Goal: Task Accomplishment & Management: Use online tool/utility

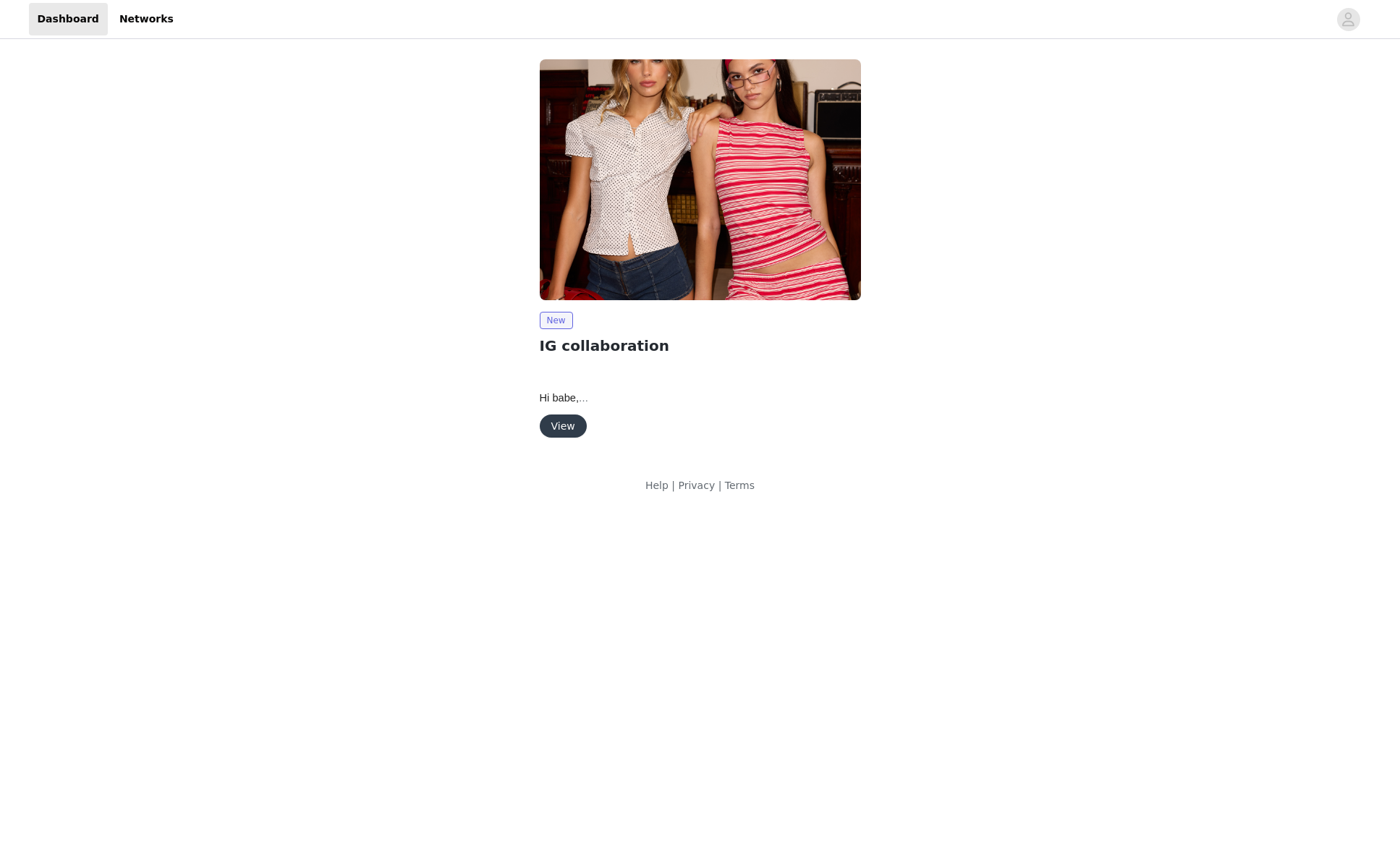
click at [553, 422] on button "View" at bounding box center [563, 426] width 47 height 23
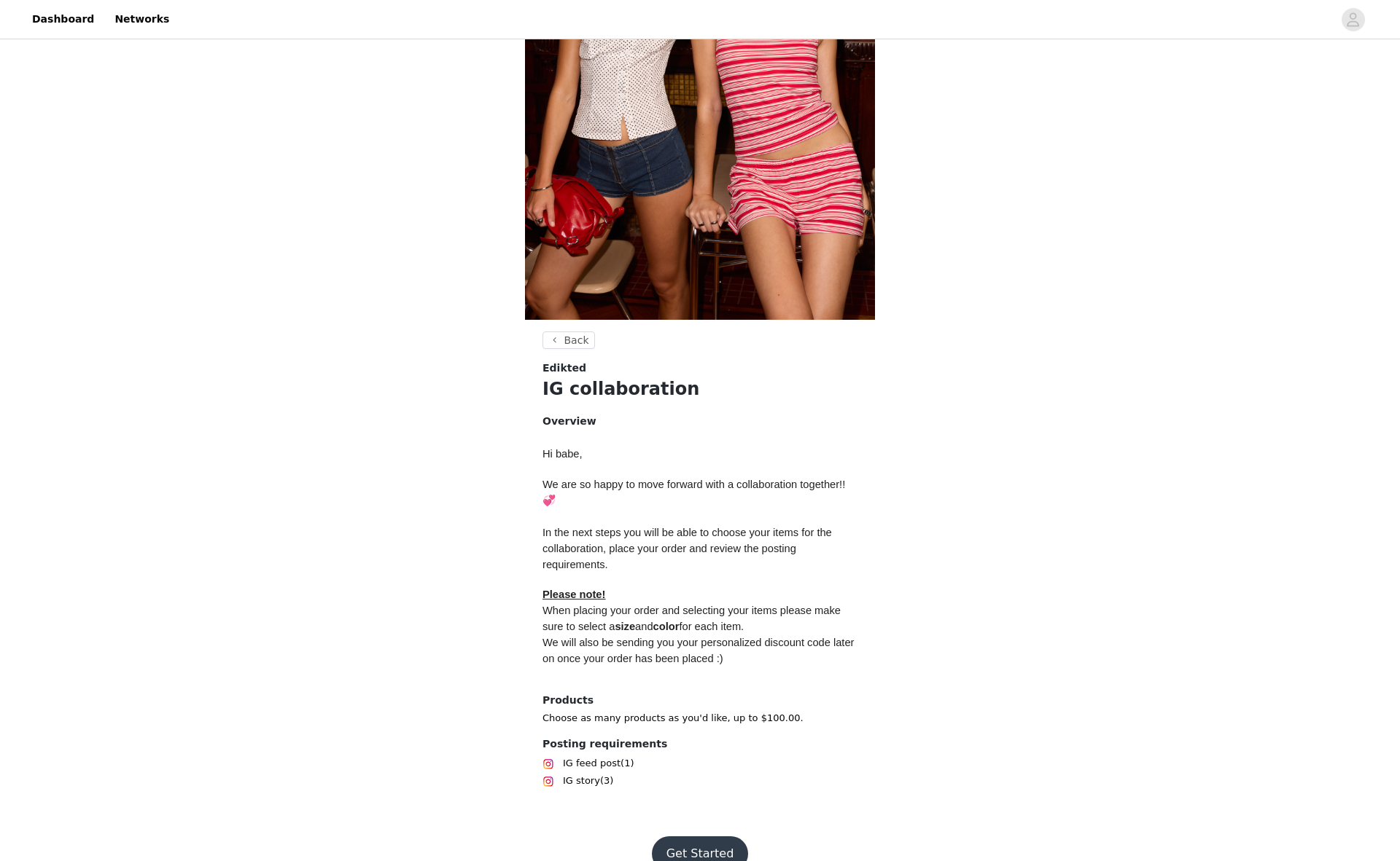
scroll to position [275, 0]
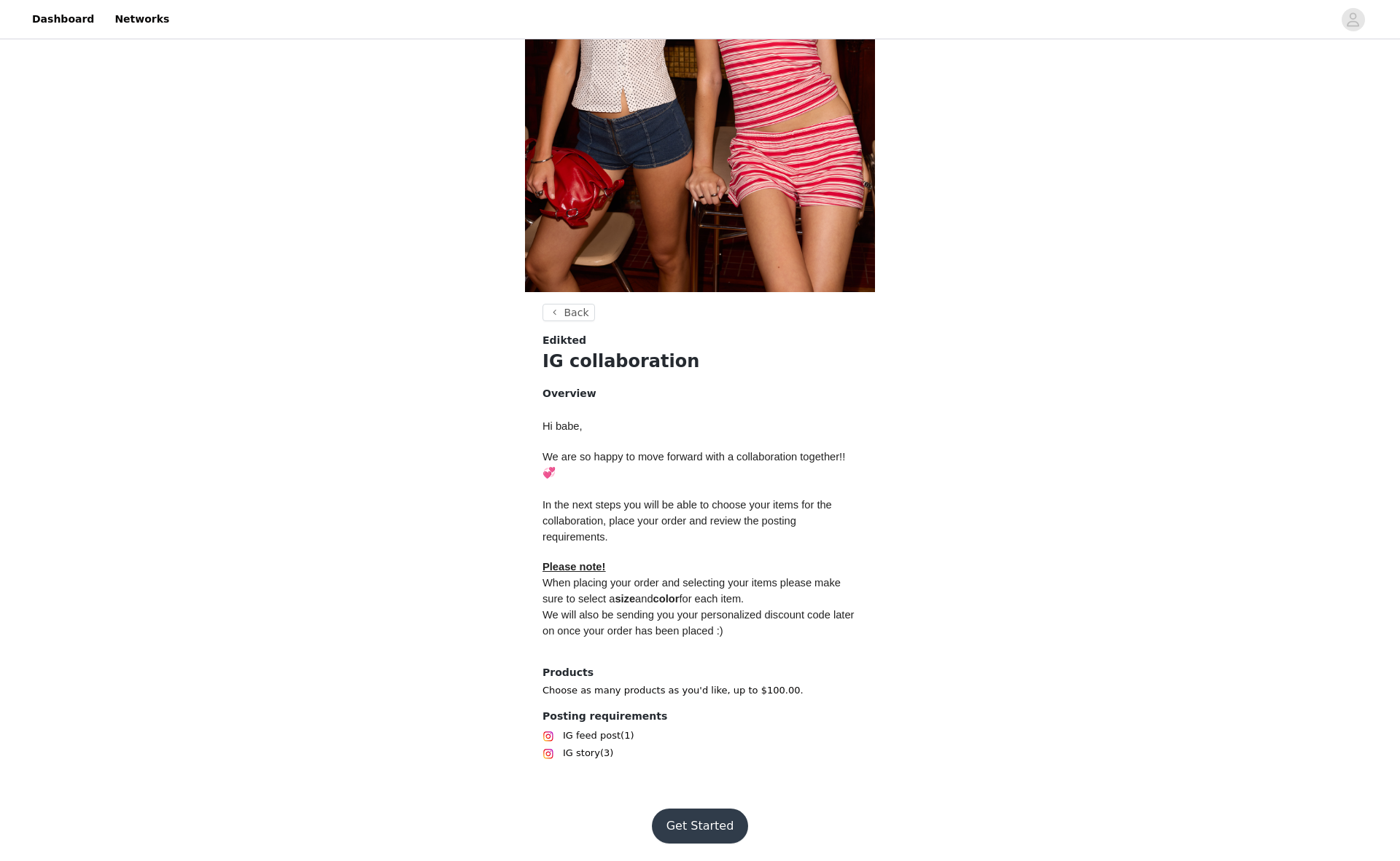
click at [687, 824] on button "Get Started" at bounding box center [700, 827] width 97 height 35
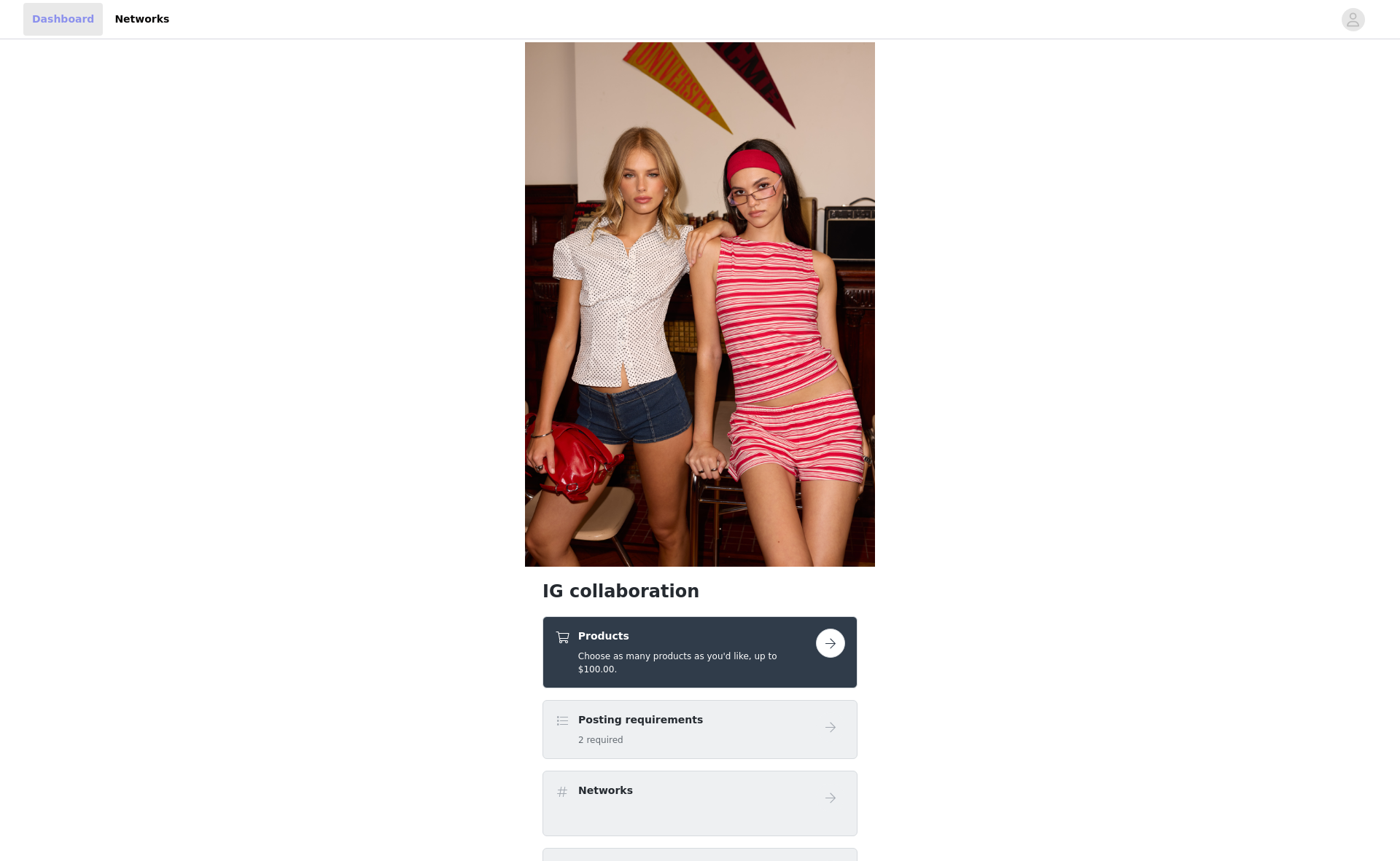
scroll to position [275, 0]
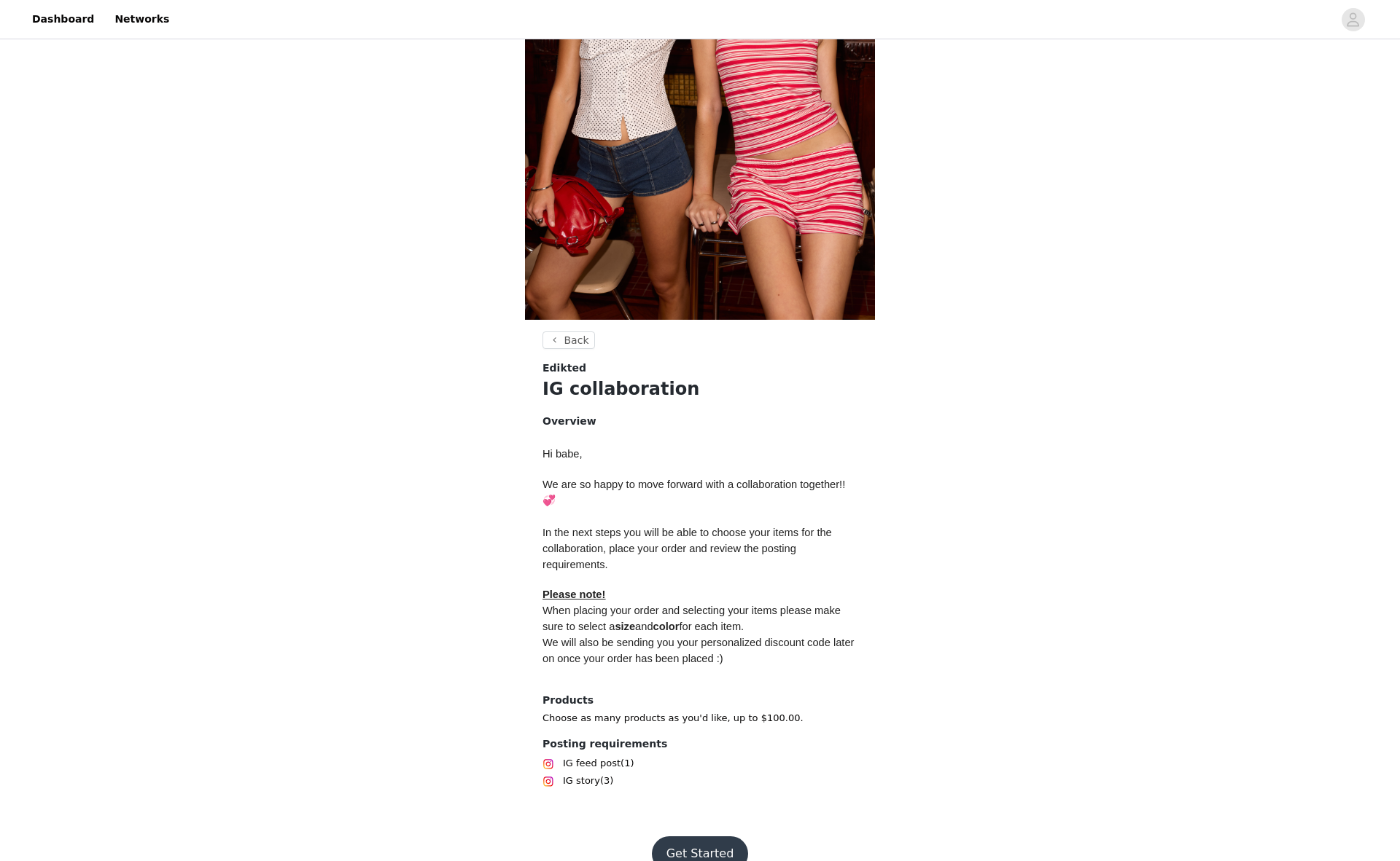
scroll to position [275, 0]
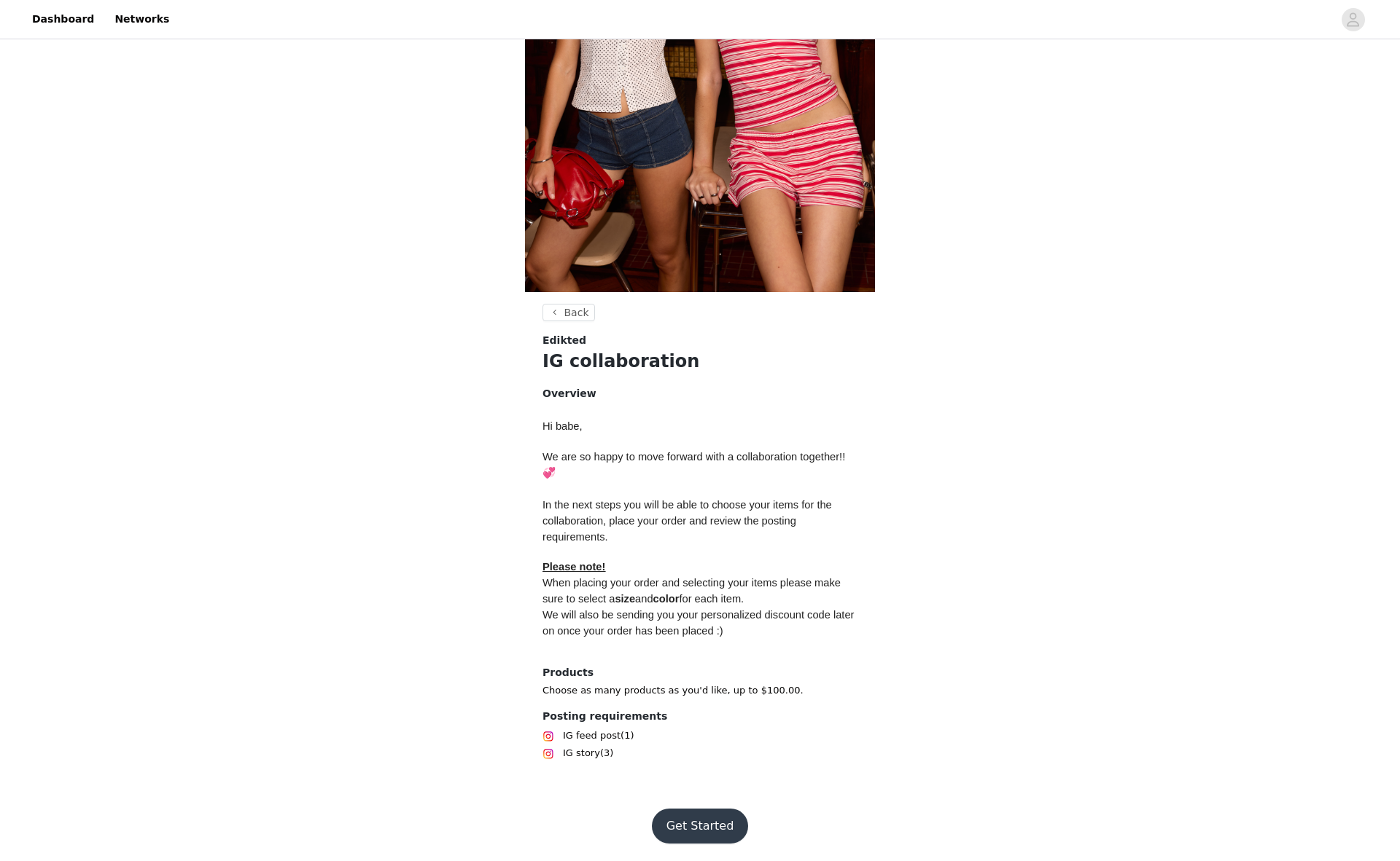
click at [700, 830] on button "Get Started" at bounding box center [700, 827] width 97 height 35
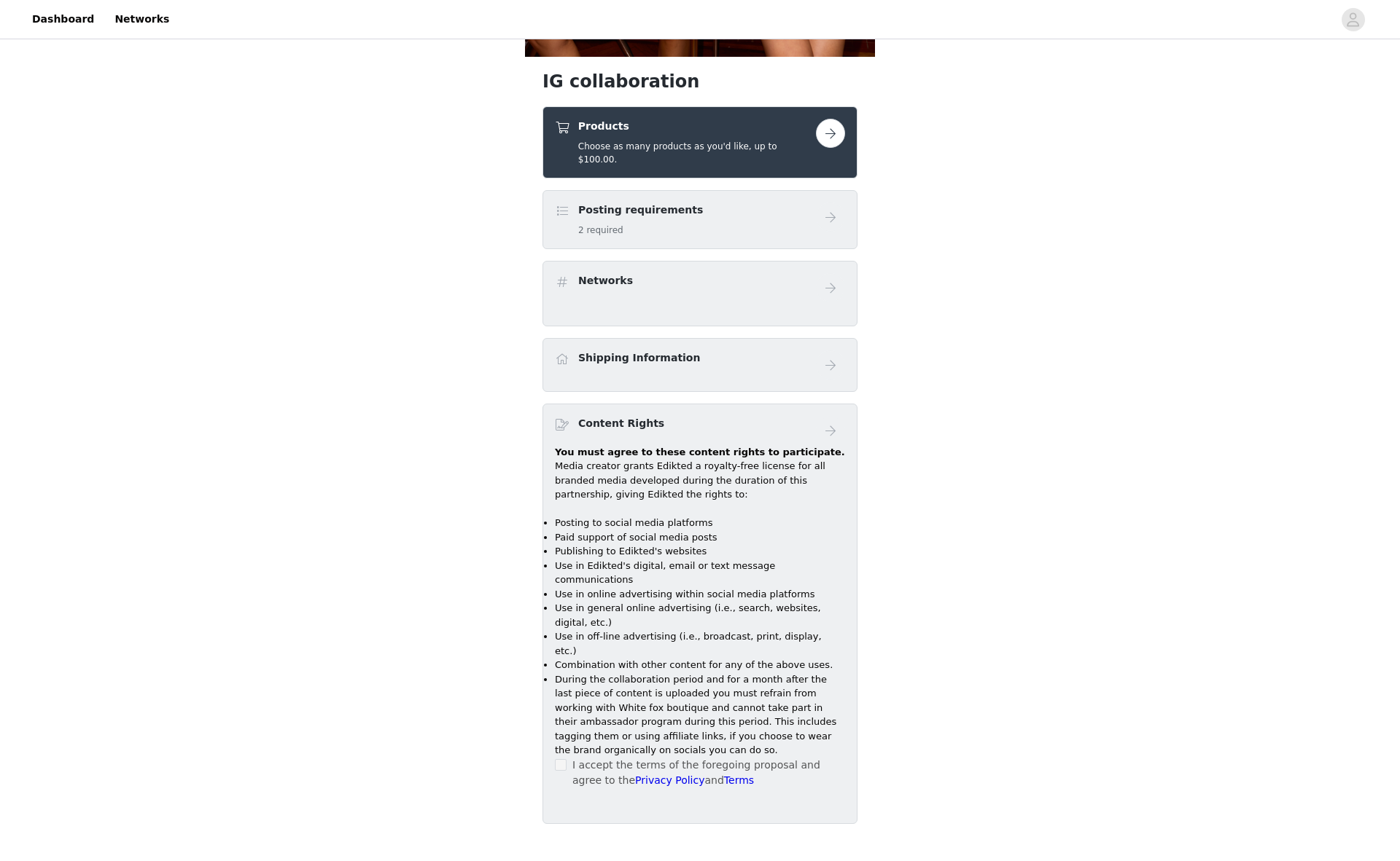
scroll to position [526, 0]
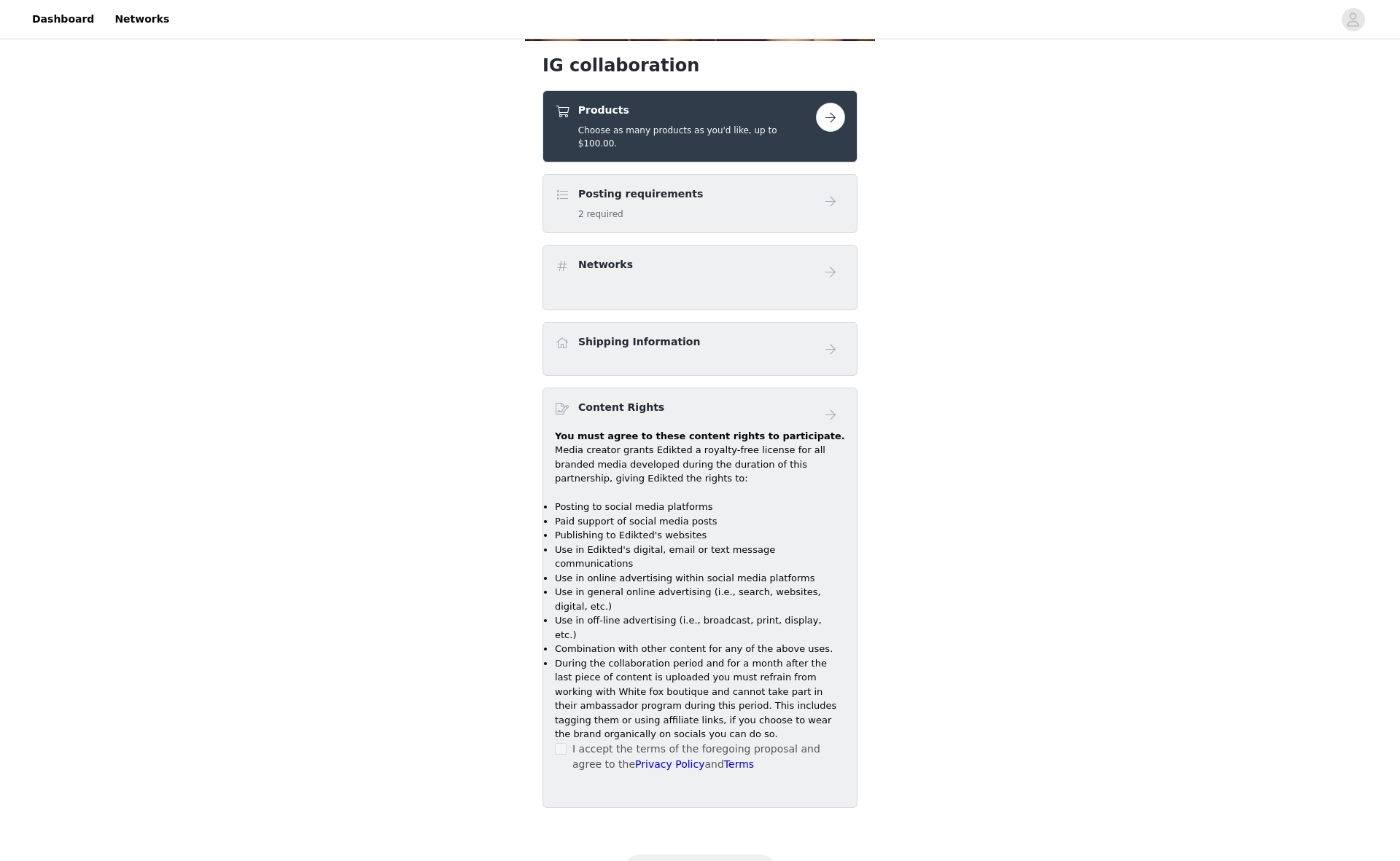
click at [827, 116] on button "button" at bounding box center [831, 117] width 30 height 30
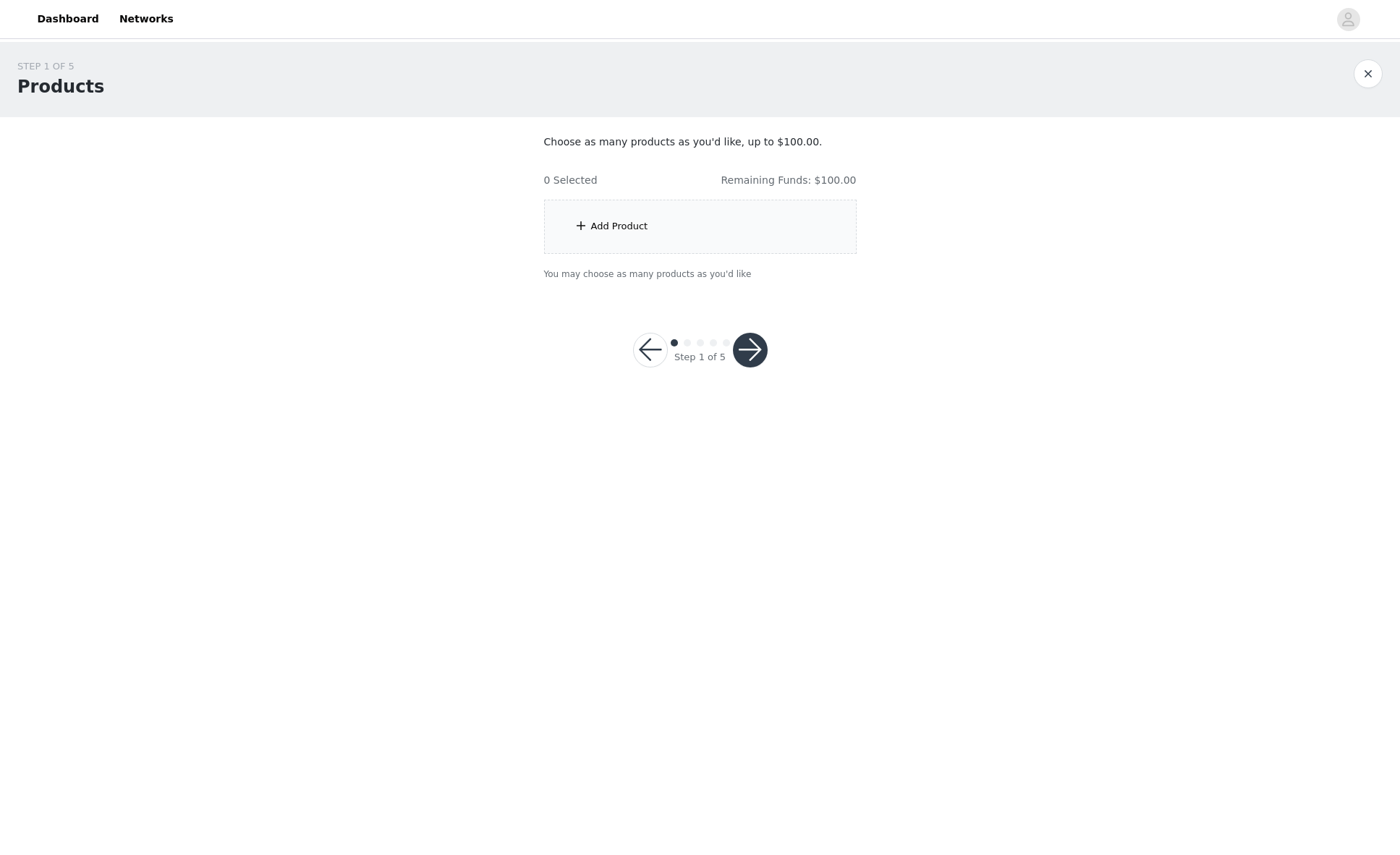
click at [616, 222] on div "Add Product" at bounding box center [620, 227] width 57 height 15
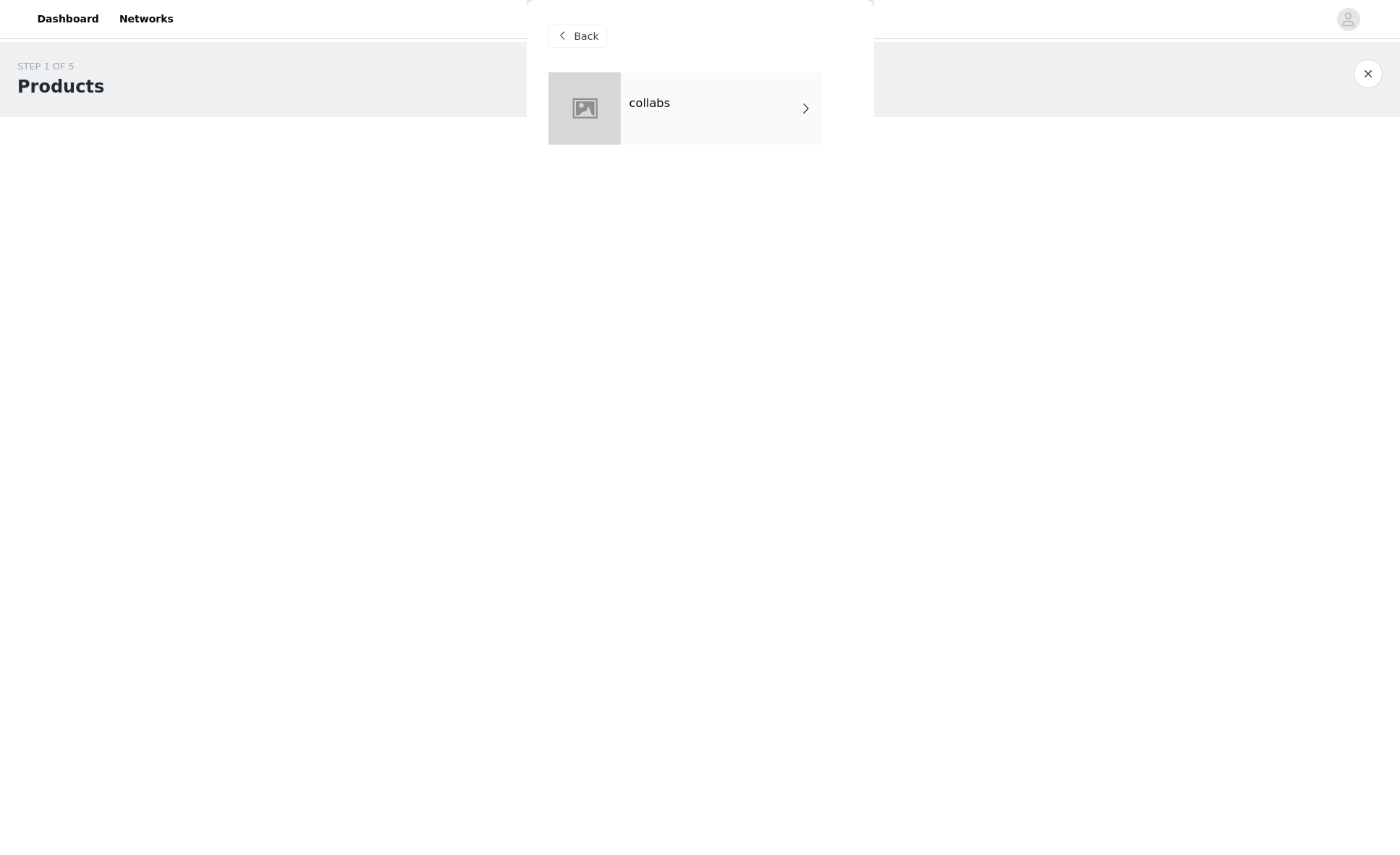
click at [667, 96] on div "collabs" at bounding box center [721, 108] width 201 height 73
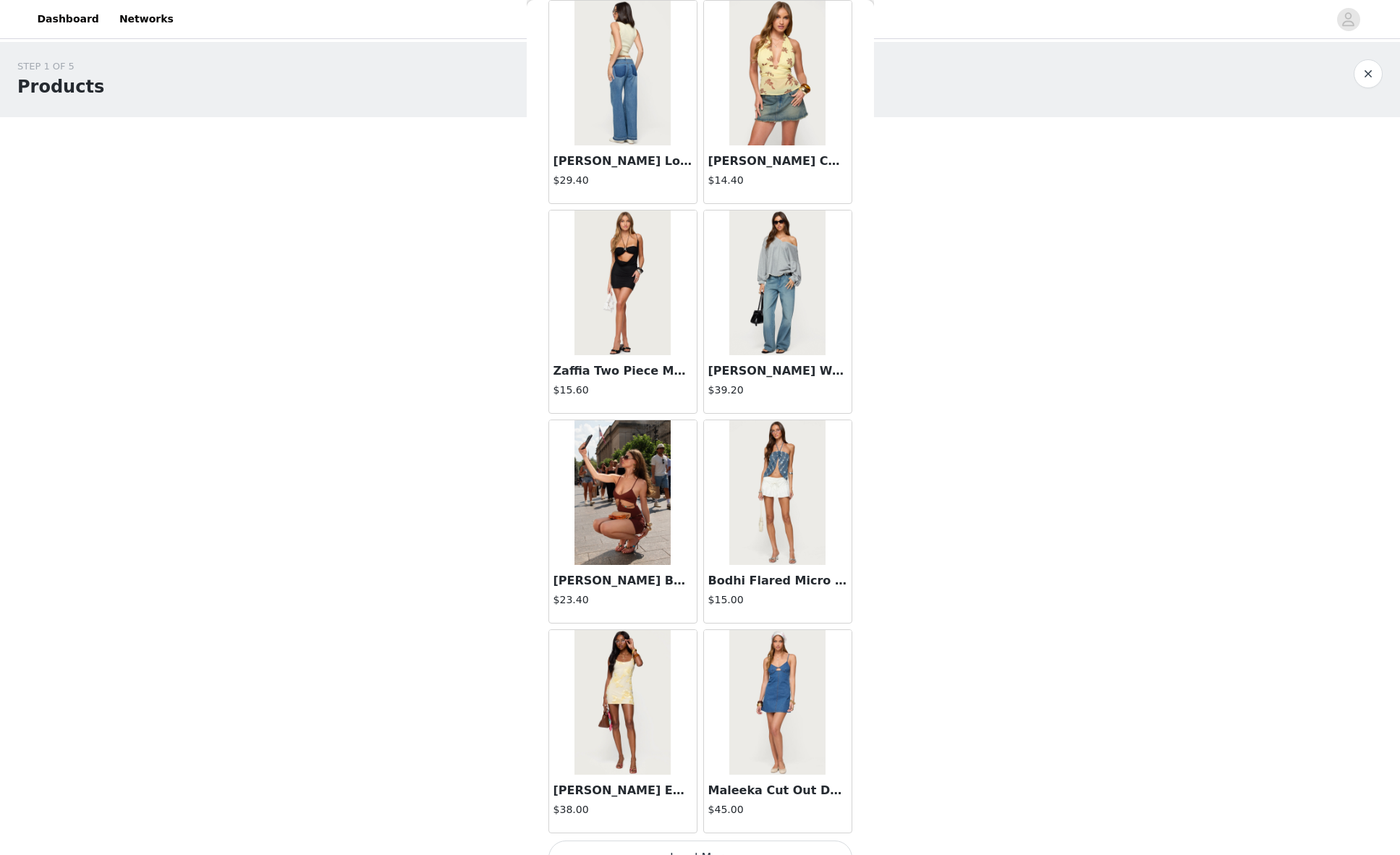
scroll to position [1359, 0]
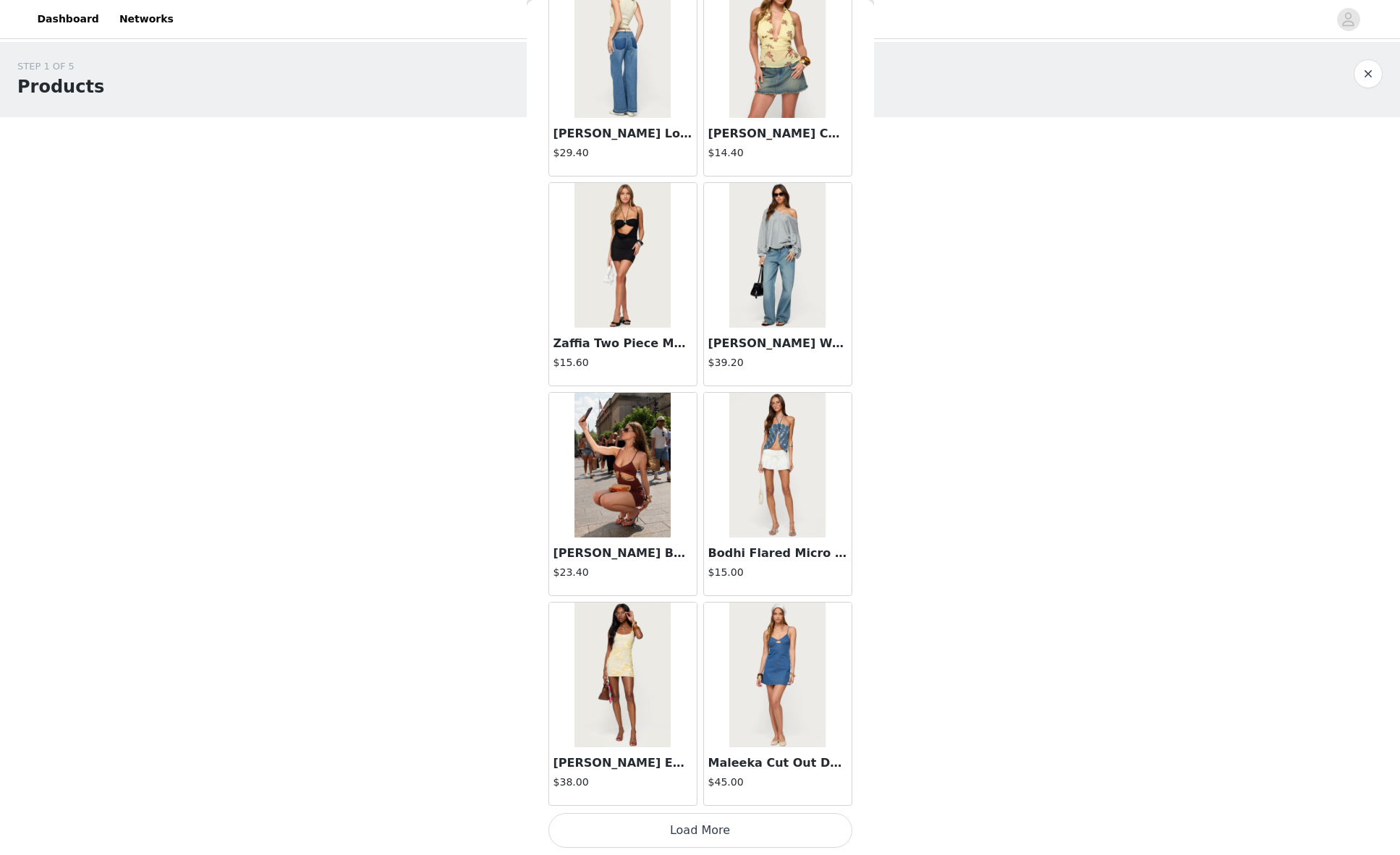
click at [708, 838] on button "Load More" at bounding box center [700, 831] width 304 height 35
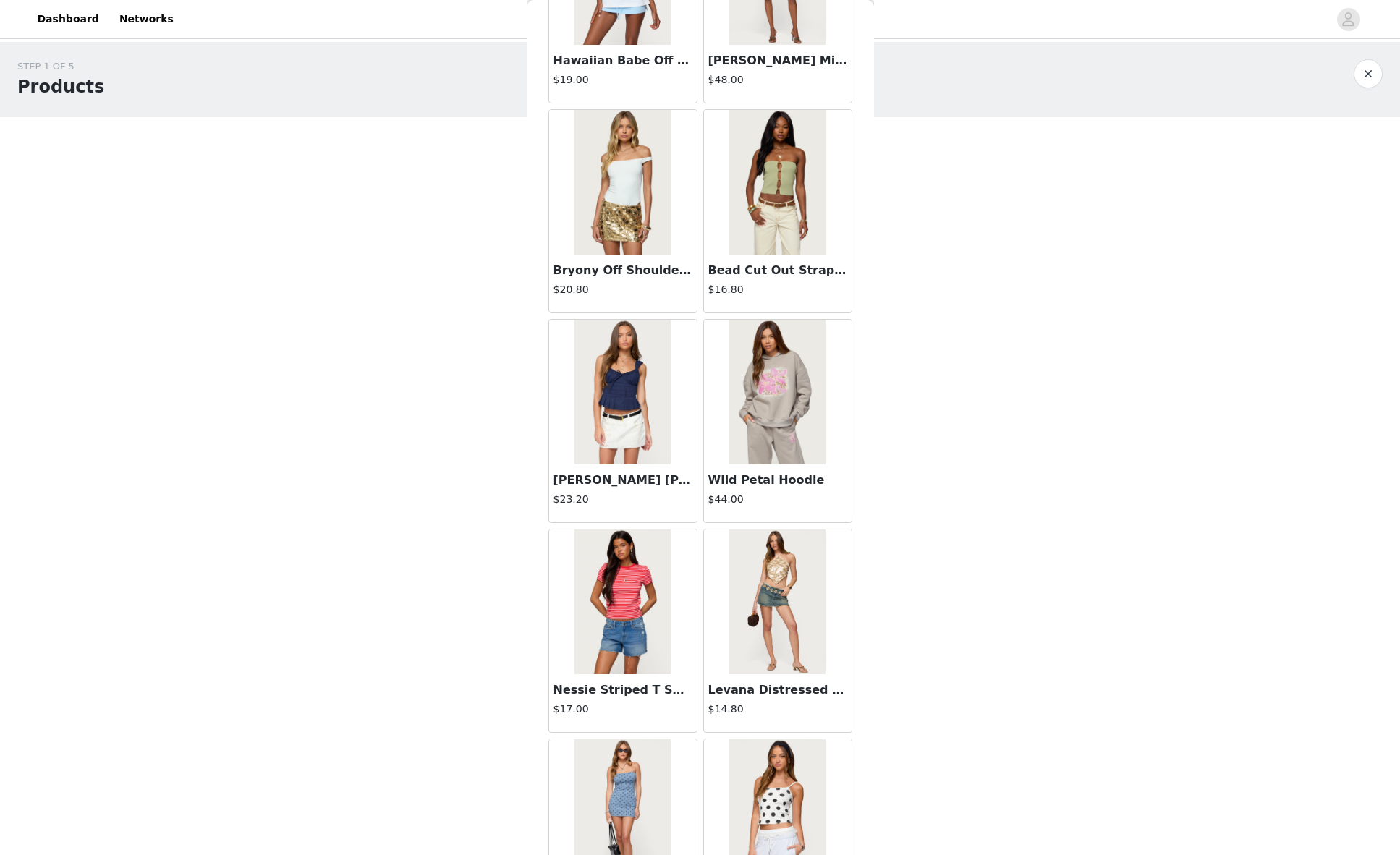
scroll to position [3458, 0]
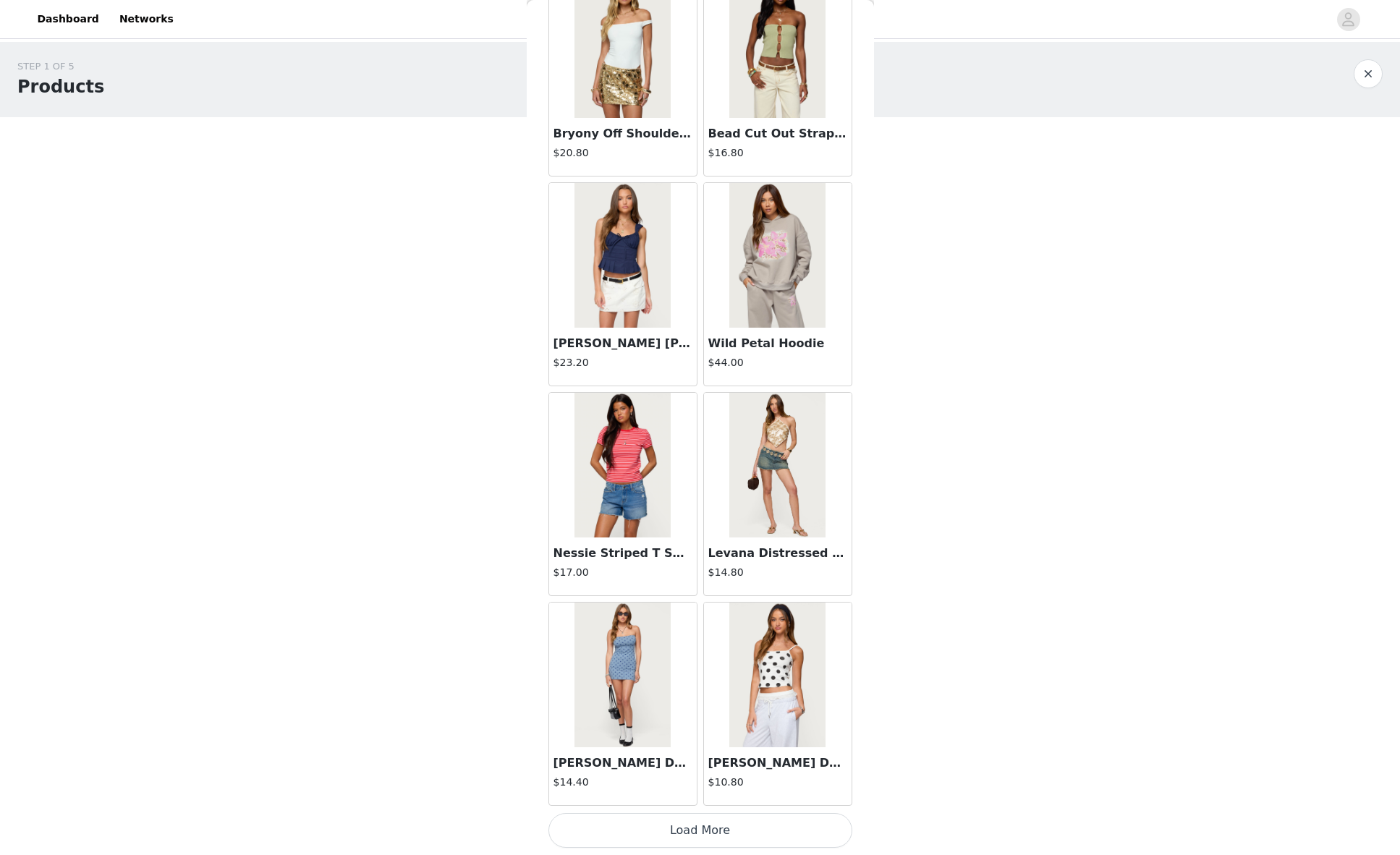
click at [677, 828] on button "Load More" at bounding box center [700, 831] width 304 height 35
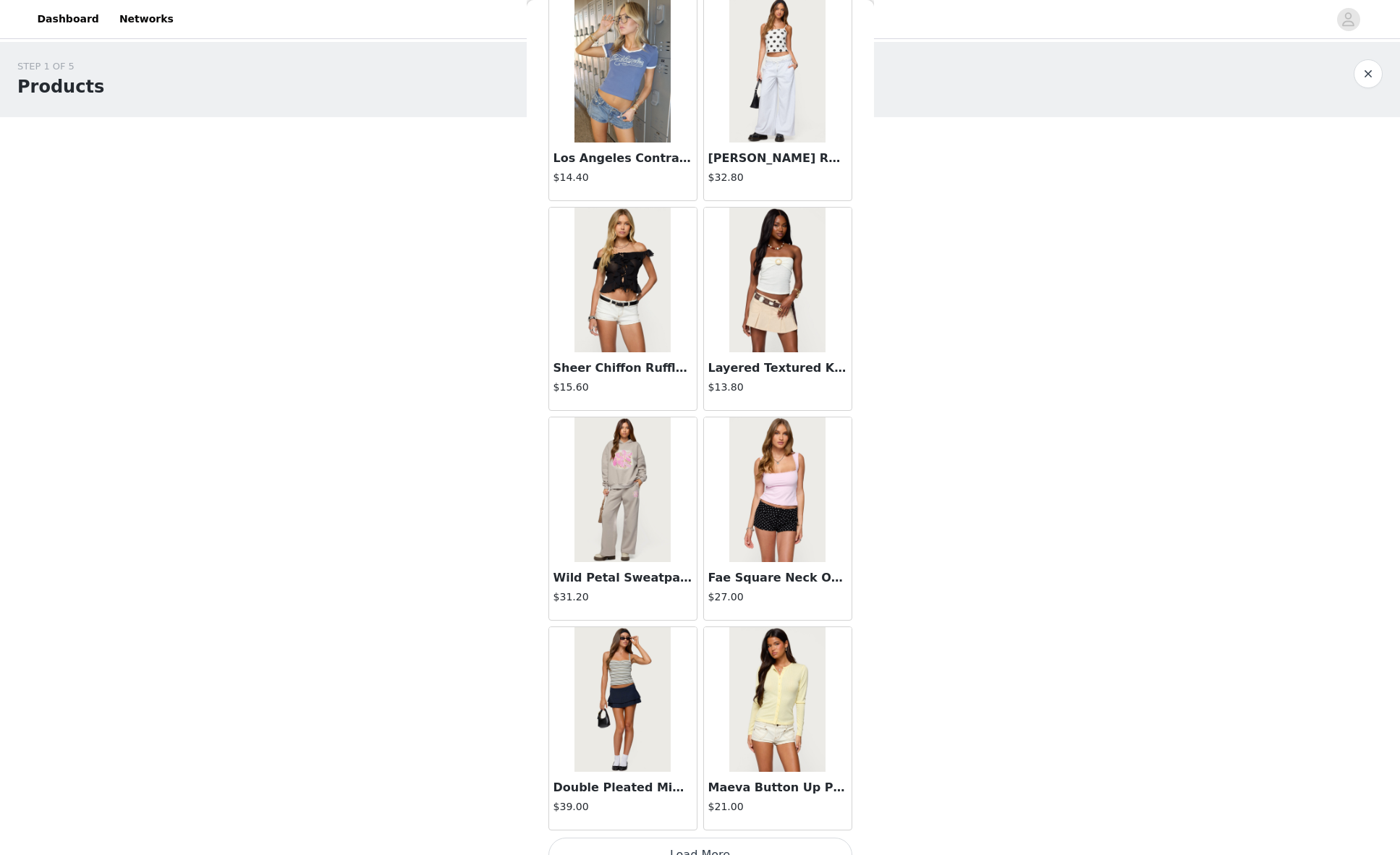
scroll to position [5557, 0]
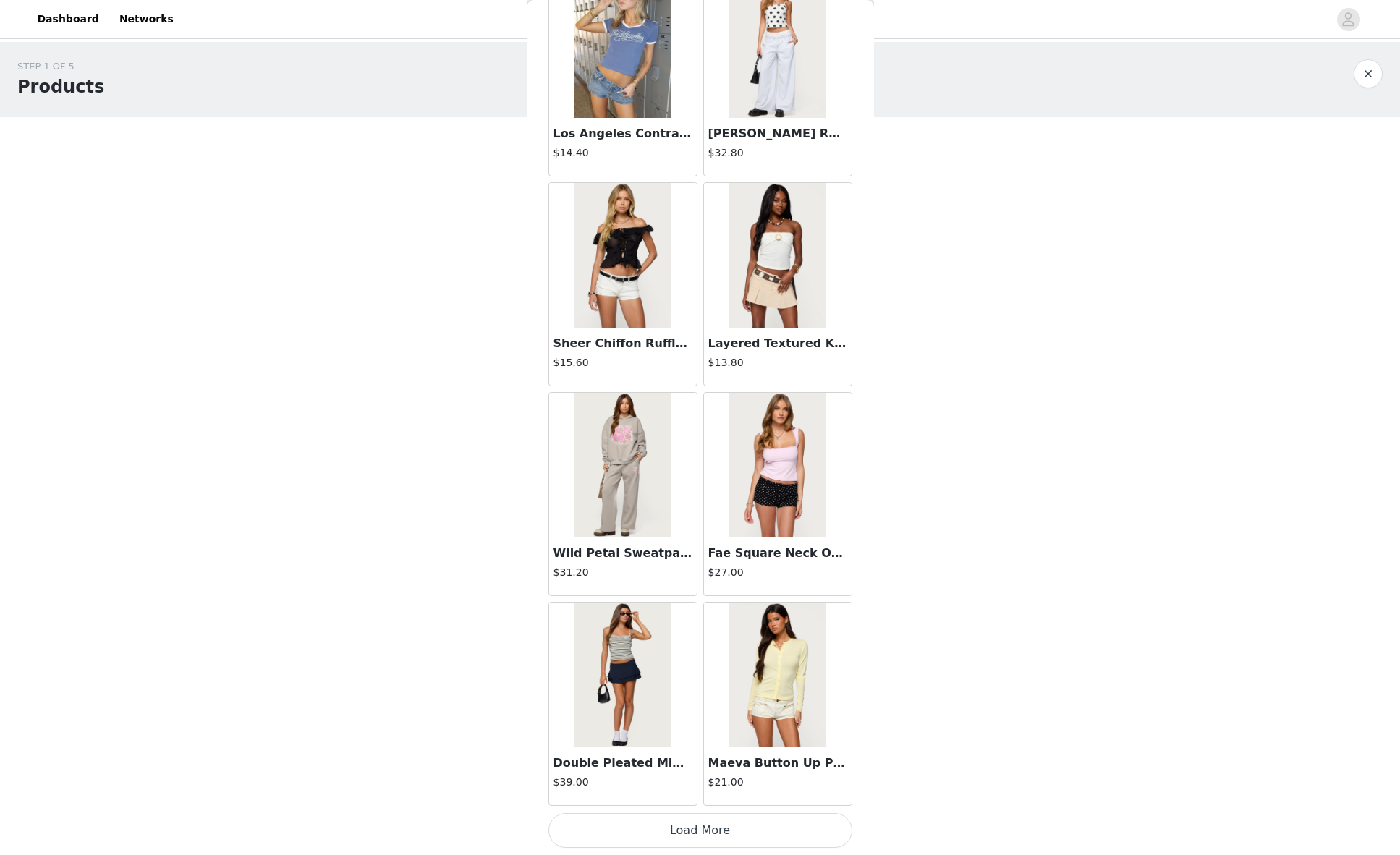
click at [705, 832] on button "Load More" at bounding box center [700, 831] width 304 height 35
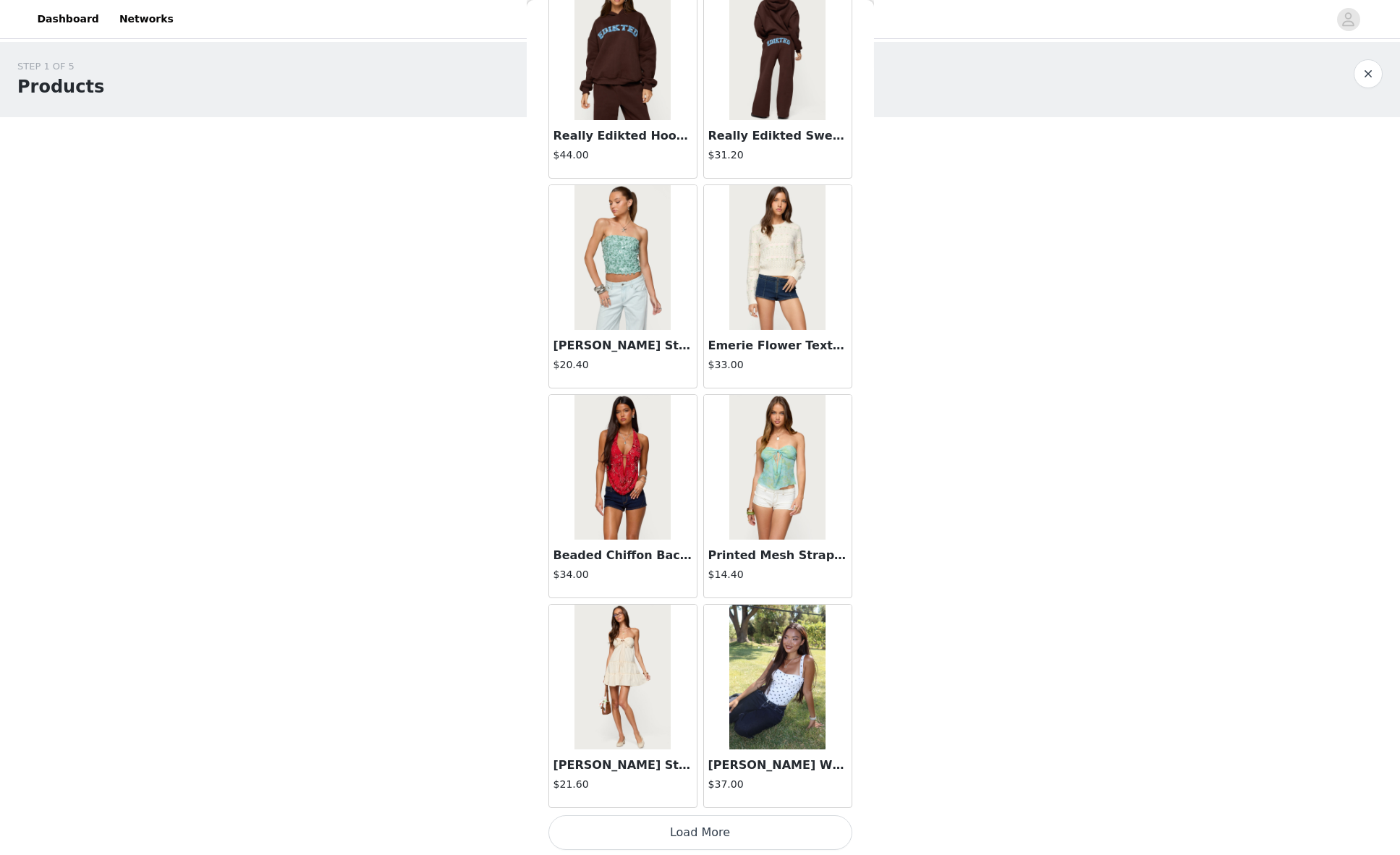
scroll to position [7656, 0]
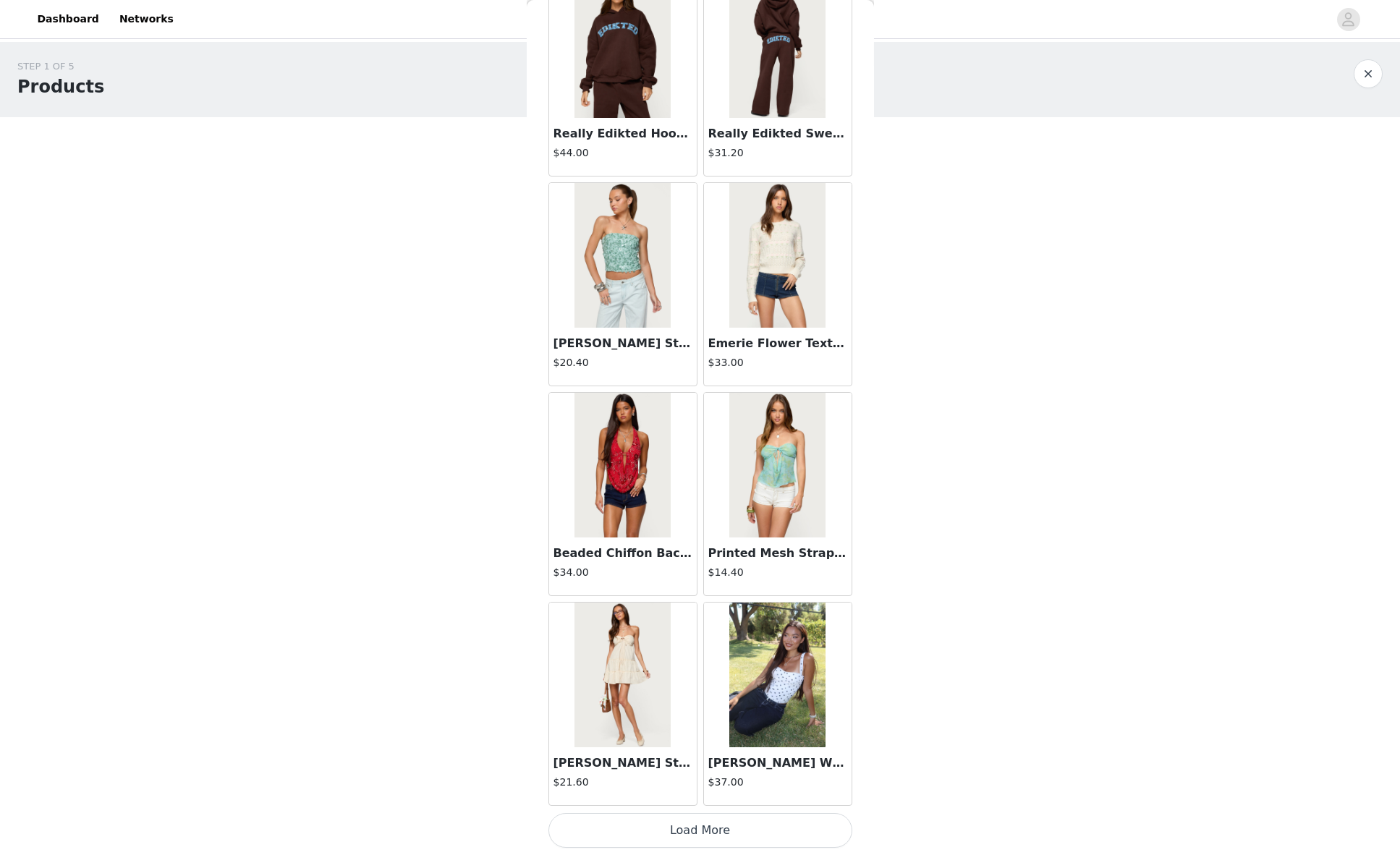
click at [708, 831] on button "Load More" at bounding box center [700, 831] width 304 height 35
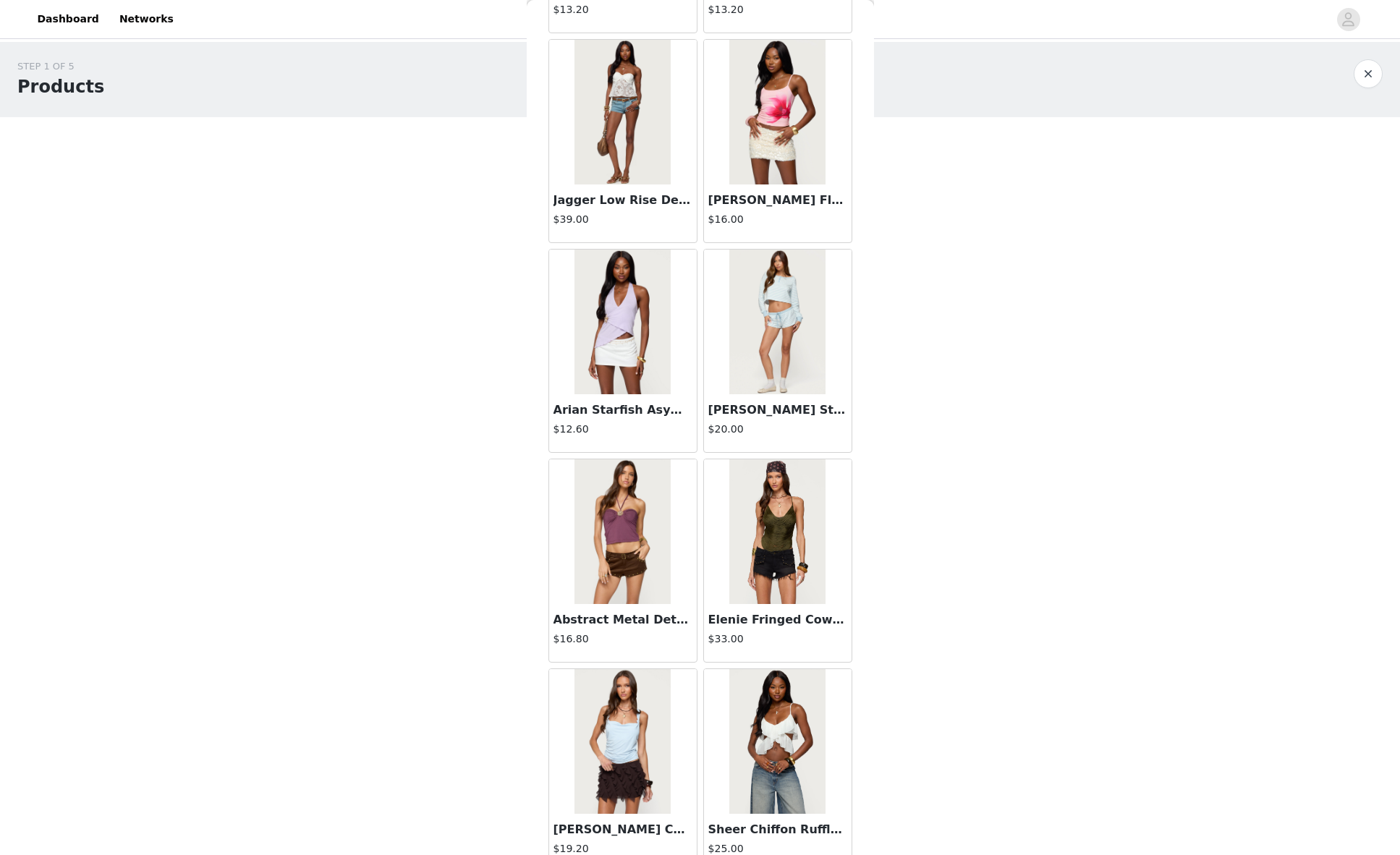
scroll to position [9754, 0]
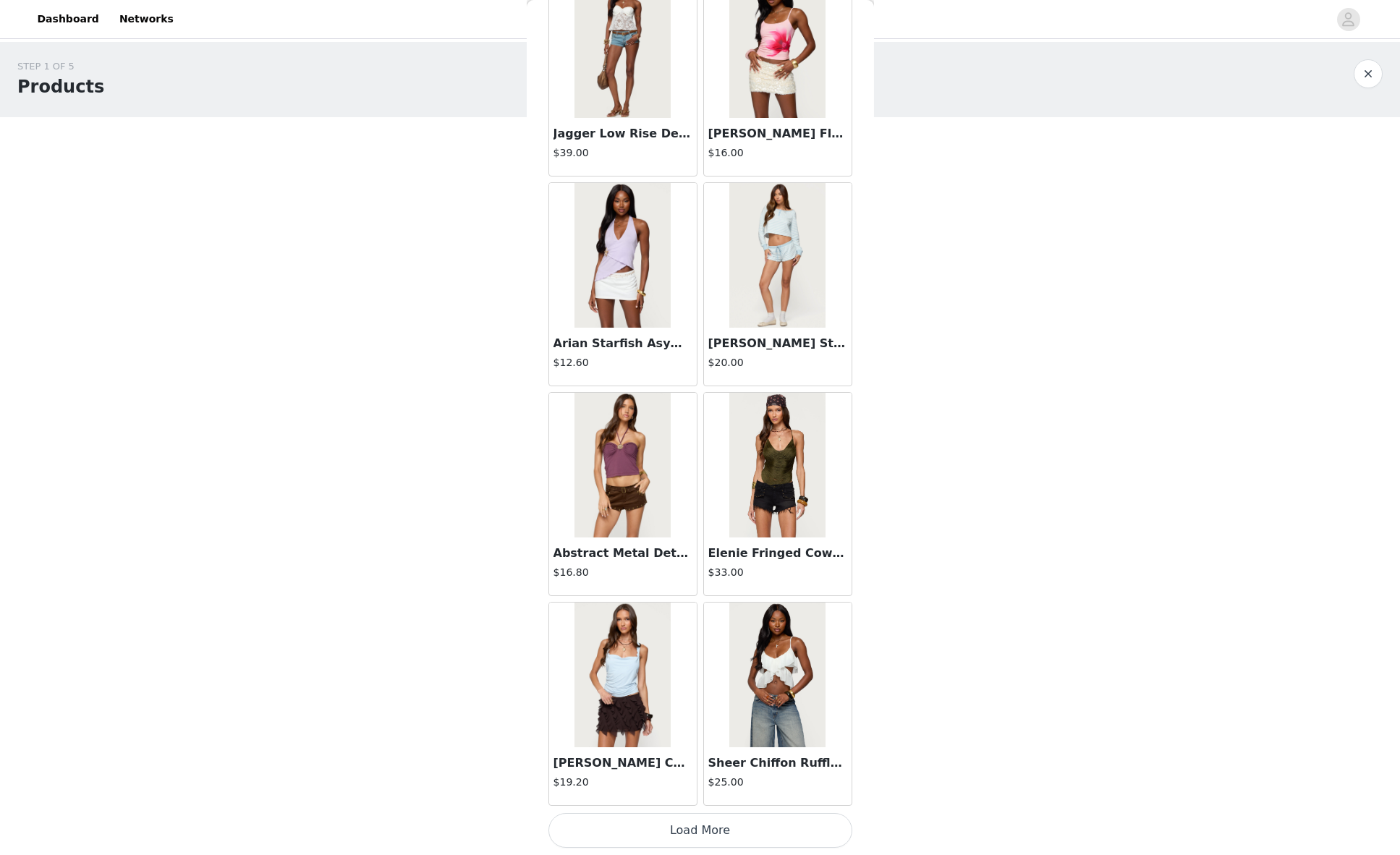
click at [711, 827] on button "Load More" at bounding box center [700, 831] width 304 height 35
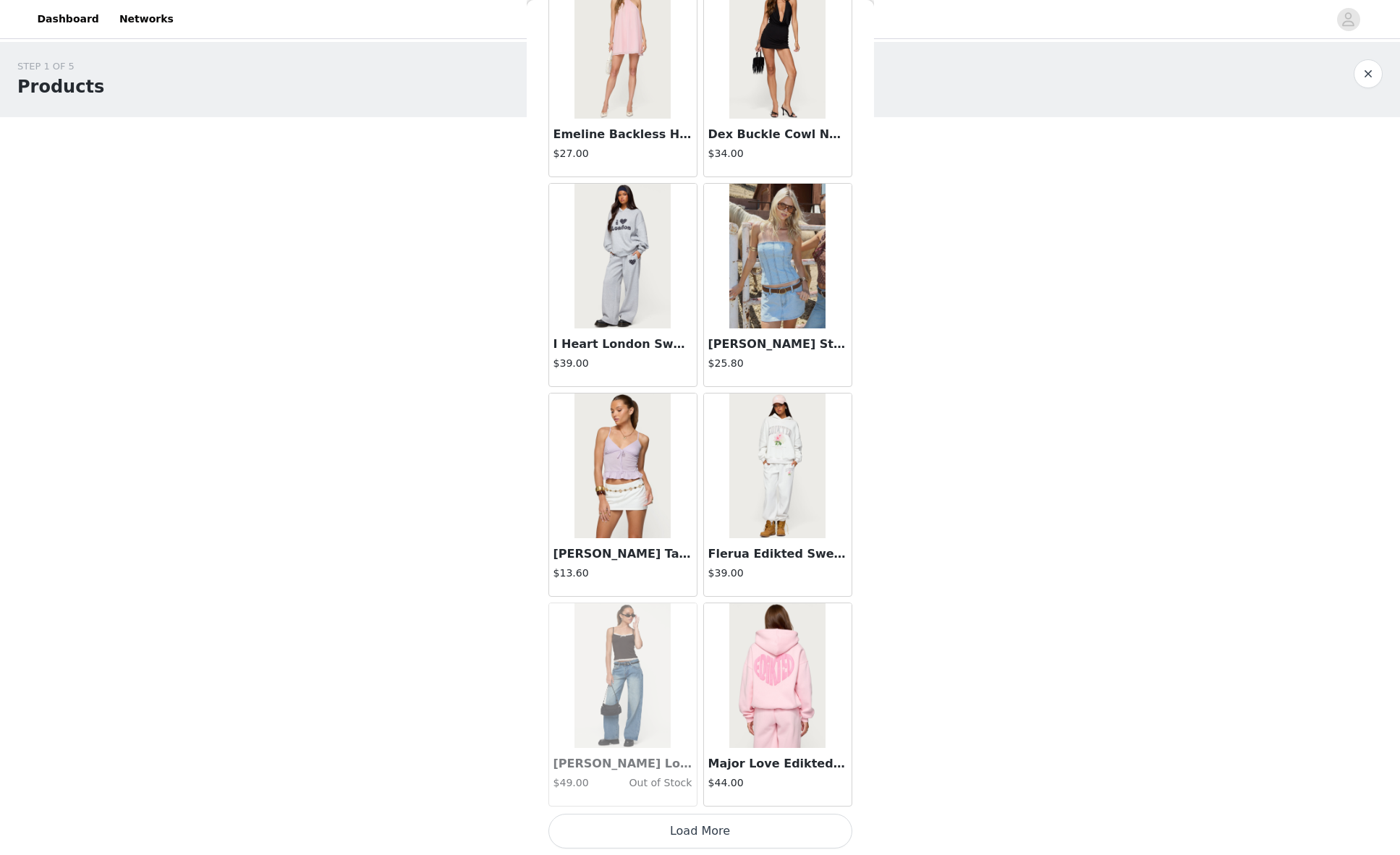
scroll to position [11853, 0]
click at [689, 836] on button "Load More" at bounding box center [700, 831] width 304 height 35
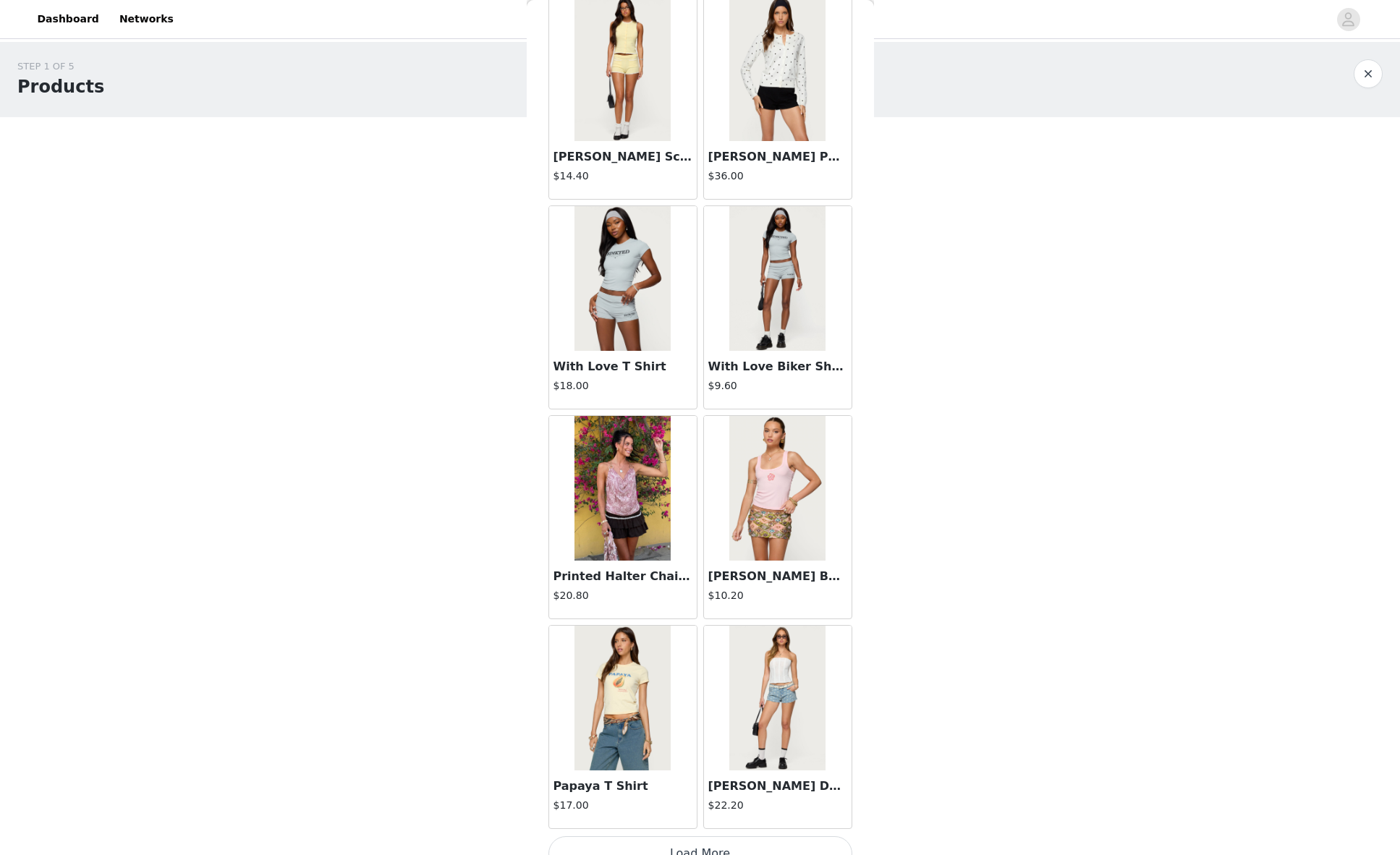
scroll to position [13952, 0]
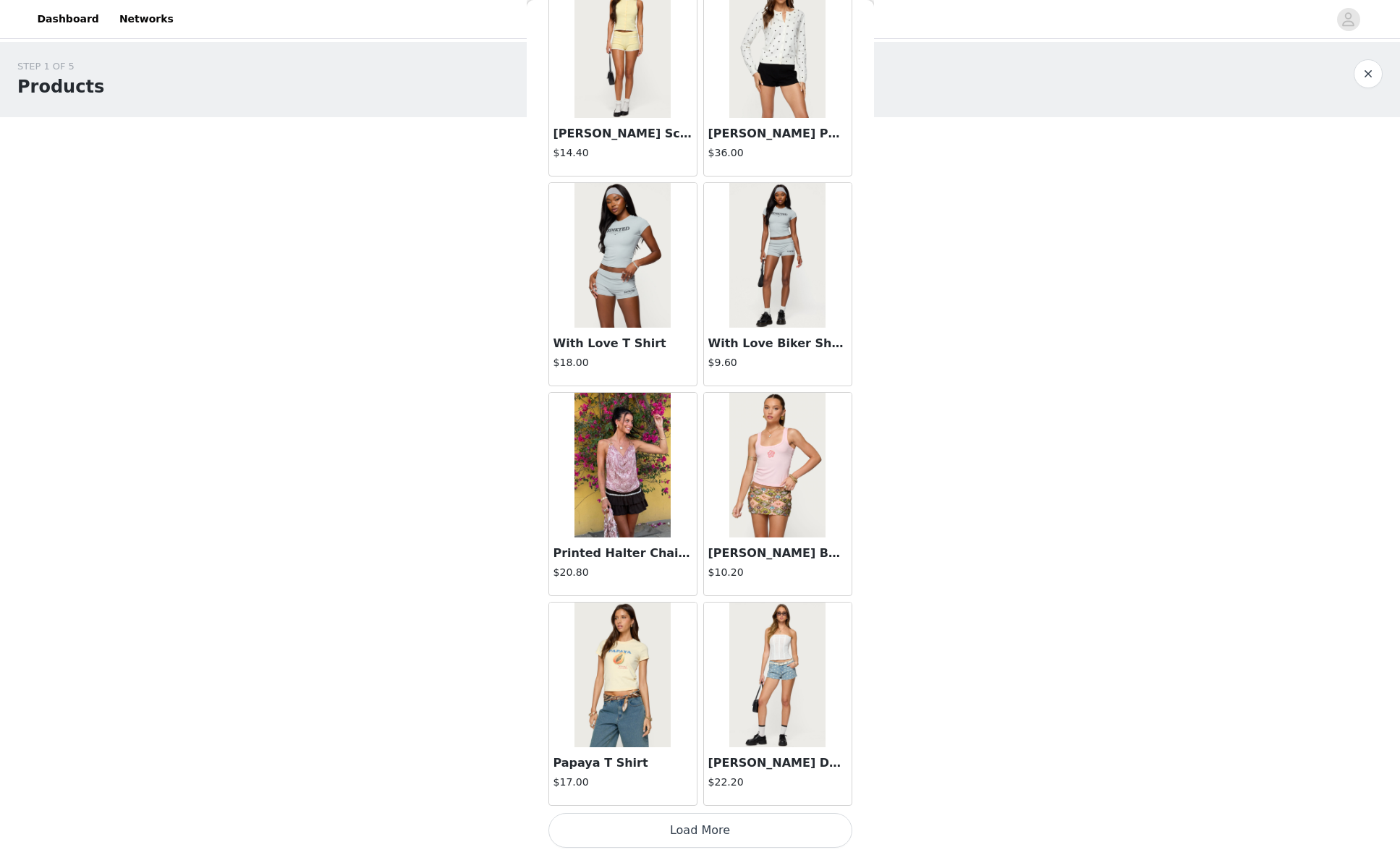
click at [705, 826] on button "Load More" at bounding box center [700, 831] width 304 height 35
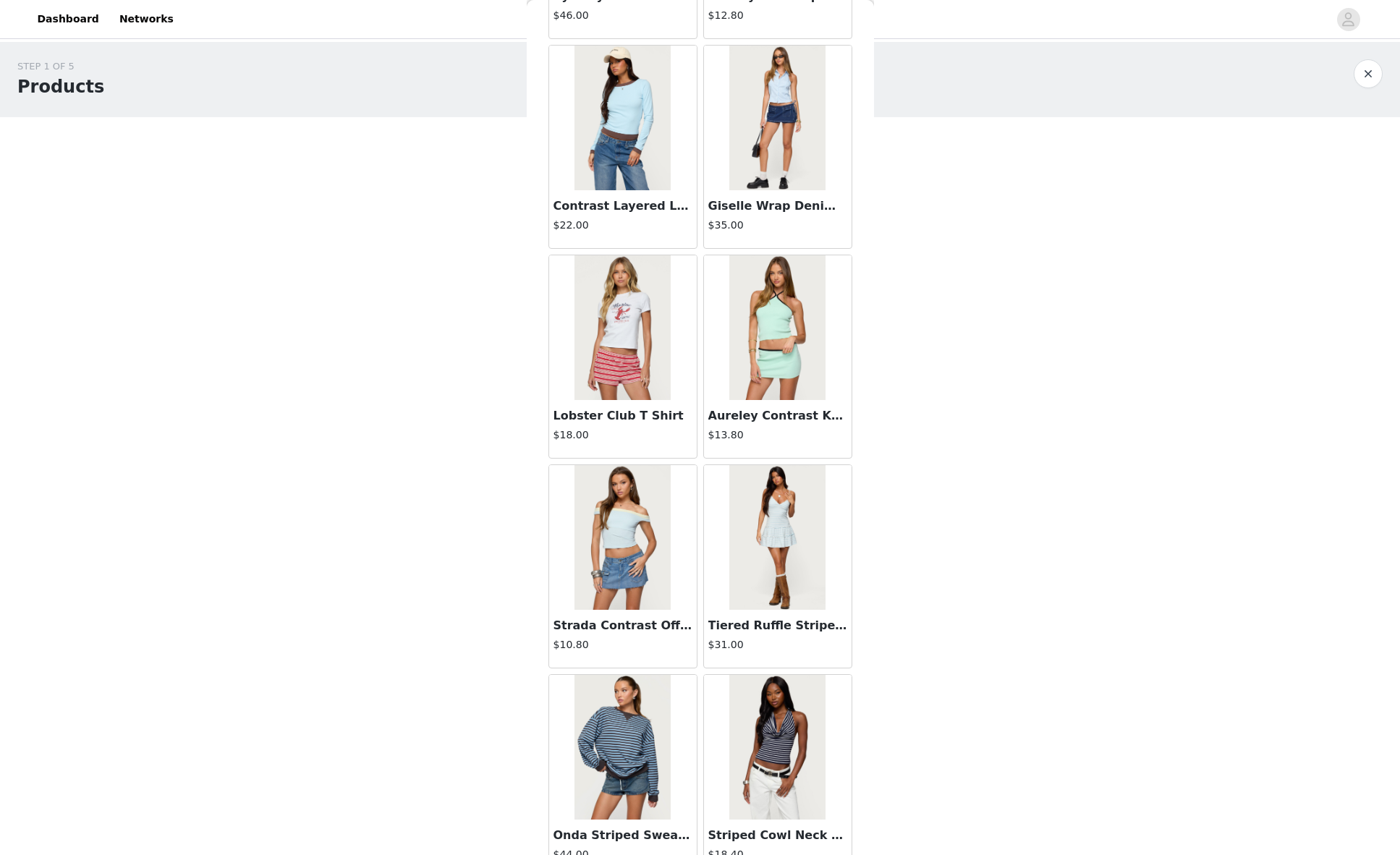
scroll to position [16050, 0]
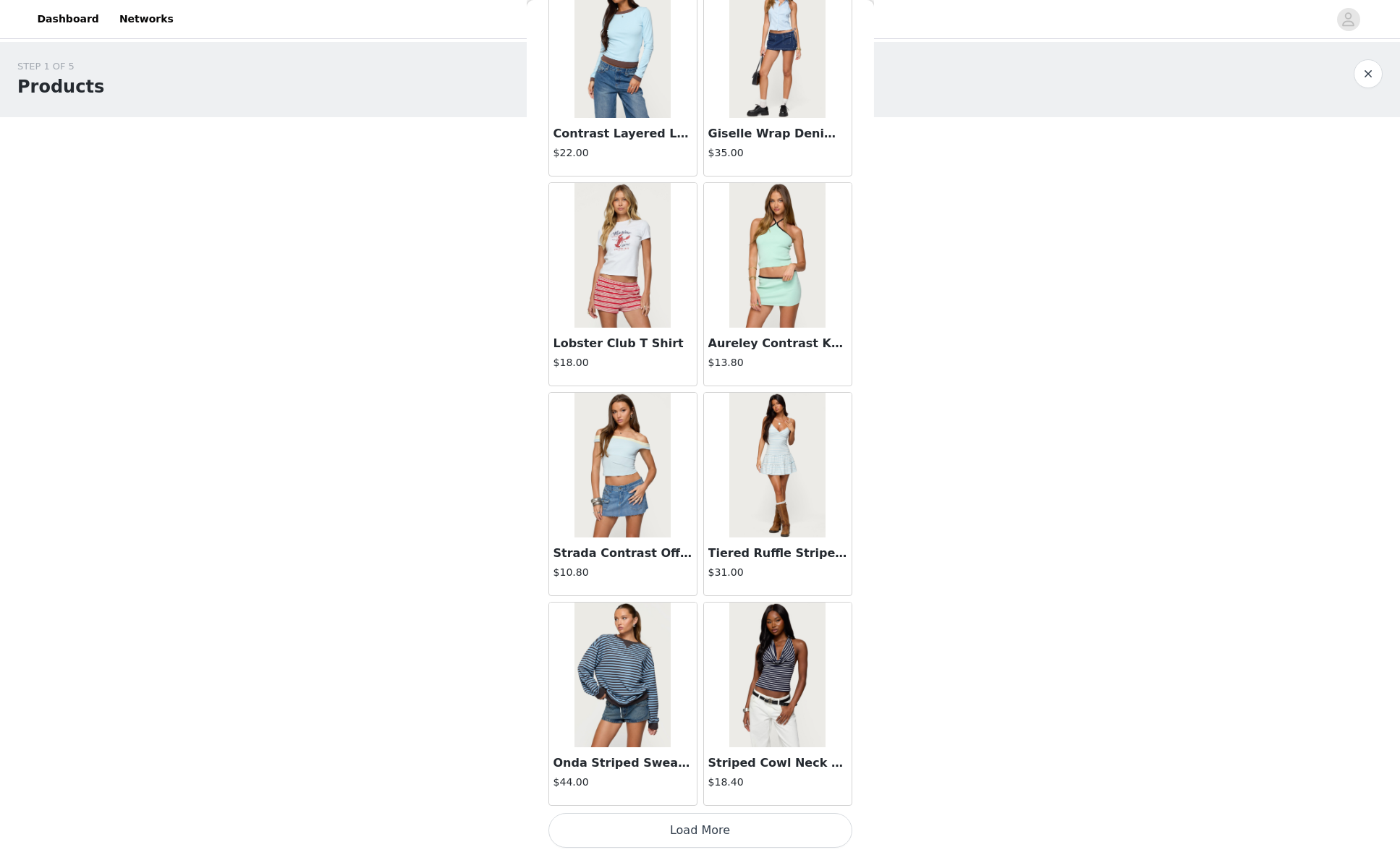
click at [693, 831] on button "Load More" at bounding box center [700, 831] width 304 height 35
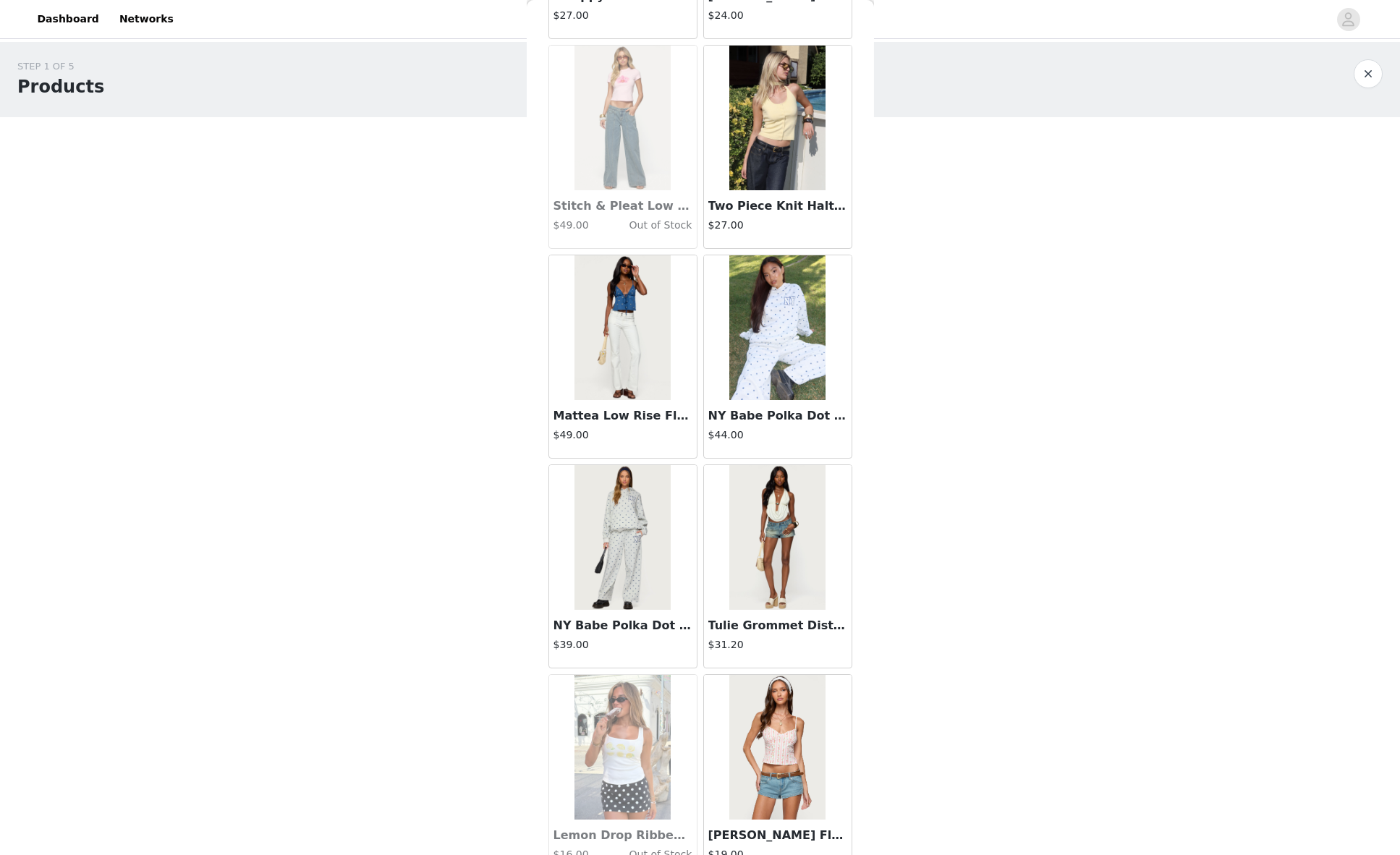
scroll to position [18150, 0]
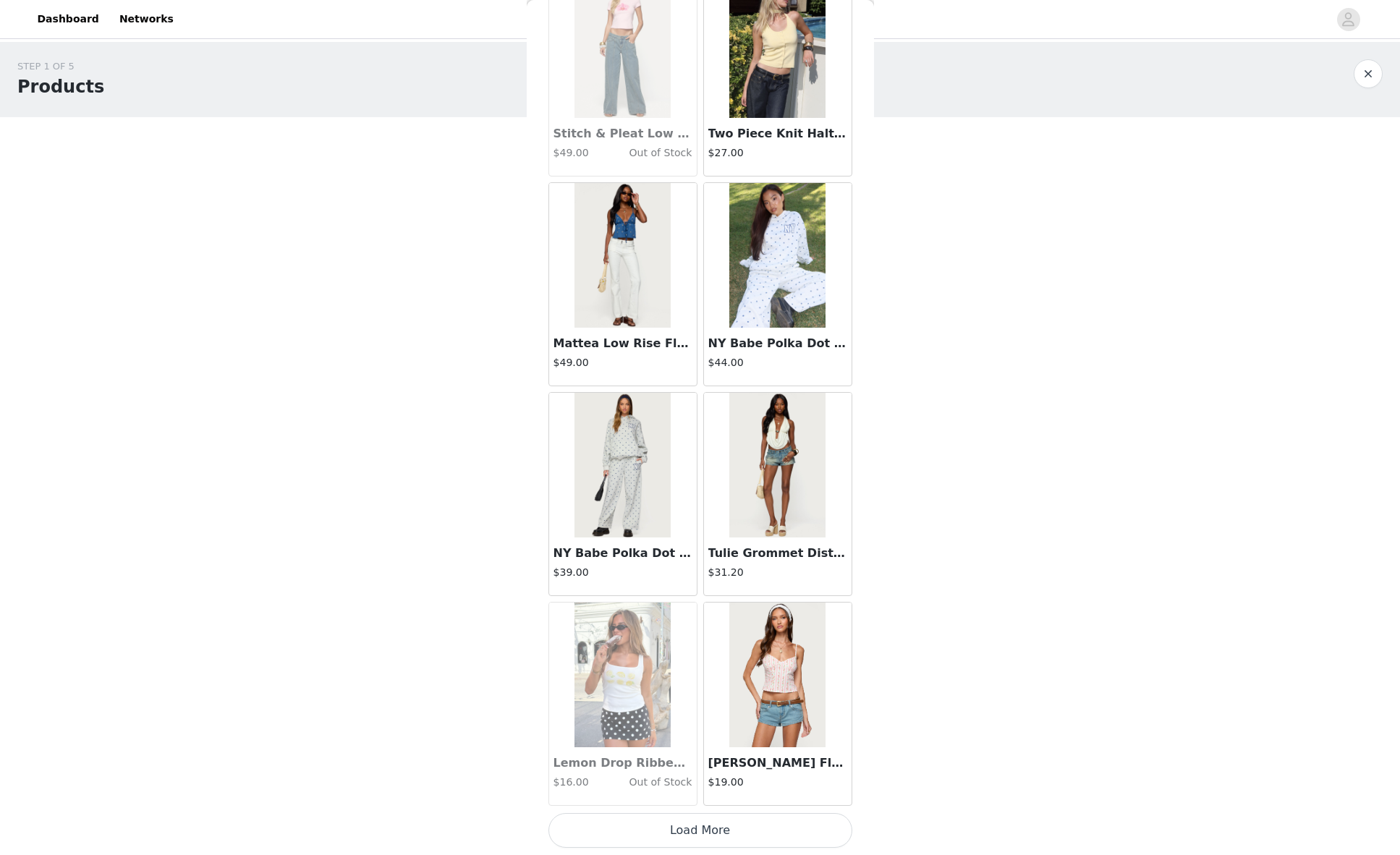
click at [691, 838] on button "Load More" at bounding box center [700, 831] width 304 height 35
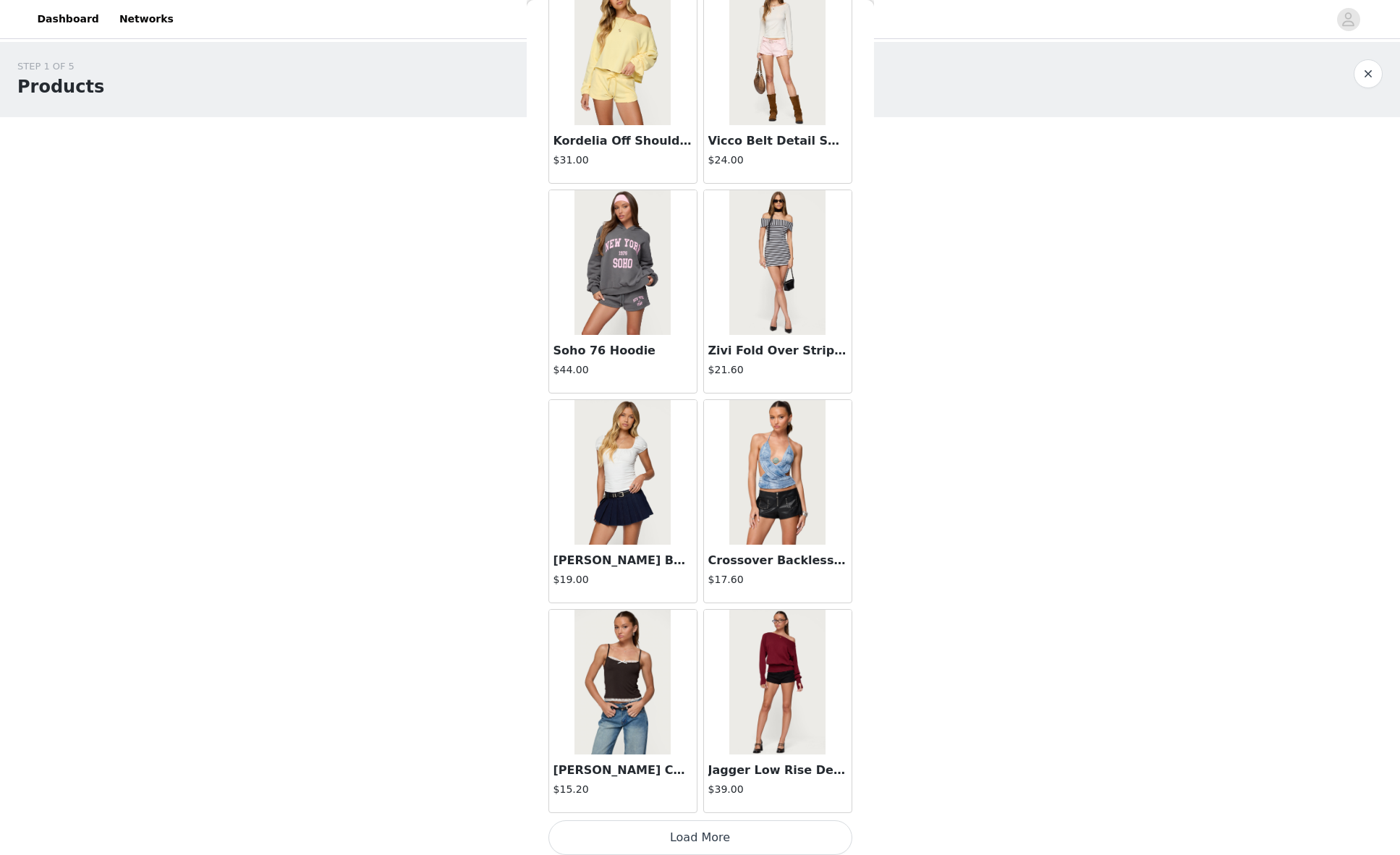
scroll to position [20248, 0]
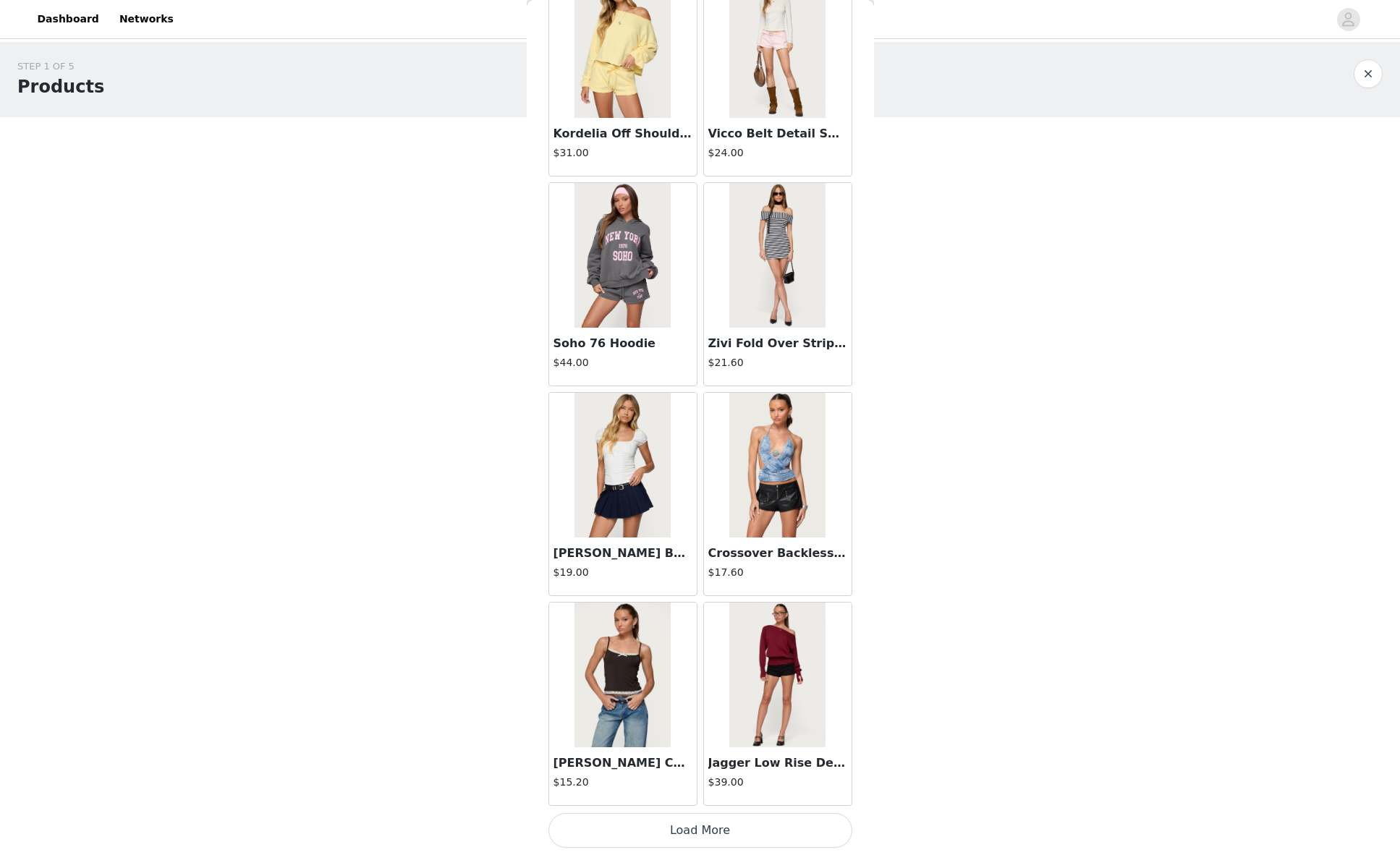
click at [678, 830] on button "Load More" at bounding box center [700, 831] width 304 height 35
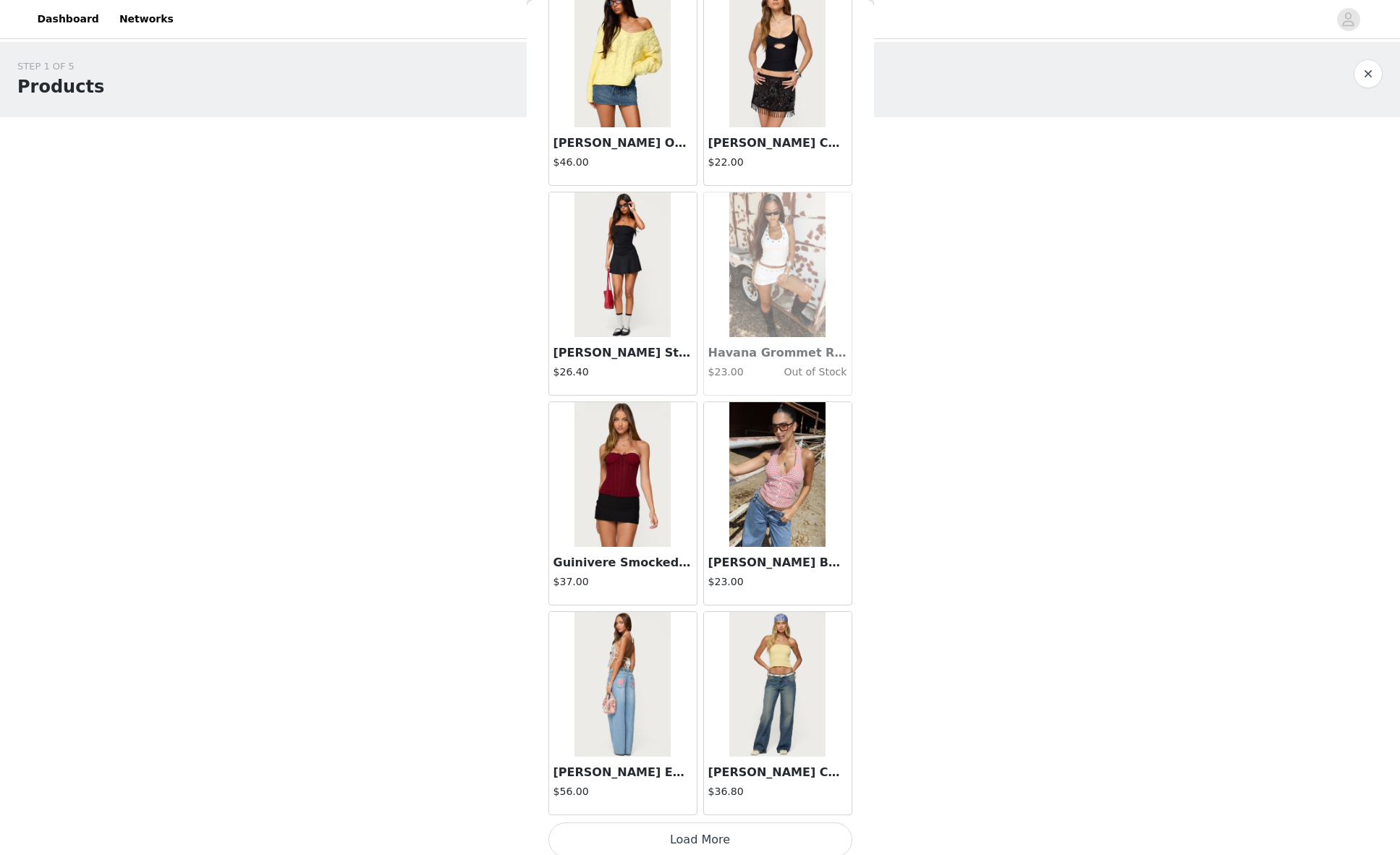
scroll to position [22347, 0]
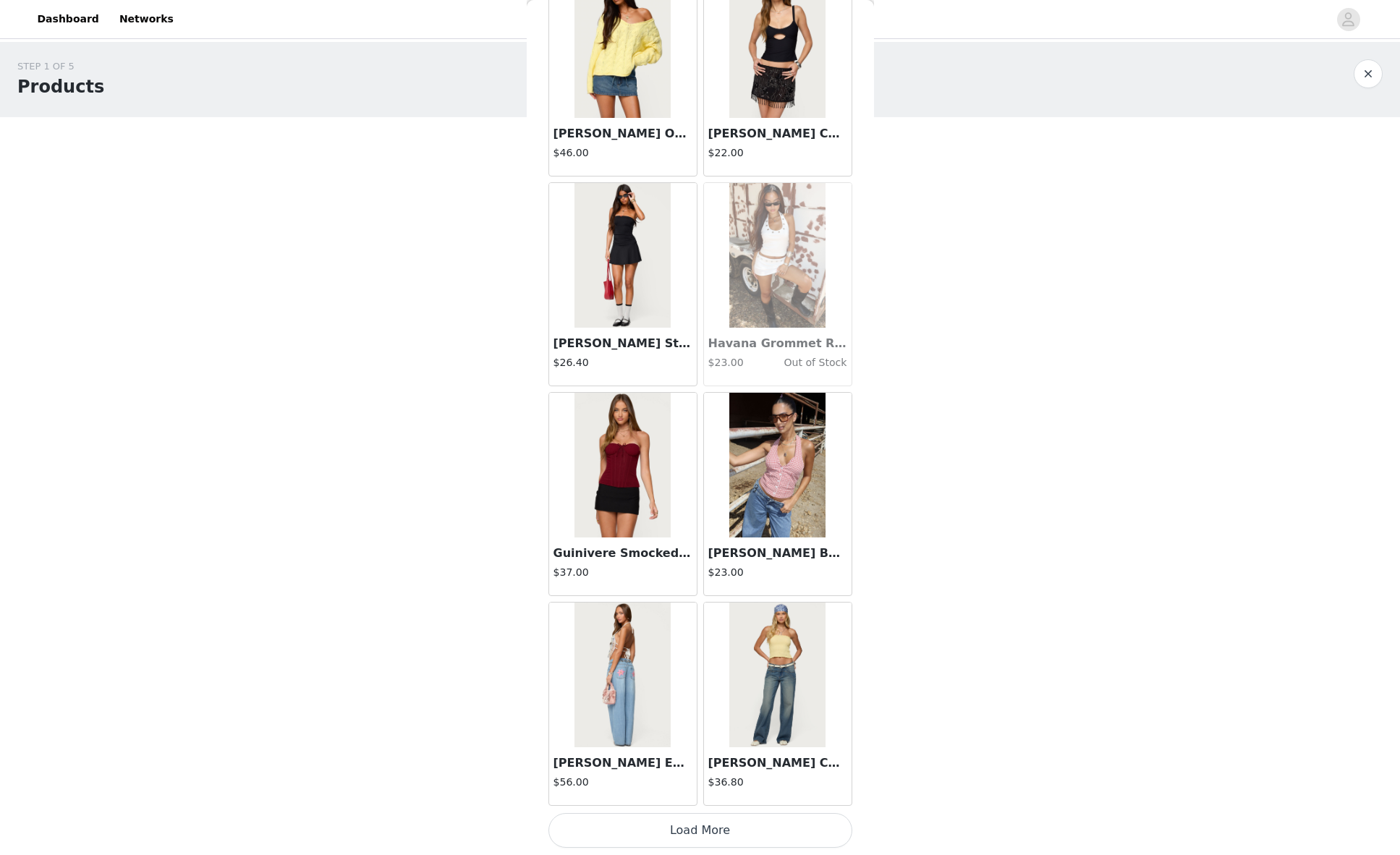
click at [713, 821] on button "Load More" at bounding box center [700, 831] width 304 height 35
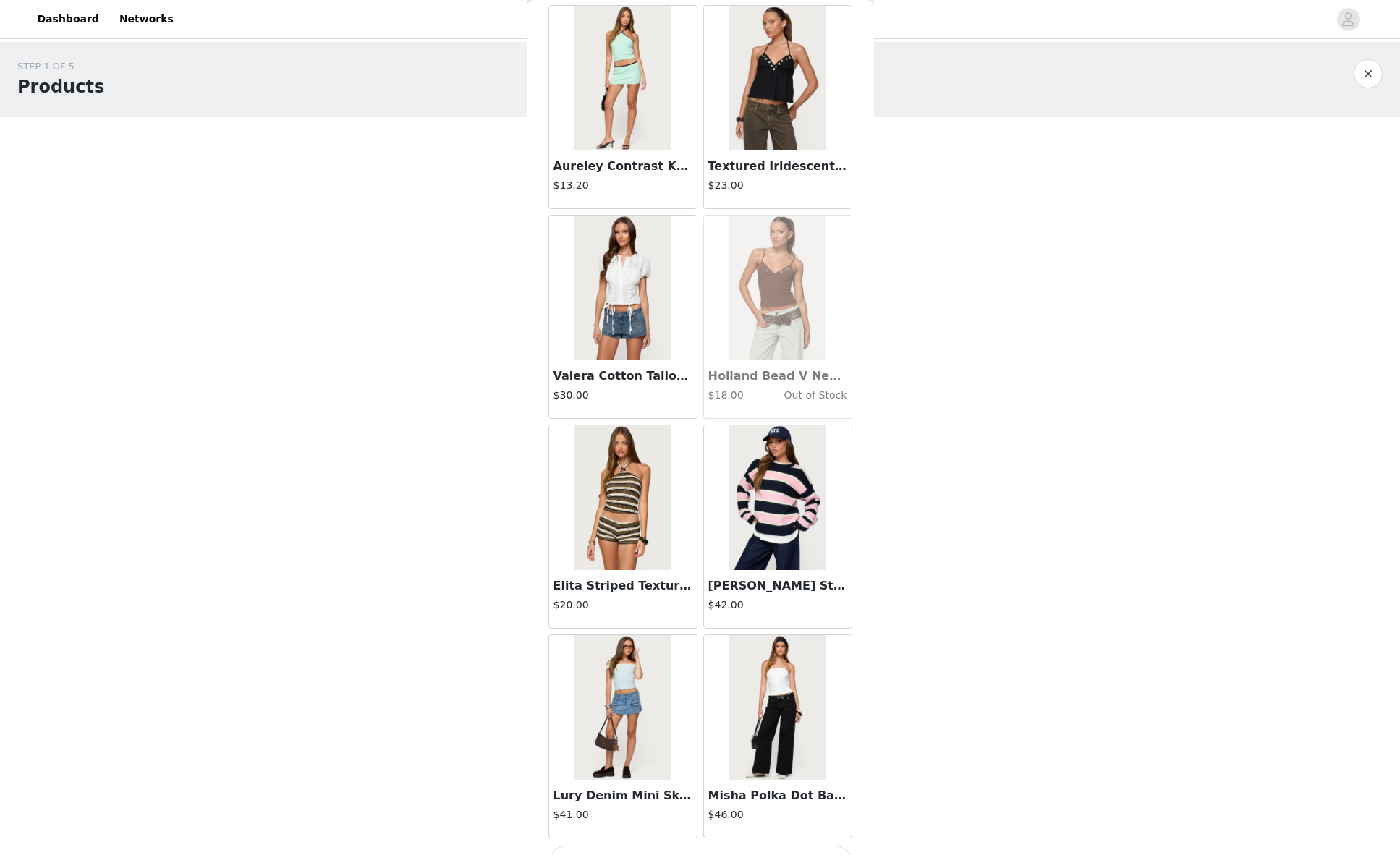
scroll to position [24446, 0]
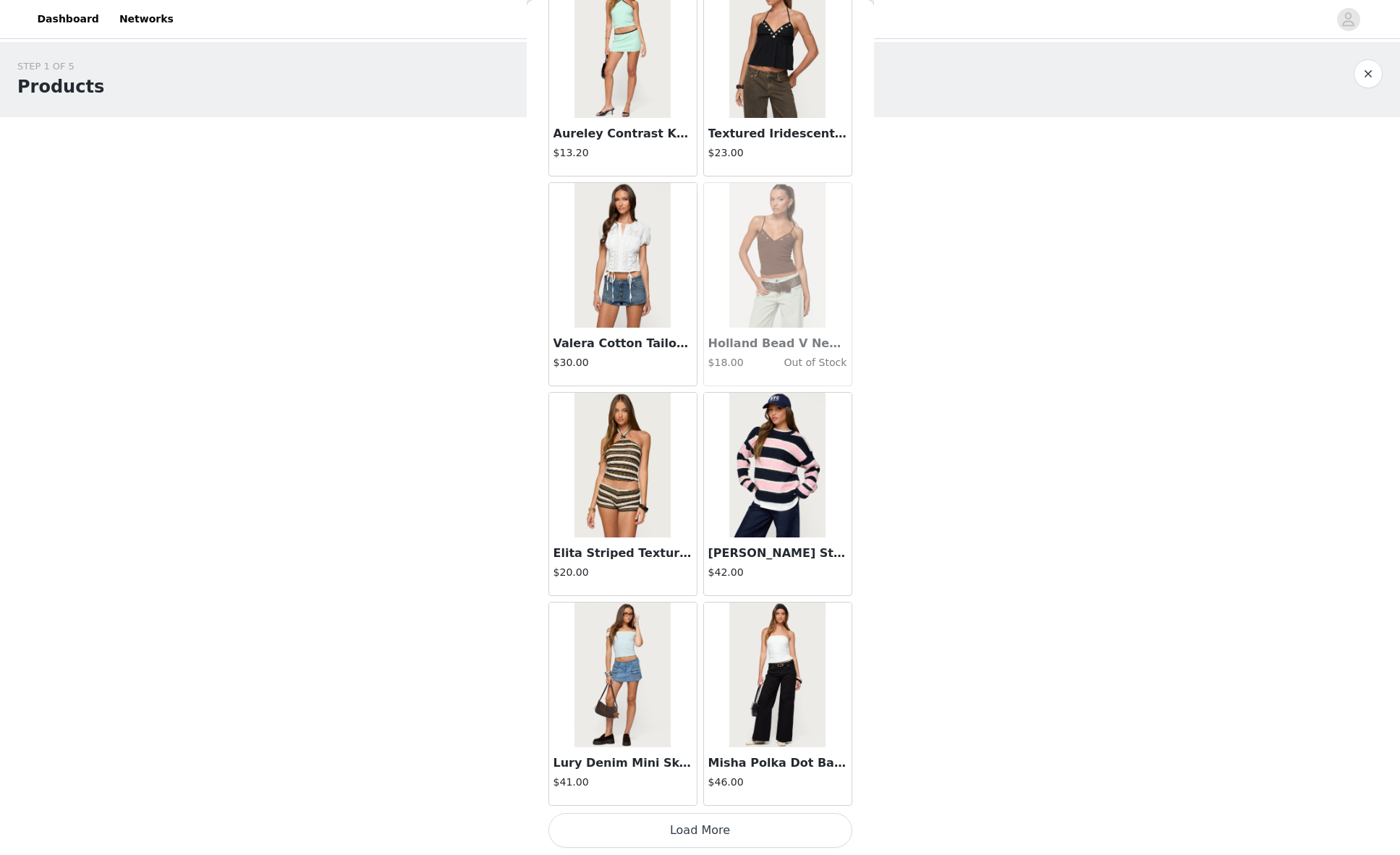
click at [703, 835] on button "Load More" at bounding box center [700, 831] width 304 height 35
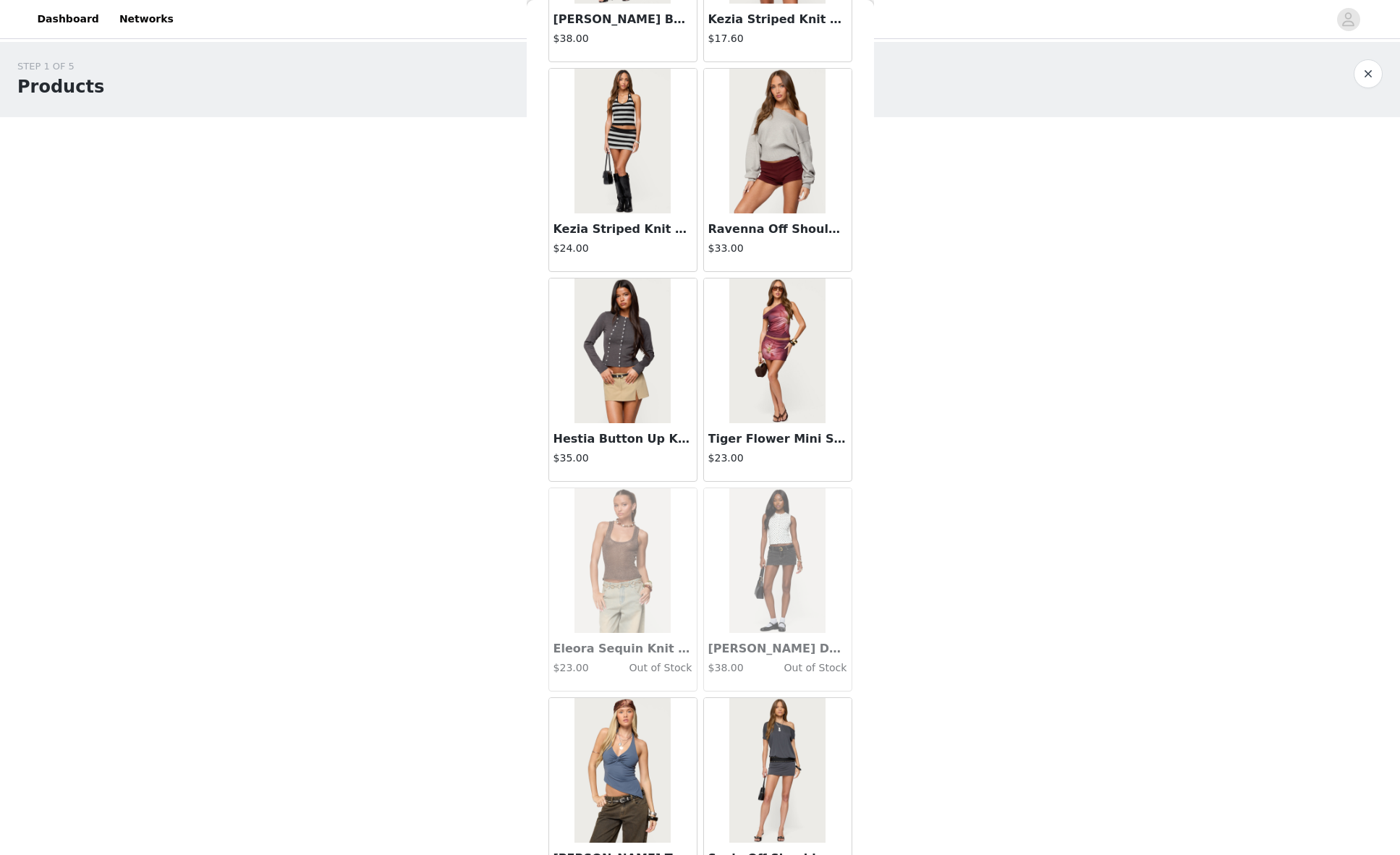
scroll to position [26544, 0]
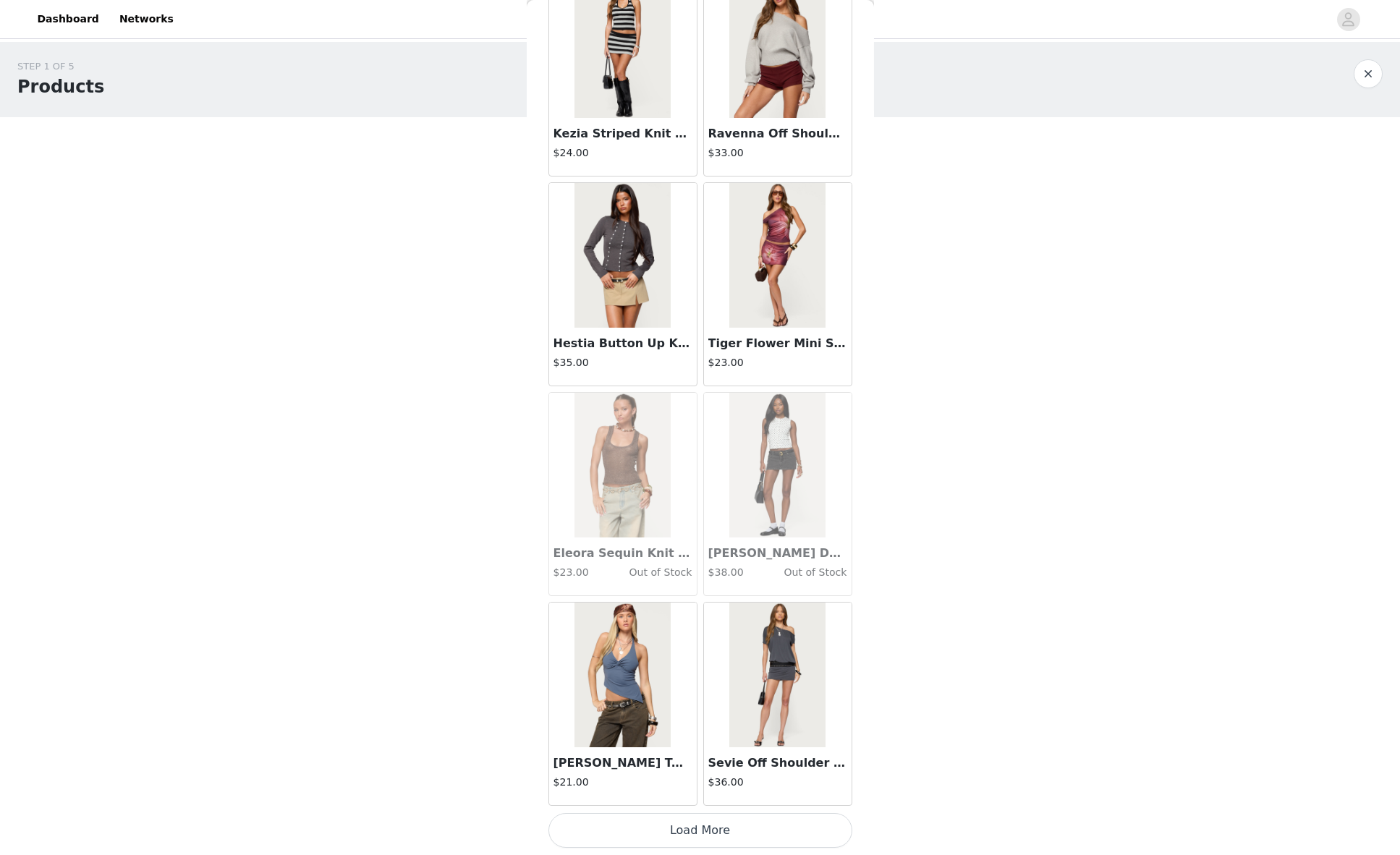
click at [708, 840] on button "Load More" at bounding box center [700, 831] width 304 height 35
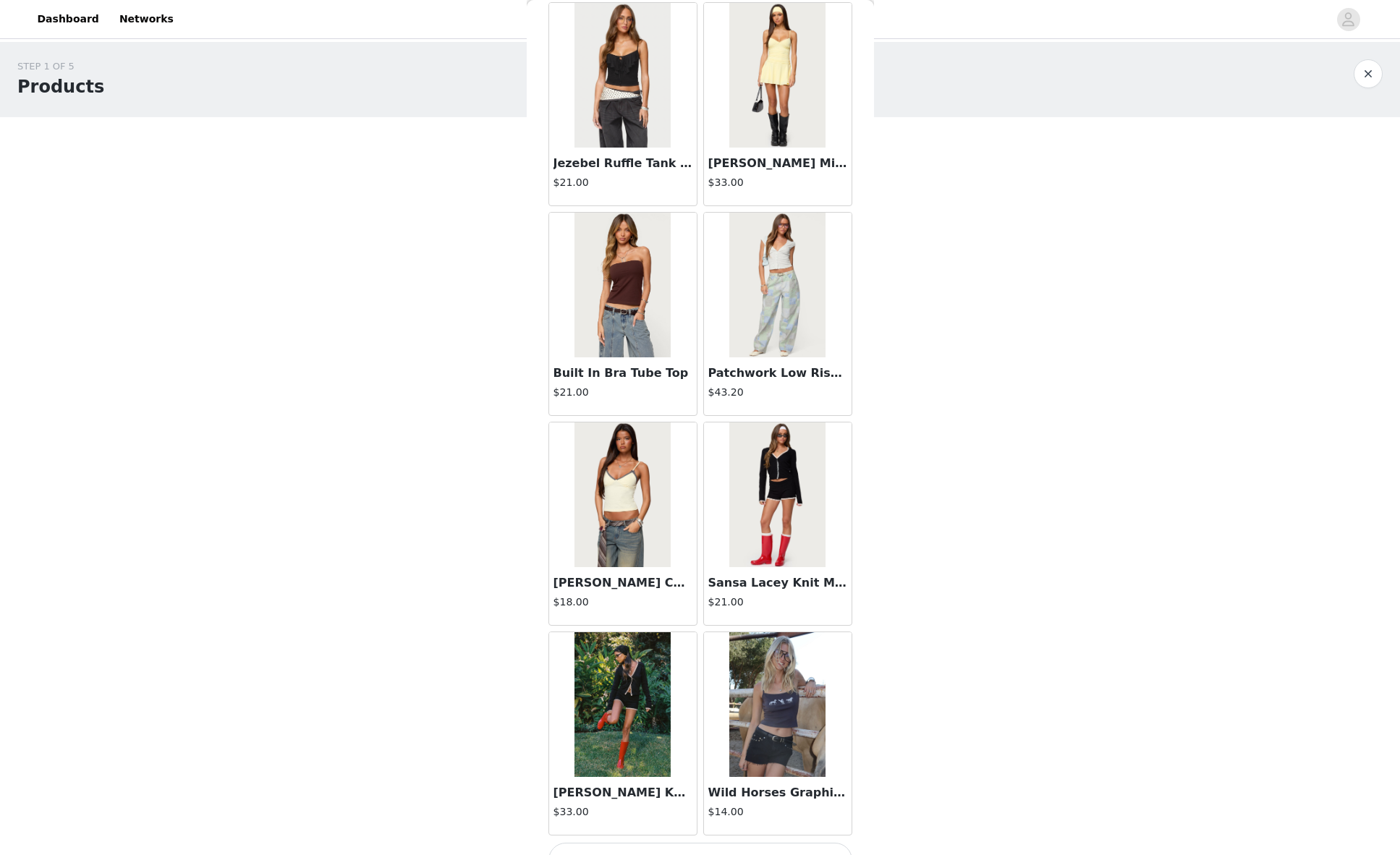
scroll to position [28643, 0]
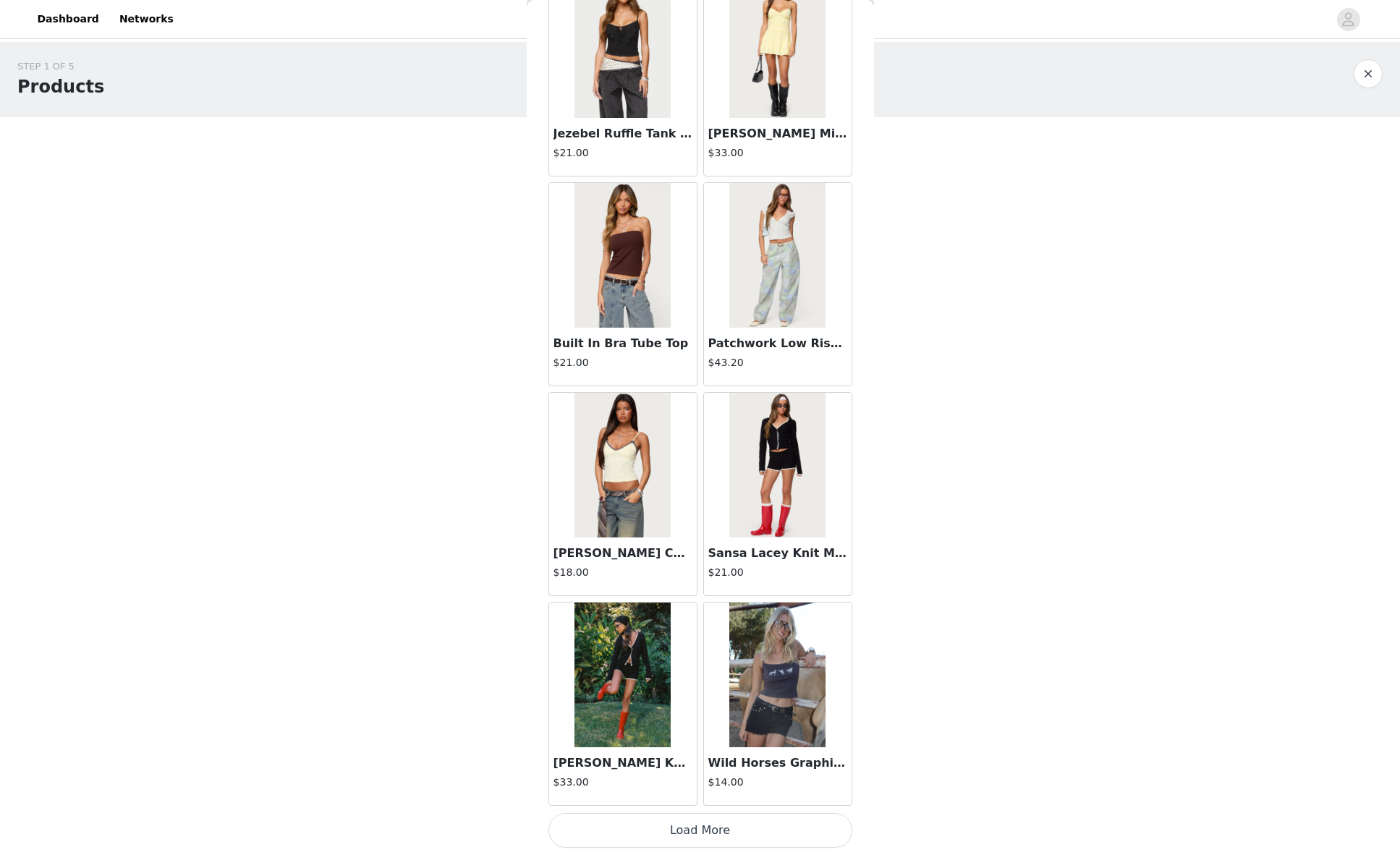
click at [709, 838] on button "Load More" at bounding box center [700, 831] width 304 height 35
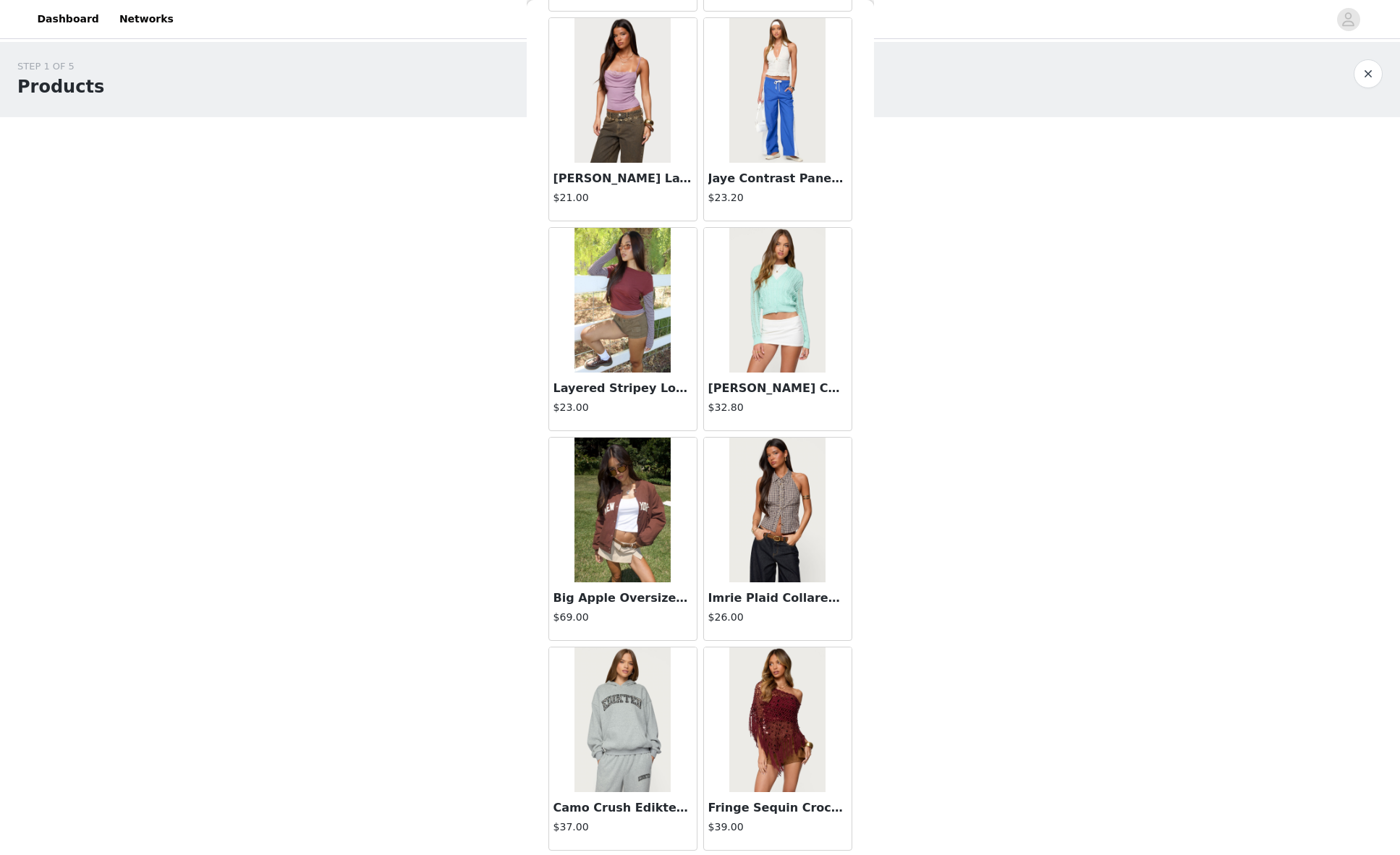
scroll to position [30742, 0]
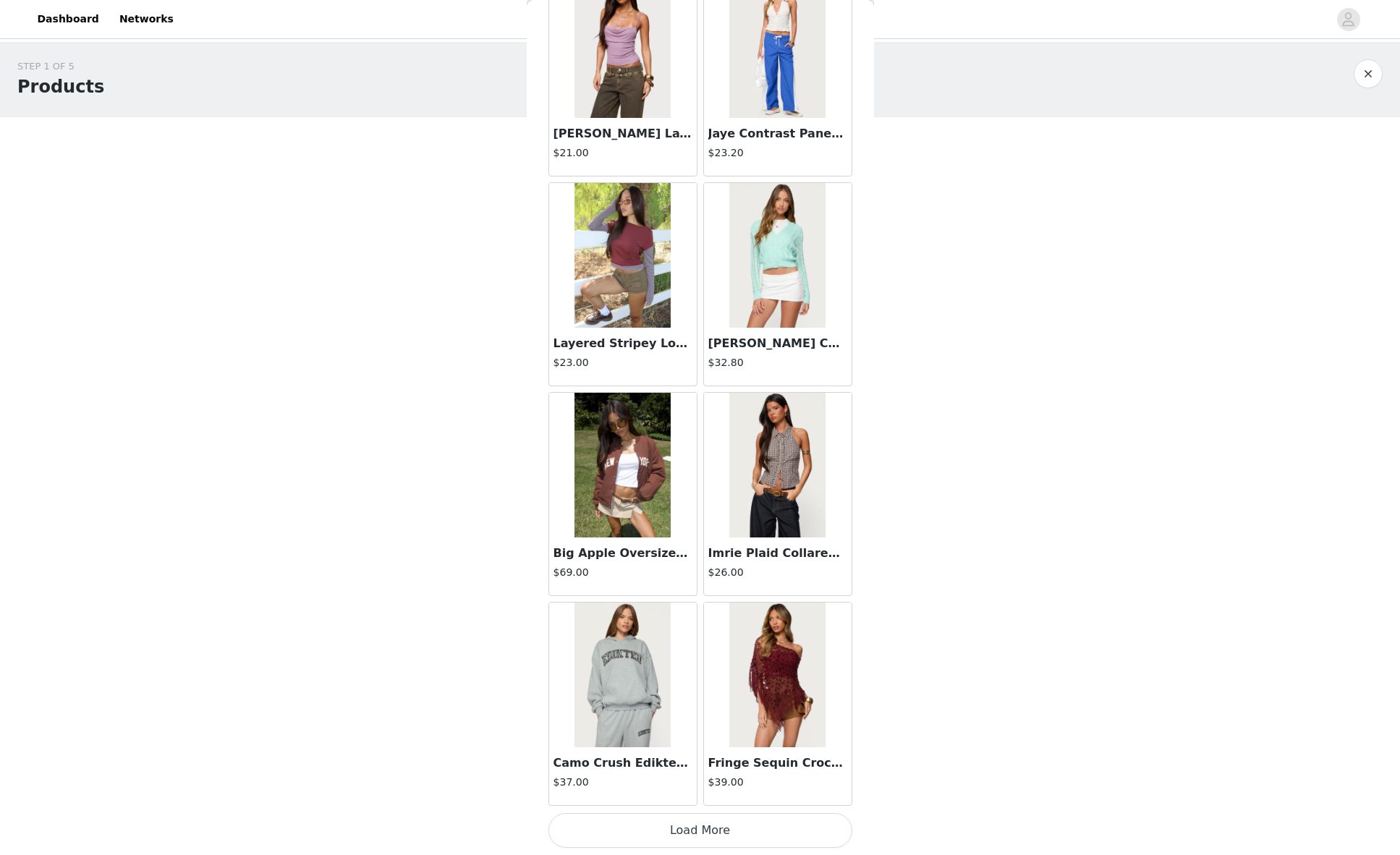
click at [669, 828] on button "Load More" at bounding box center [700, 831] width 304 height 35
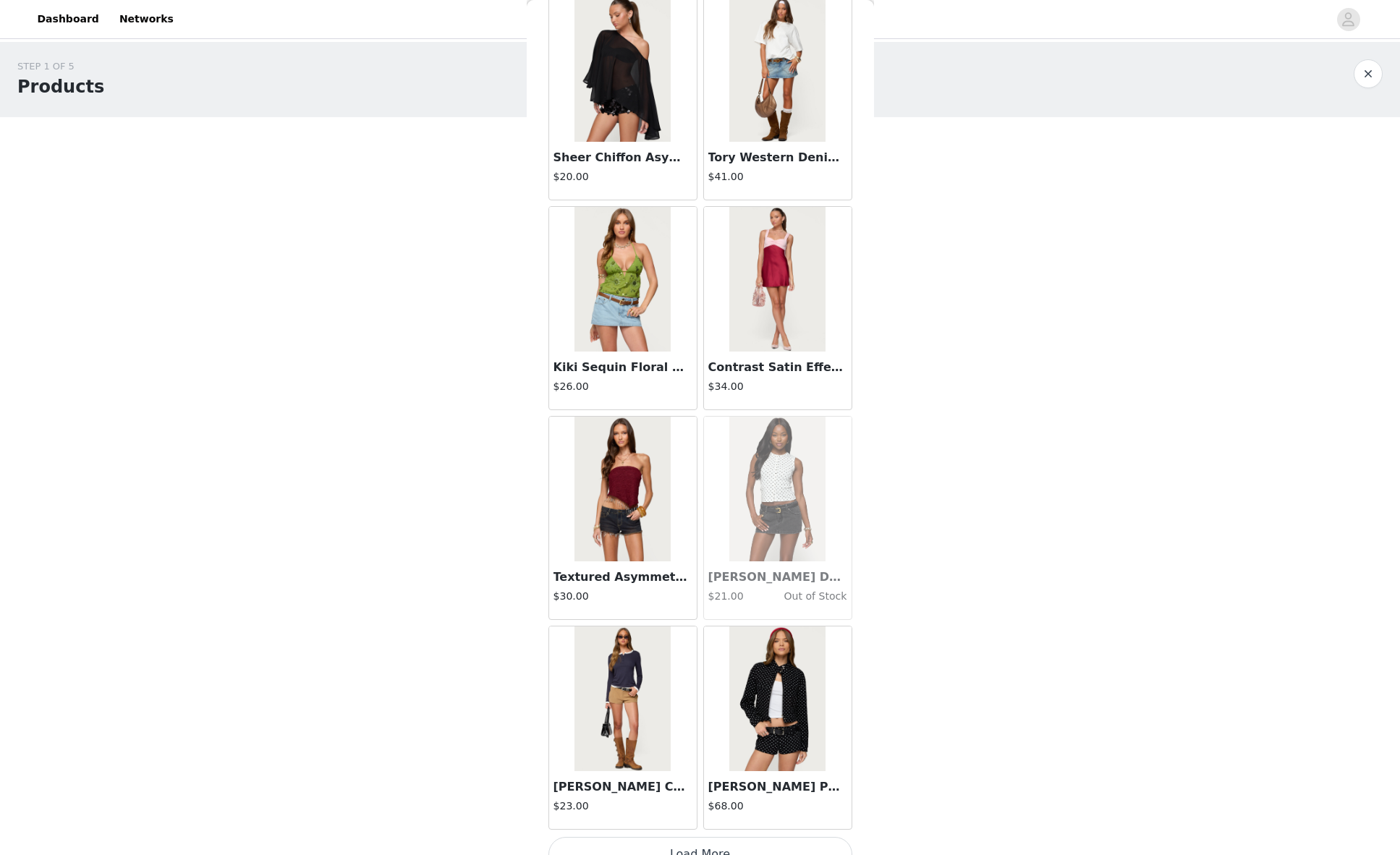
scroll to position [32841, 0]
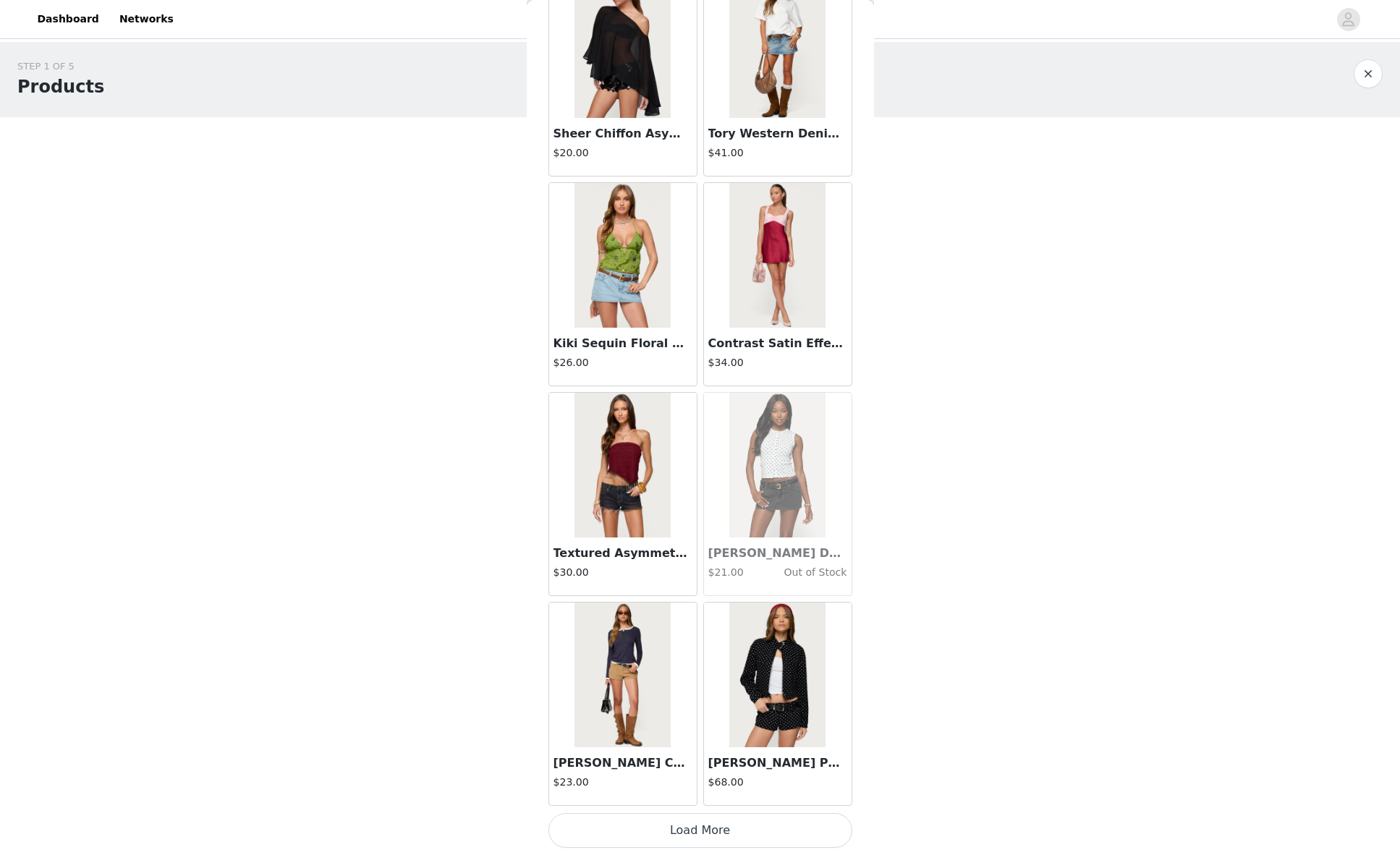
click at [714, 835] on button "Load More" at bounding box center [700, 831] width 304 height 35
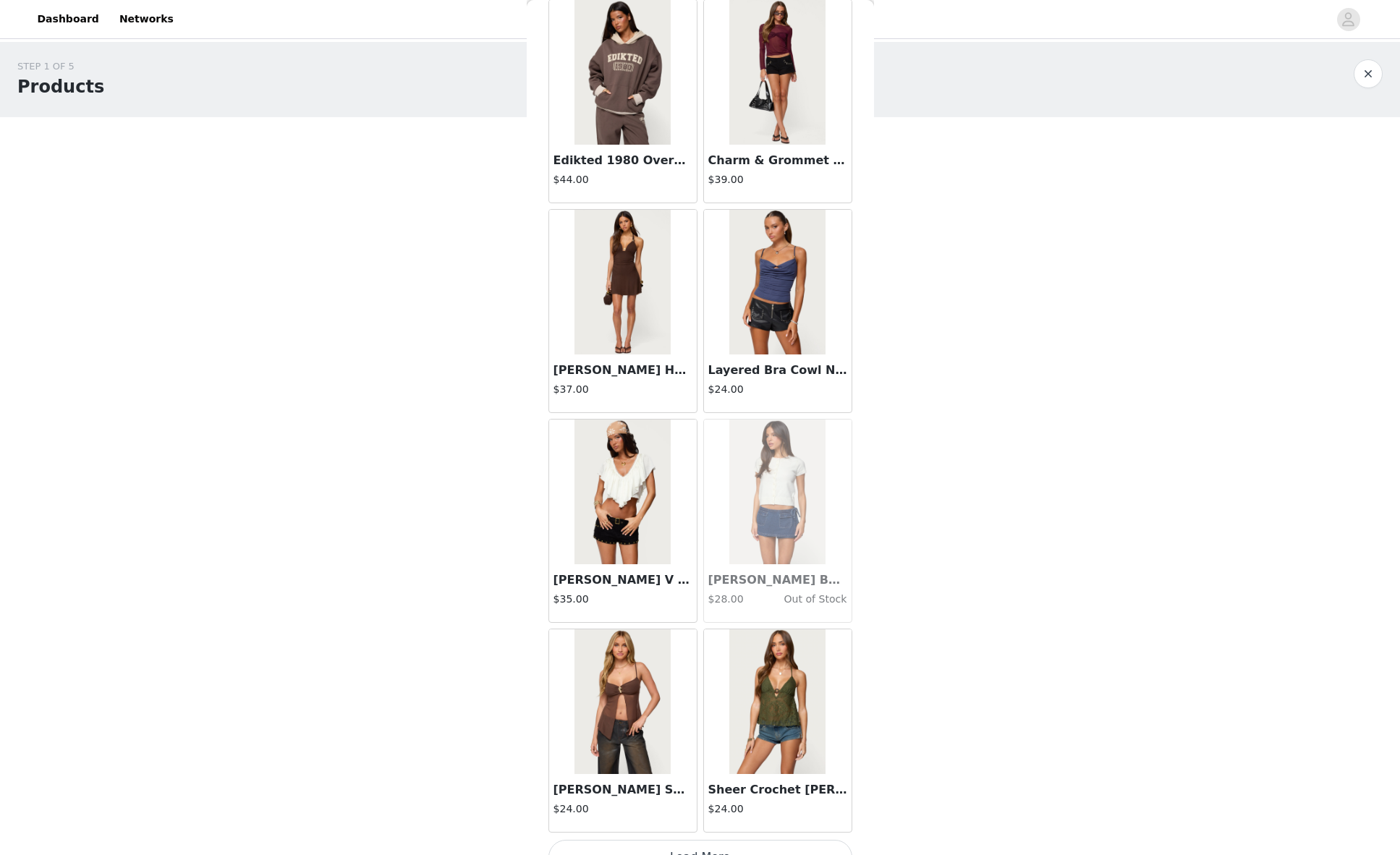
scroll to position [34939, 0]
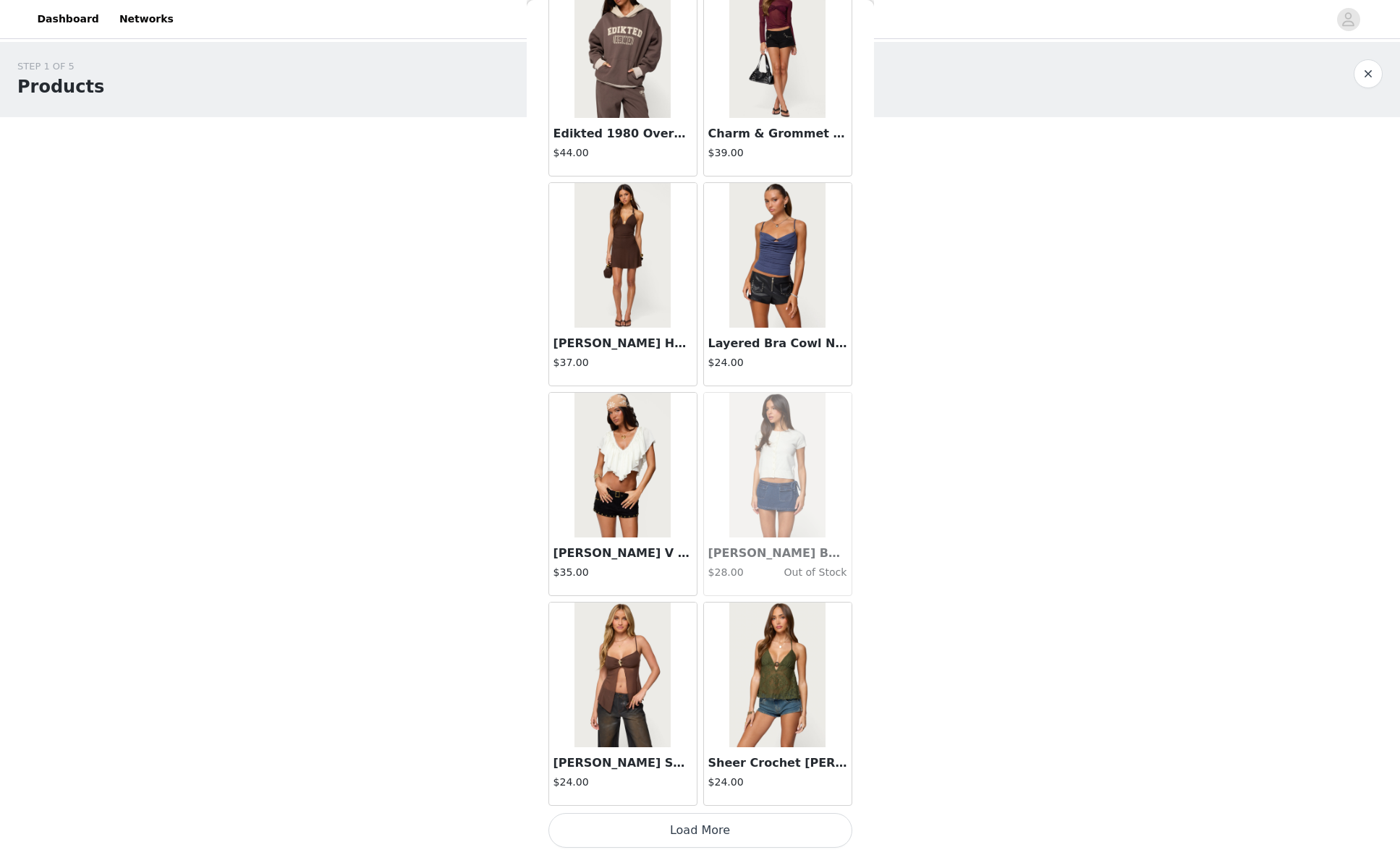
click at [700, 835] on button "Load More" at bounding box center [700, 831] width 304 height 35
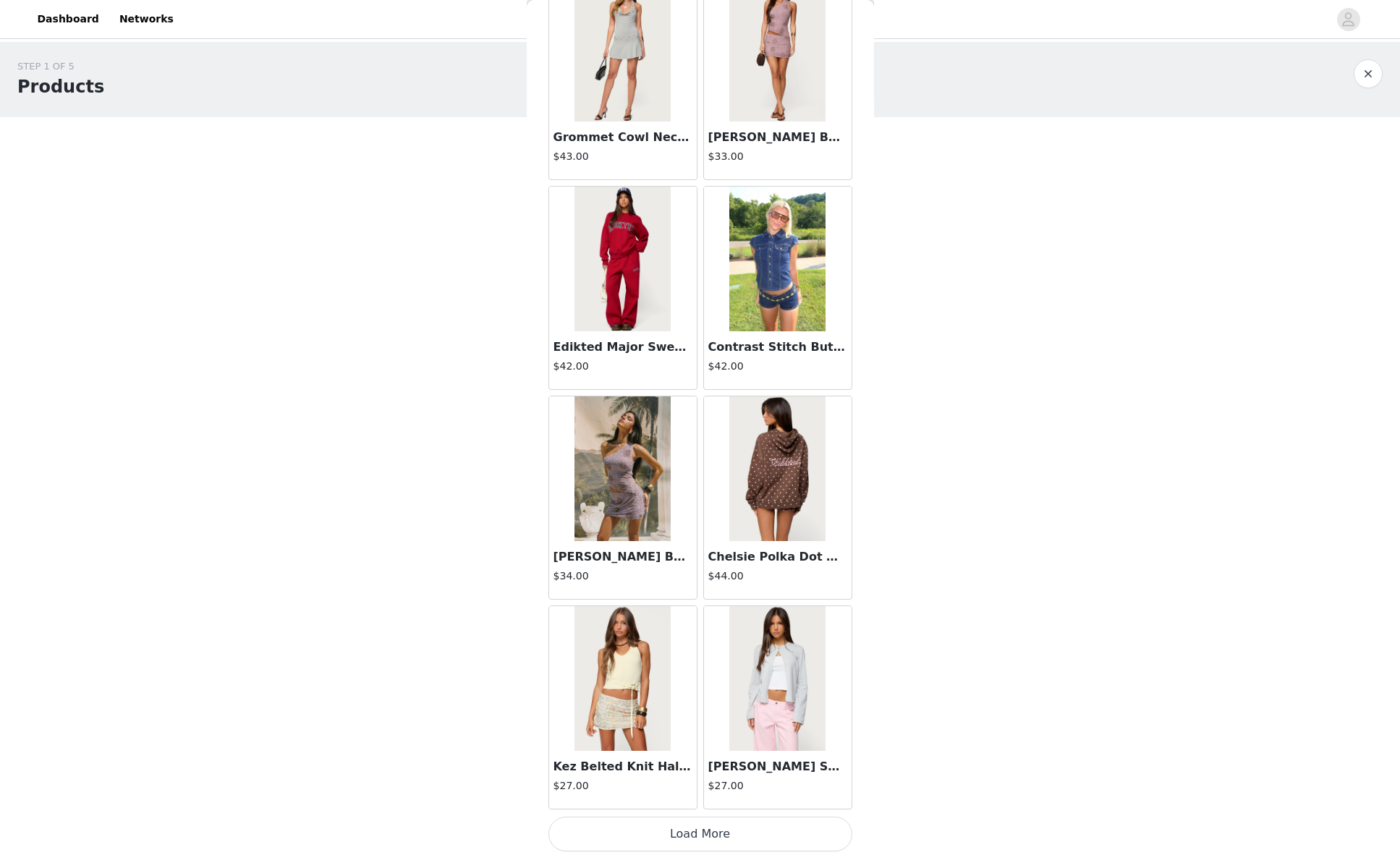
scroll to position [37039, 0]
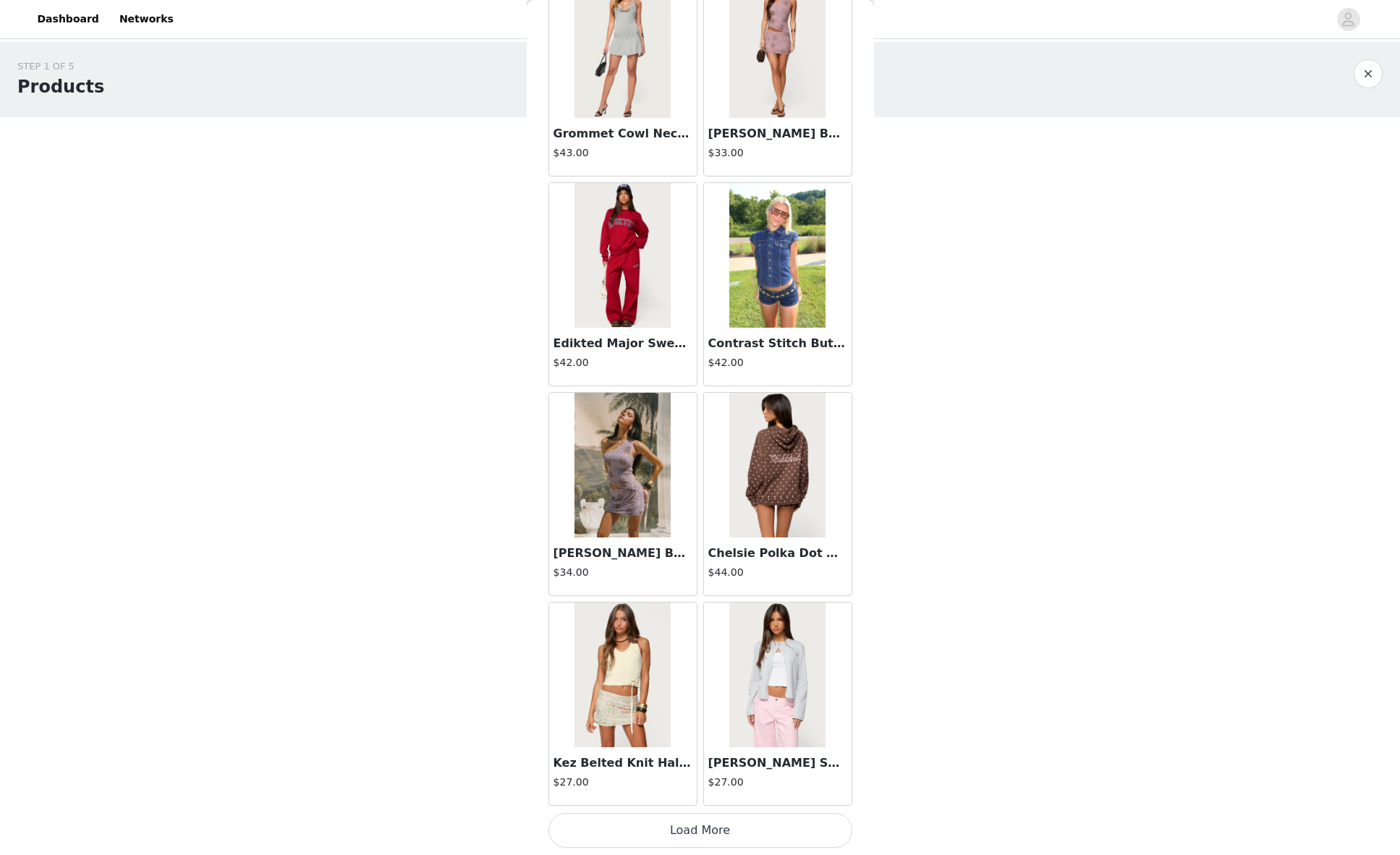
click at [704, 840] on button "Load More" at bounding box center [700, 831] width 304 height 35
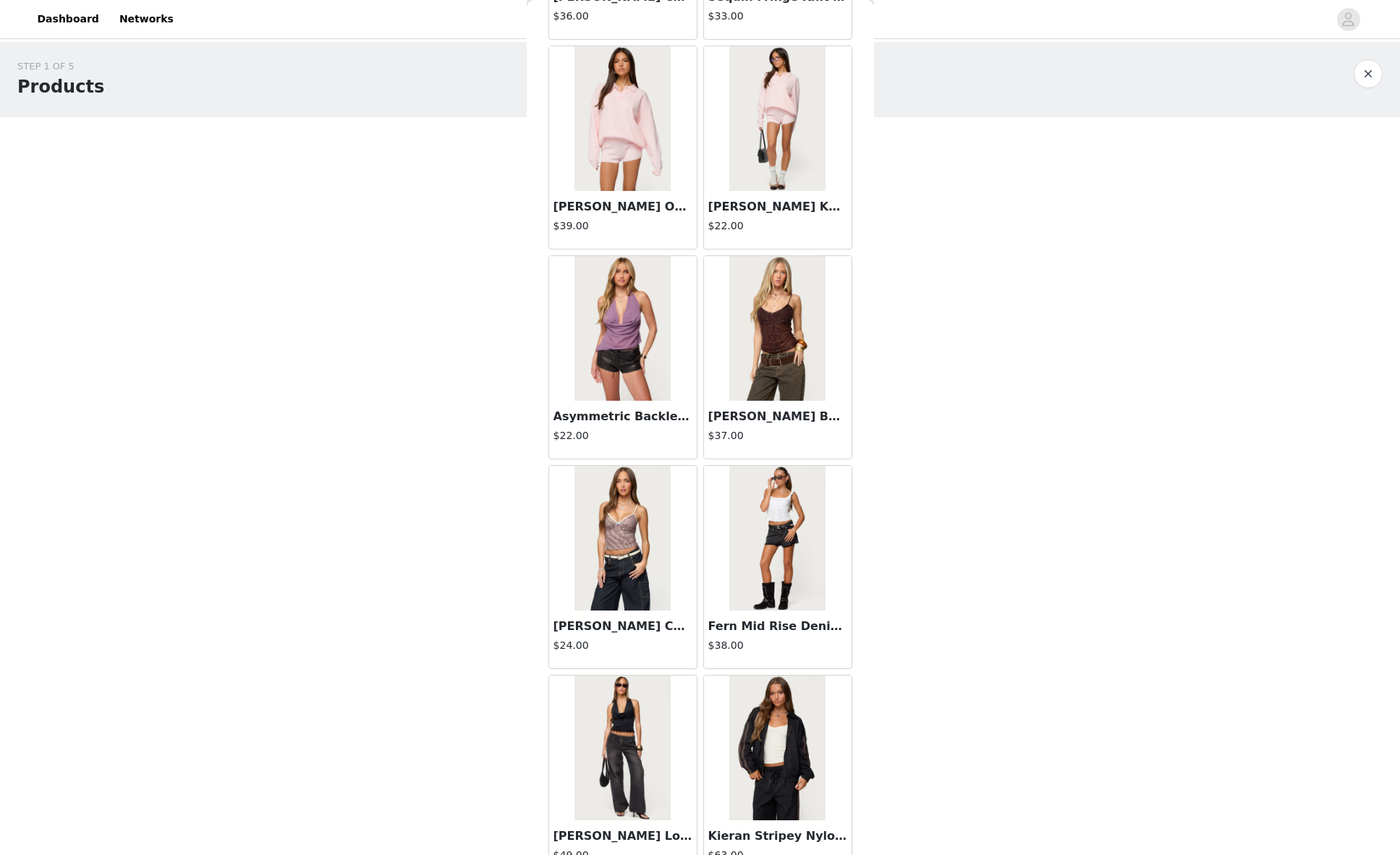
scroll to position [39137, 0]
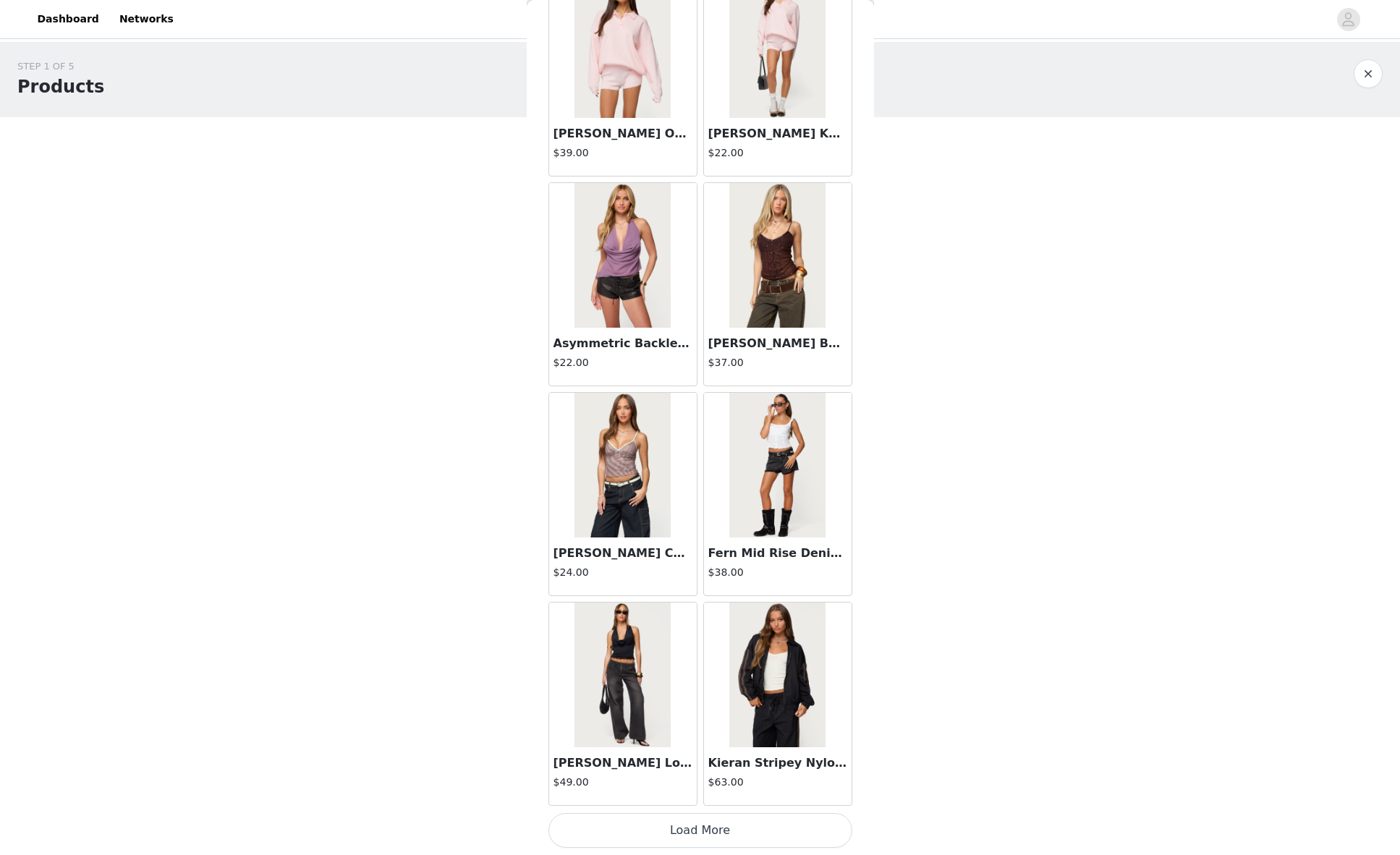
click at [698, 820] on button "Load More" at bounding box center [700, 831] width 304 height 35
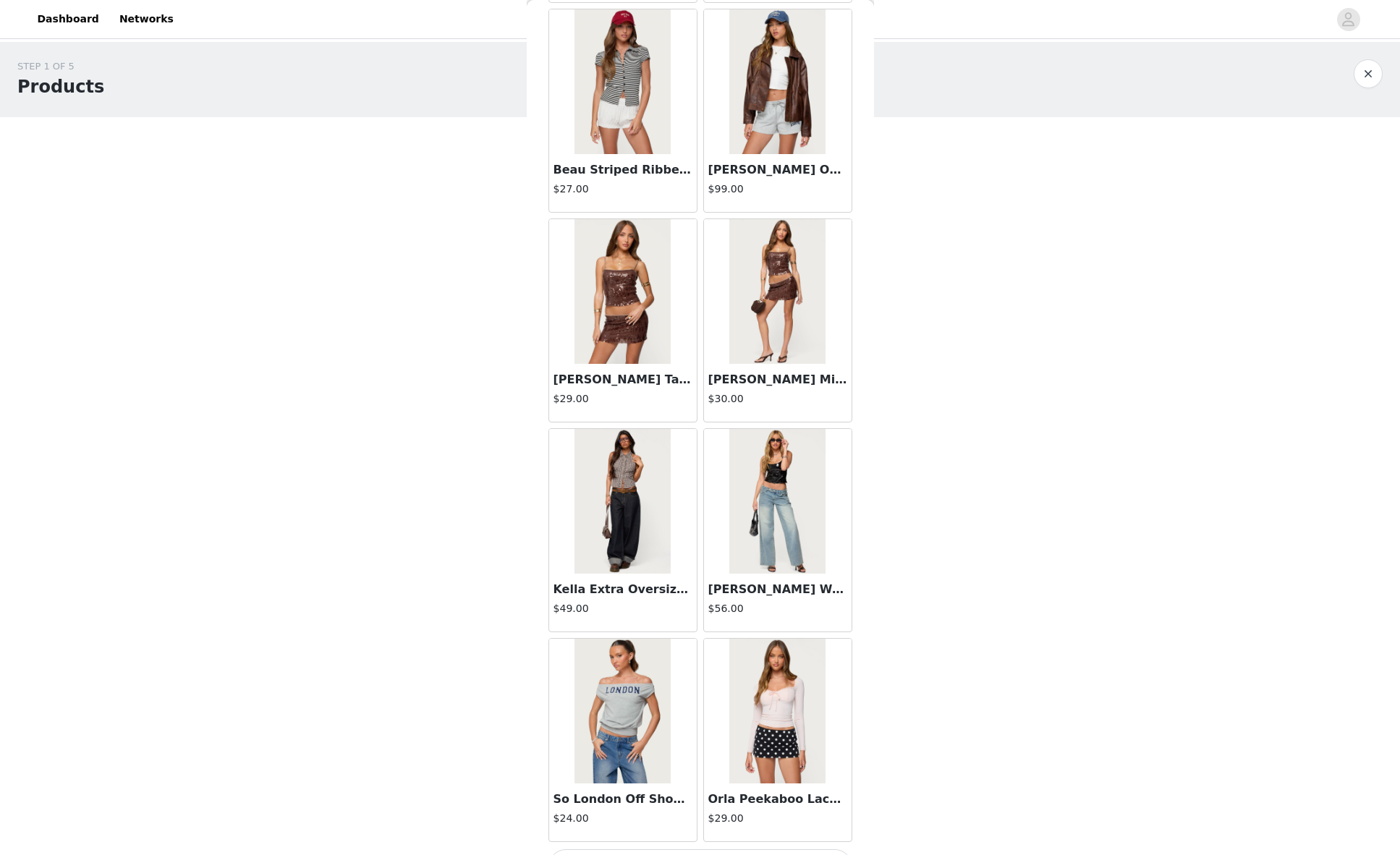
scroll to position [41236, 0]
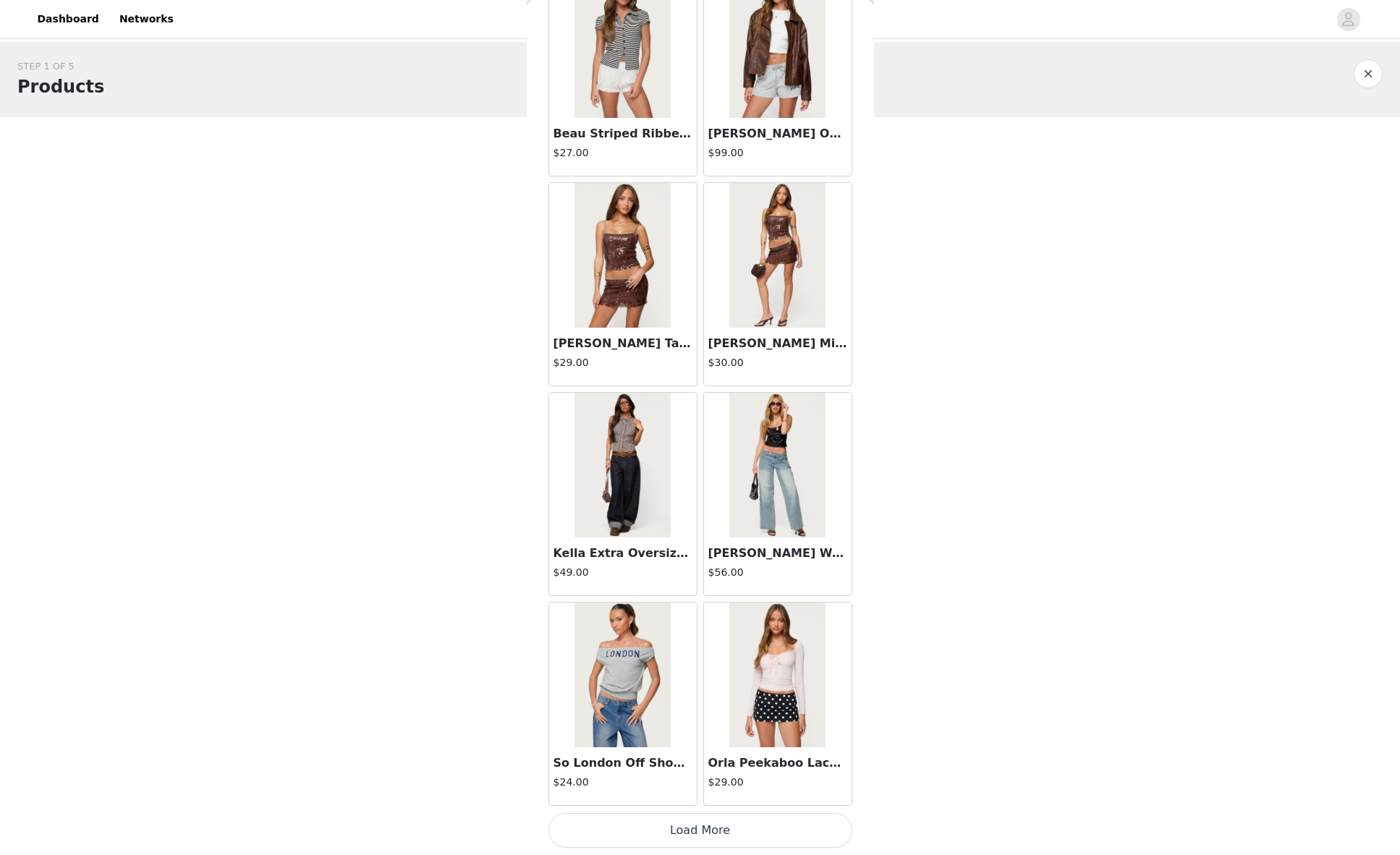
click at [695, 826] on button "Load More" at bounding box center [700, 831] width 304 height 35
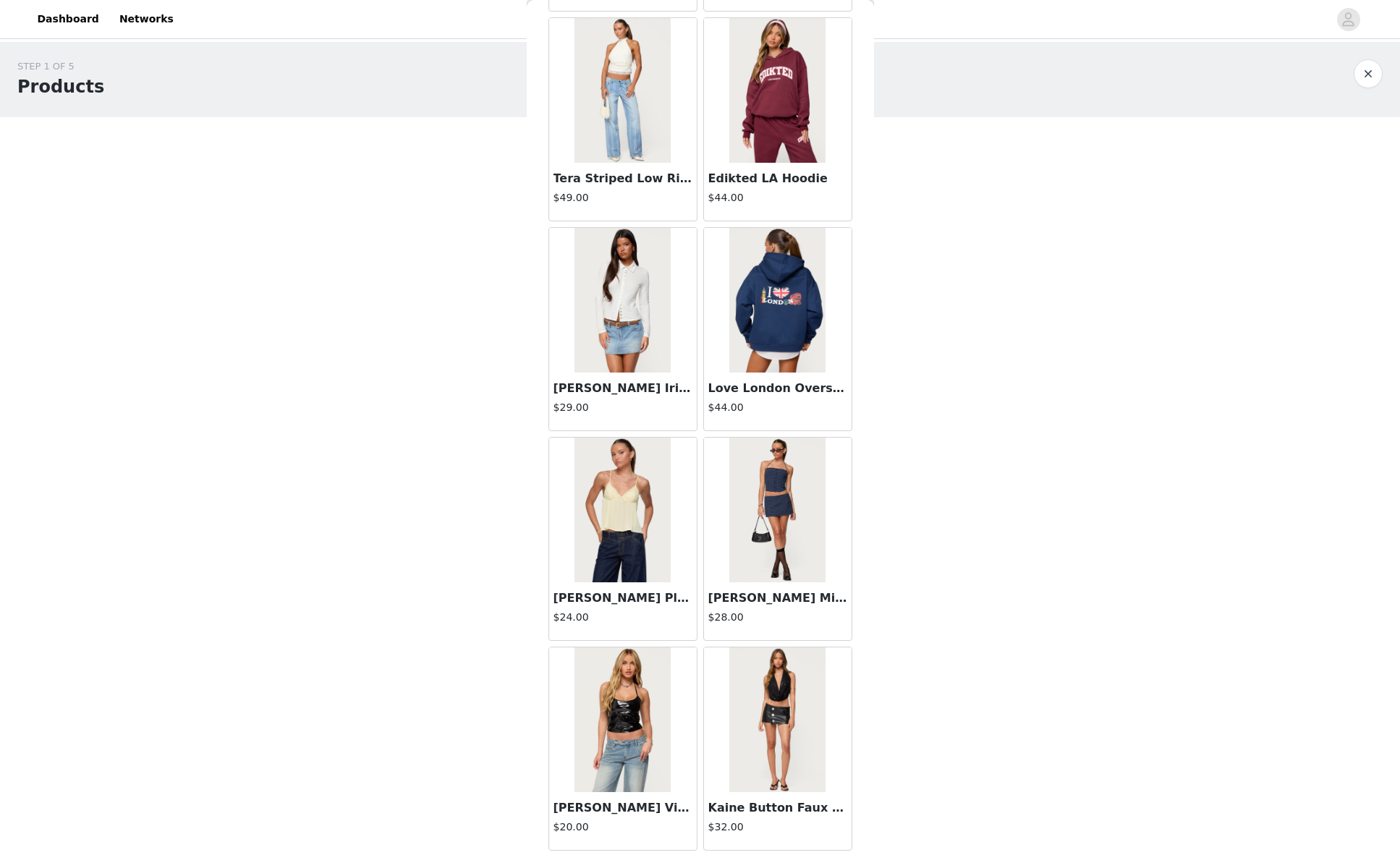
scroll to position [43335, 0]
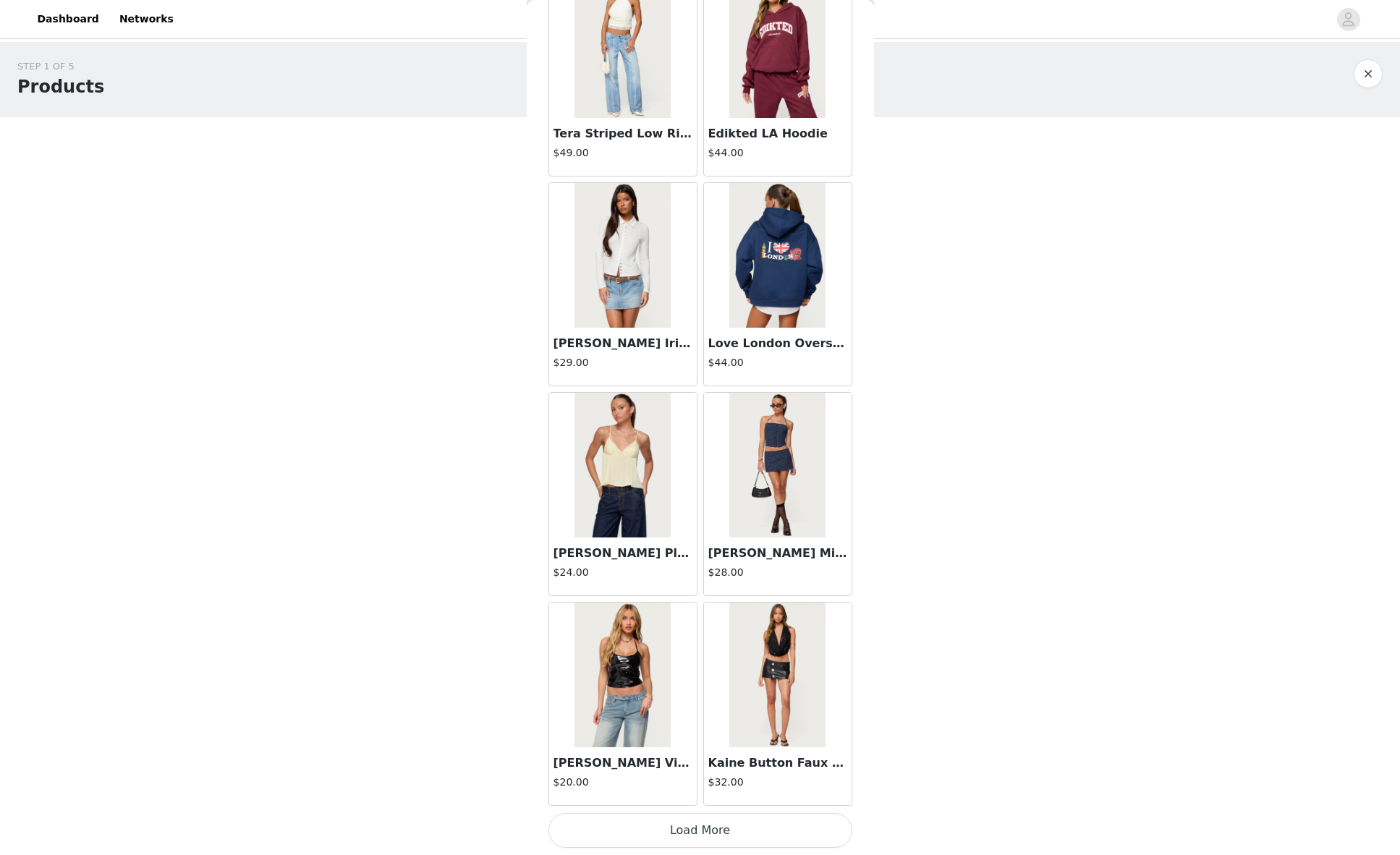
click at [702, 827] on button "Load More" at bounding box center [700, 831] width 304 height 35
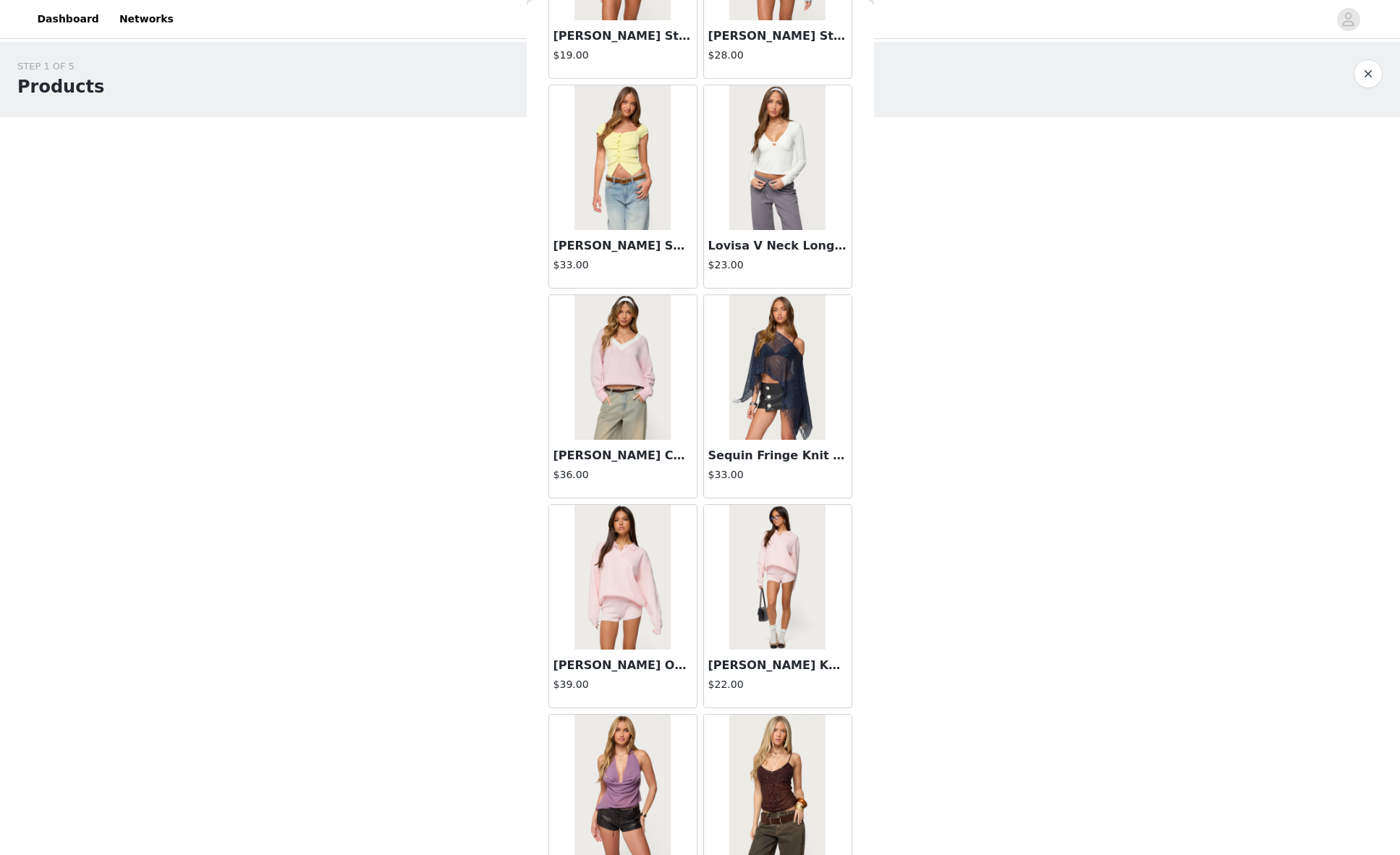
scroll to position [38605, 0]
click at [620, 581] on img at bounding box center [622, 577] width 96 height 145
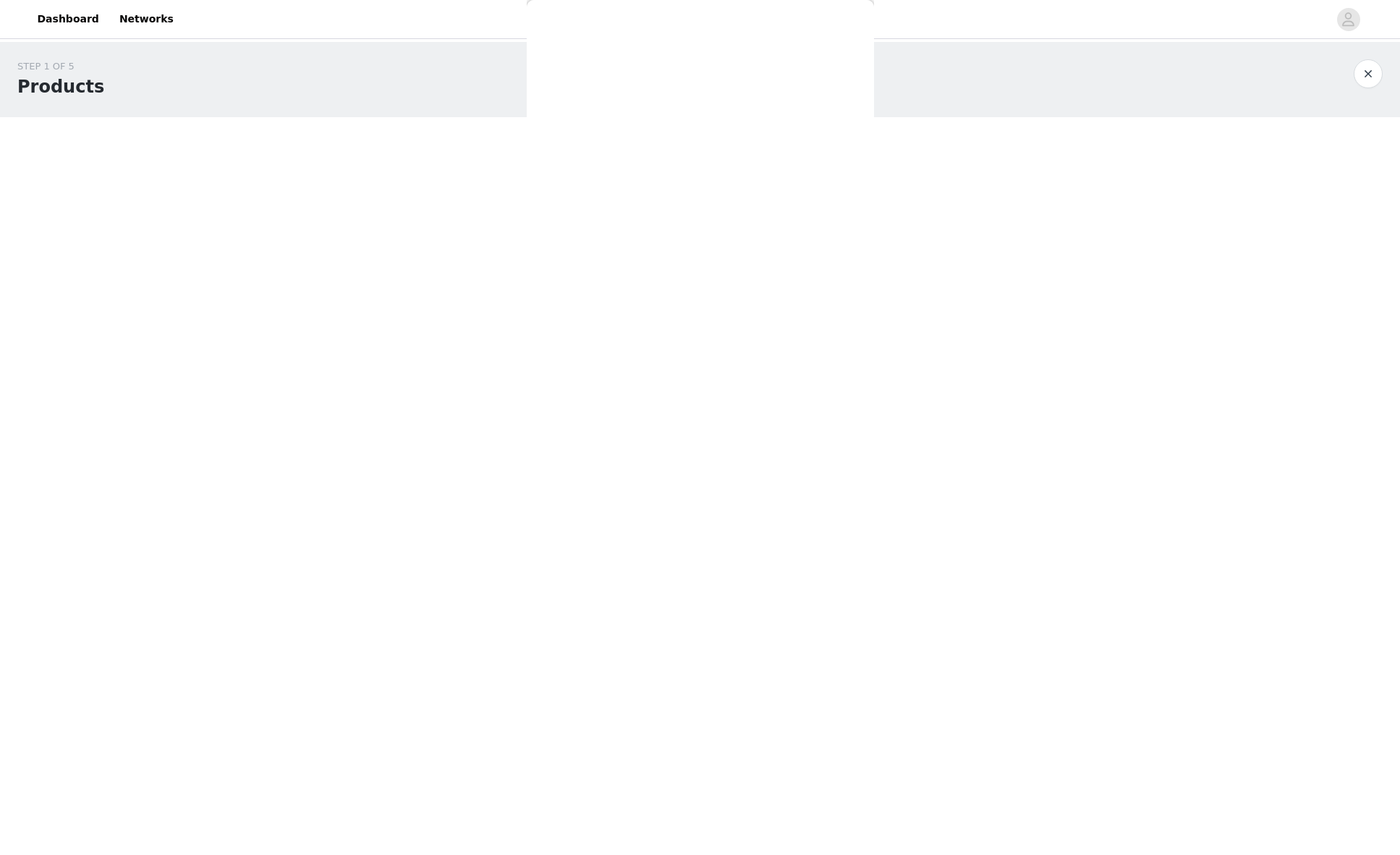
scroll to position [0, 0]
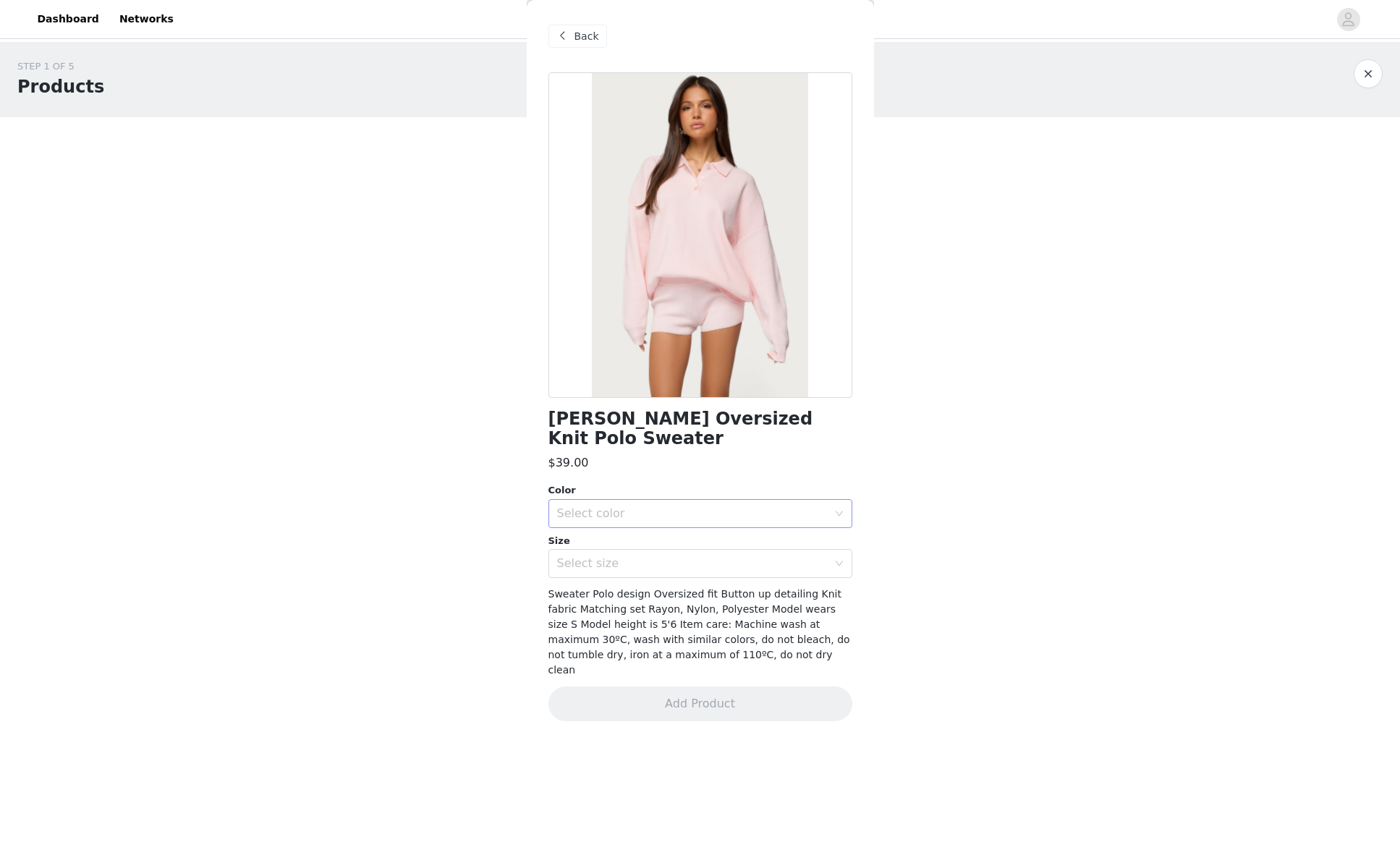
click at [656, 507] on div "Select color" at bounding box center [692, 514] width 271 height 15
click at [647, 527] on li "LIGHT PINK" at bounding box center [700, 525] width 304 height 23
click at [635, 557] on div "Select size" at bounding box center [692, 564] width 271 height 15
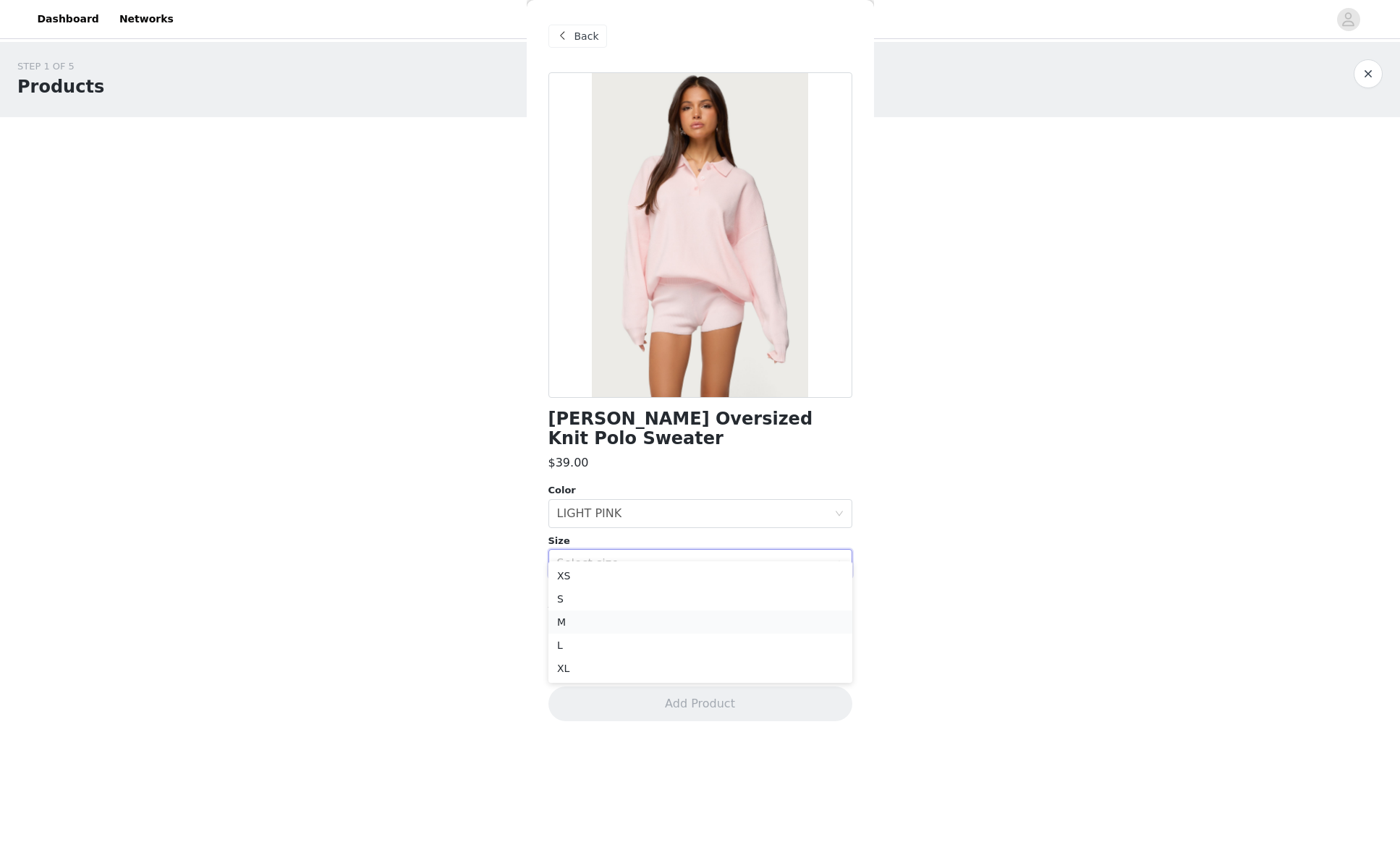
click at [610, 616] on li "M" at bounding box center [700, 622] width 304 height 23
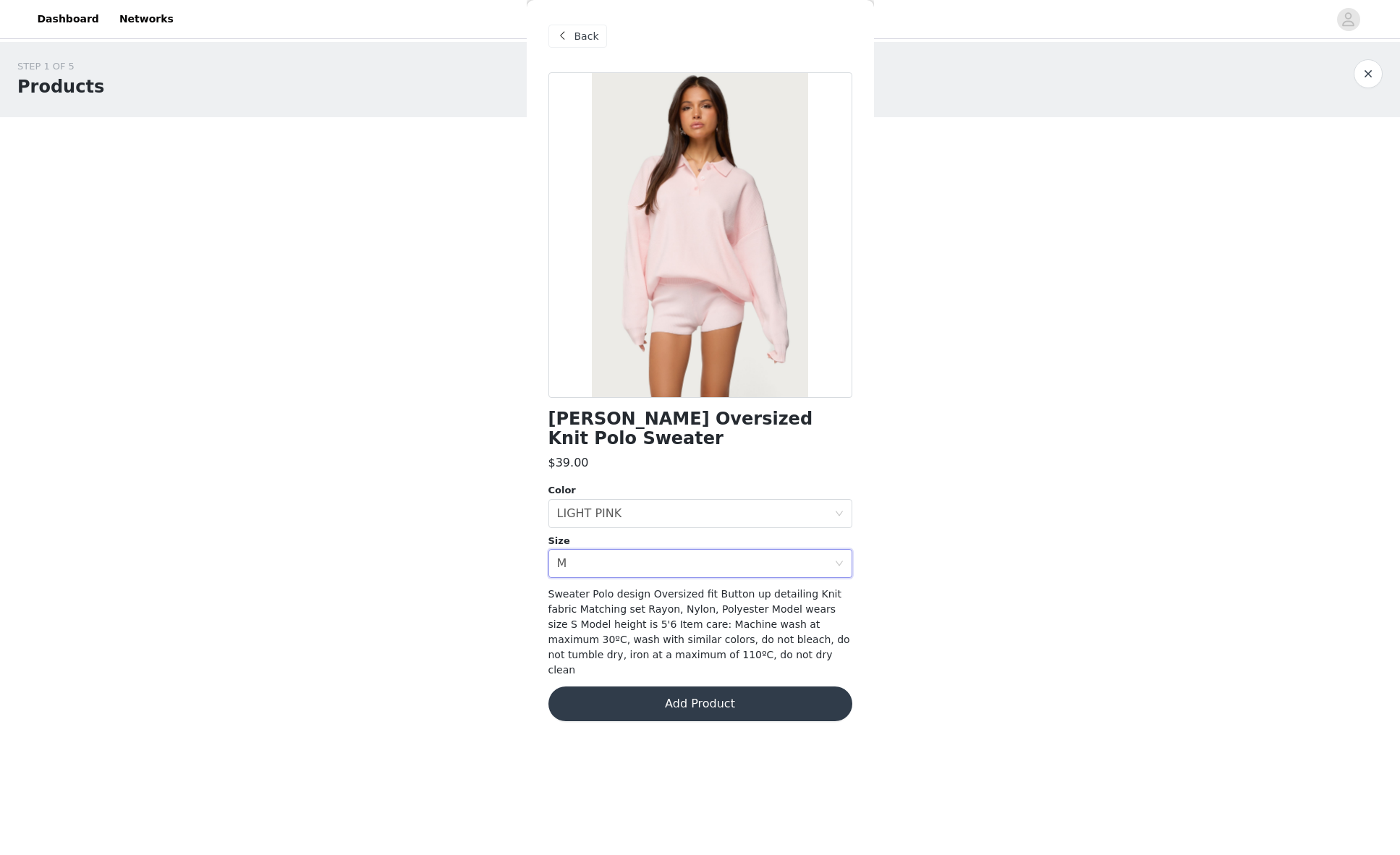
click at [706, 687] on button "Add Product" at bounding box center [700, 704] width 304 height 35
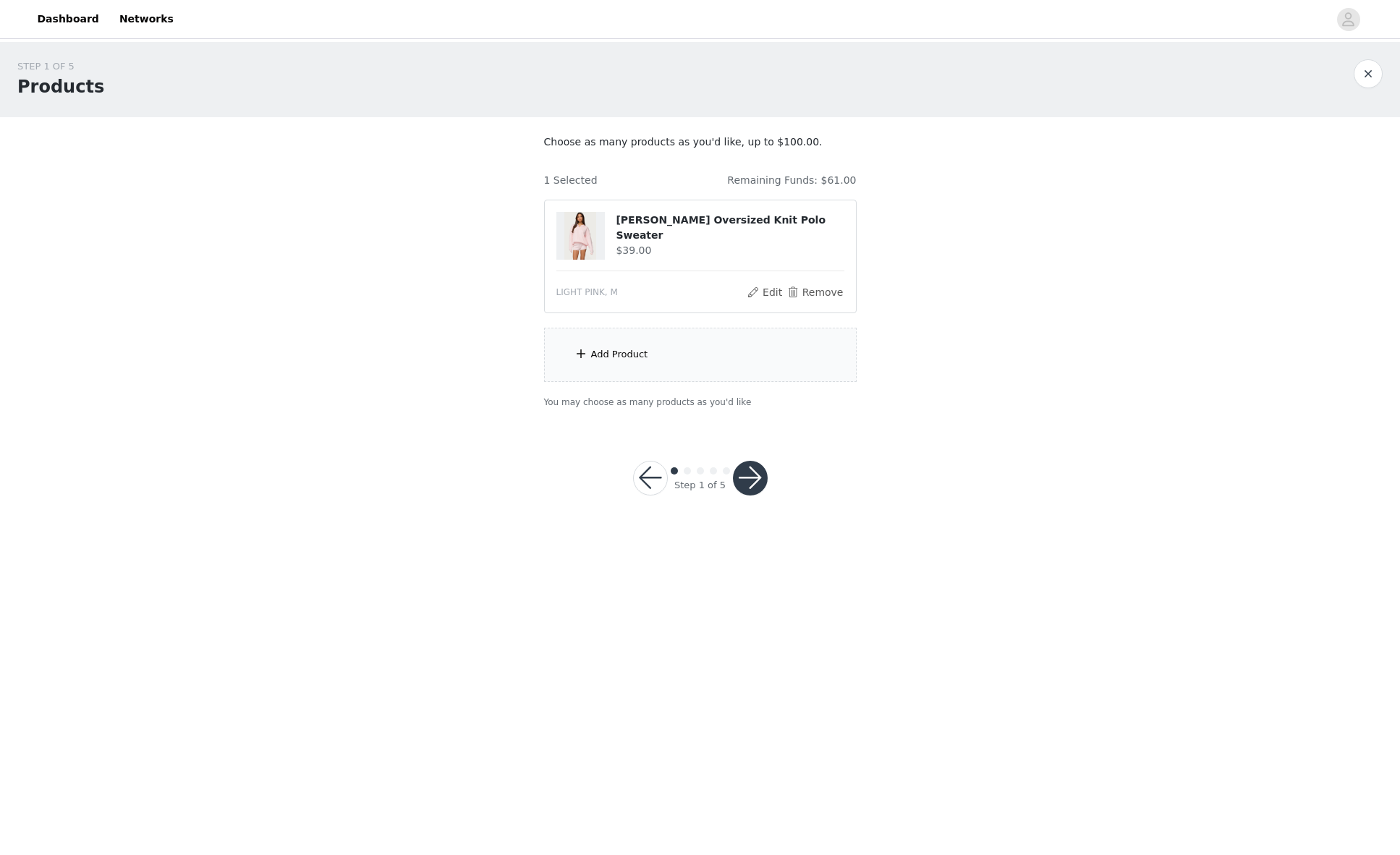
click at [620, 347] on div "Add Product" at bounding box center [620, 354] width 57 height 15
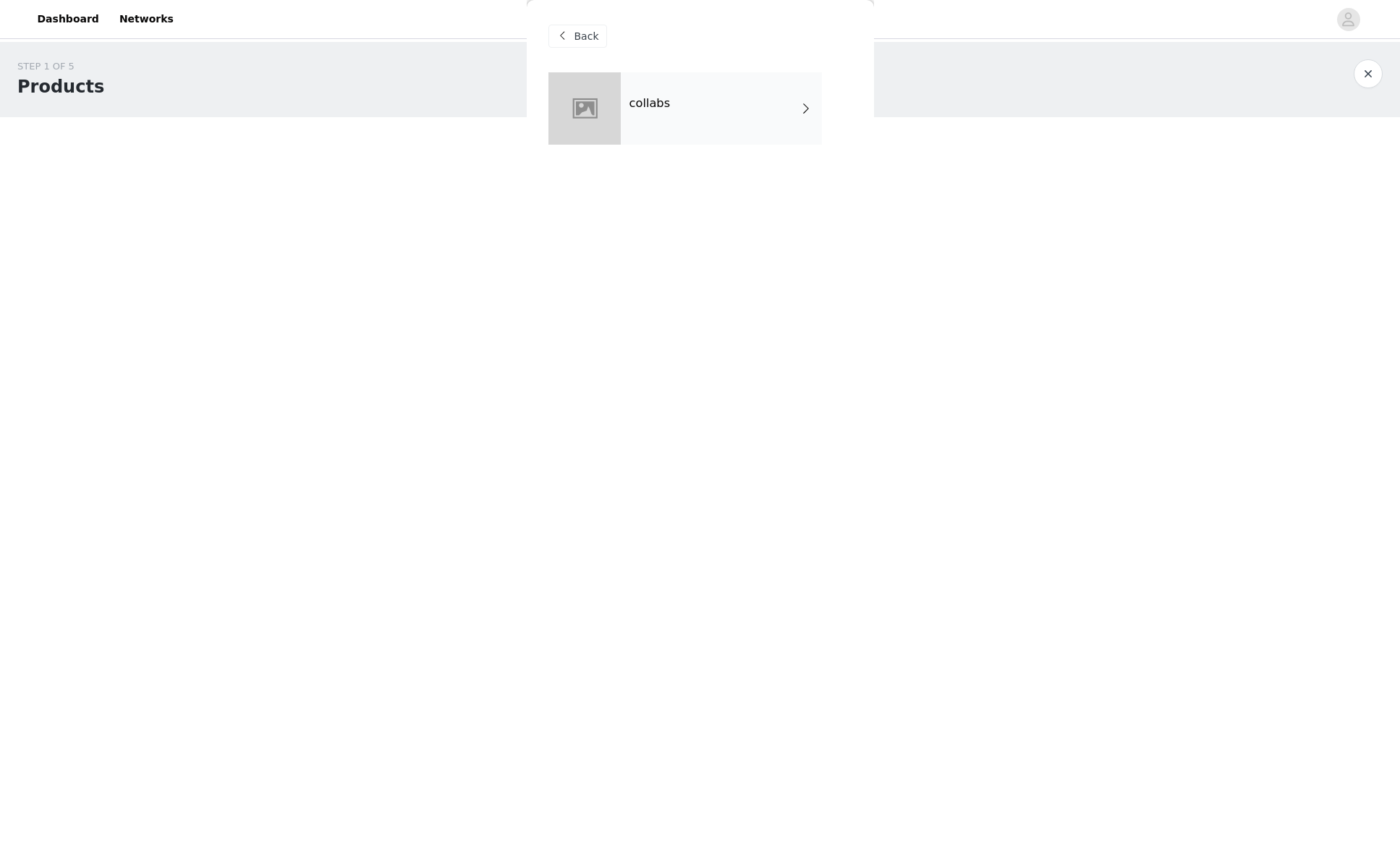
click at [664, 106] on h4 "collabs" at bounding box center [650, 104] width 41 height 13
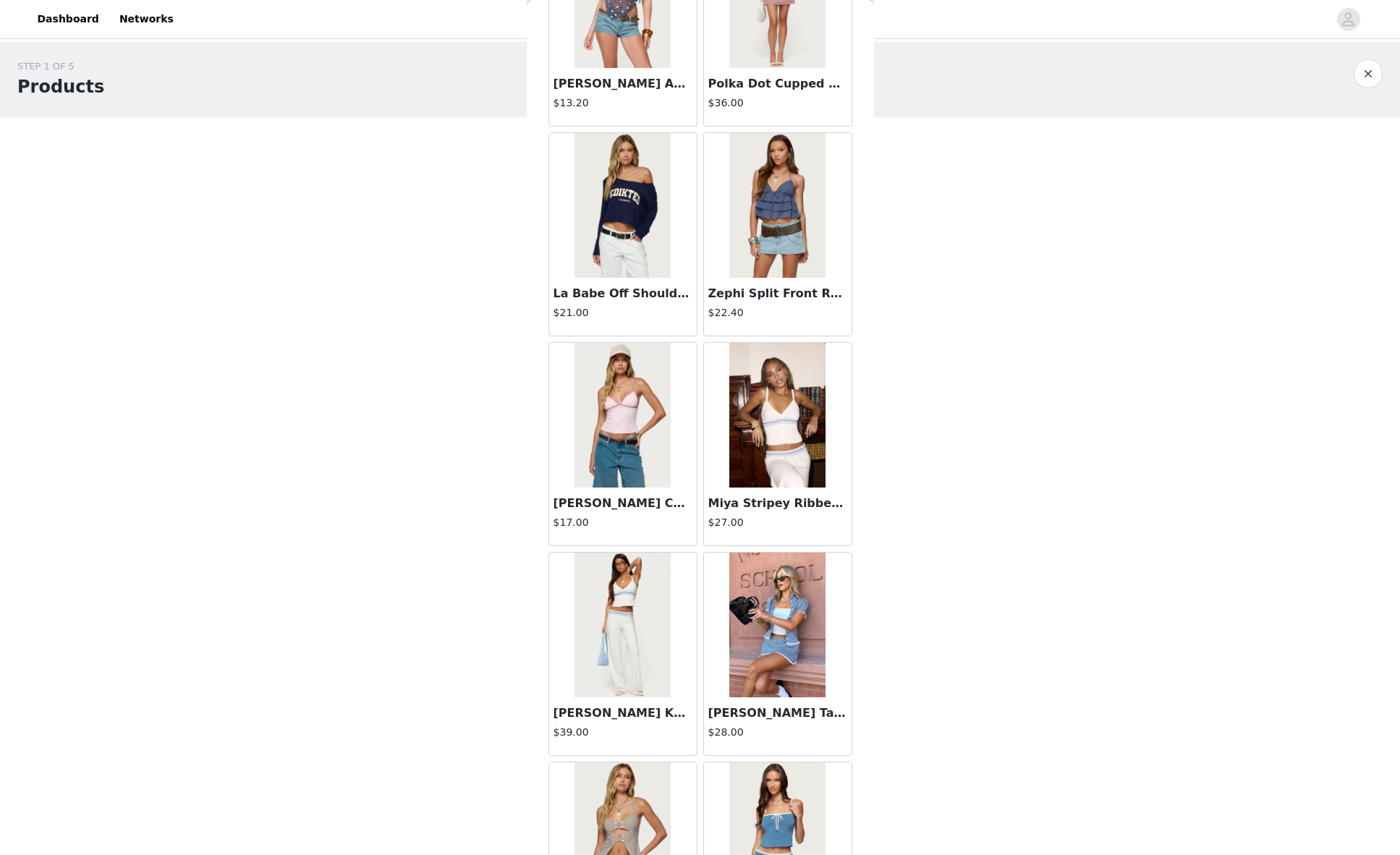
scroll to position [289, 0]
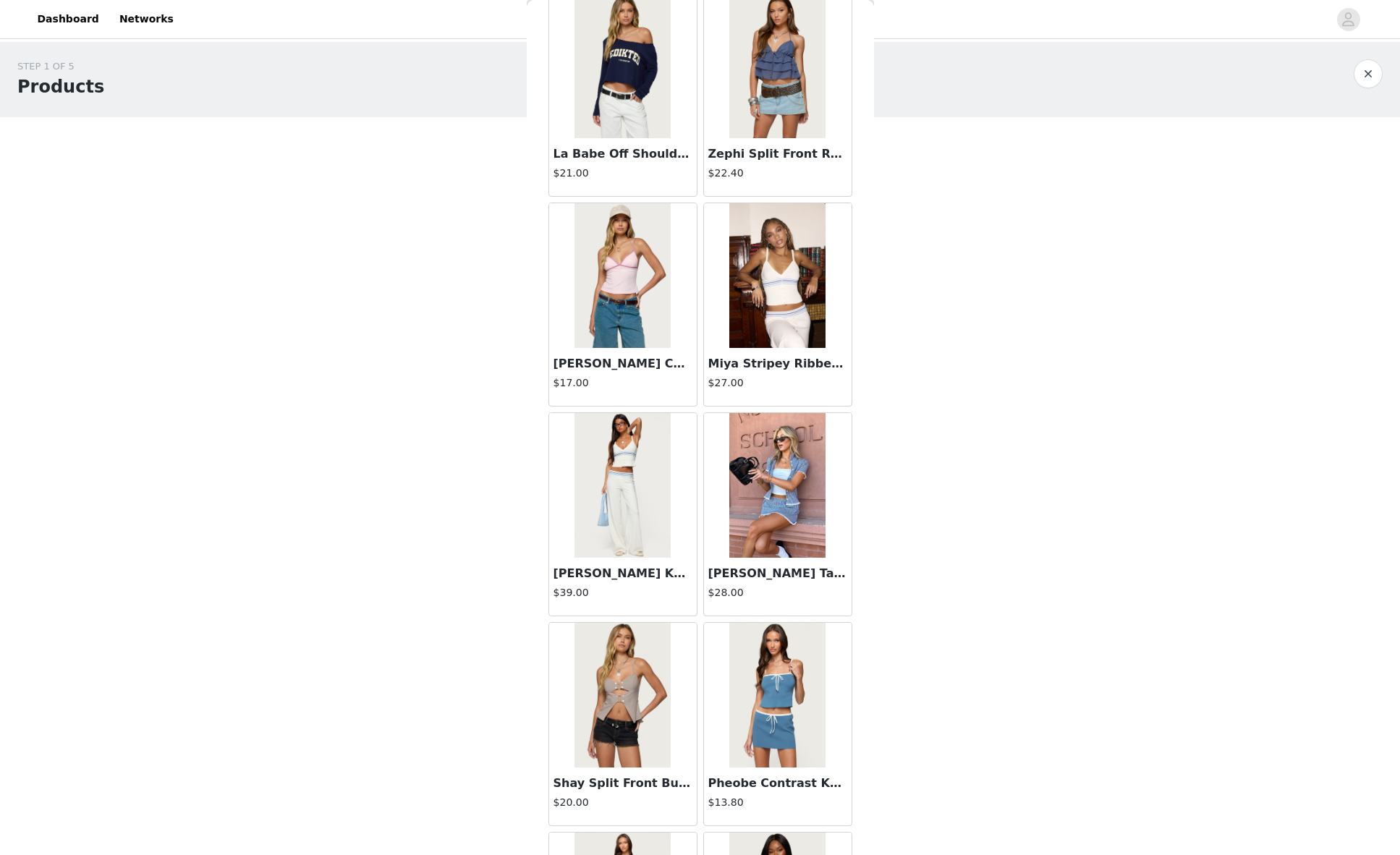
click at [769, 492] on img at bounding box center [777, 486] width 96 height 145
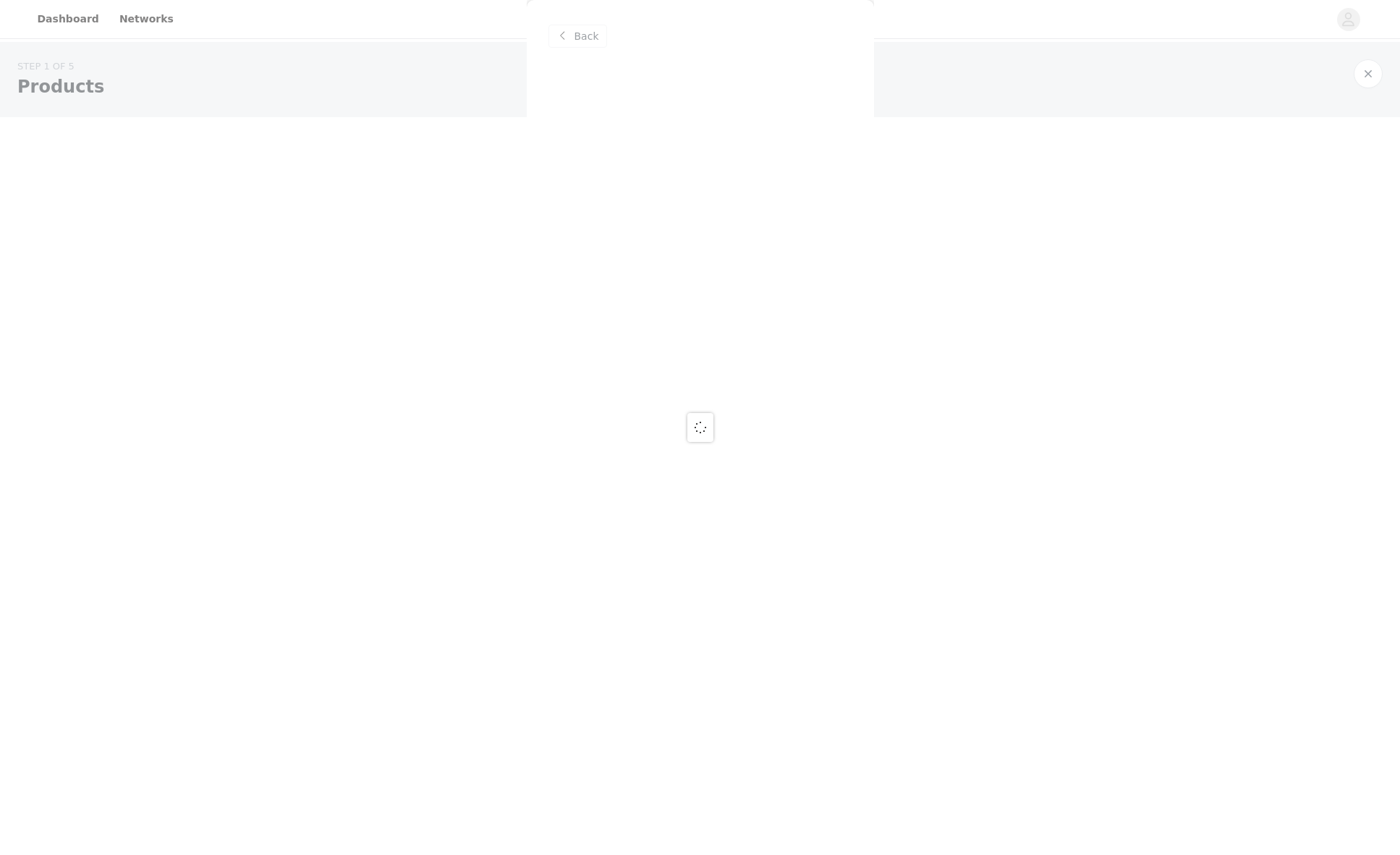
scroll to position [0, 0]
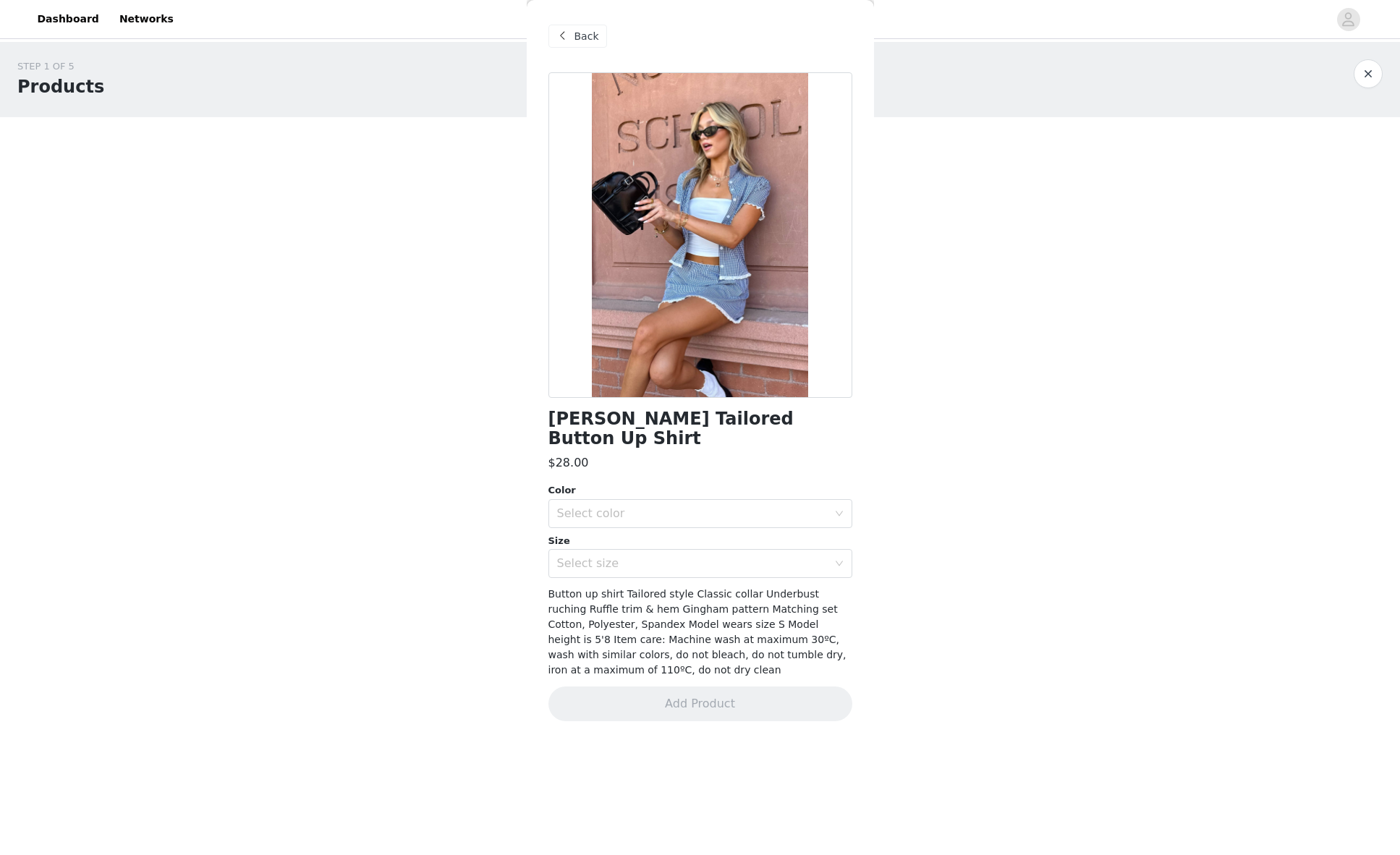
click at [572, 36] on div "Back" at bounding box center [577, 36] width 59 height 23
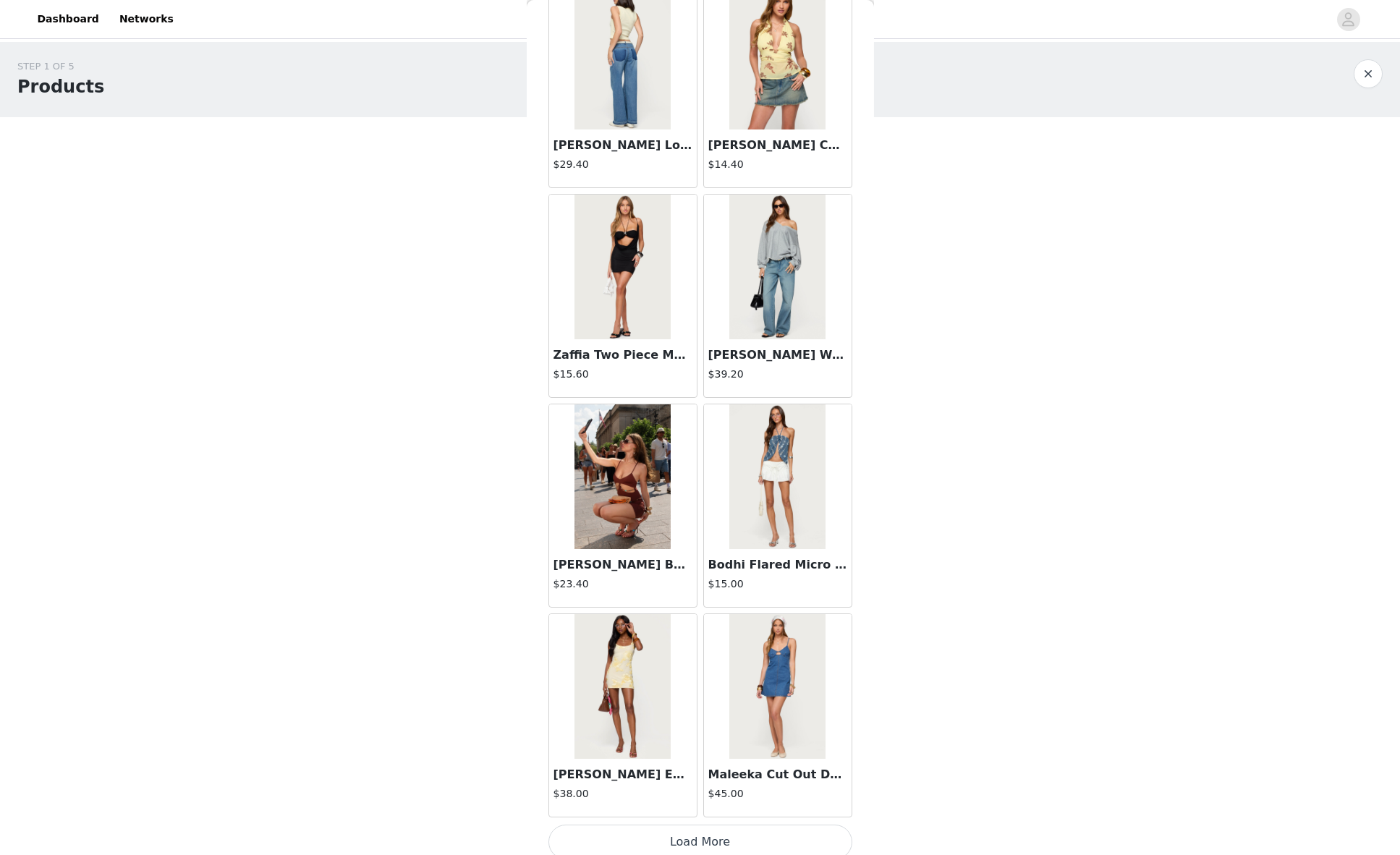
scroll to position [1359, 0]
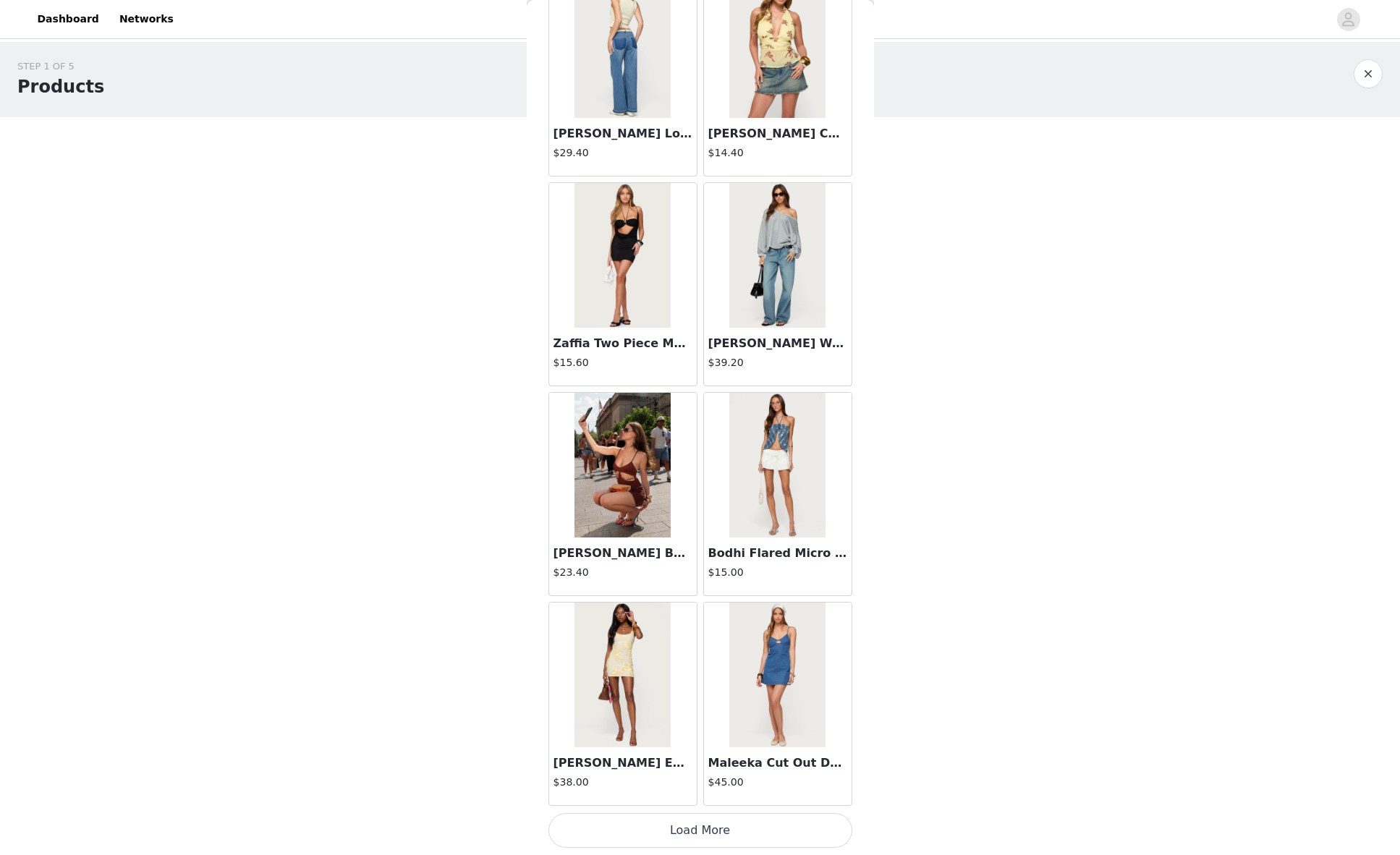
click at [678, 833] on button "Load More" at bounding box center [700, 831] width 304 height 35
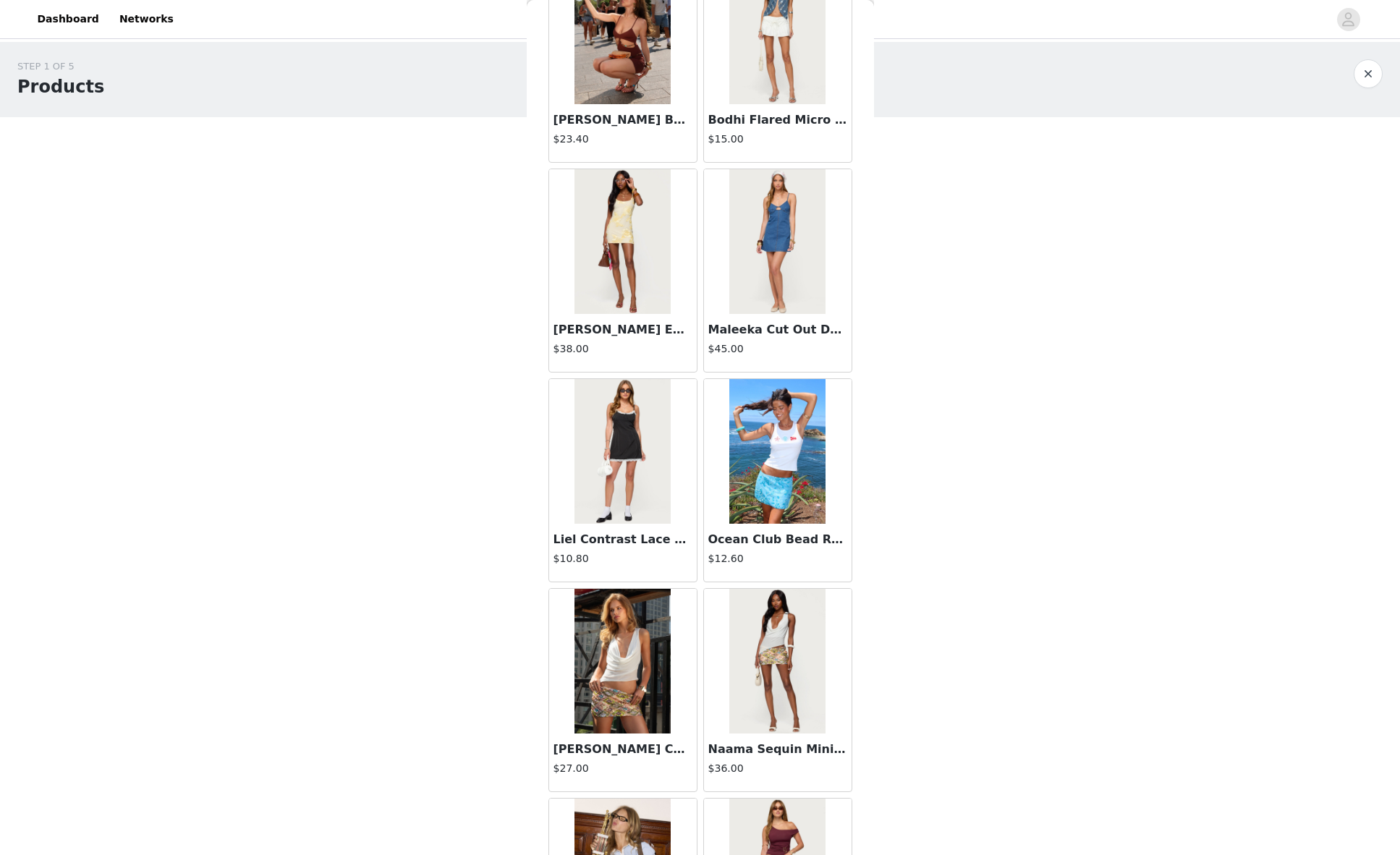
scroll to position [1794, 0]
click at [767, 463] on img at bounding box center [777, 451] width 96 height 145
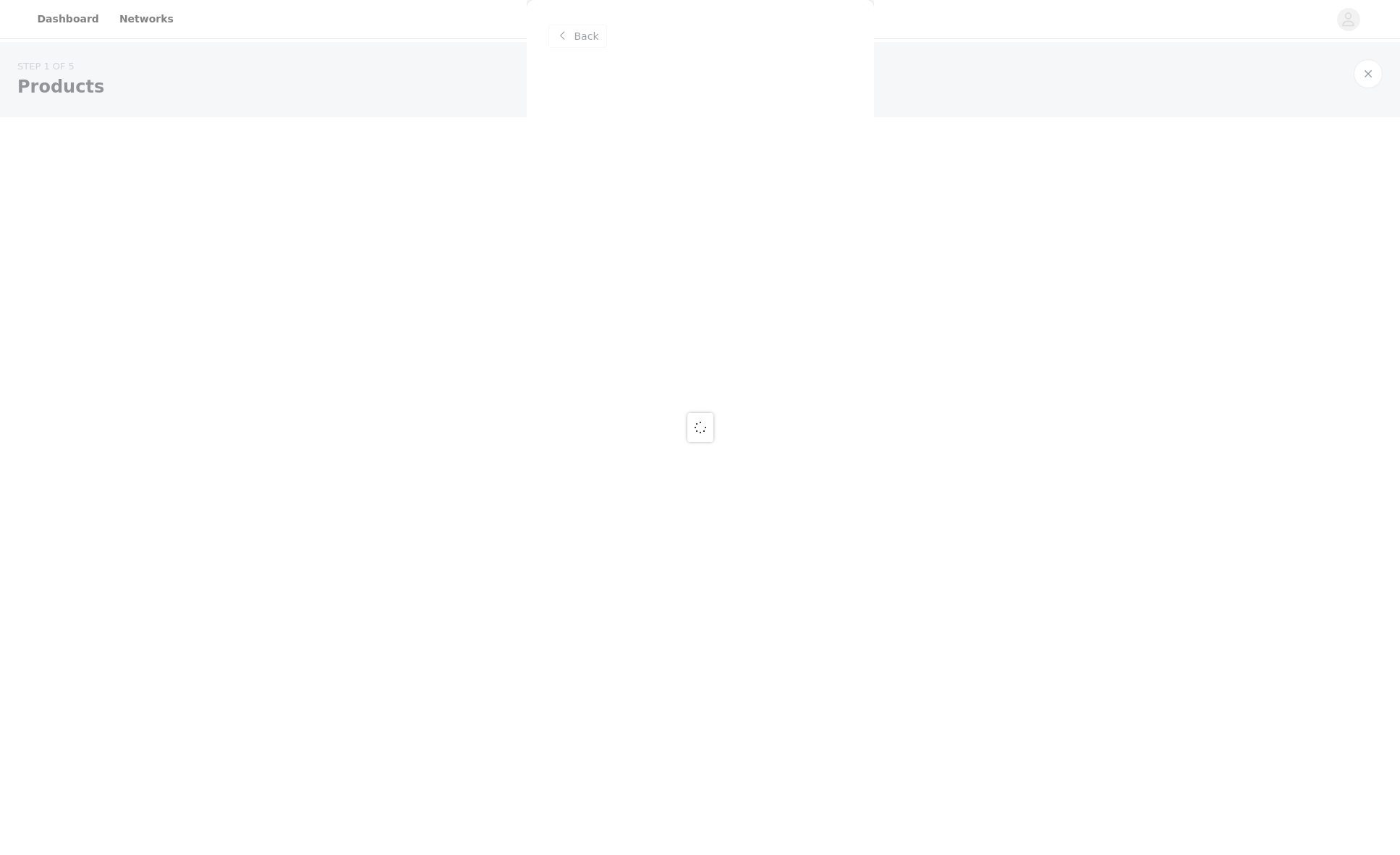
scroll to position [0, 0]
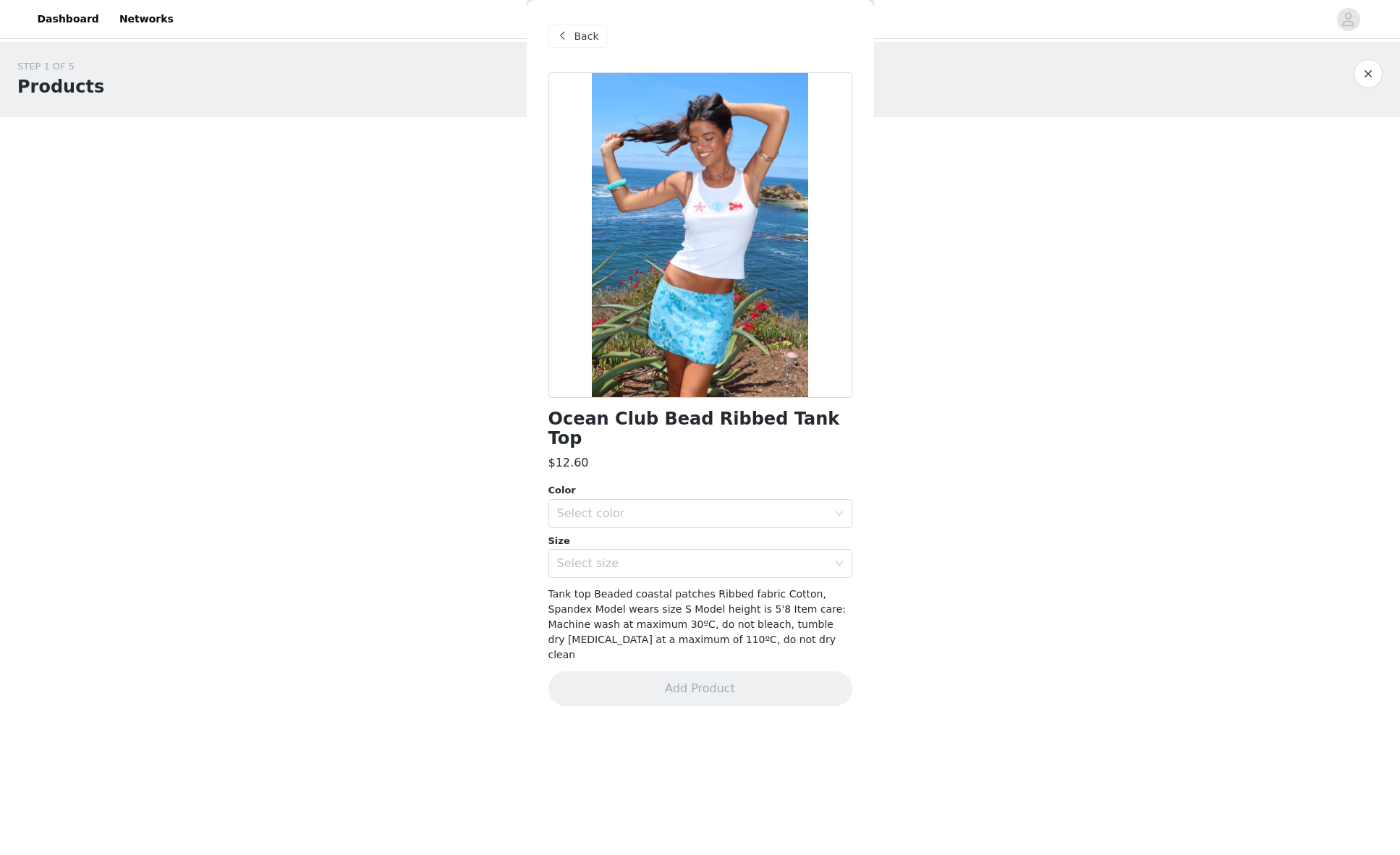
click at [563, 42] on span at bounding box center [563, 36] width 17 height 17
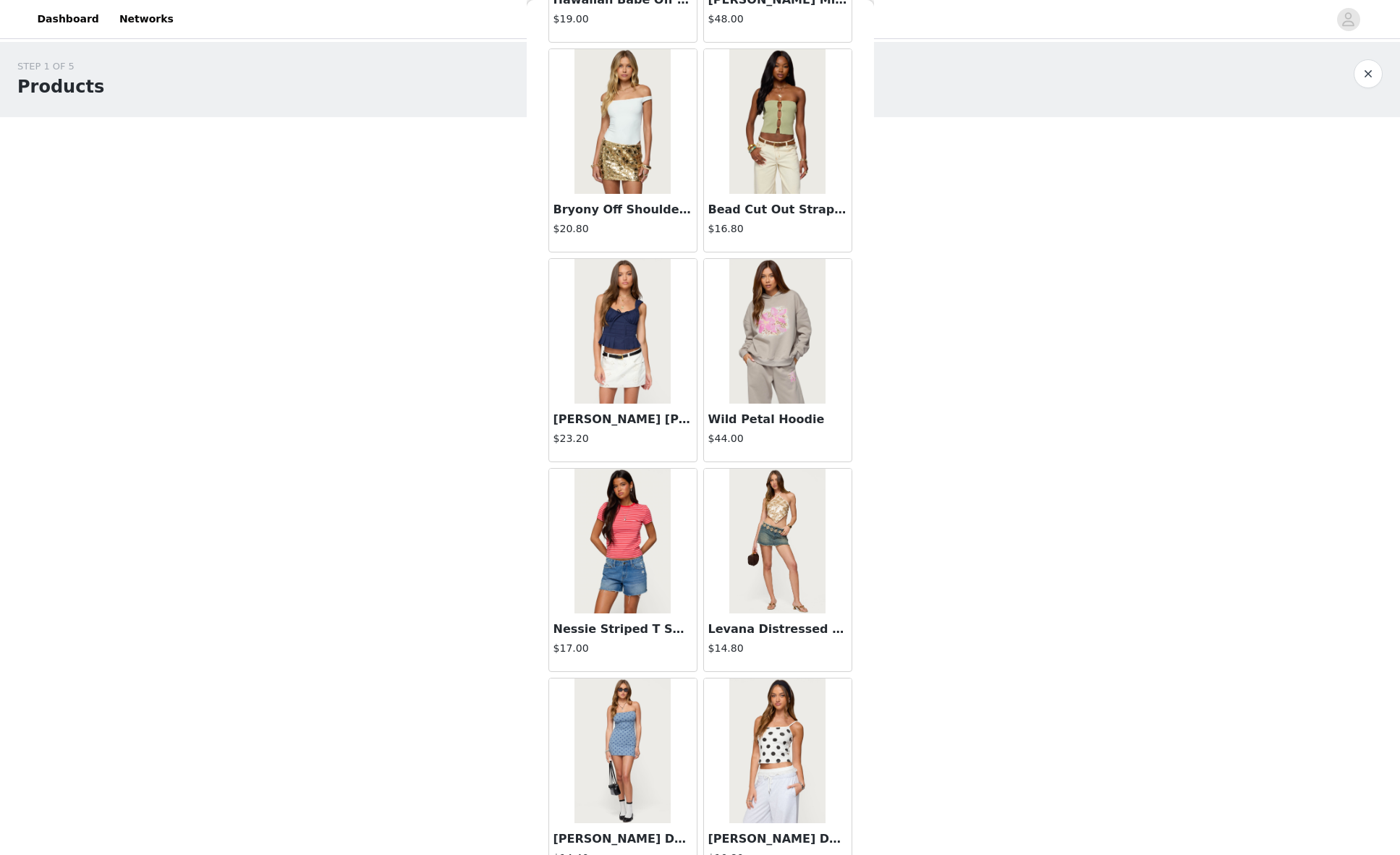
scroll to position [3458, 0]
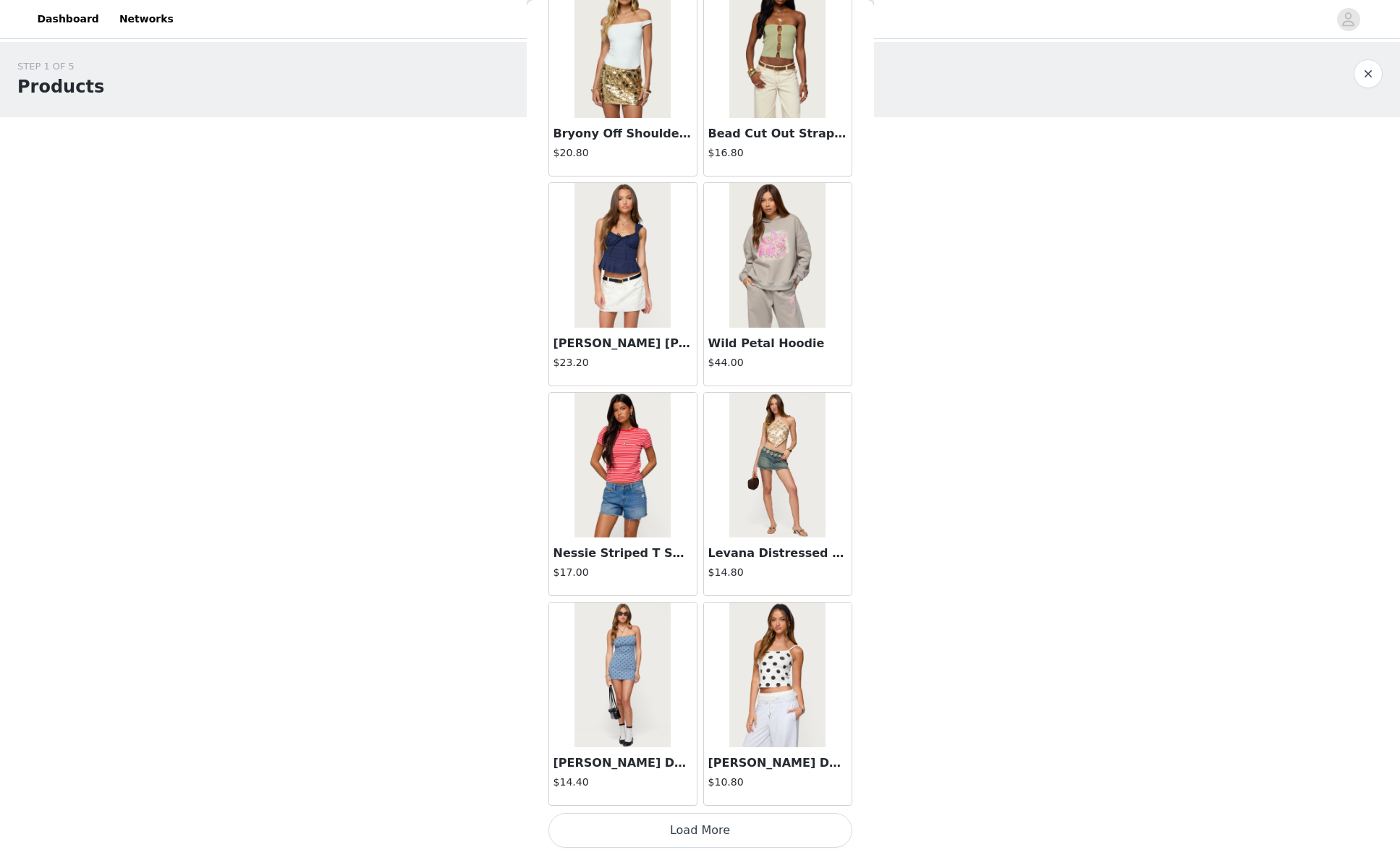
click at [688, 831] on button "Load More" at bounding box center [700, 831] width 304 height 35
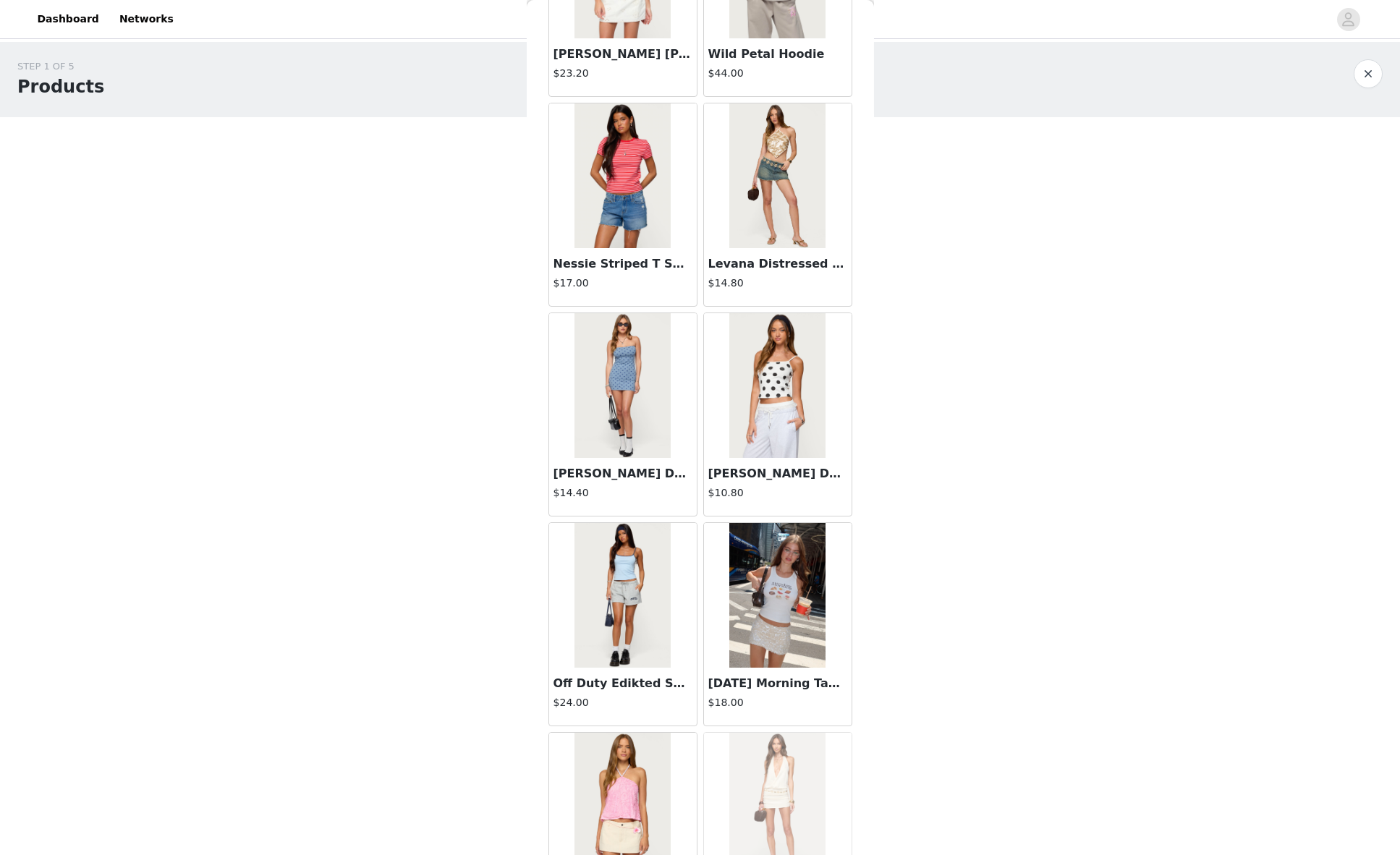
scroll to position [3819, 0]
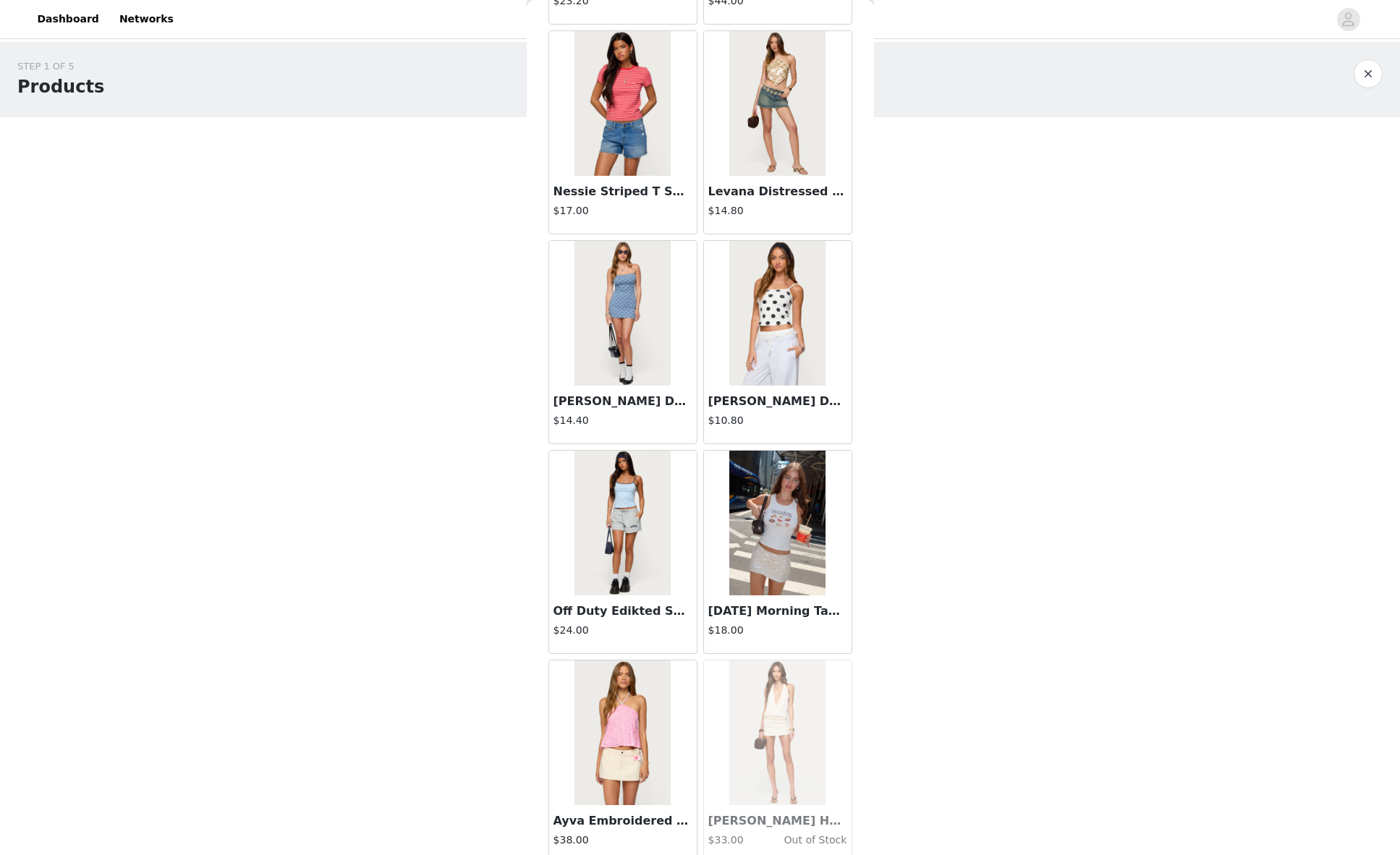
click at [773, 535] on img at bounding box center [777, 523] width 96 height 145
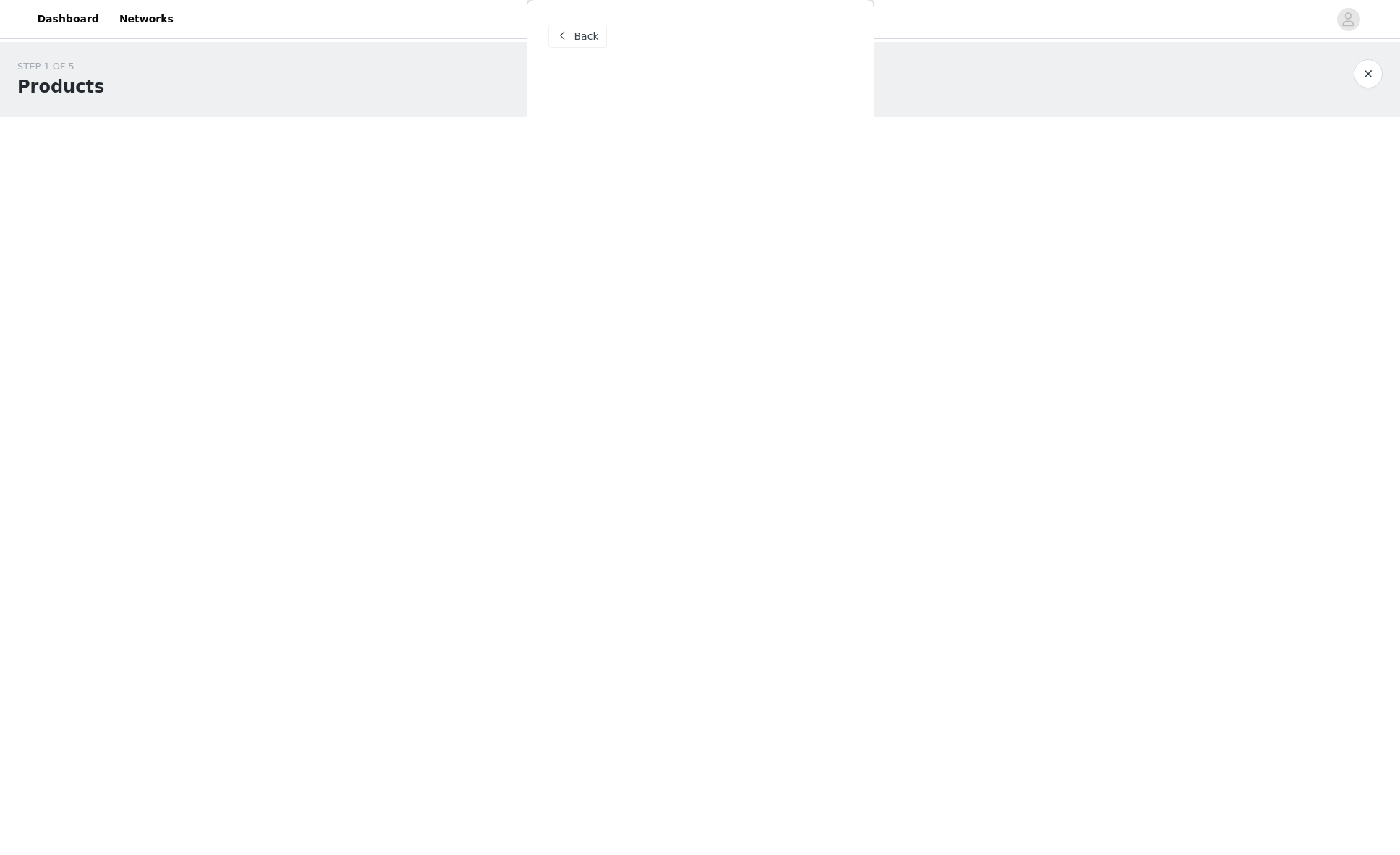
scroll to position [0, 0]
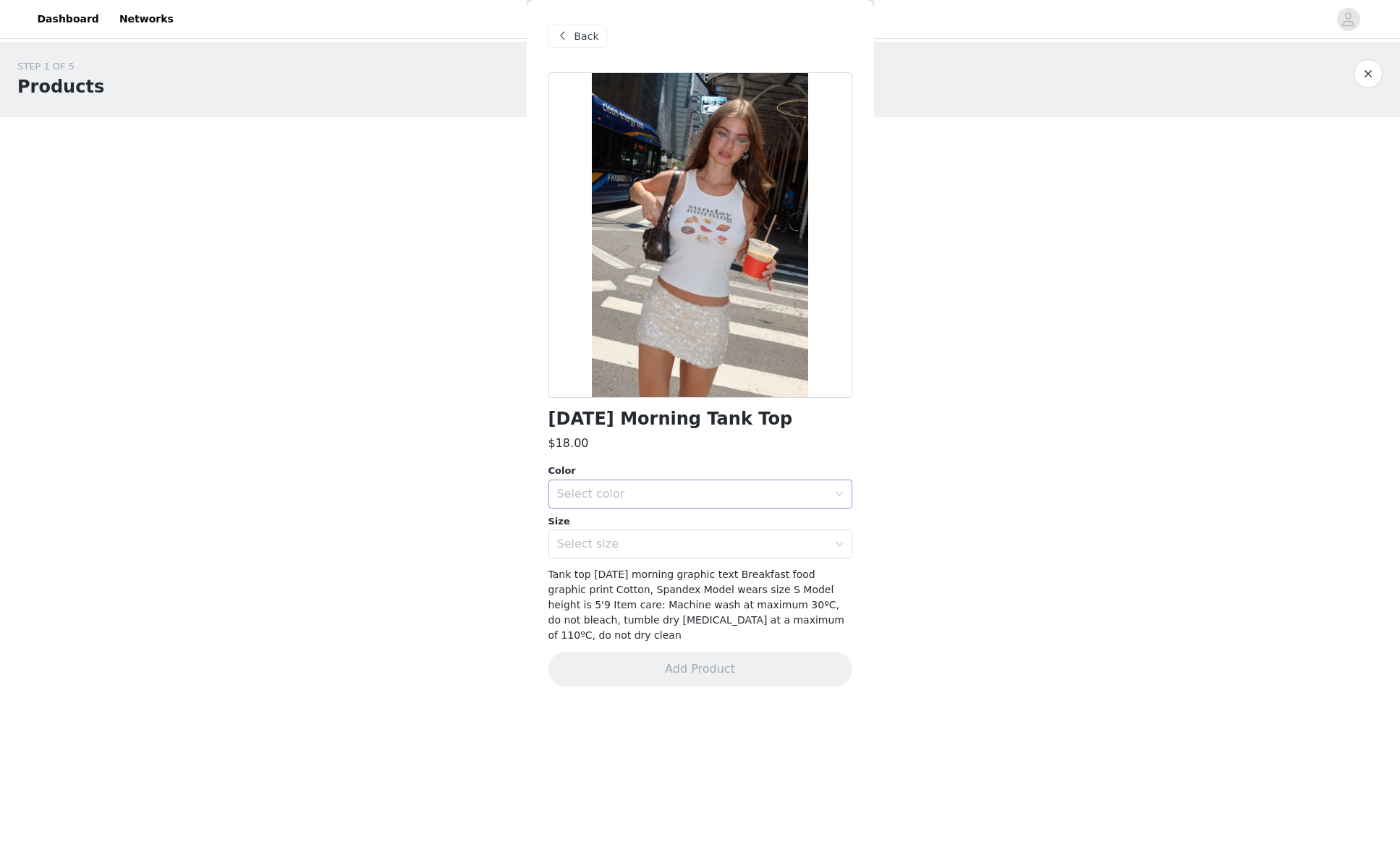
click at [709, 495] on div "Select color" at bounding box center [692, 494] width 271 height 15
click at [668, 527] on li "WHITE" at bounding box center [700, 525] width 304 height 23
click at [644, 546] on div "Select size" at bounding box center [692, 545] width 271 height 15
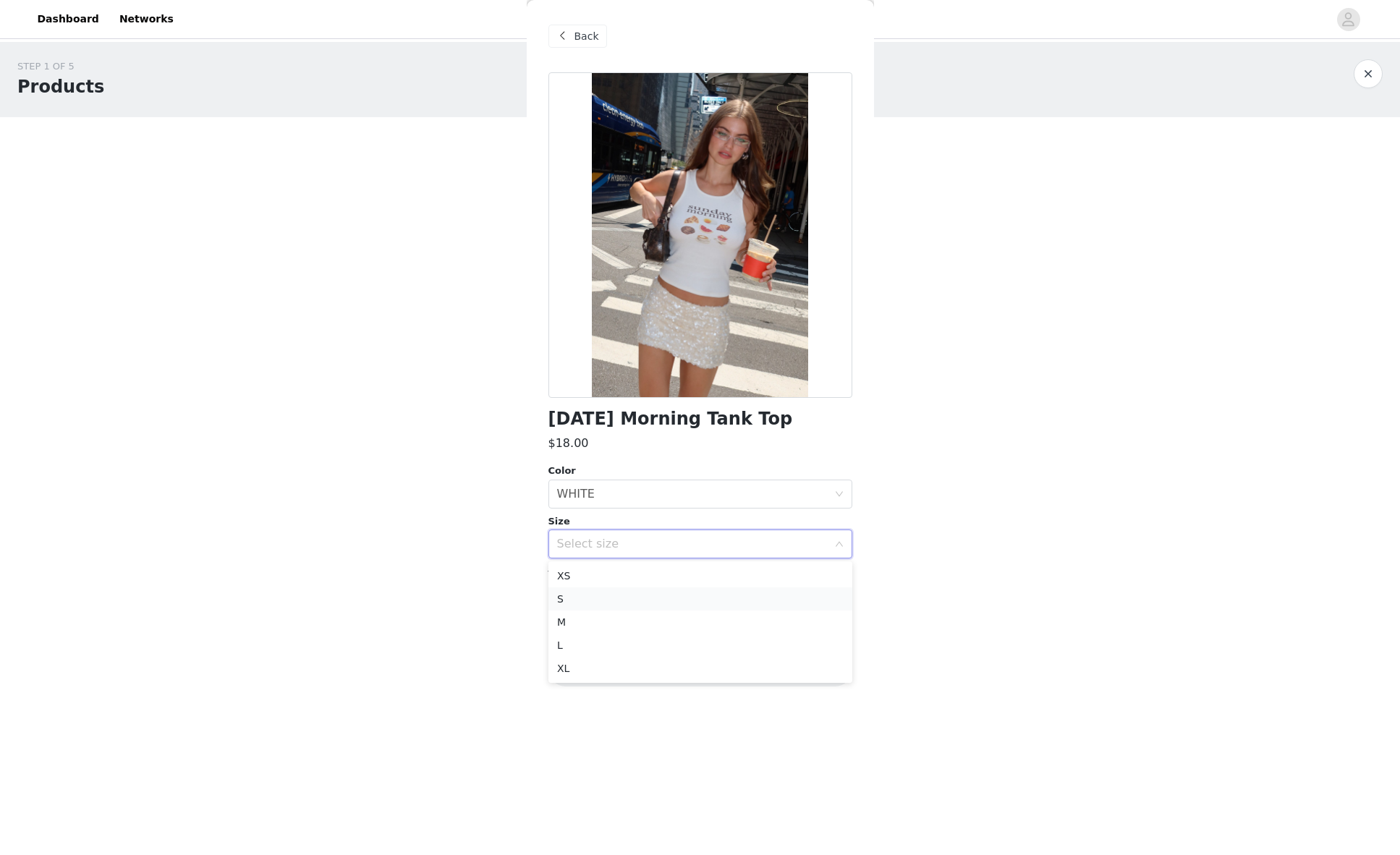
click at [629, 607] on li "S" at bounding box center [700, 599] width 304 height 23
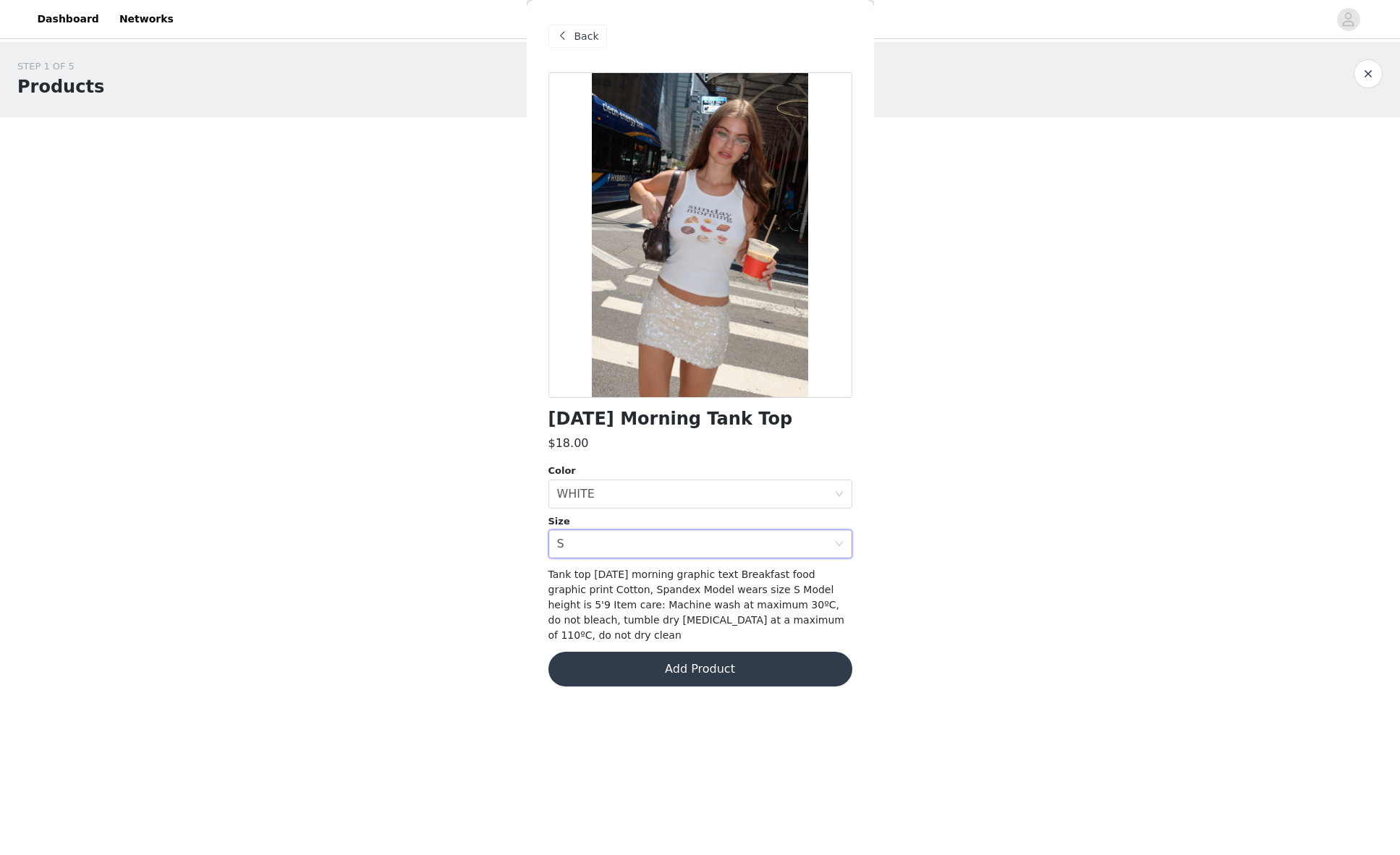
click at [626, 652] on button "Add Product" at bounding box center [700, 669] width 304 height 35
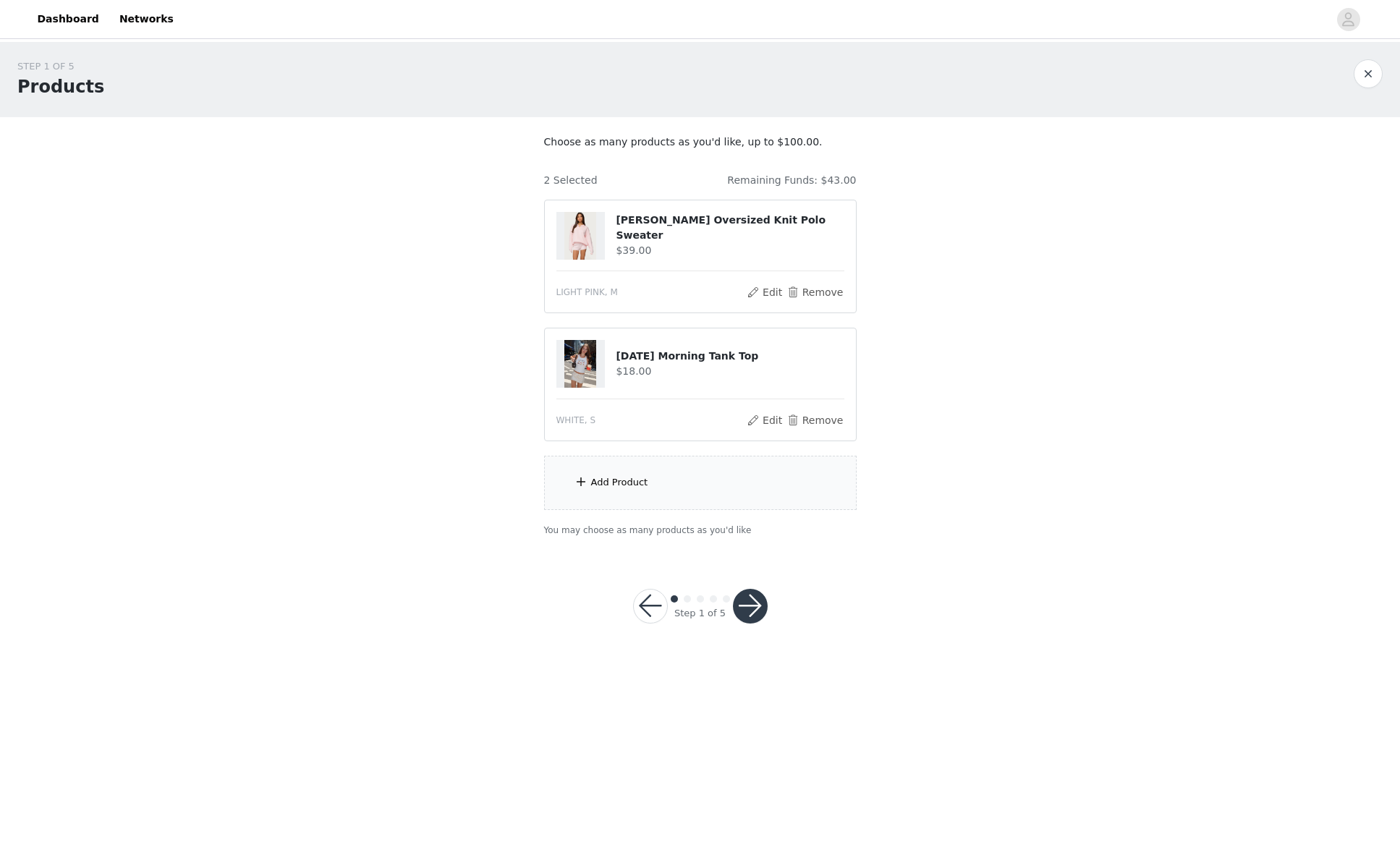
click at [653, 483] on div "Add Product" at bounding box center [700, 482] width 312 height 54
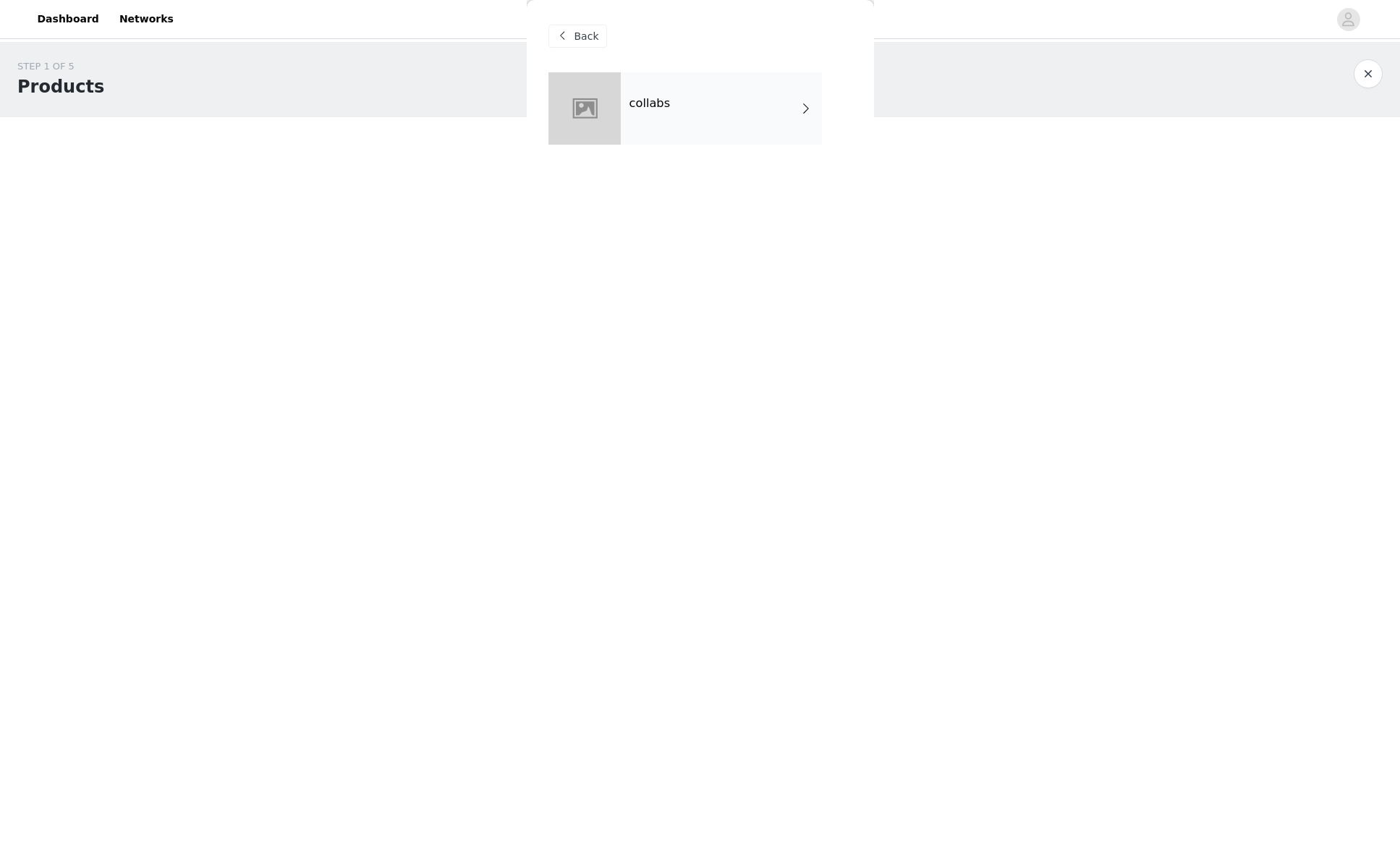
click at [756, 135] on div "collabs" at bounding box center [721, 108] width 201 height 73
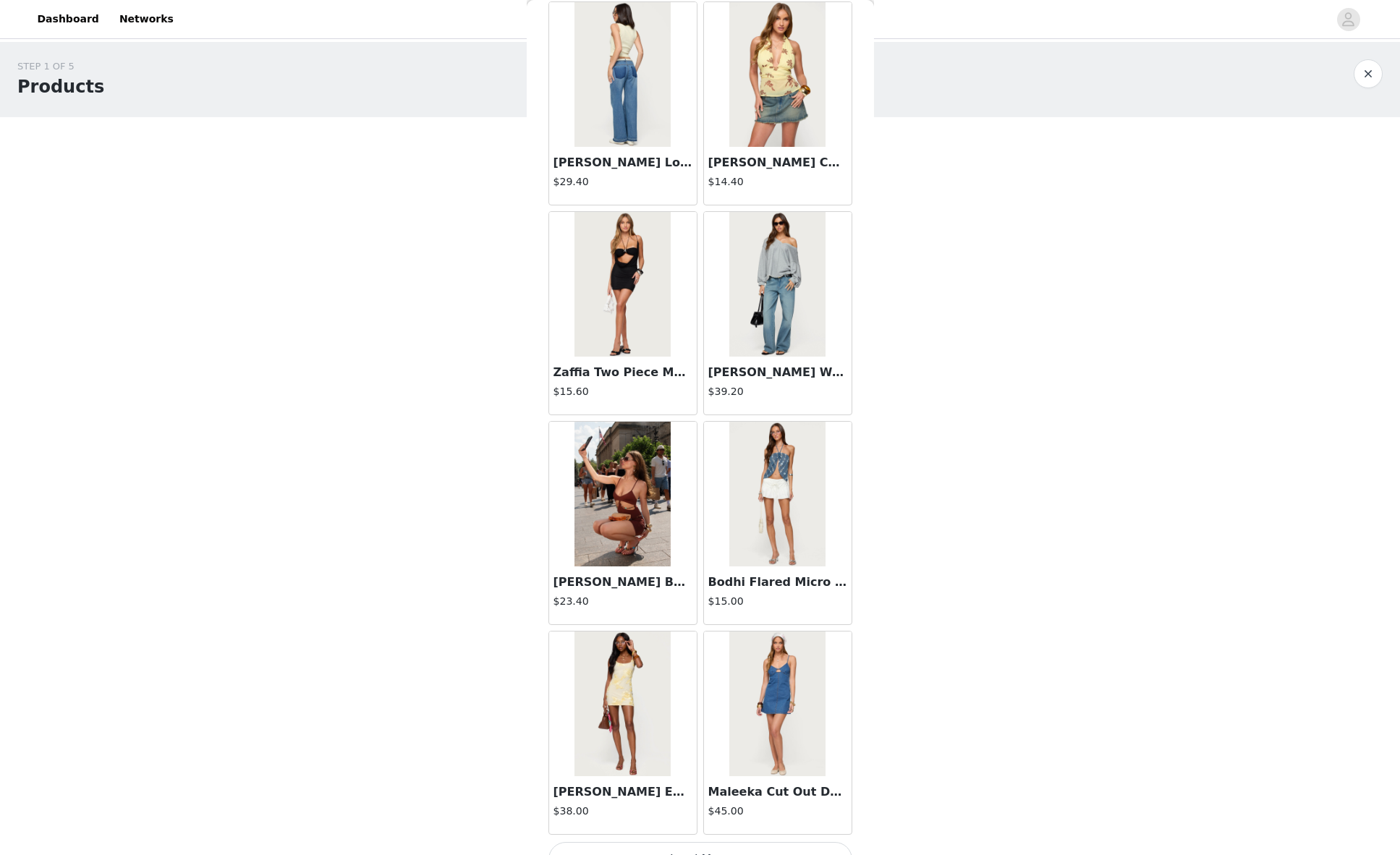
scroll to position [1359, 0]
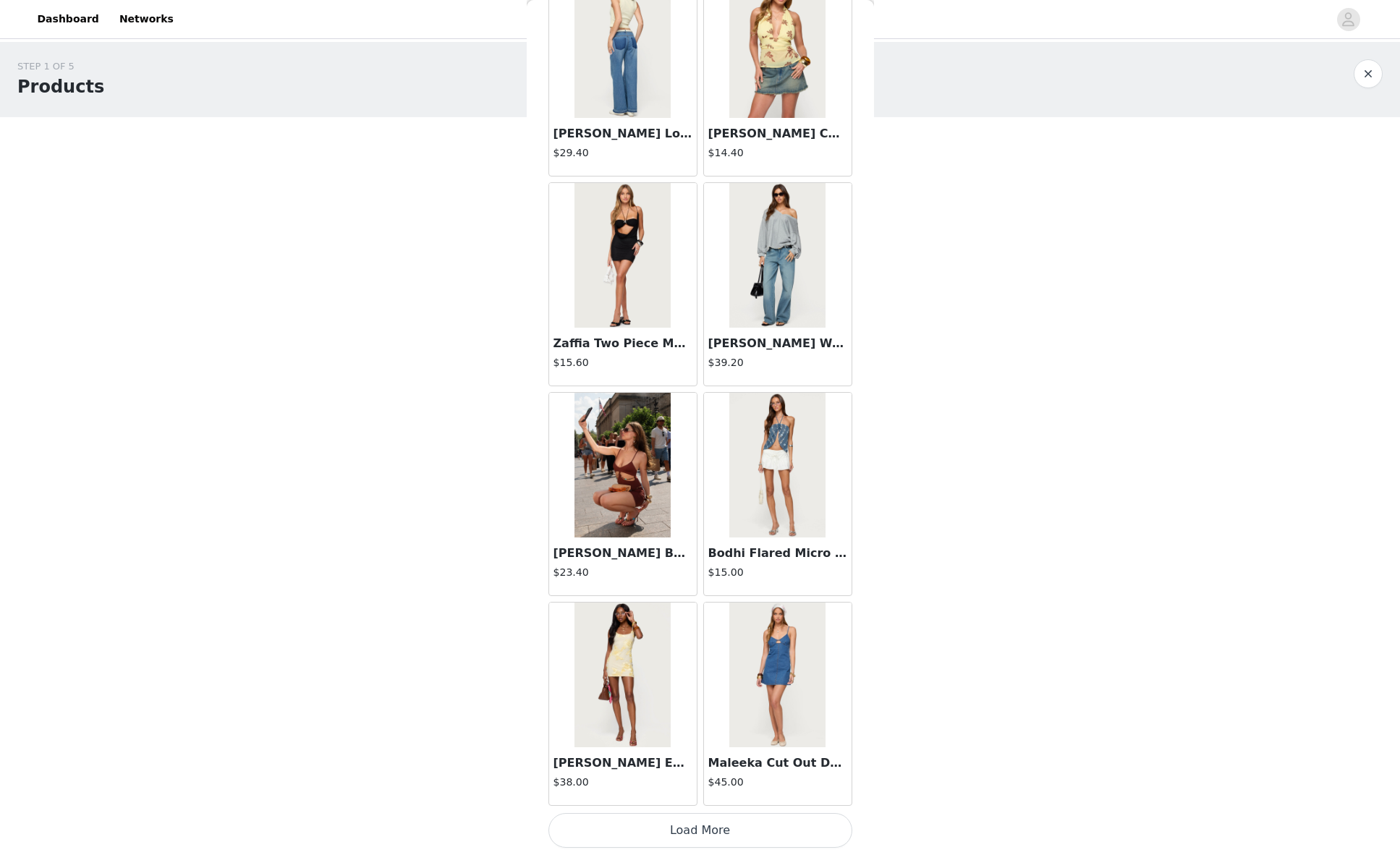
click at [701, 828] on button "Load More" at bounding box center [700, 831] width 304 height 35
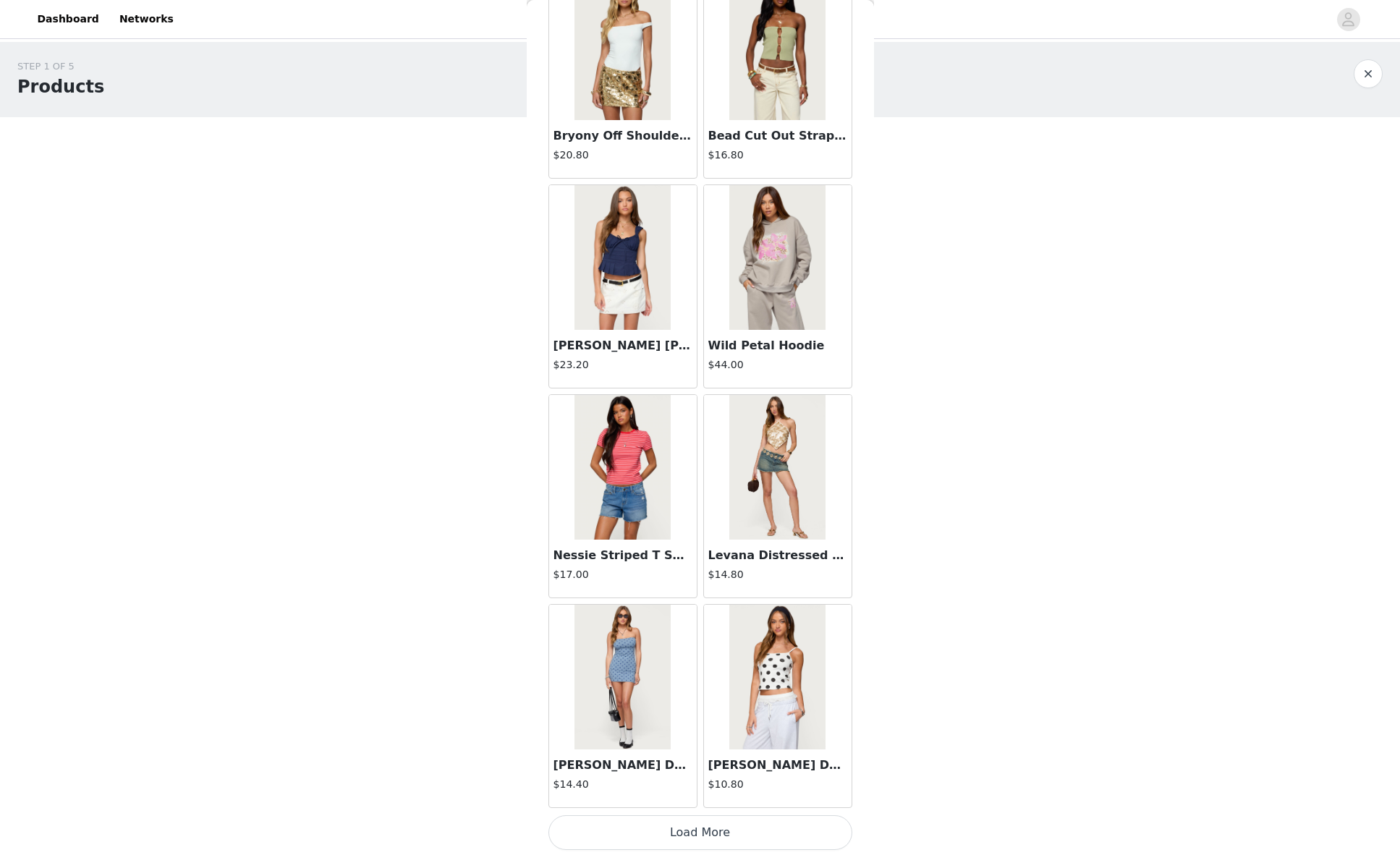
scroll to position [3458, 0]
click at [680, 828] on button "Load More" at bounding box center [700, 831] width 304 height 35
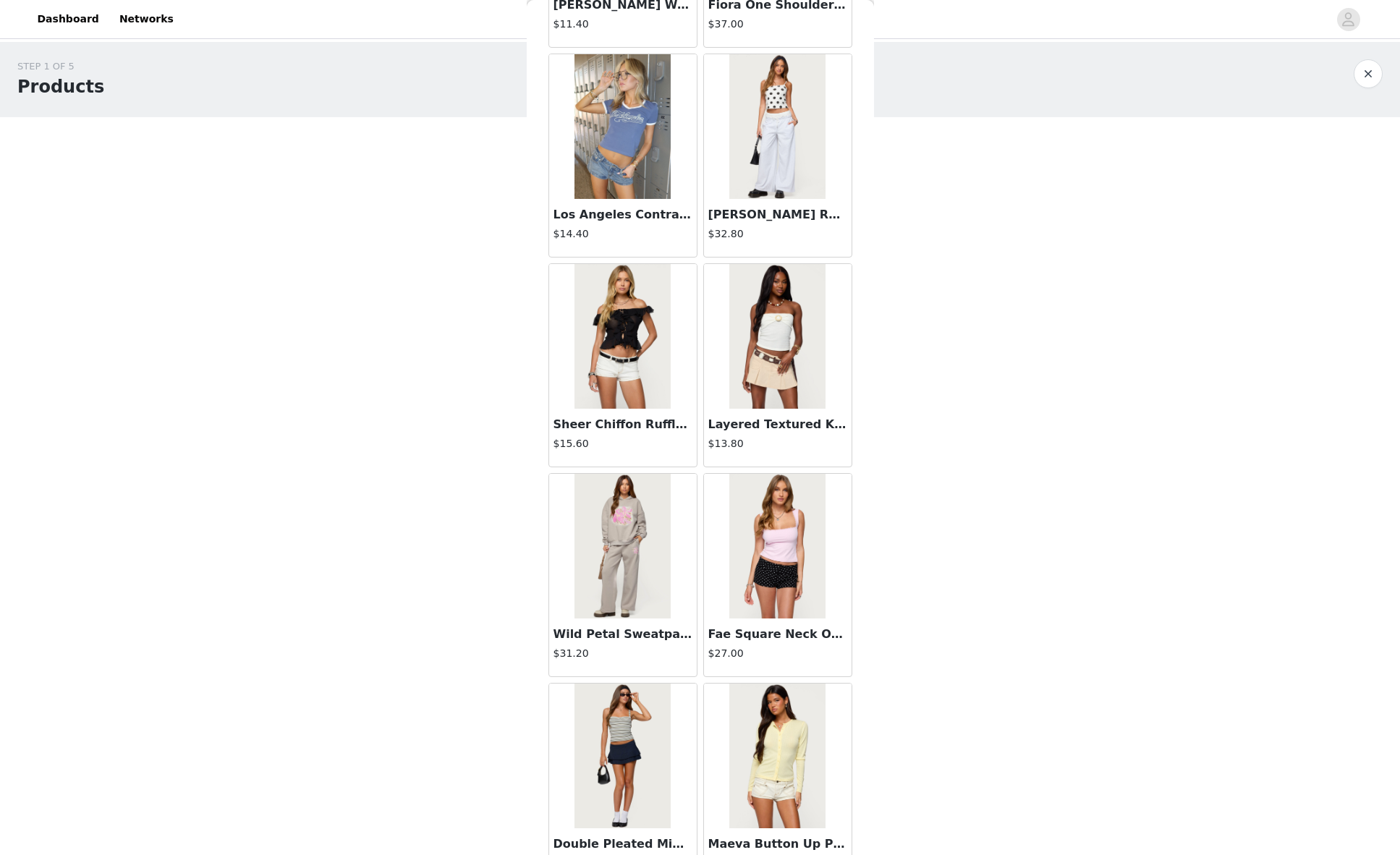
scroll to position [5557, 0]
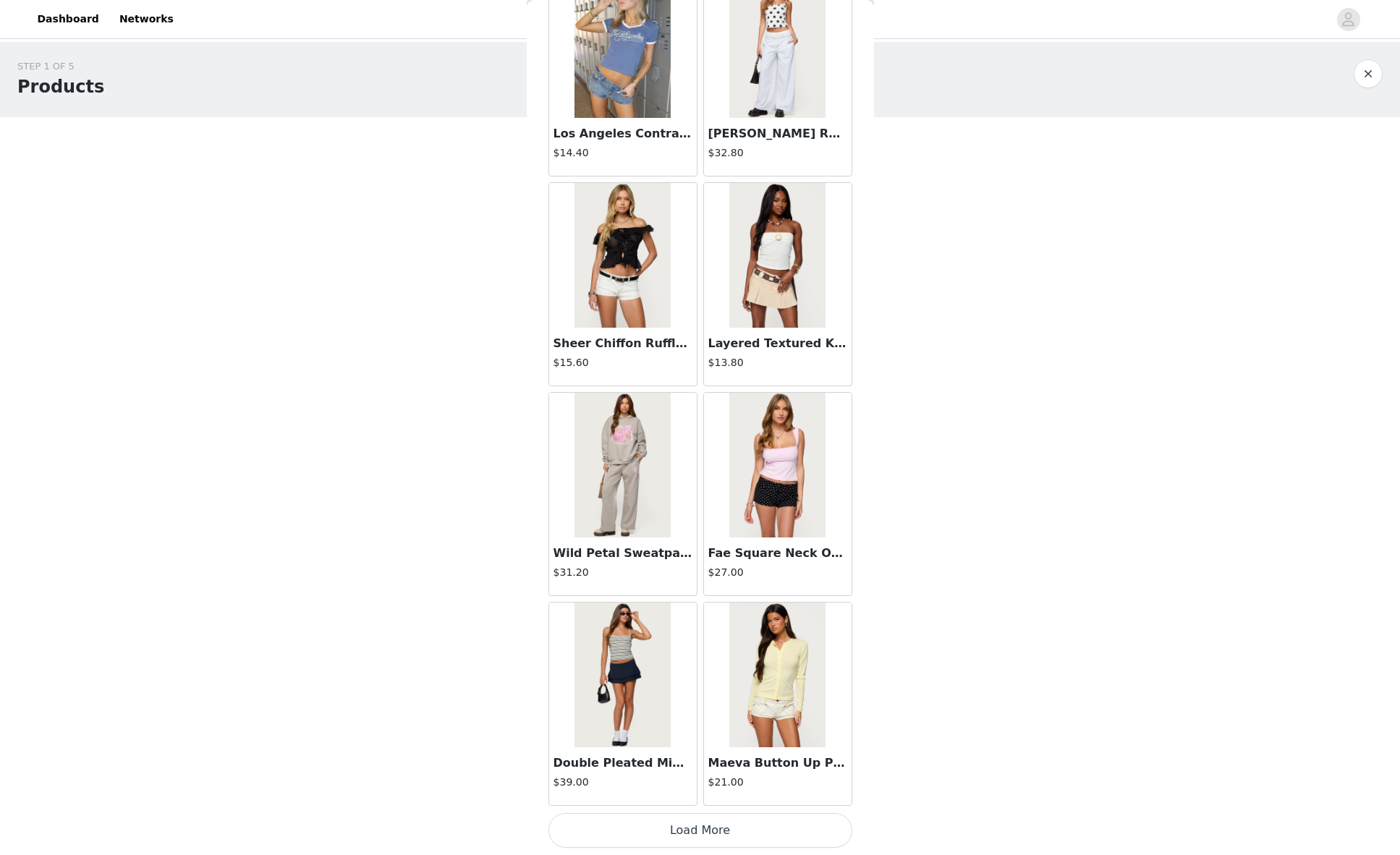
click at [715, 828] on button "Load More" at bounding box center [700, 831] width 304 height 35
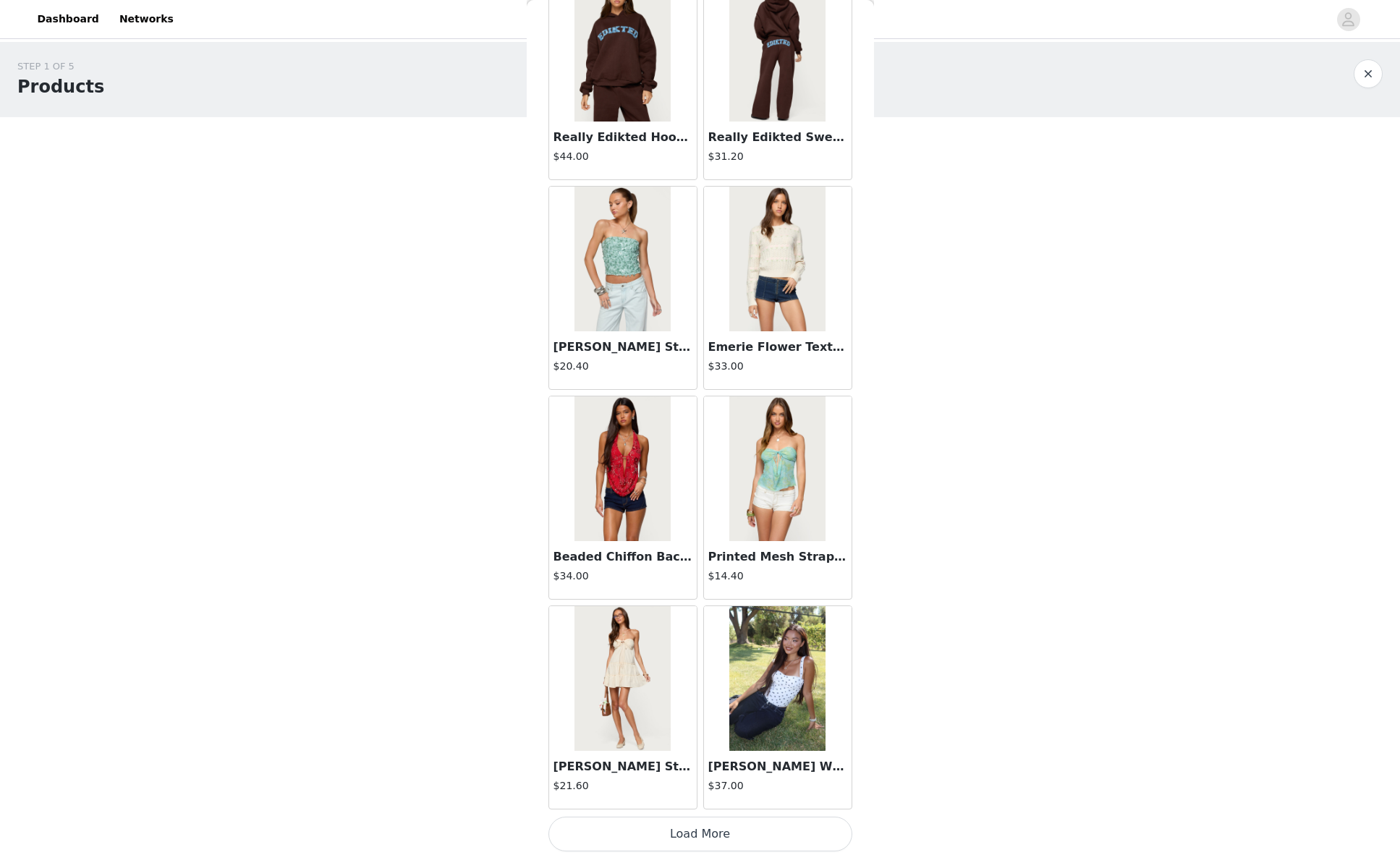
scroll to position [7656, 0]
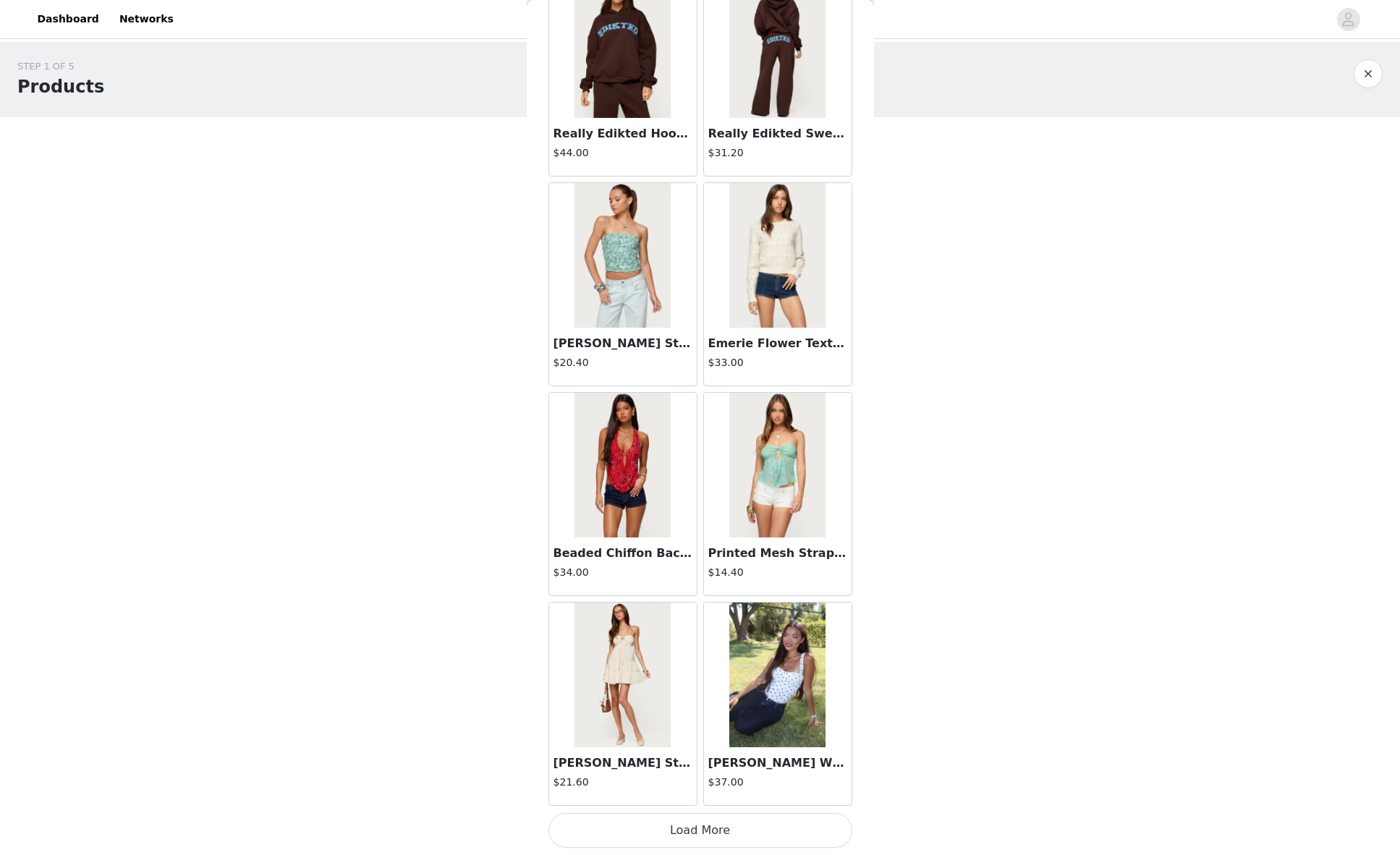
click at [714, 832] on button "Load More" at bounding box center [700, 831] width 304 height 35
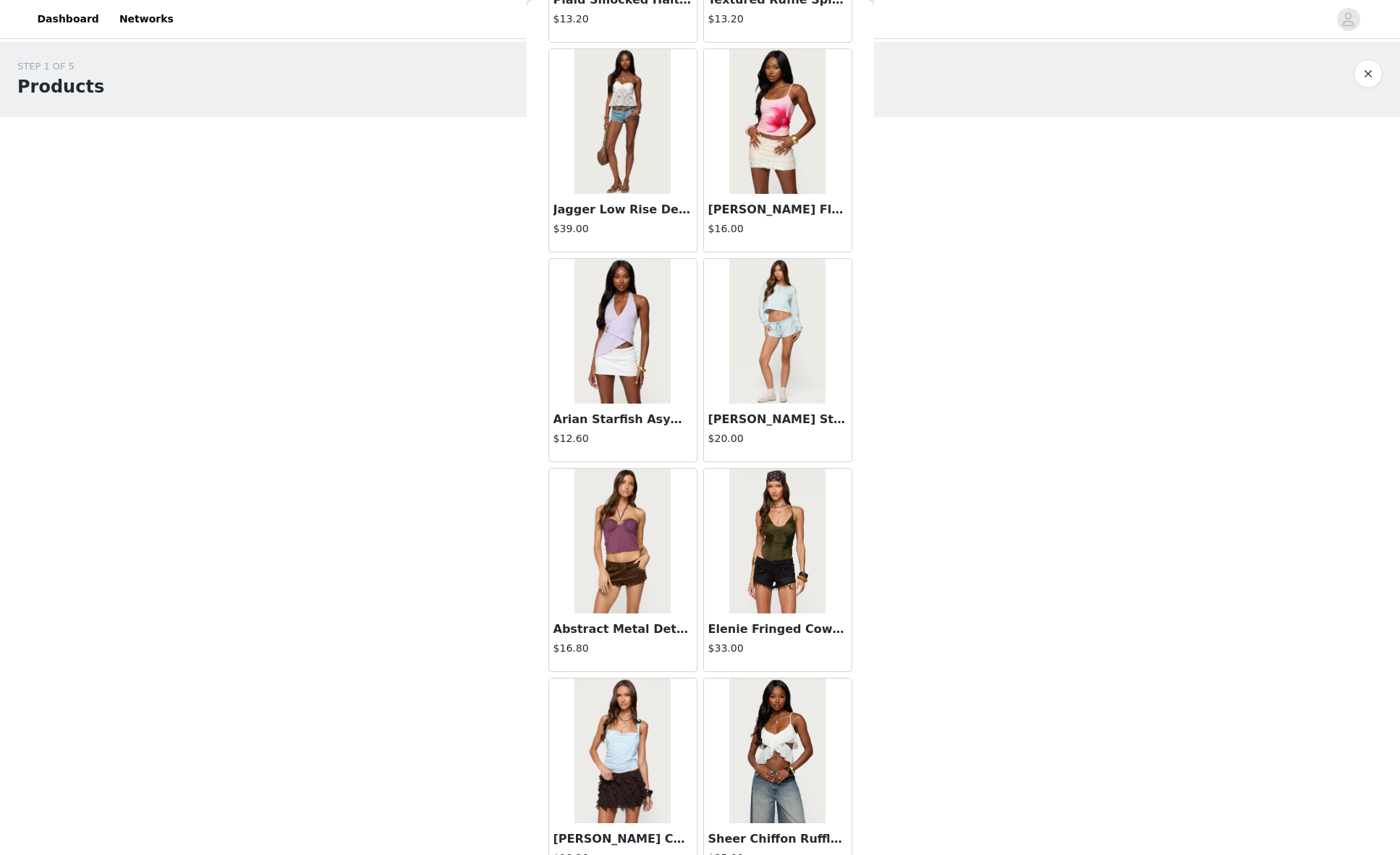
scroll to position [9754, 0]
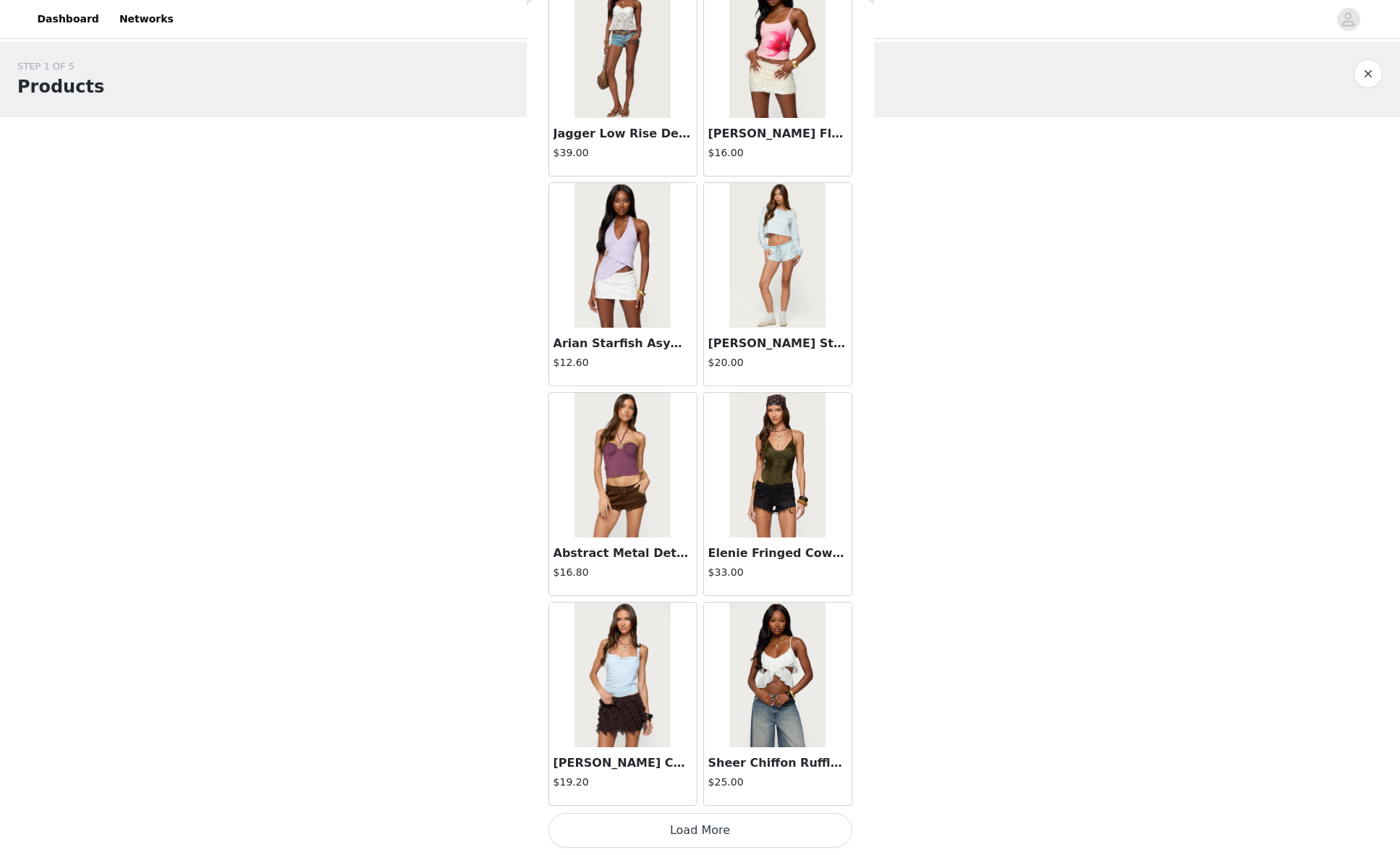
click at [697, 824] on button "Load More" at bounding box center [700, 831] width 304 height 35
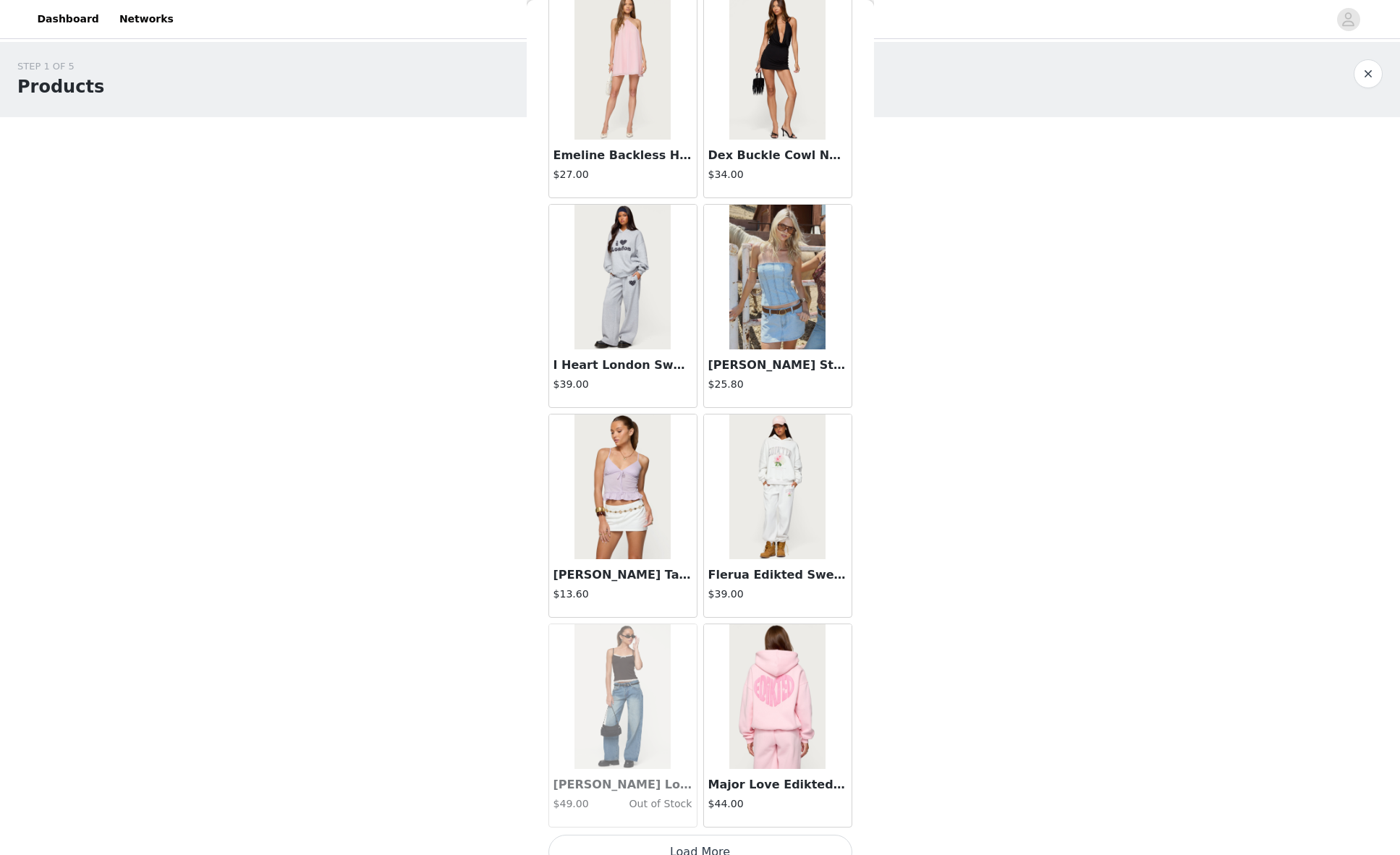
scroll to position [11853, 0]
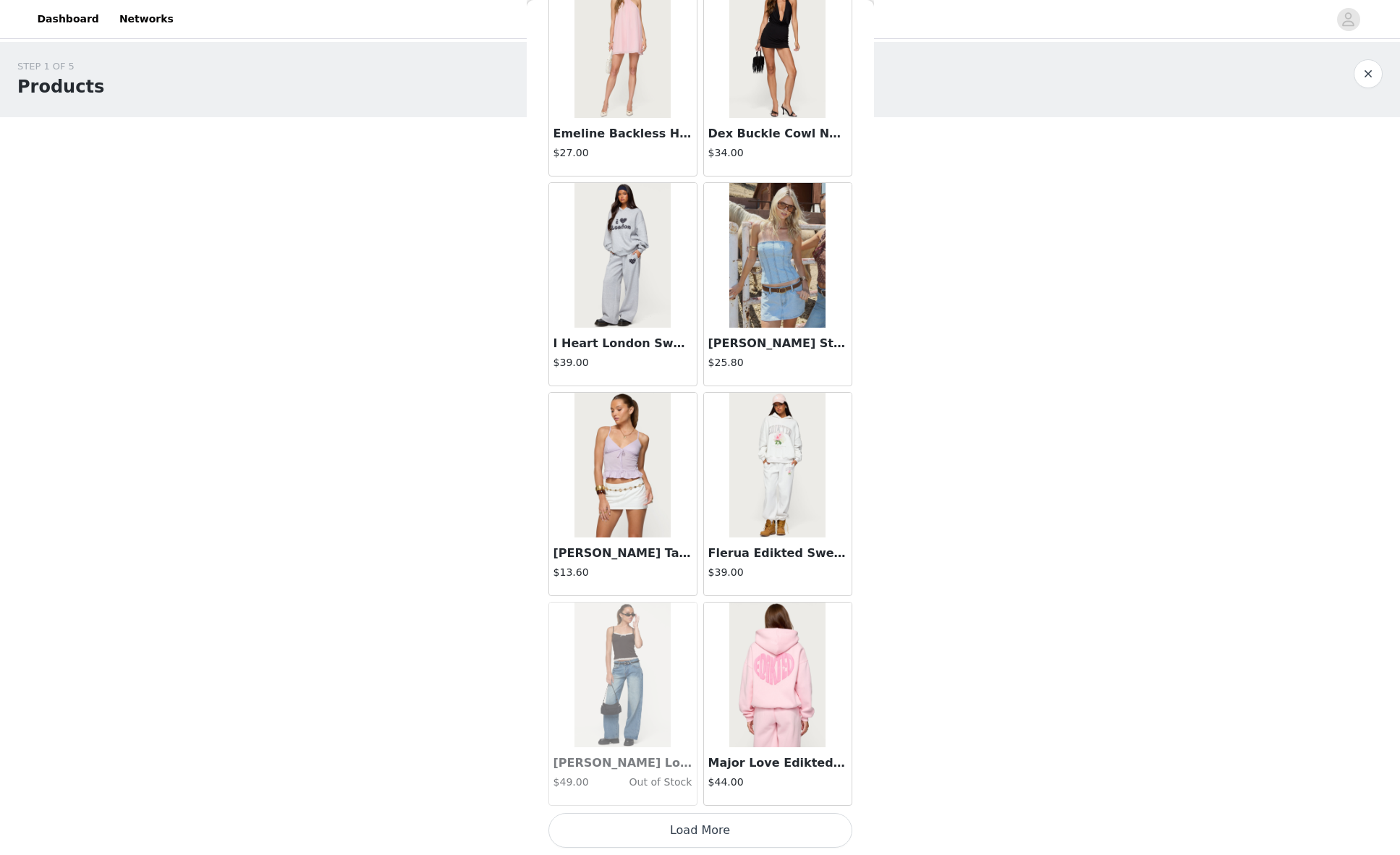
click at [693, 829] on button "Load More" at bounding box center [700, 831] width 304 height 35
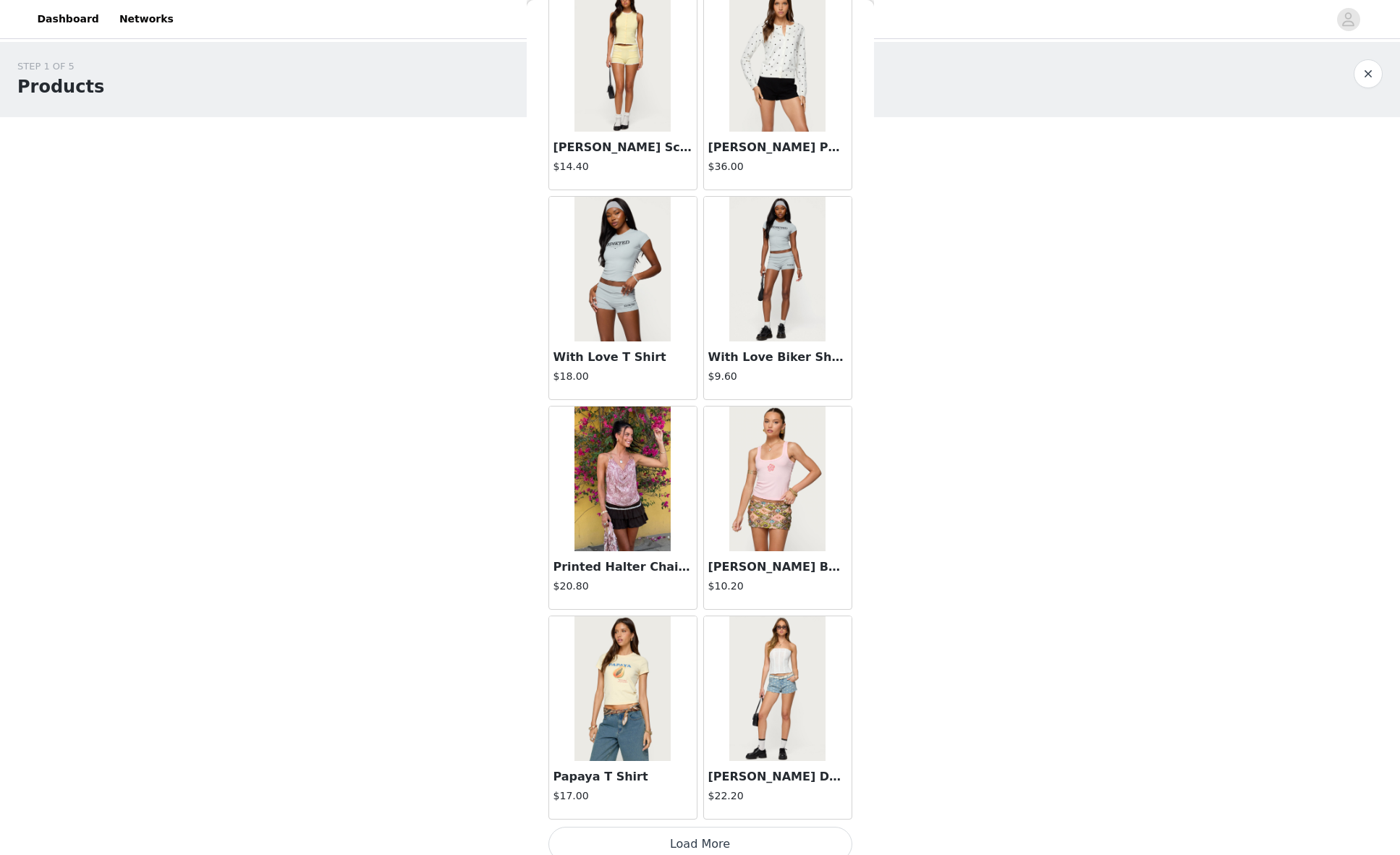
scroll to position [13952, 0]
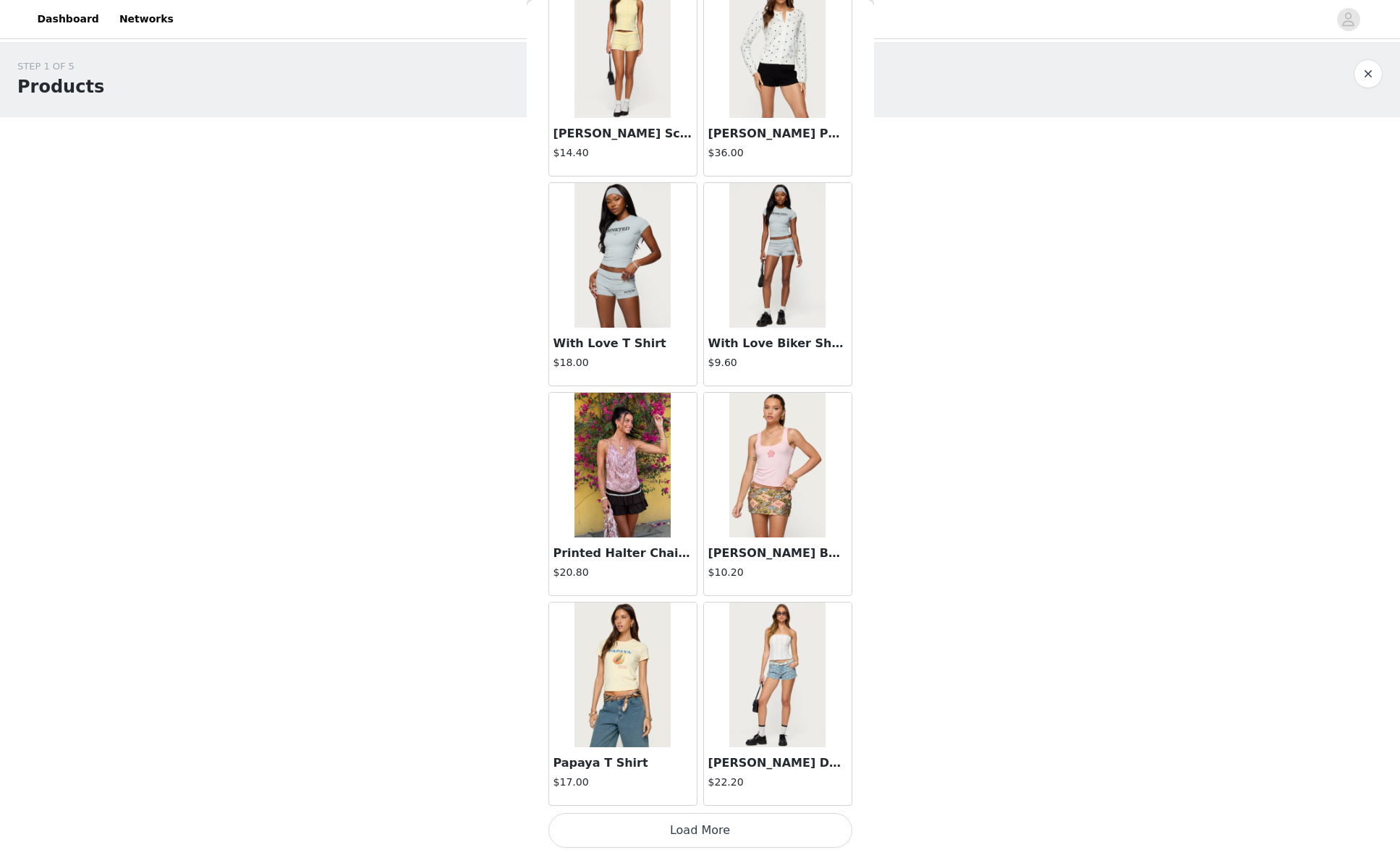
click at [694, 834] on button "Load More" at bounding box center [700, 831] width 304 height 35
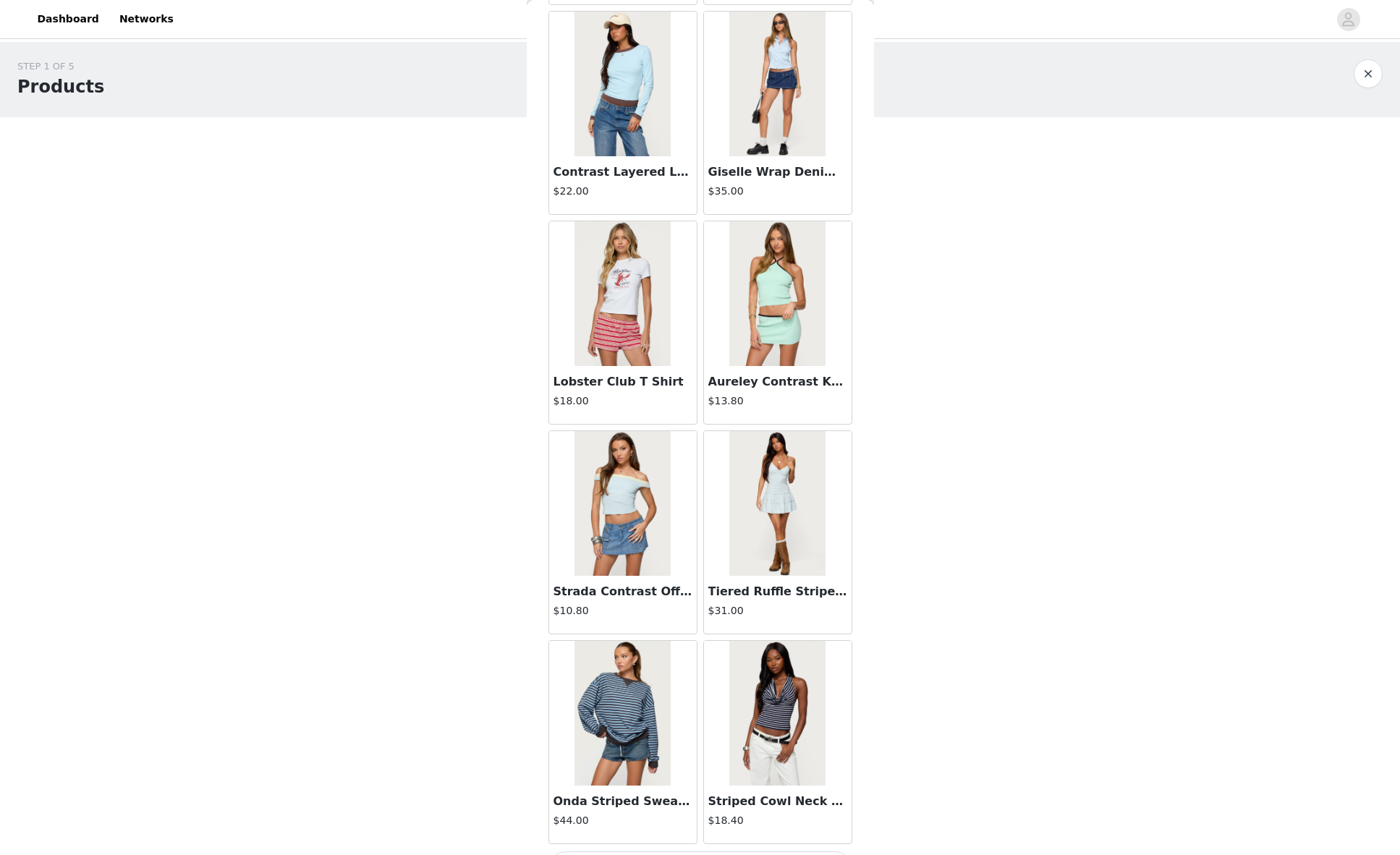
scroll to position [16050, 0]
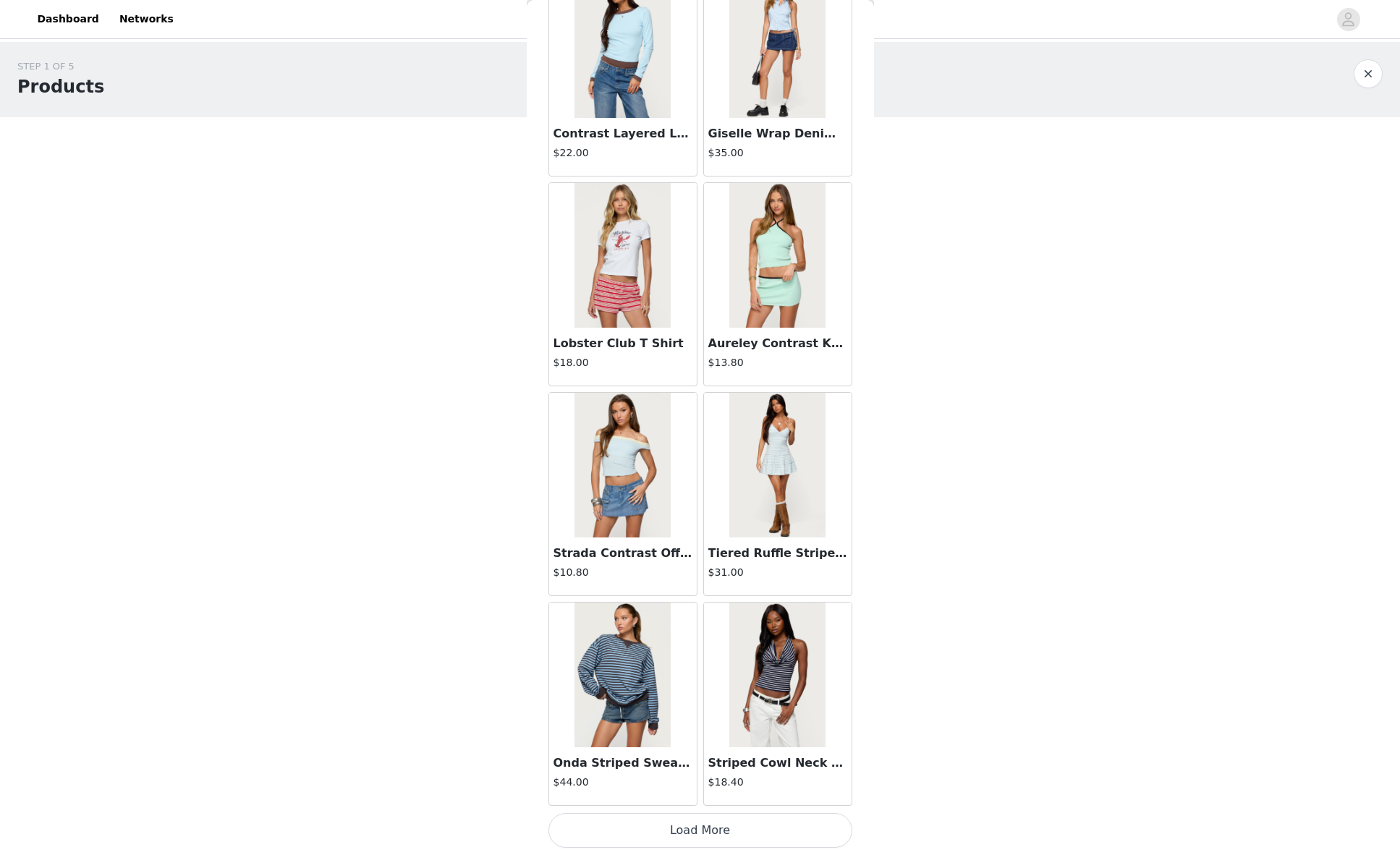
click at [648, 699] on img at bounding box center [622, 675] width 96 height 145
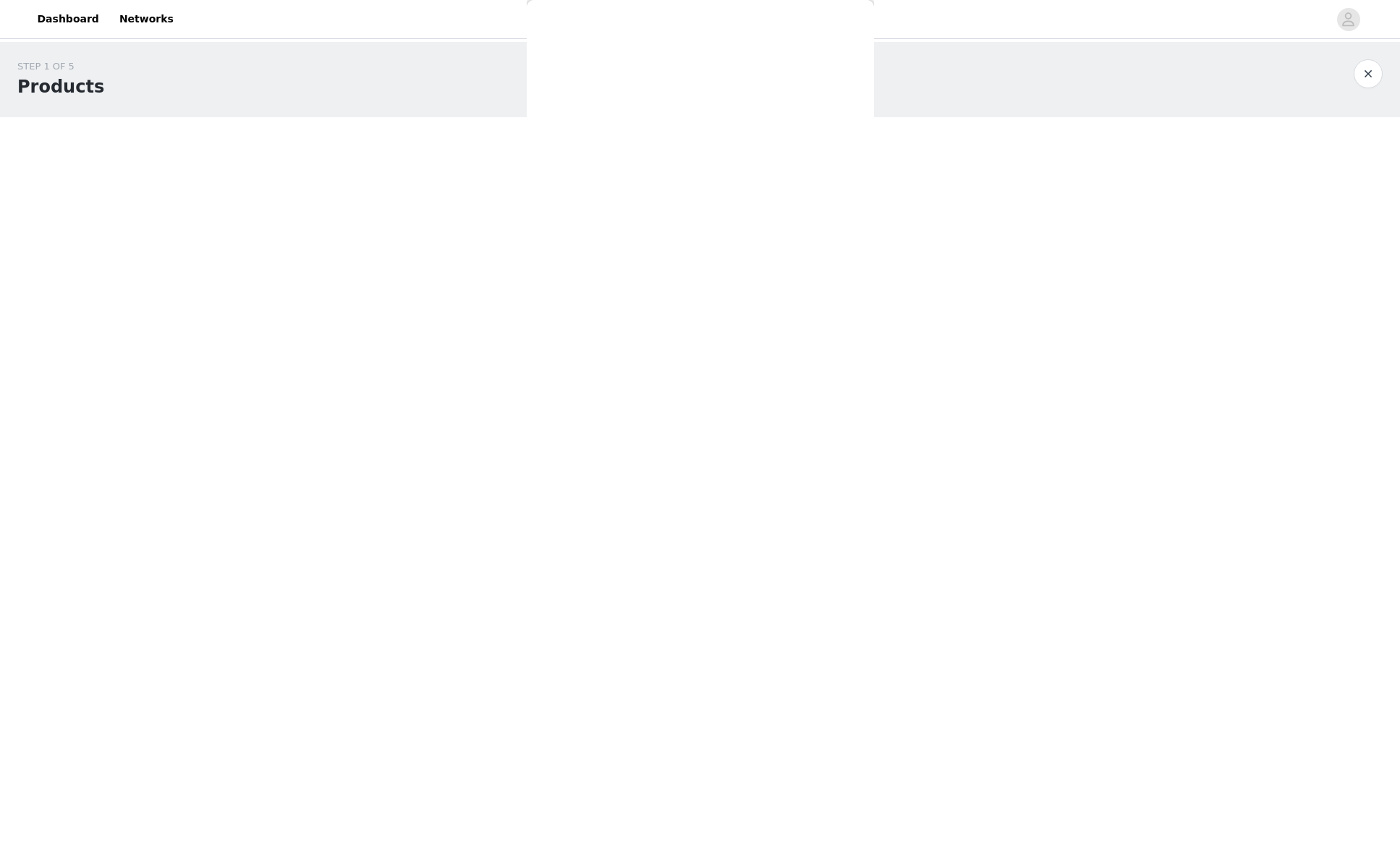
scroll to position [0, 0]
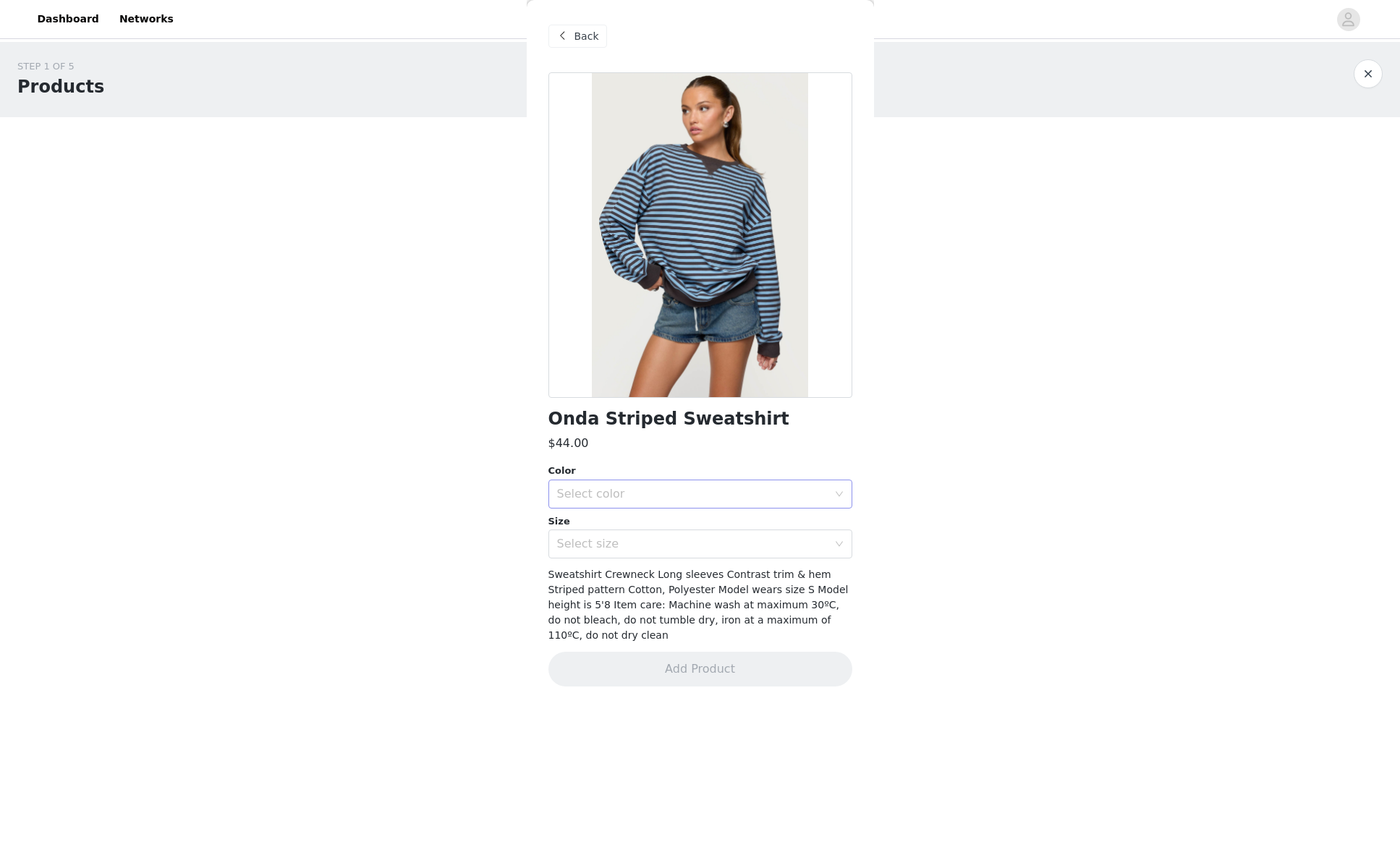
click at [640, 493] on div "Select color" at bounding box center [692, 494] width 271 height 15
click at [643, 524] on li "BLUE" at bounding box center [700, 525] width 304 height 23
click at [633, 538] on div "Select size" at bounding box center [692, 545] width 271 height 15
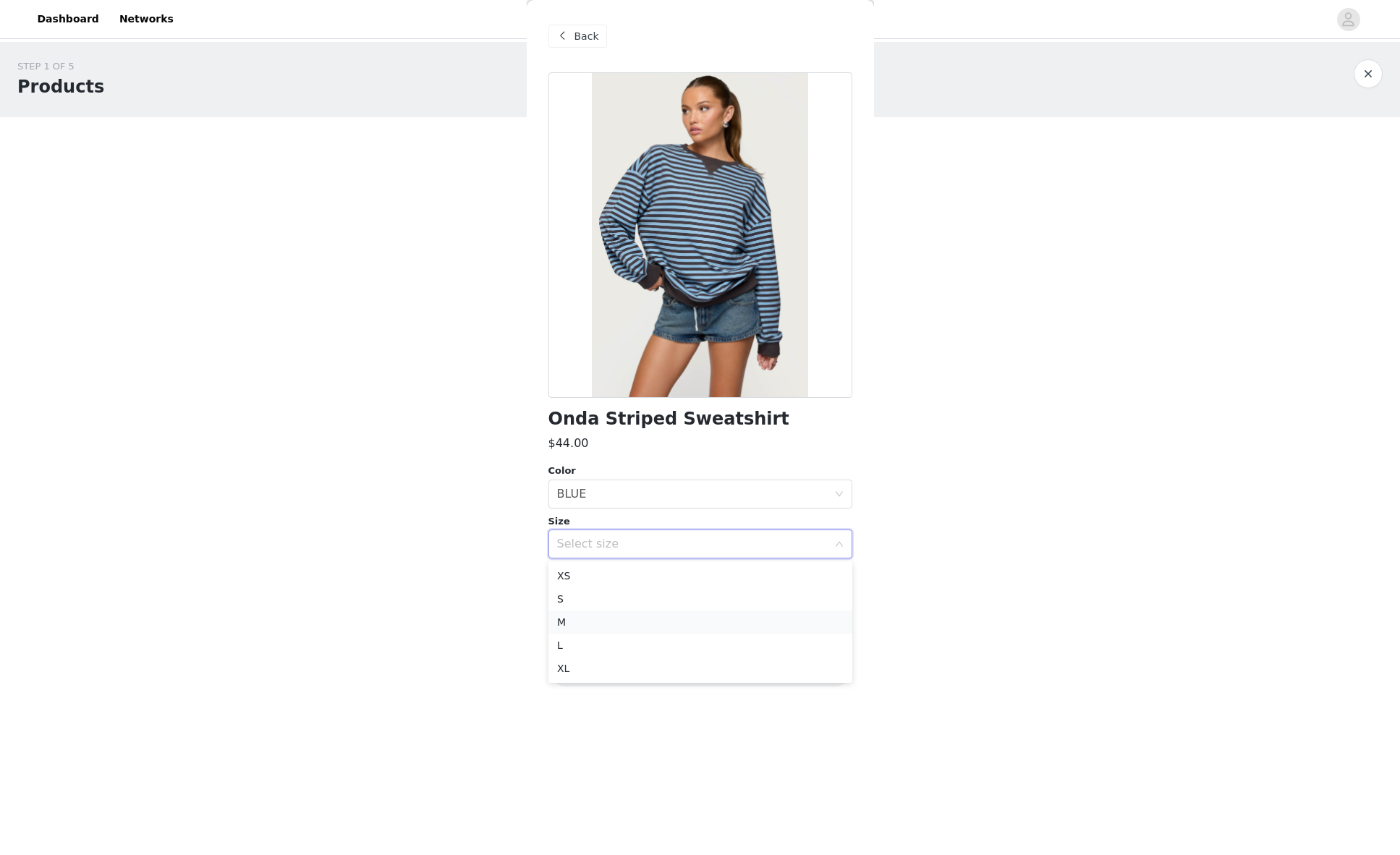
click at [575, 632] on li "M" at bounding box center [700, 622] width 304 height 23
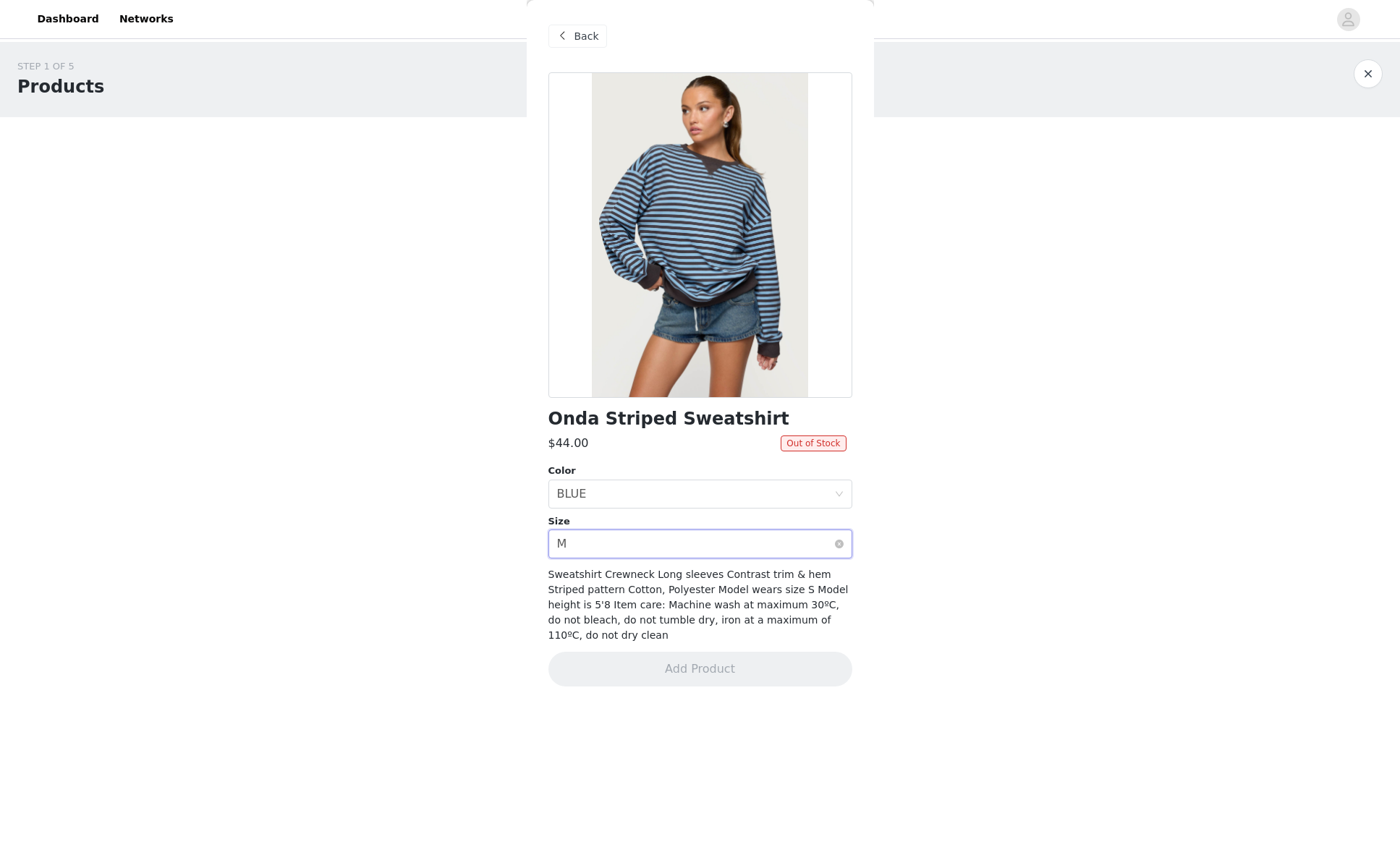
click at [602, 538] on div "Select size M" at bounding box center [696, 545] width 277 height 28
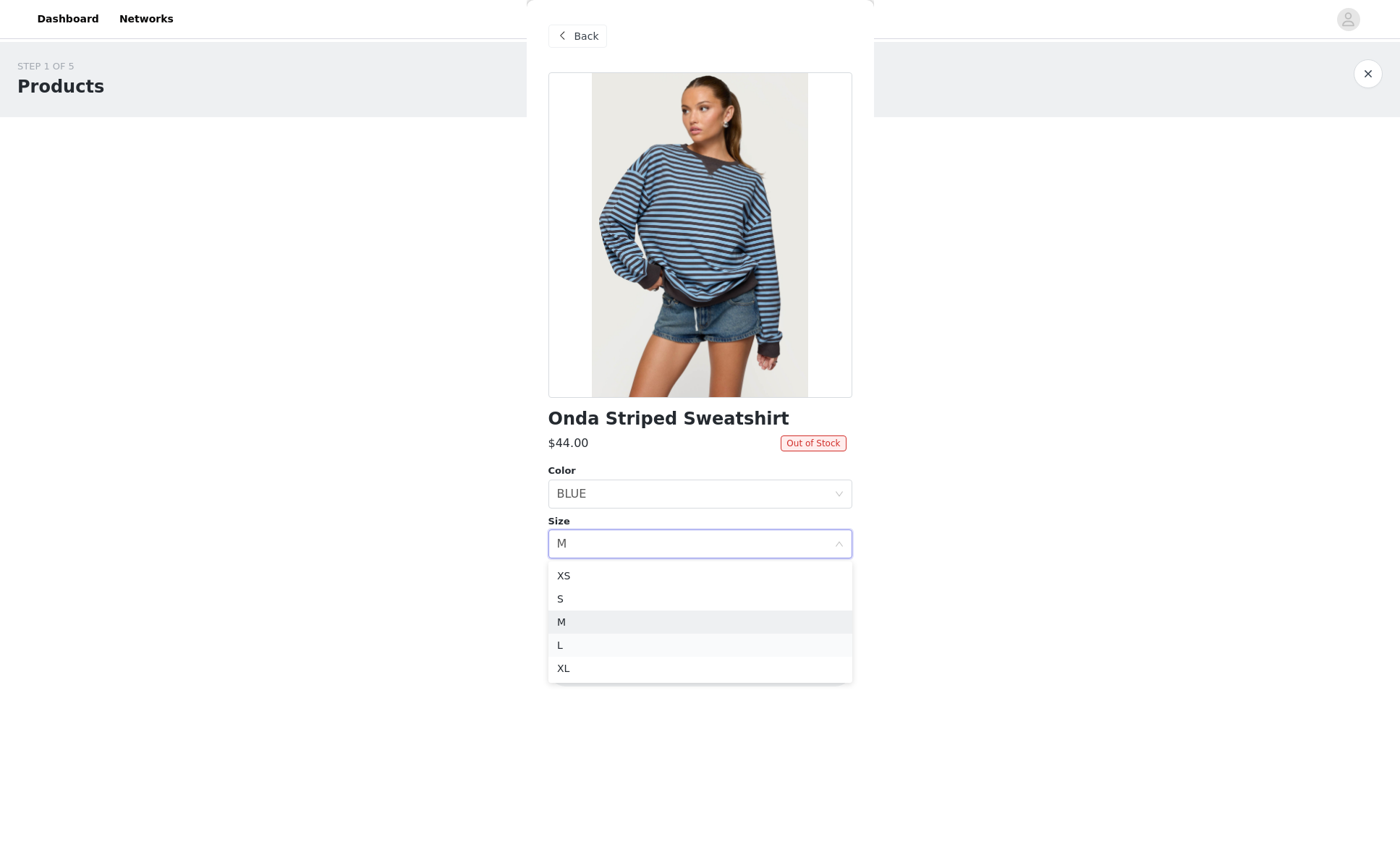
click at [582, 637] on li "L" at bounding box center [700, 645] width 304 height 23
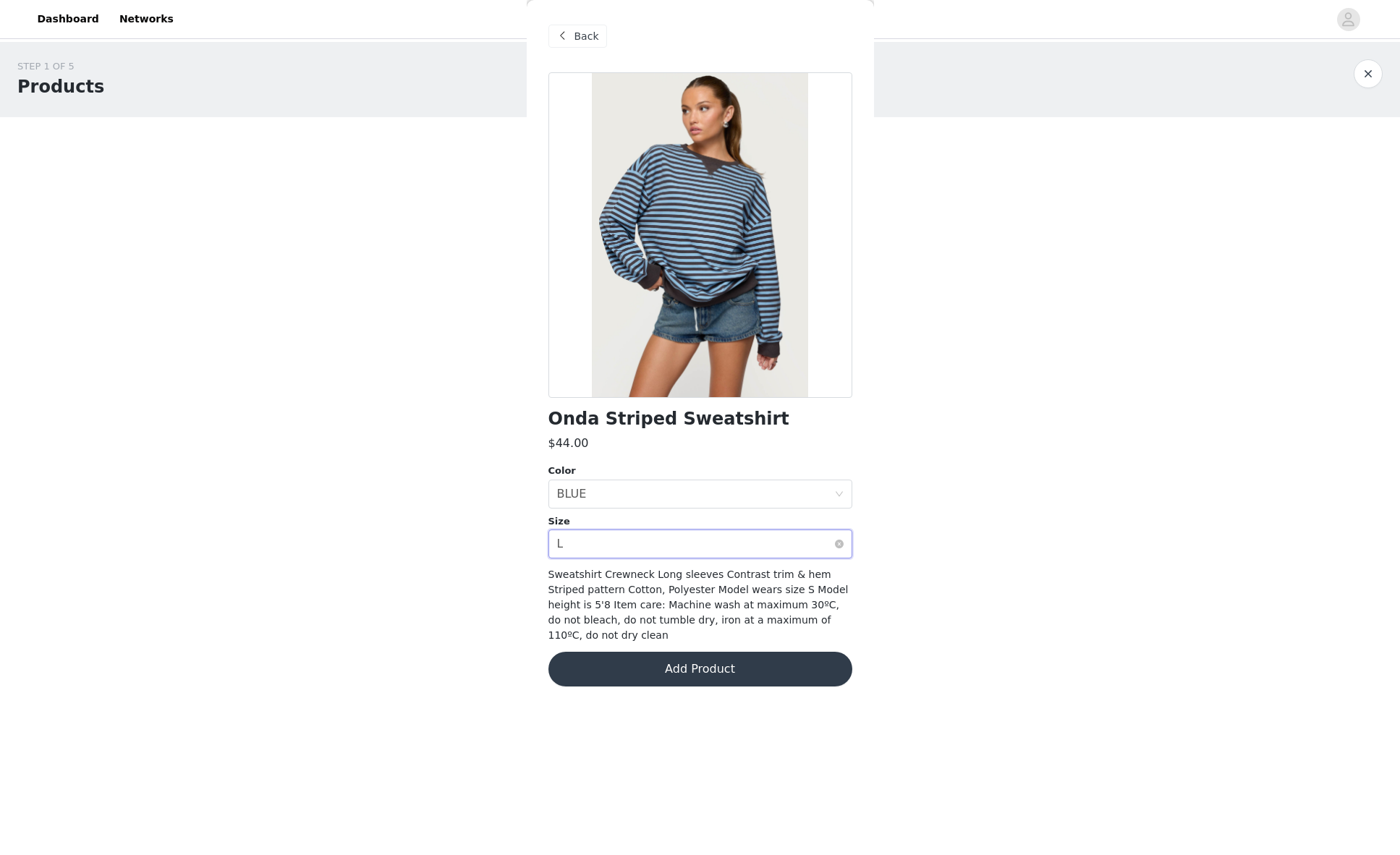
click at [595, 547] on div "Select size L" at bounding box center [696, 545] width 277 height 28
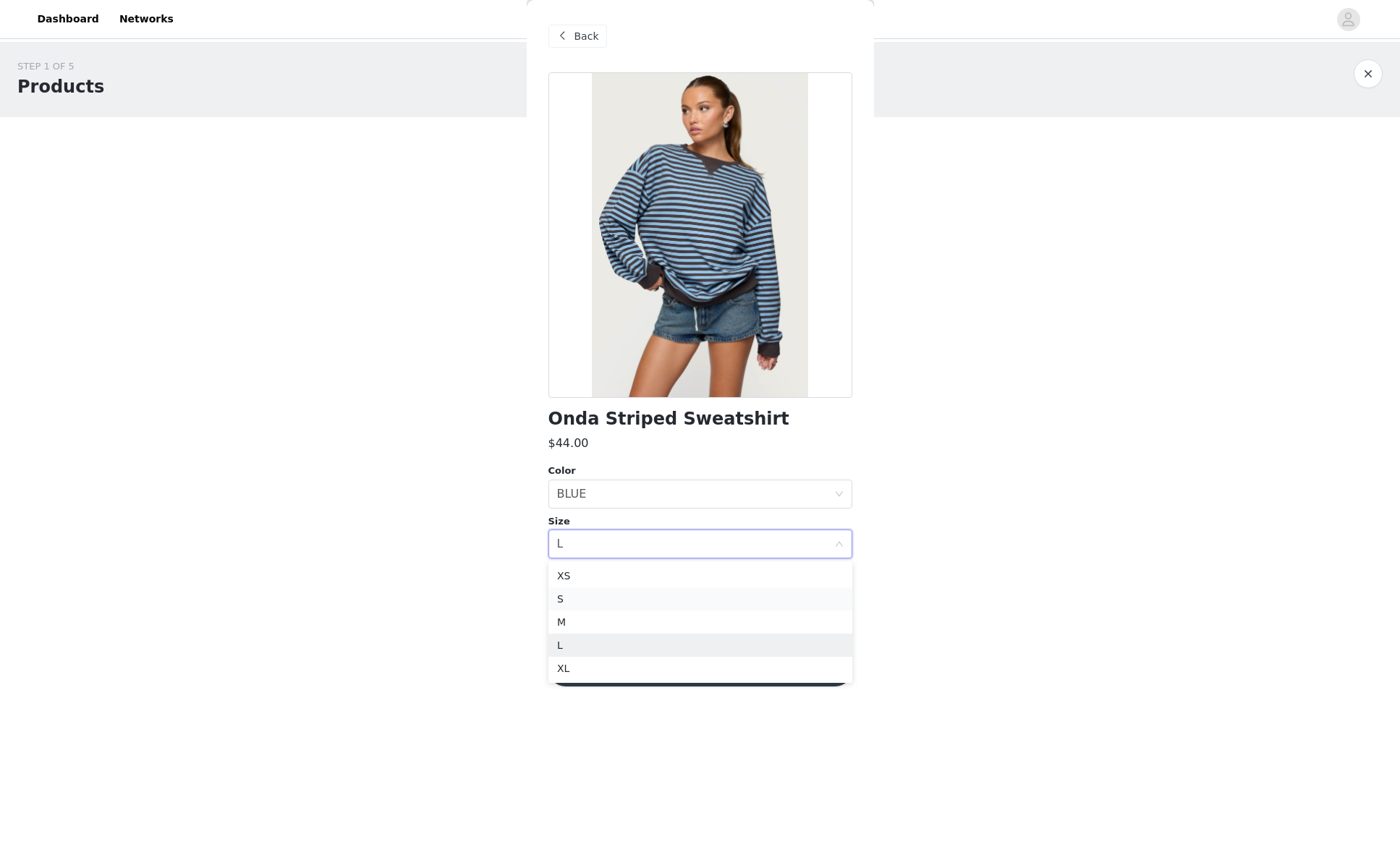
click at [576, 600] on li "S" at bounding box center [700, 599] width 304 height 23
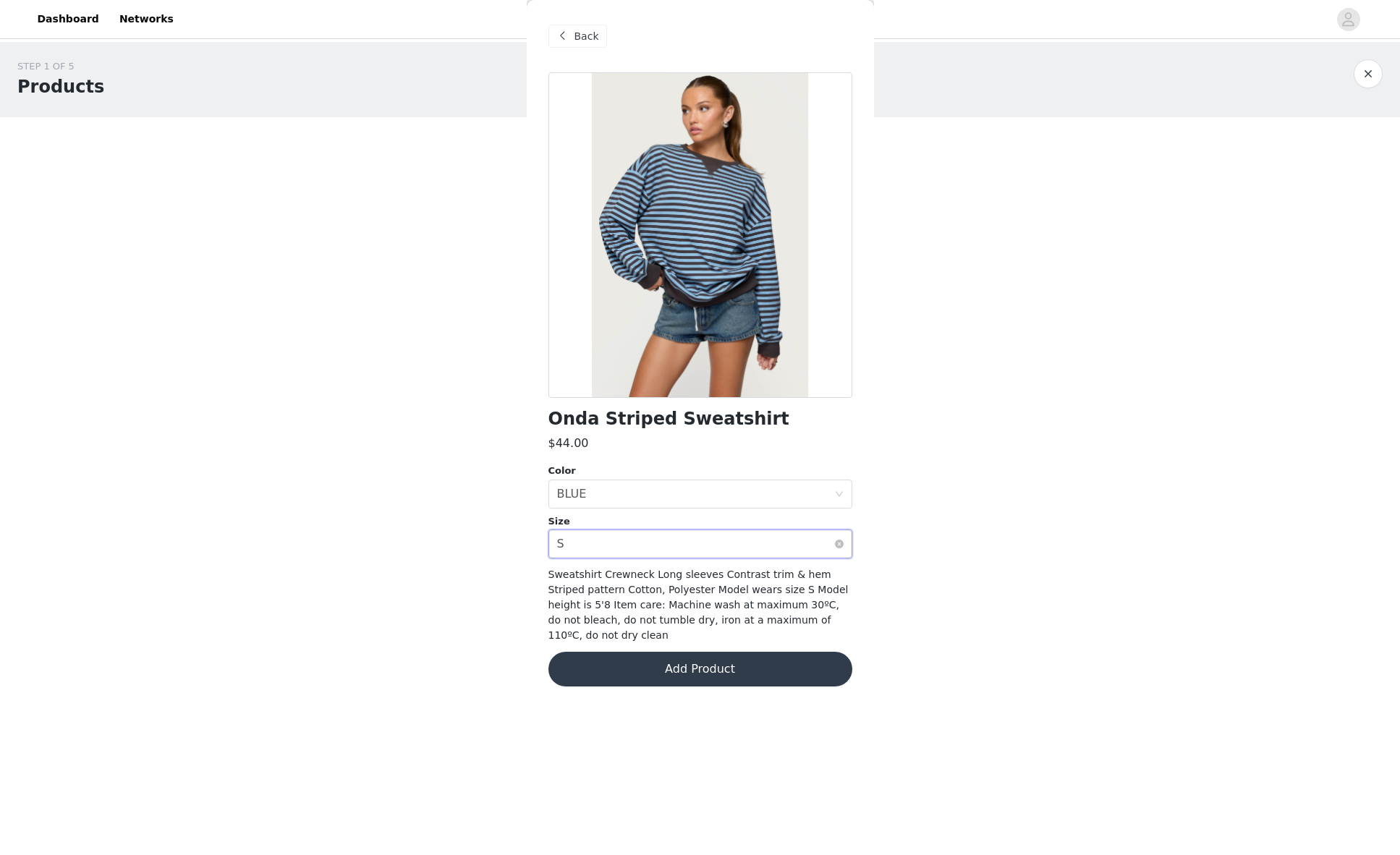
click at [586, 540] on div "Select size S" at bounding box center [696, 545] width 277 height 28
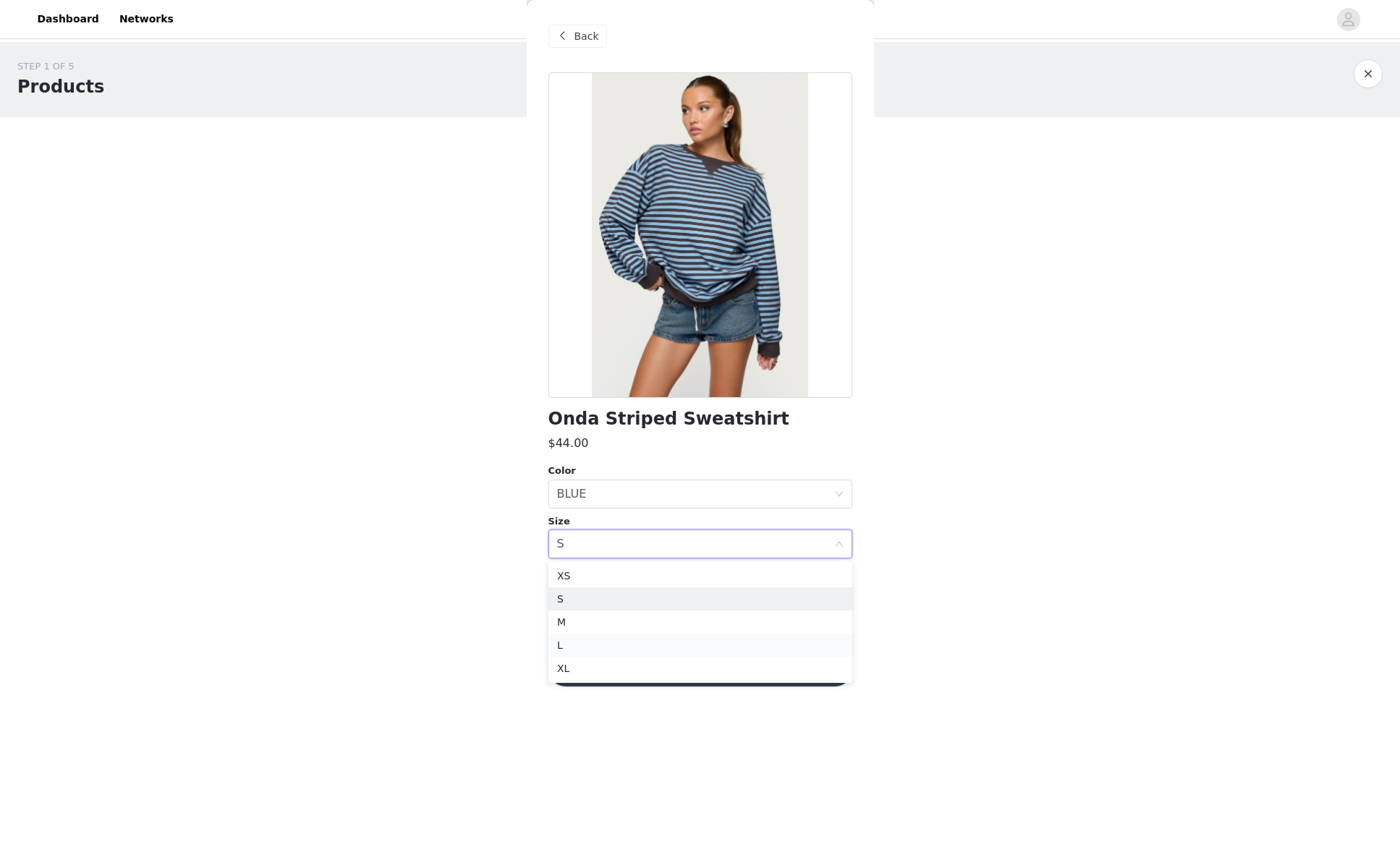
click at [575, 638] on li "L" at bounding box center [700, 645] width 304 height 23
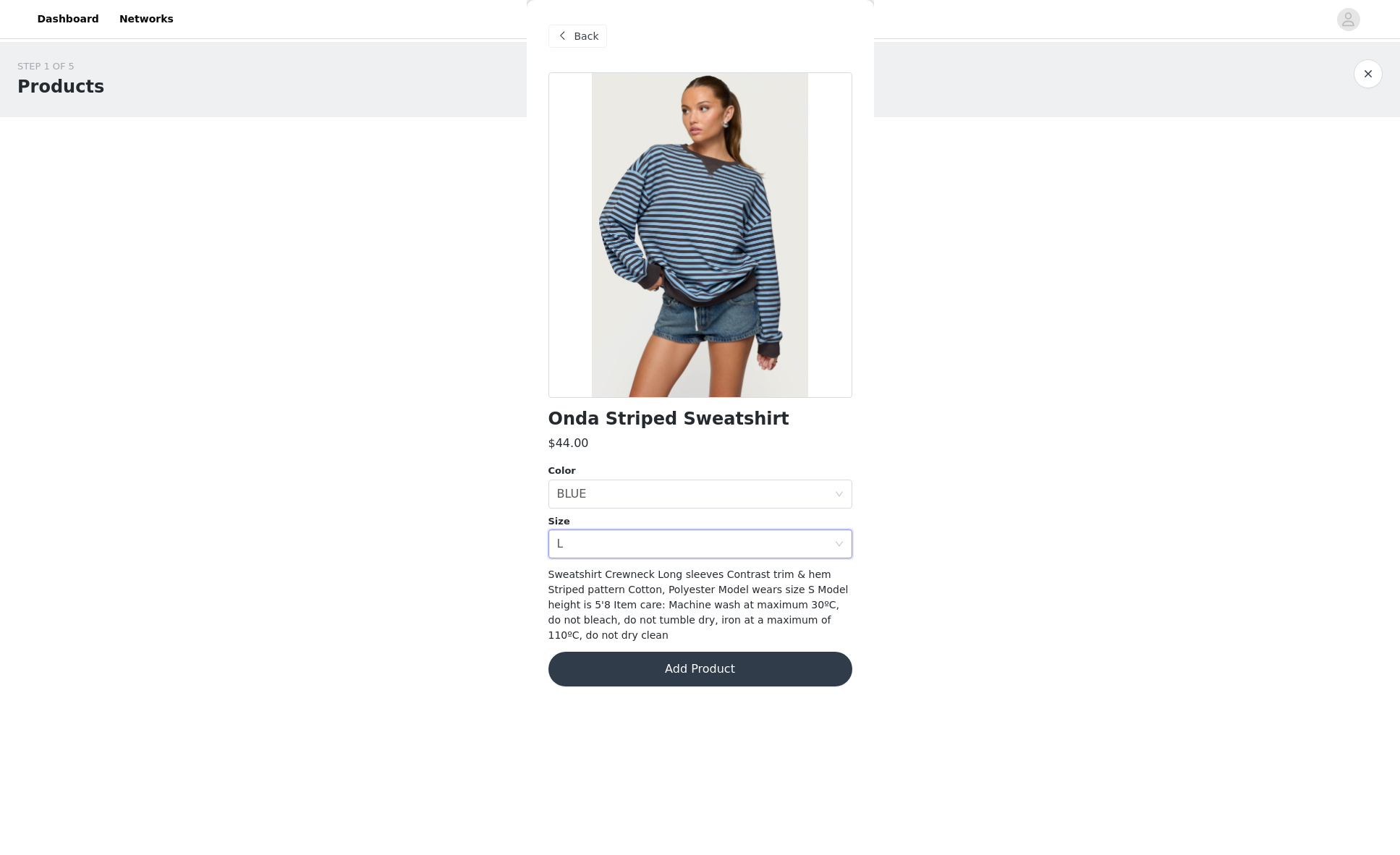
click at [644, 655] on button "Add Product" at bounding box center [700, 669] width 304 height 35
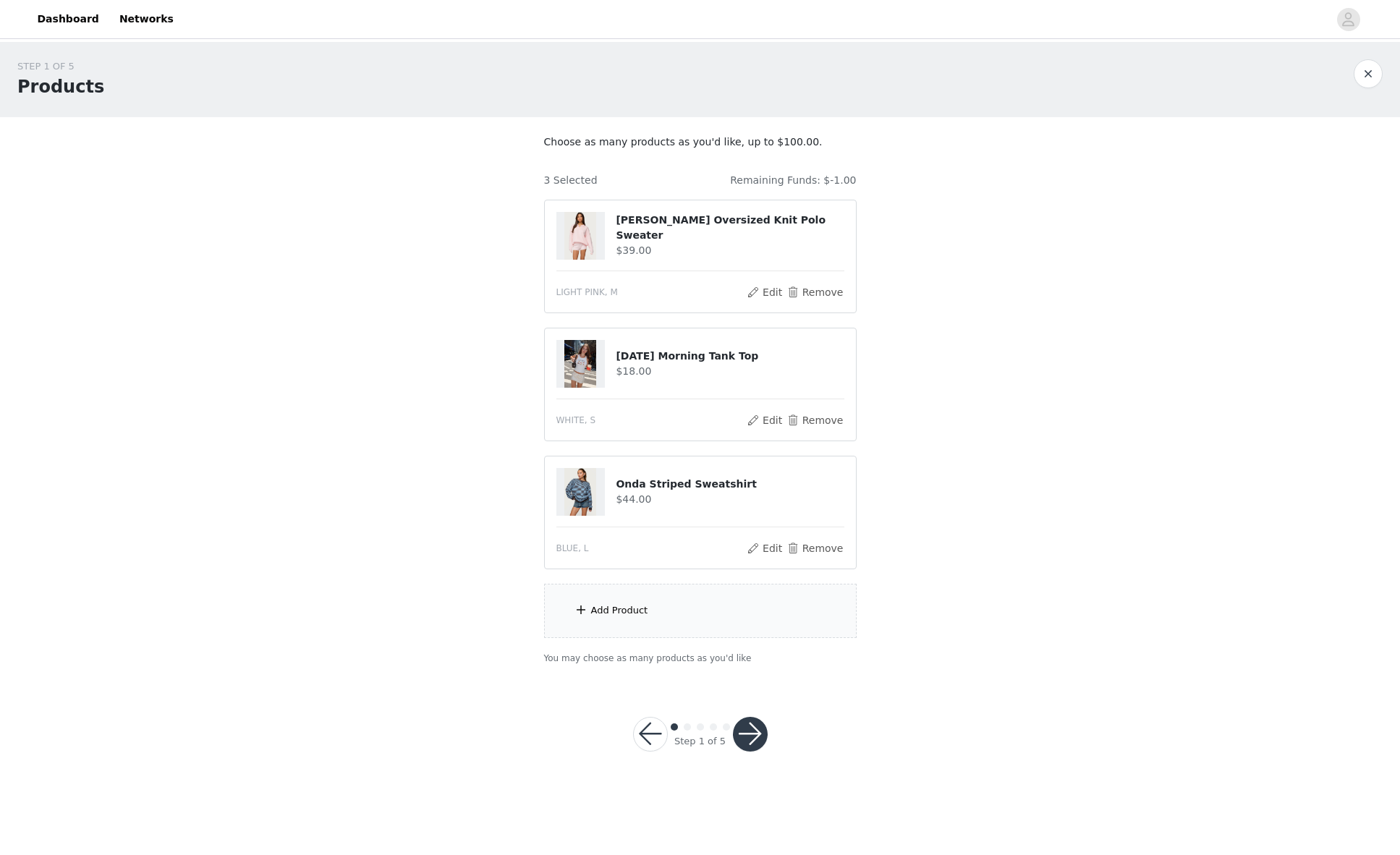
click at [608, 598] on div "Add Product" at bounding box center [700, 611] width 312 height 54
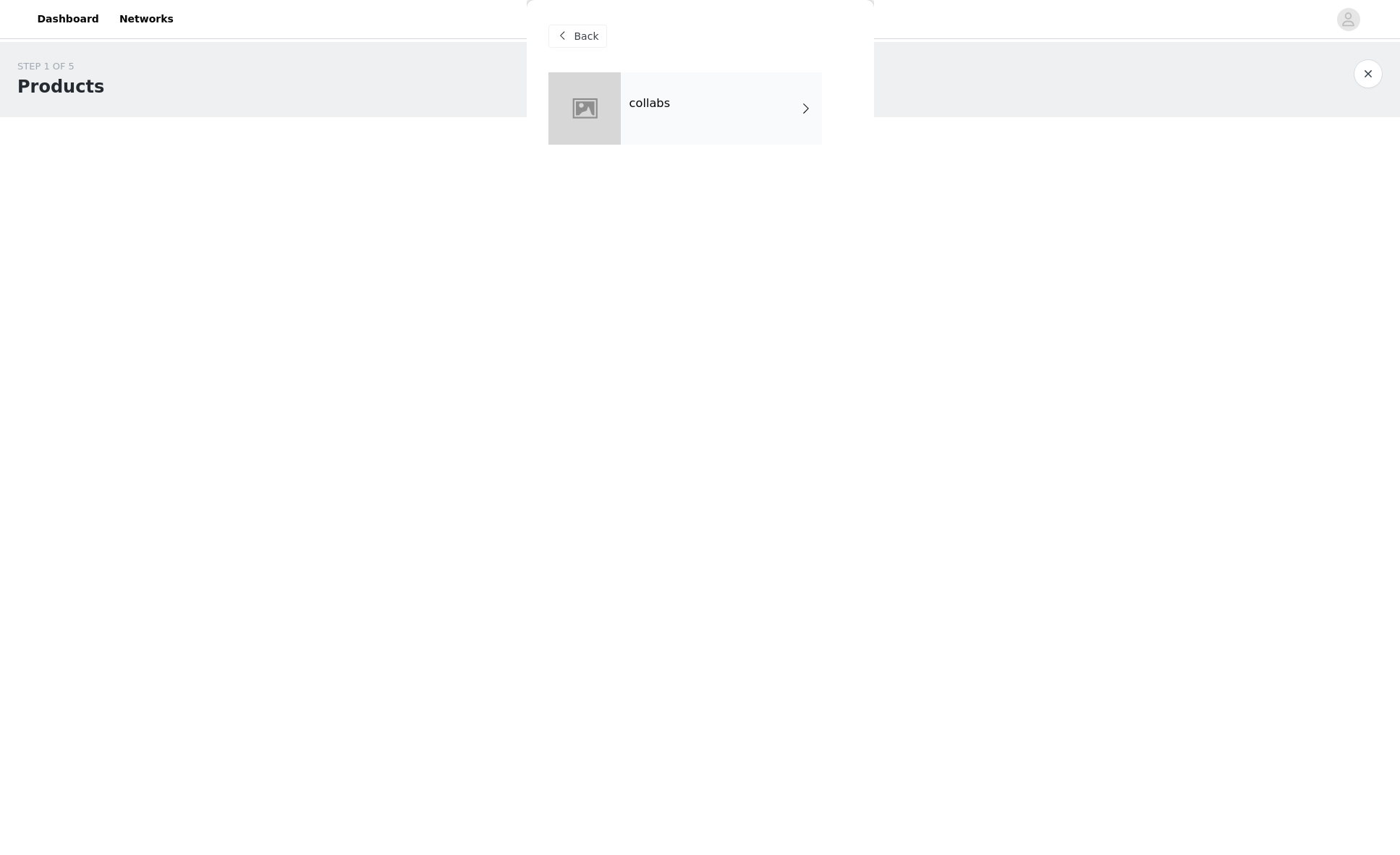
click at [677, 121] on div "collabs" at bounding box center [721, 108] width 201 height 73
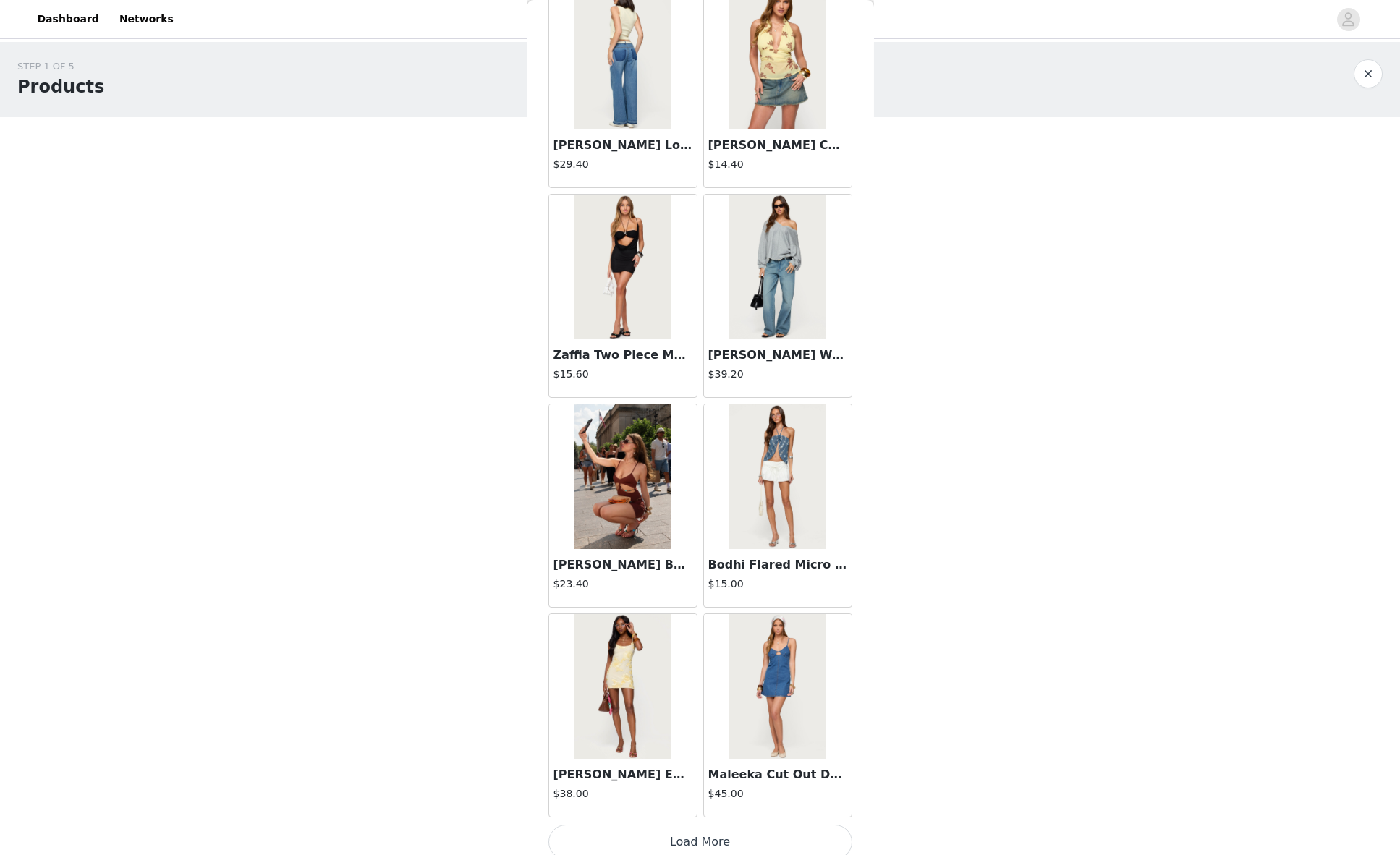
scroll to position [1359, 0]
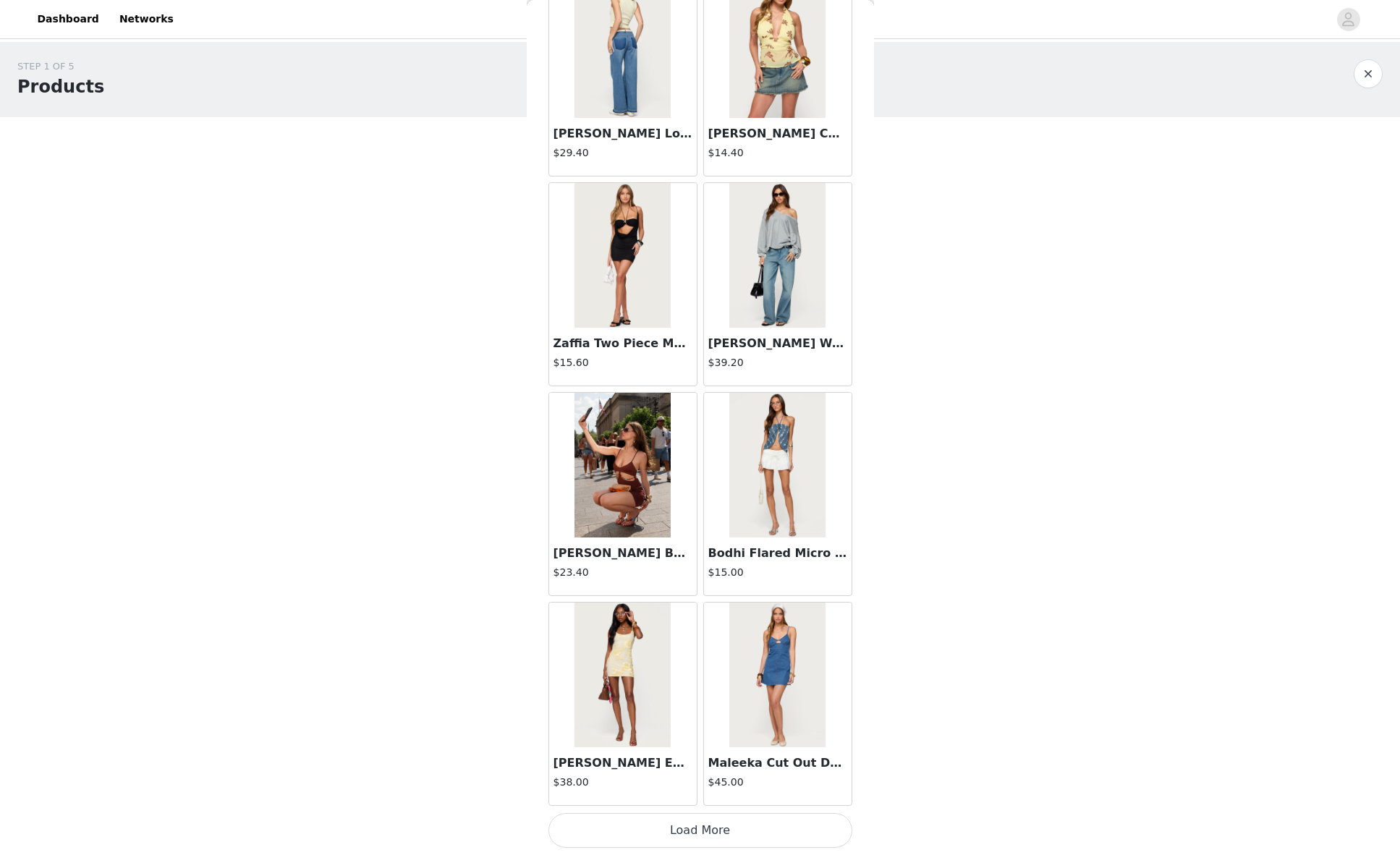
click at [653, 821] on button "Load More" at bounding box center [700, 831] width 304 height 35
click at [509, 715] on div "STEP 1 OF 5 Products Choose as many products as you'd like, up to $100.00. 3 Se…" at bounding box center [700, 414] width 1400 height 745
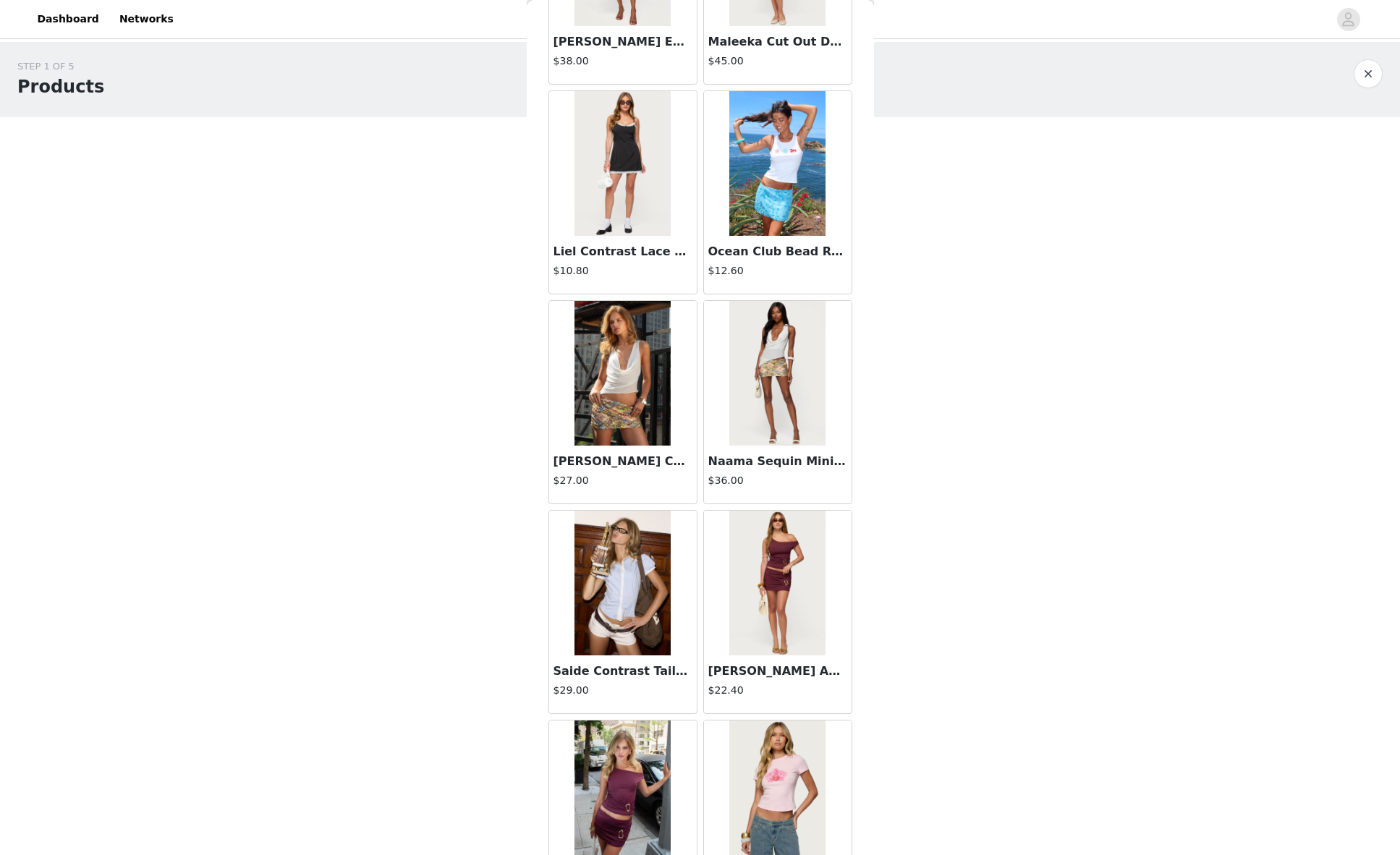
scroll to position [2083, 0]
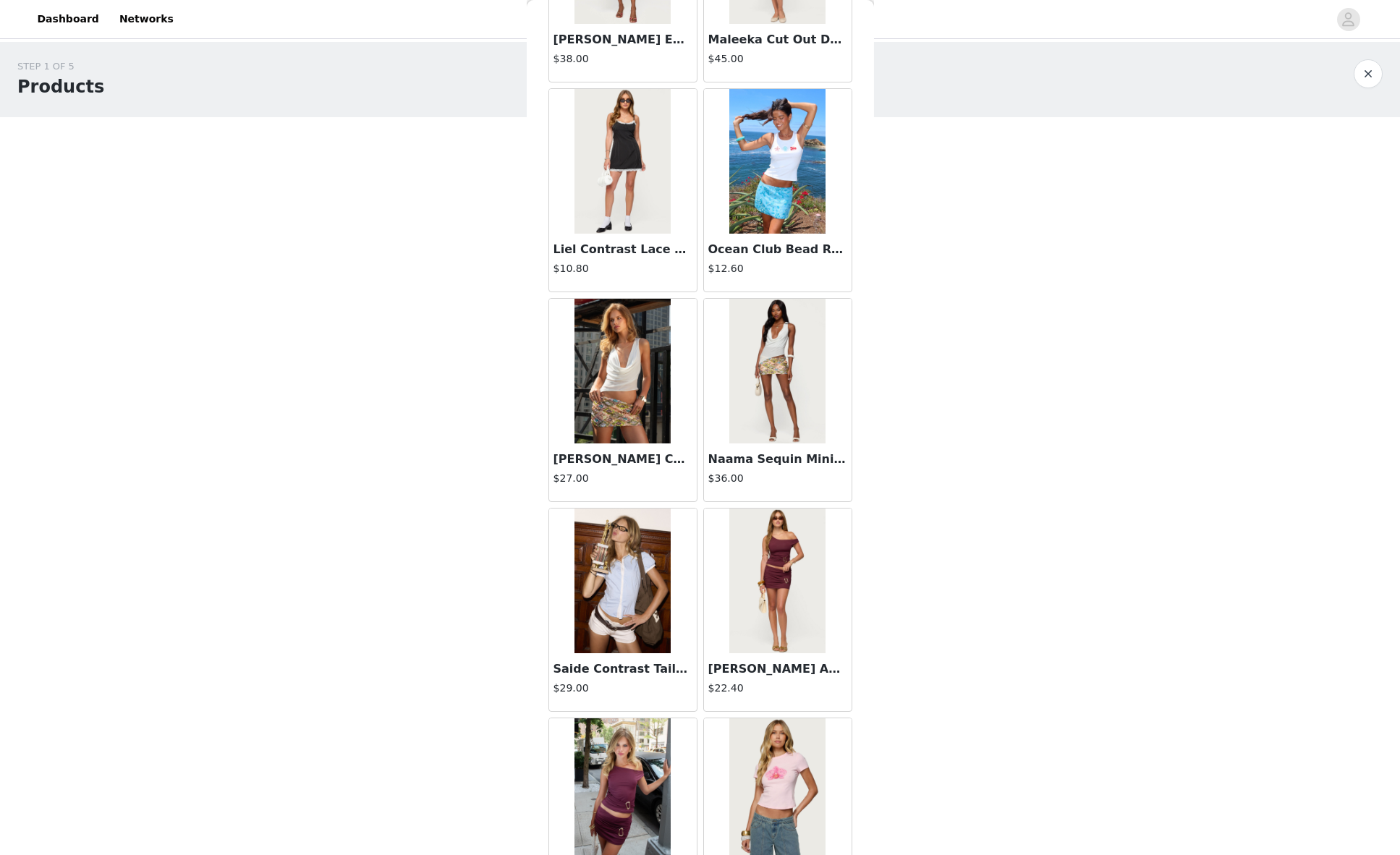
click at [464, 594] on div "STEP 1 OF 5 Products Choose as many products as you'd like, up to $100.00. 3 Se…" at bounding box center [700, 362] width 1400 height 640
drag, startPoint x: 484, startPoint y: 580, endPoint x: 466, endPoint y: 614, distance: 38.5
click at [466, 614] on div "STEP 1 OF 5 Products Choose as many products as you'd like, up to $100.00. 3 Se…" at bounding box center [700, 362] width 1400 height 640
drag, startPoint x: 940, startPoint y: 688, endPoint x: 916, endPoint y: 664, distance: 33.9
click at [939, 689] on div "STEP 1 OF 5 Products Choose as many products as you'd like, up to $100.00. 3 Se…" at bounding box center [700, 414] width 1400 height 745
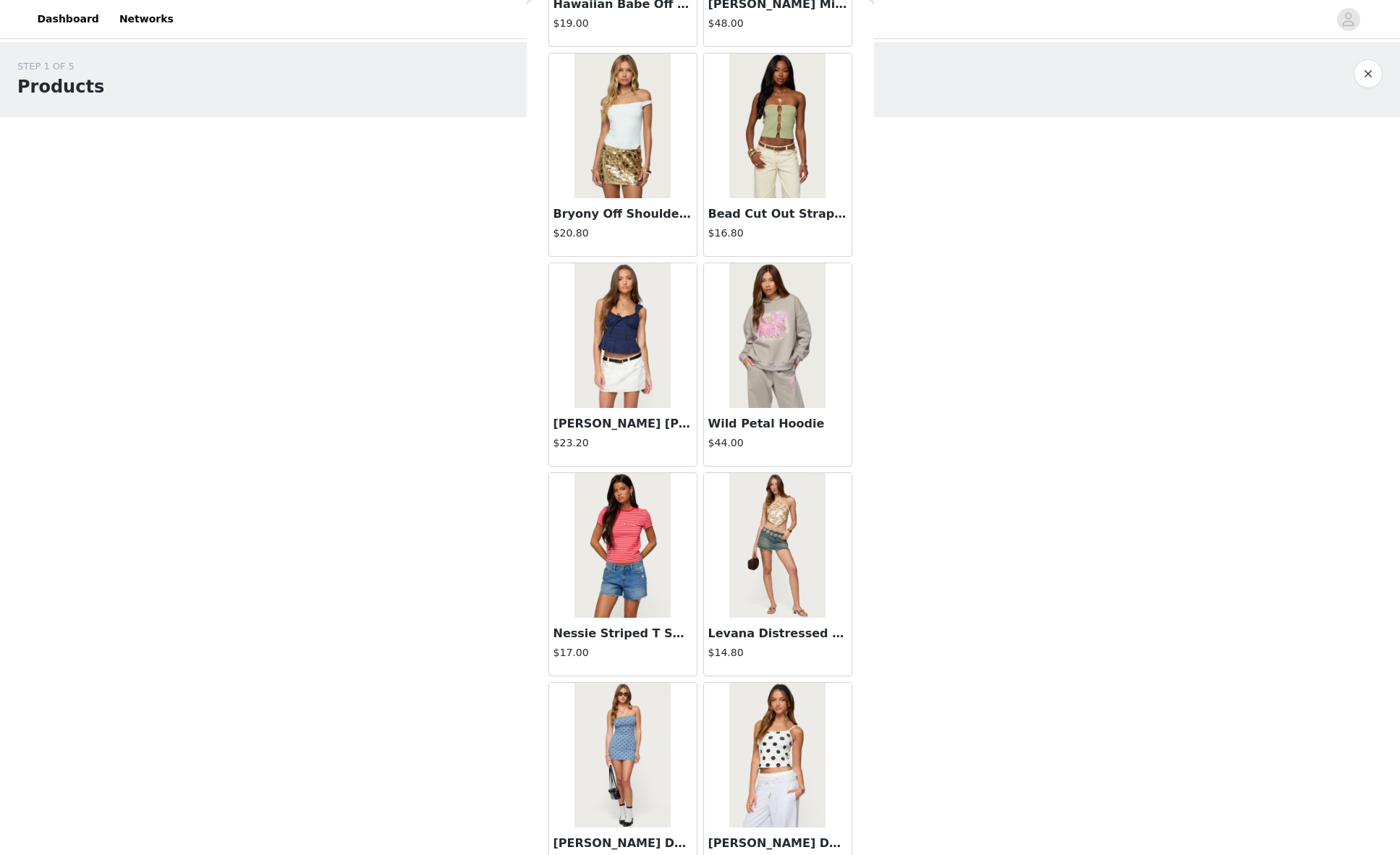
scroll to position [3458, 0]
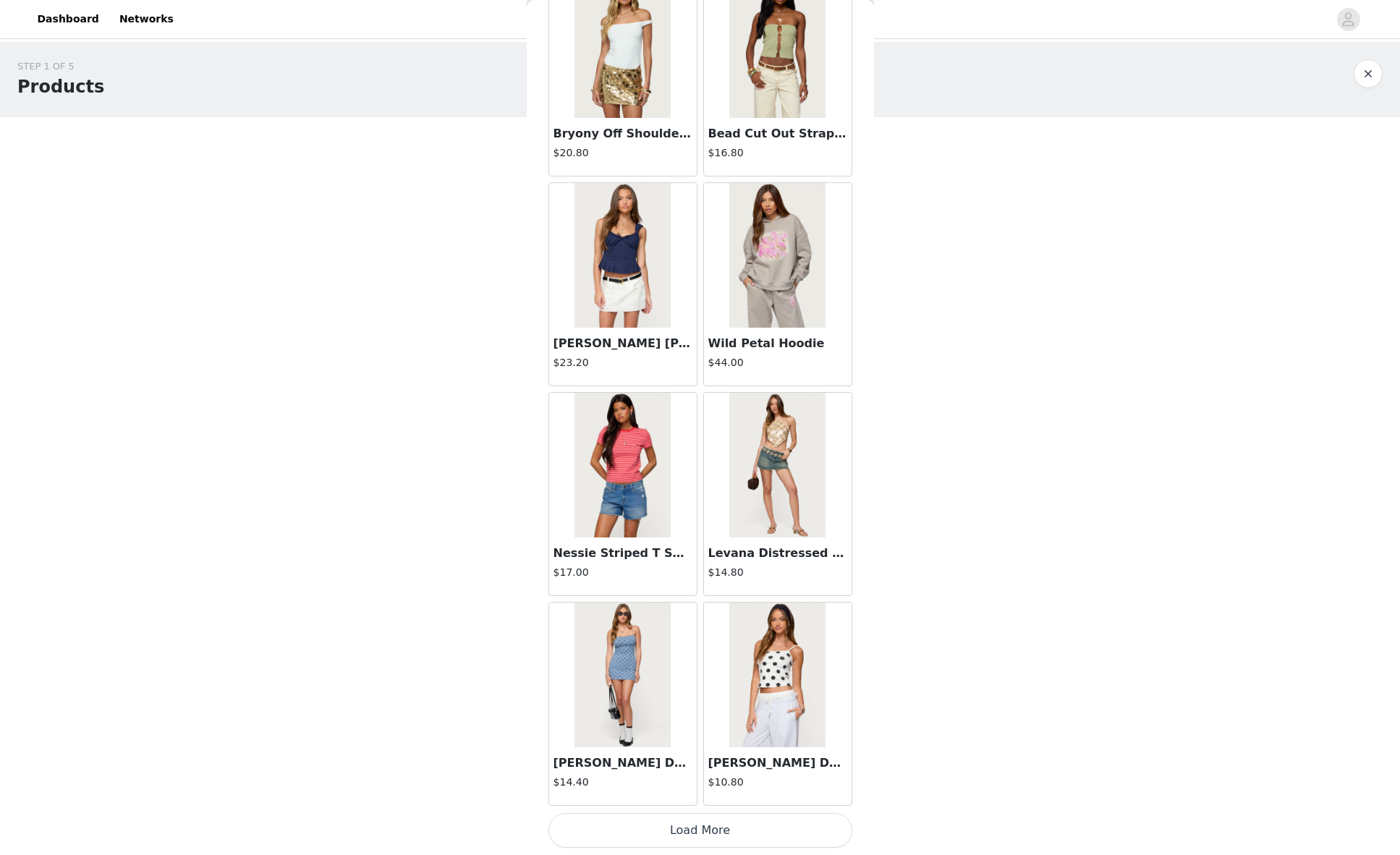
click at [588, 831] on button "Load More" at bounding box center [700, 831] width 304 height 35
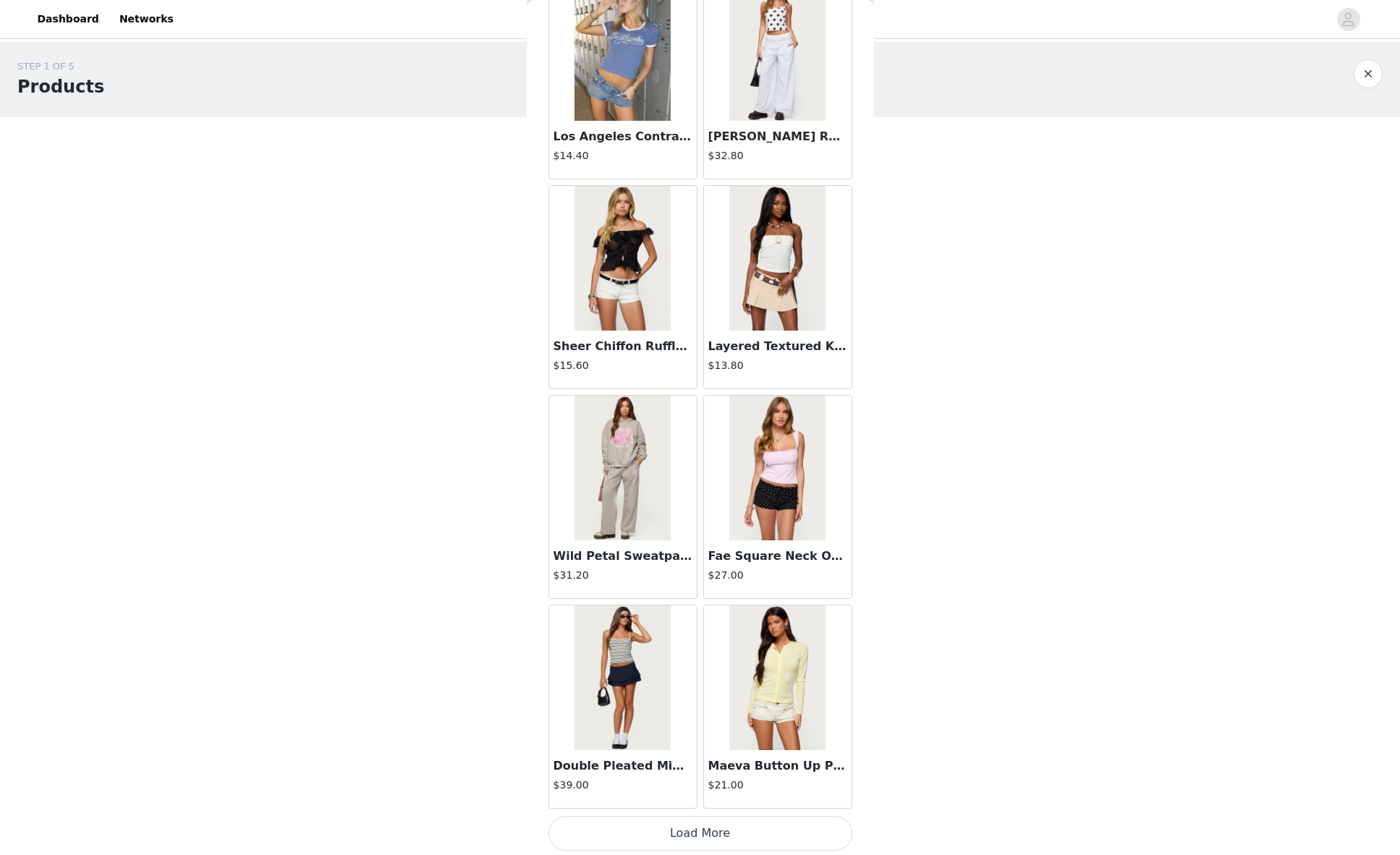
scroll to position [5557, 0]
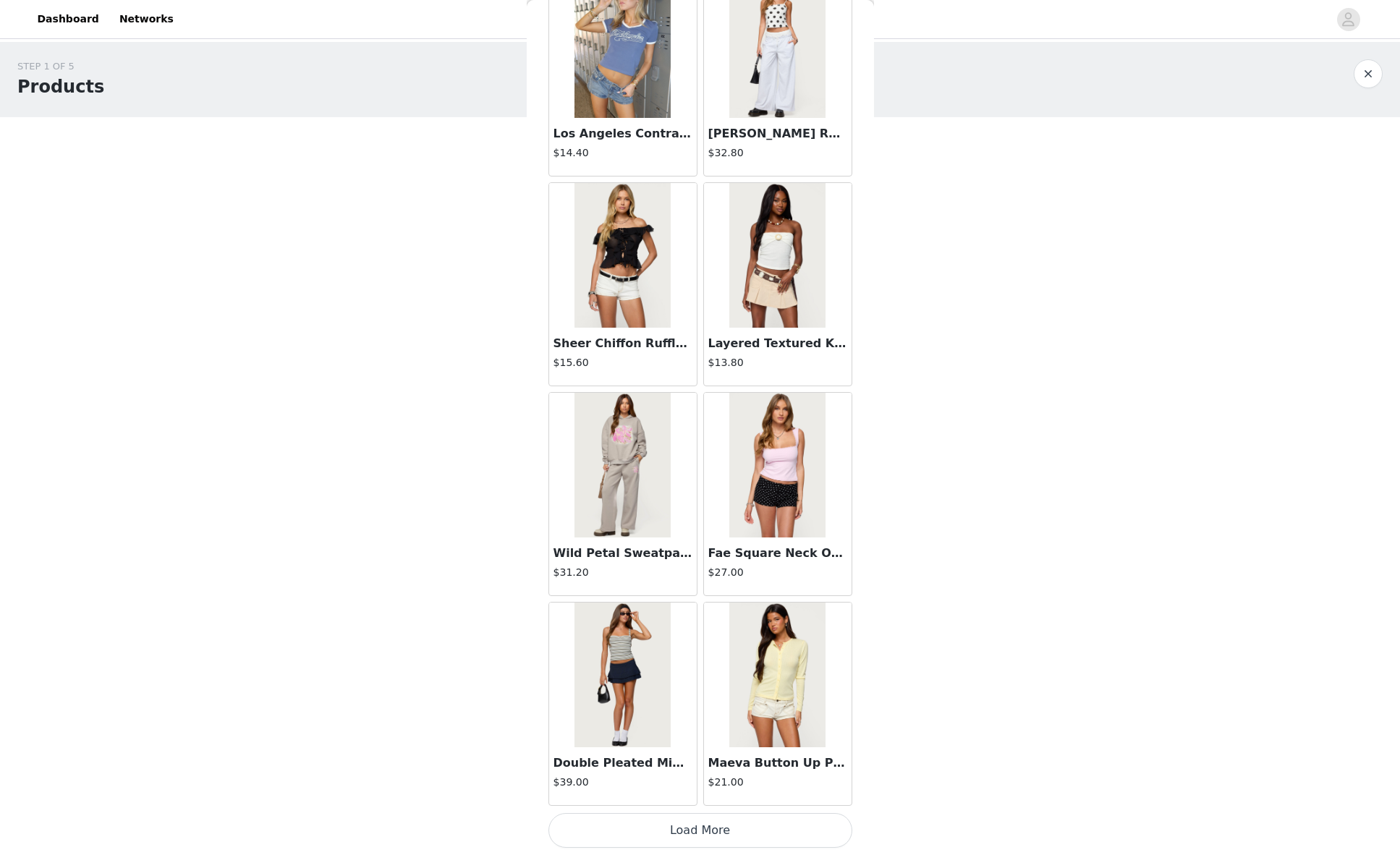
click at [695, 827] on button "Load More" at bounding box center [700, 831] width 304 height 35
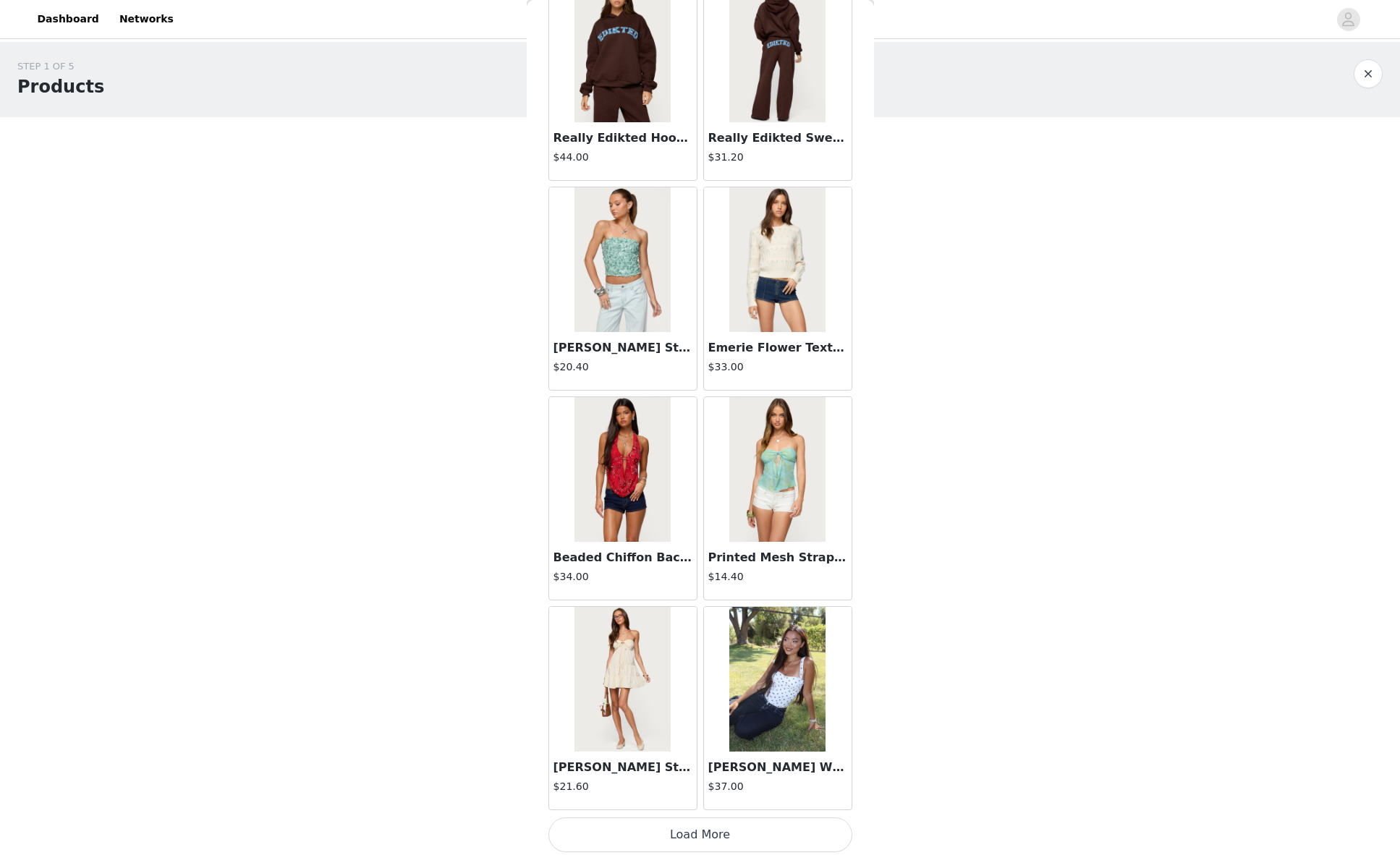
scroll to position [7656, 0]
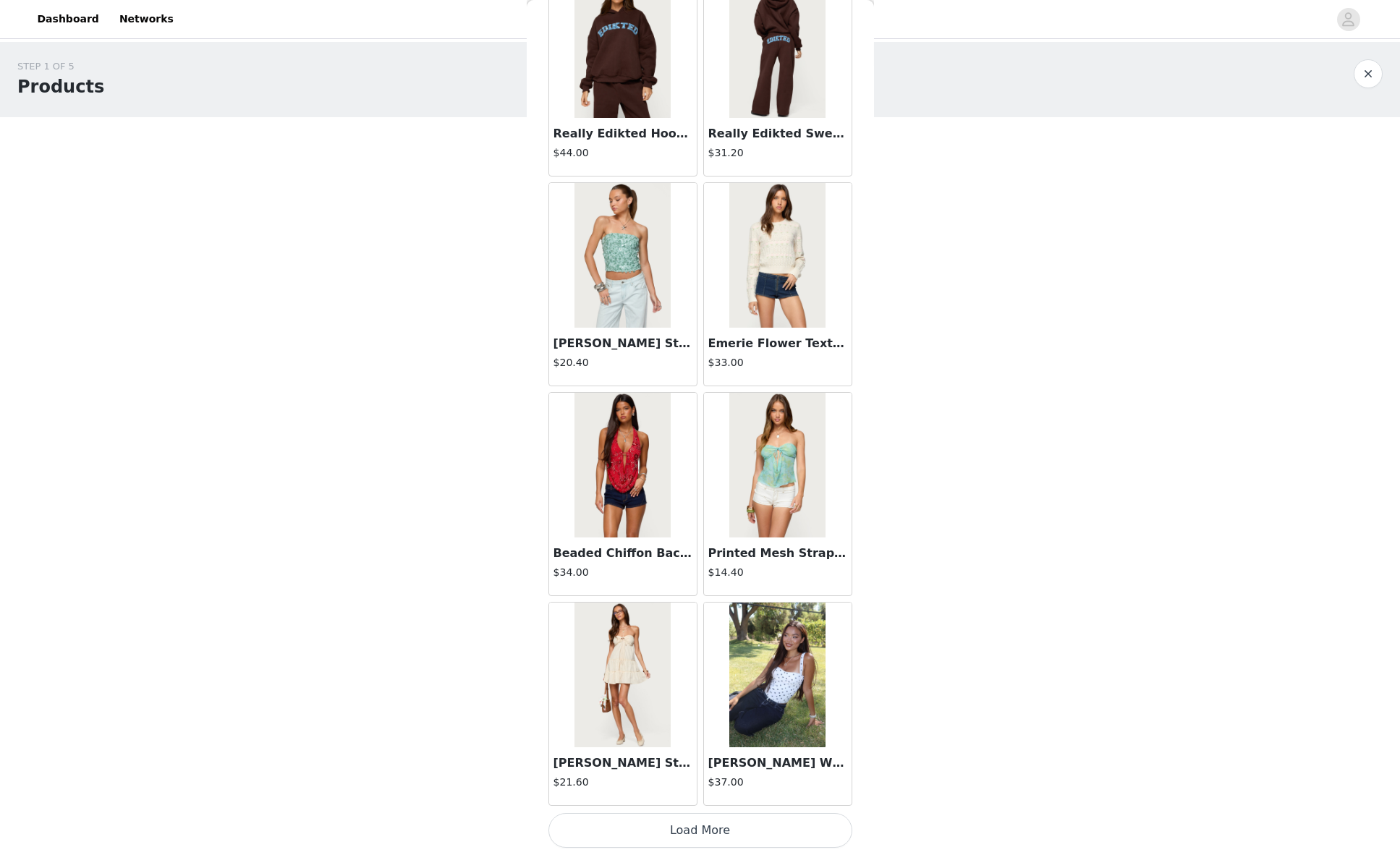
click at [675, 830] on button "Load More" at bounding box center [700, 831] width 304 height 35
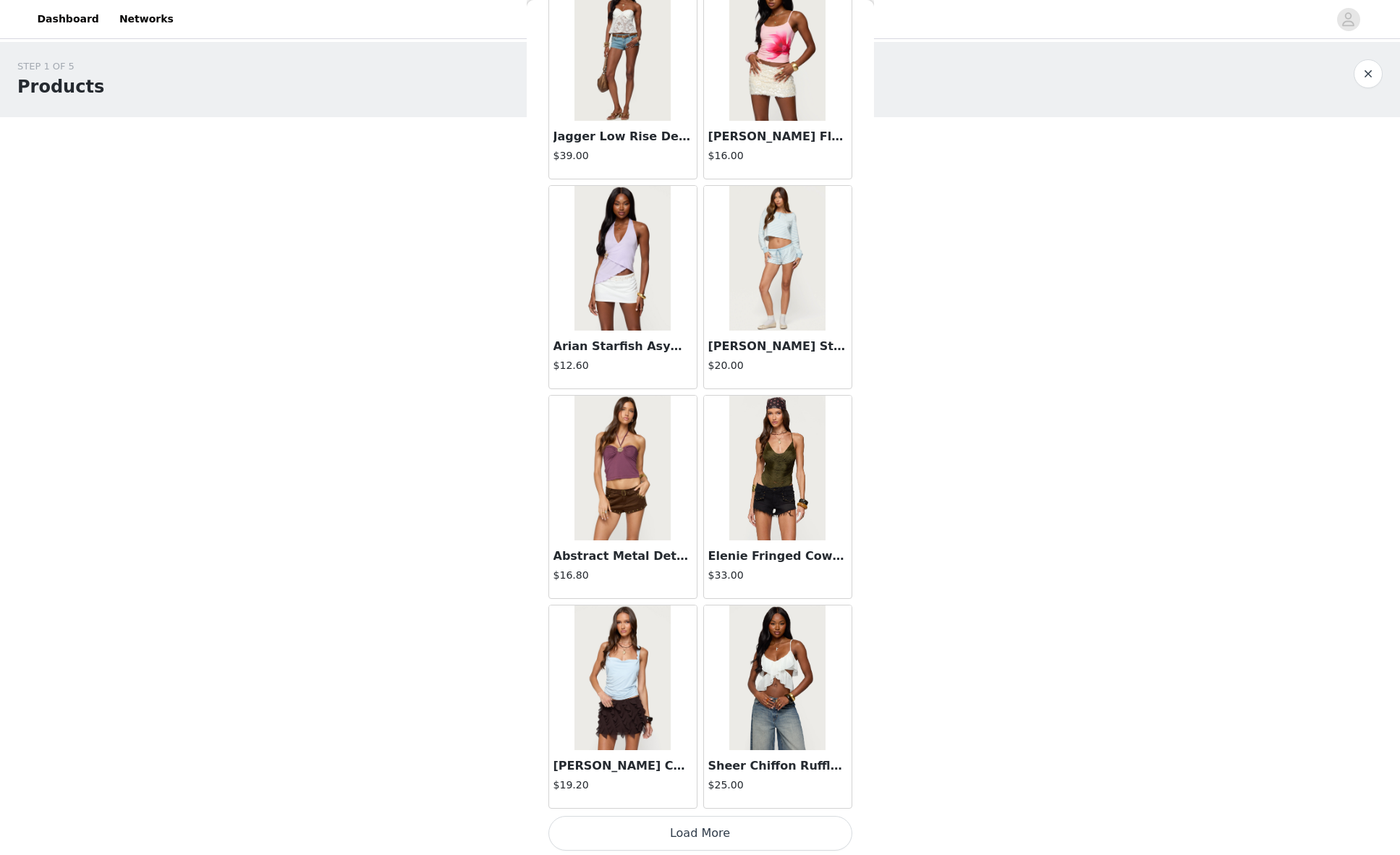
scroll to position [9754, 0]
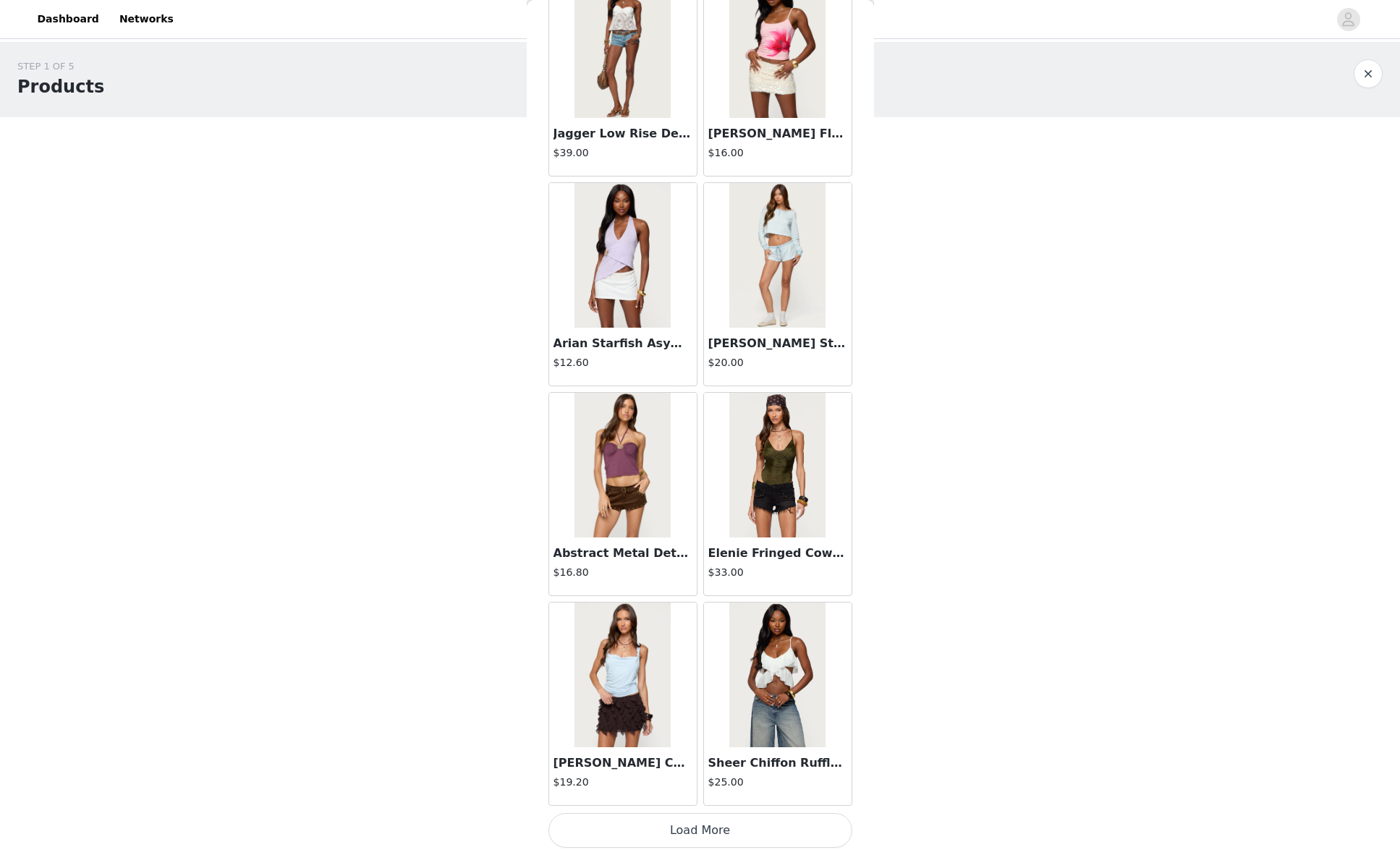
click at [695, 829] on button "Load More" at bounding box center [700, 831] width 304 height 35
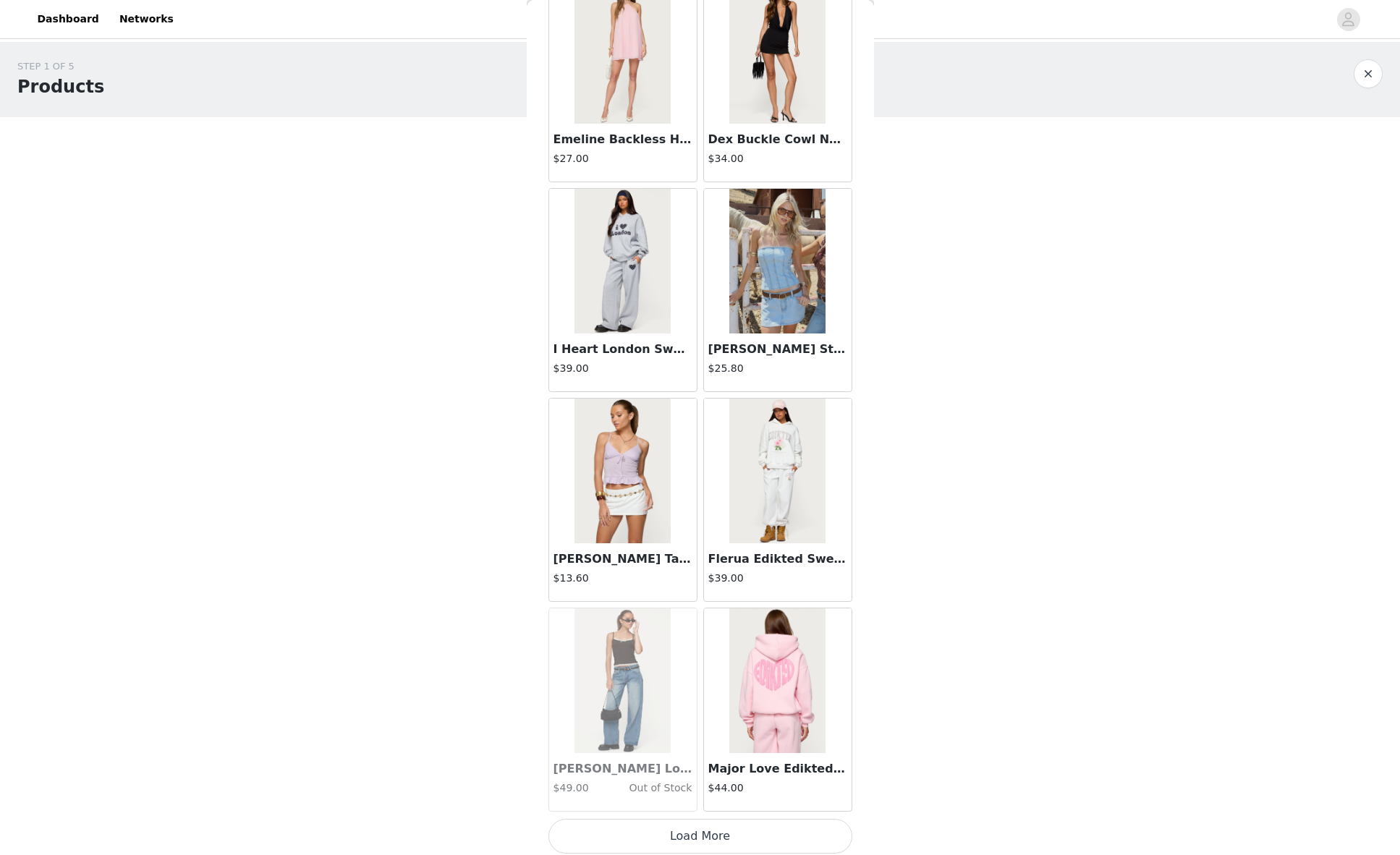
scroll to position [11853, 0]
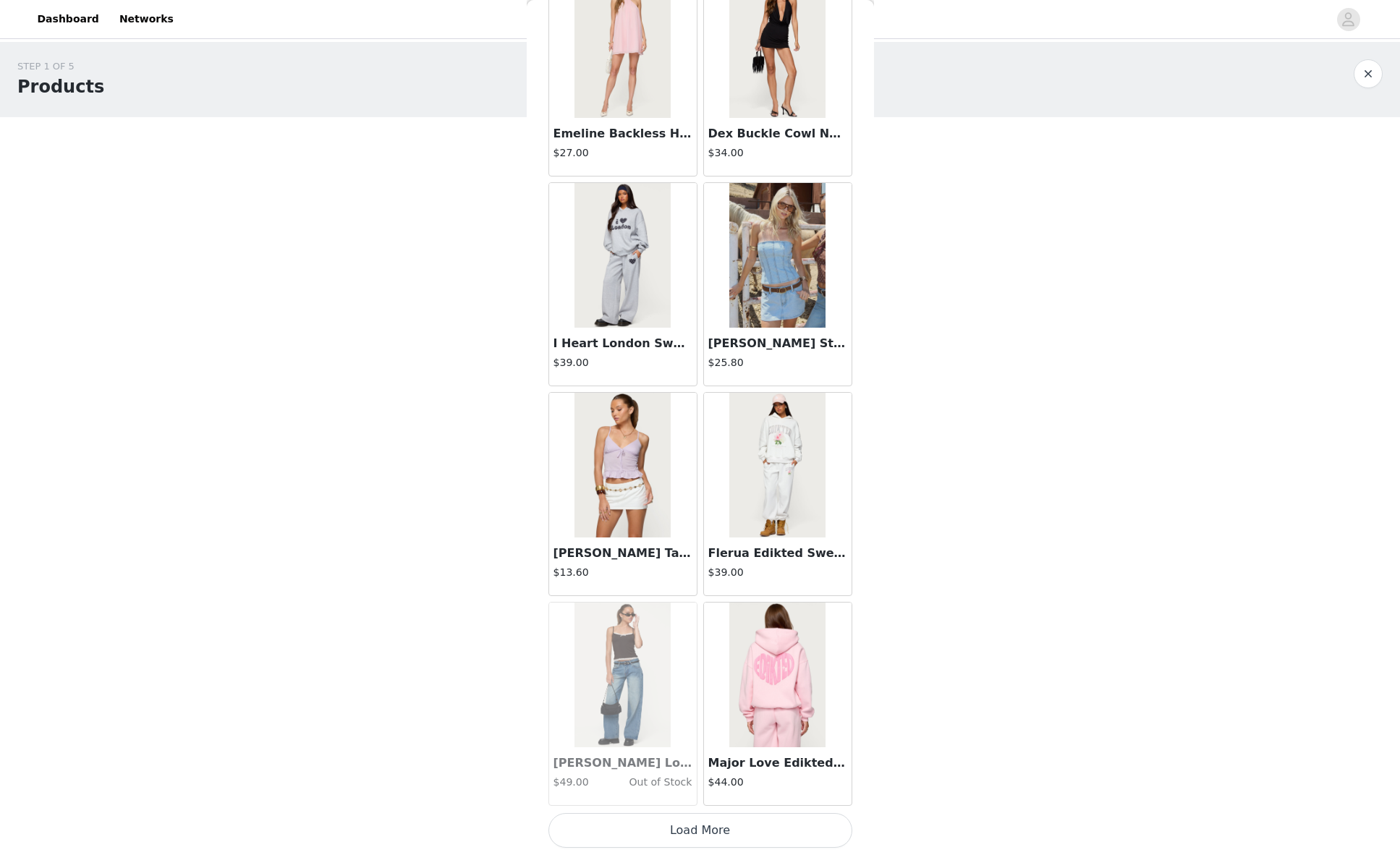
click at [681, 820] on button "Load More" at bounding box center [700, 831] width 304 height 35
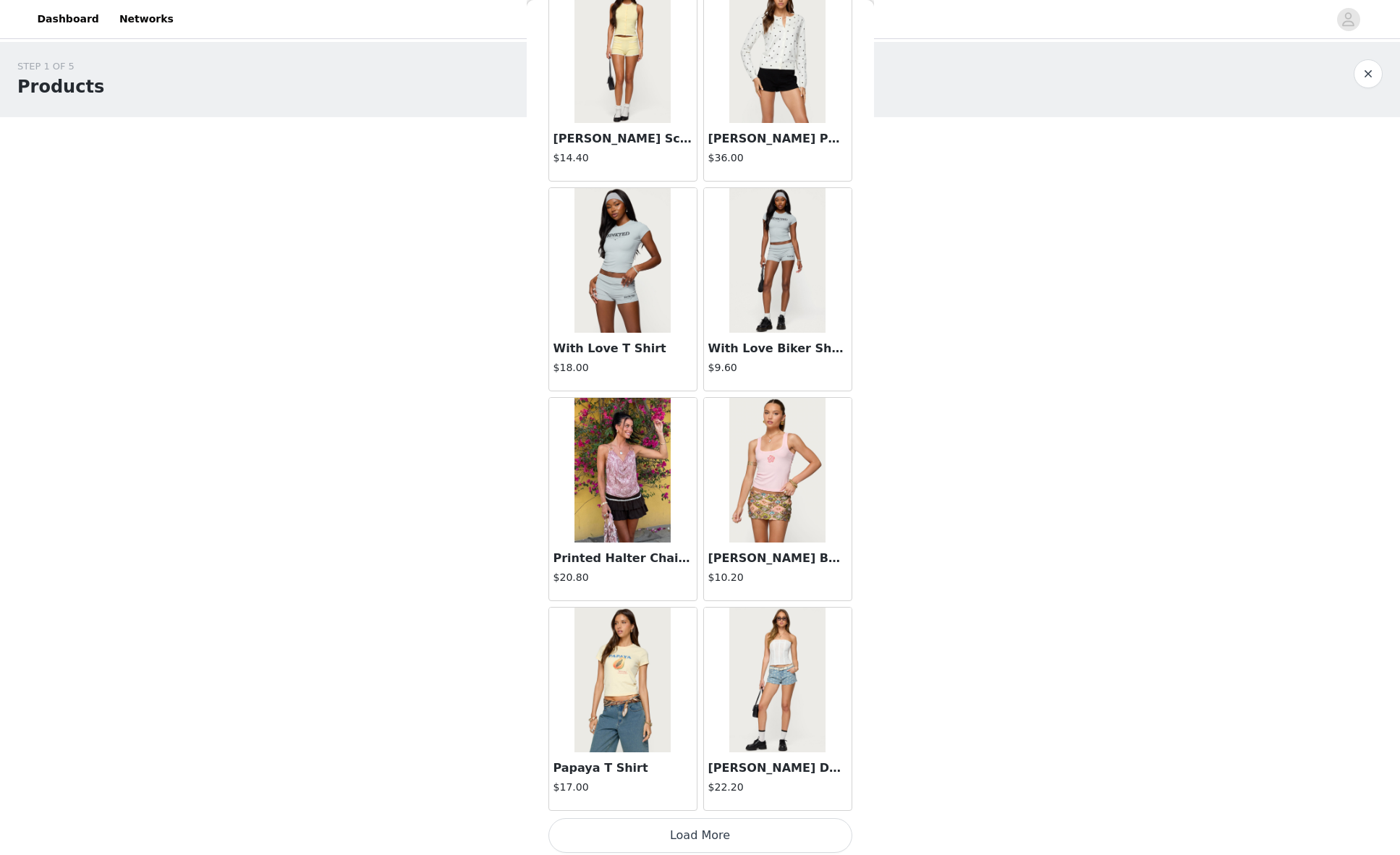
scroll to position [13952, 0]
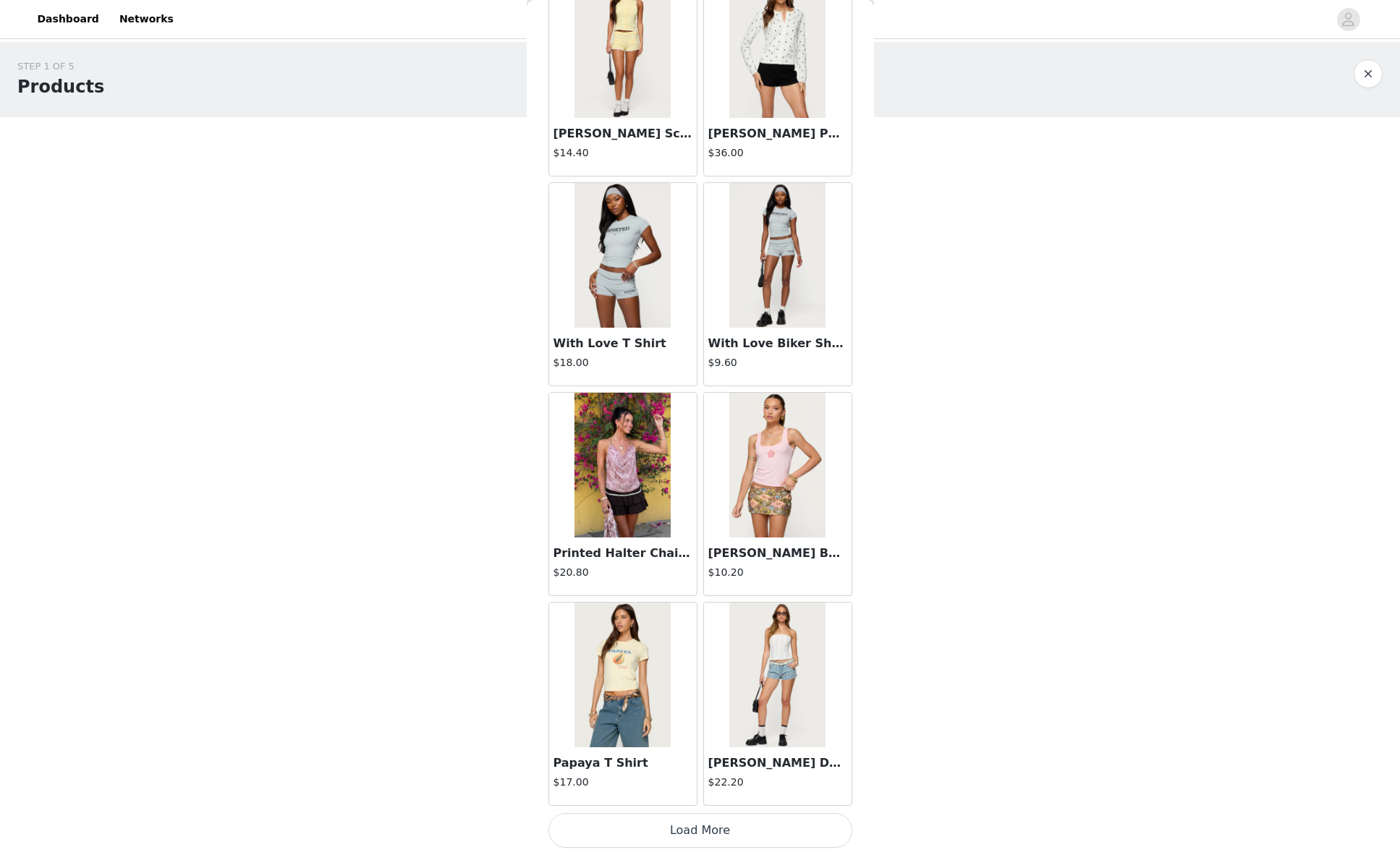
click at [678, 828] on button "Load More" at bounding box center [700, 831] width 304 height 35
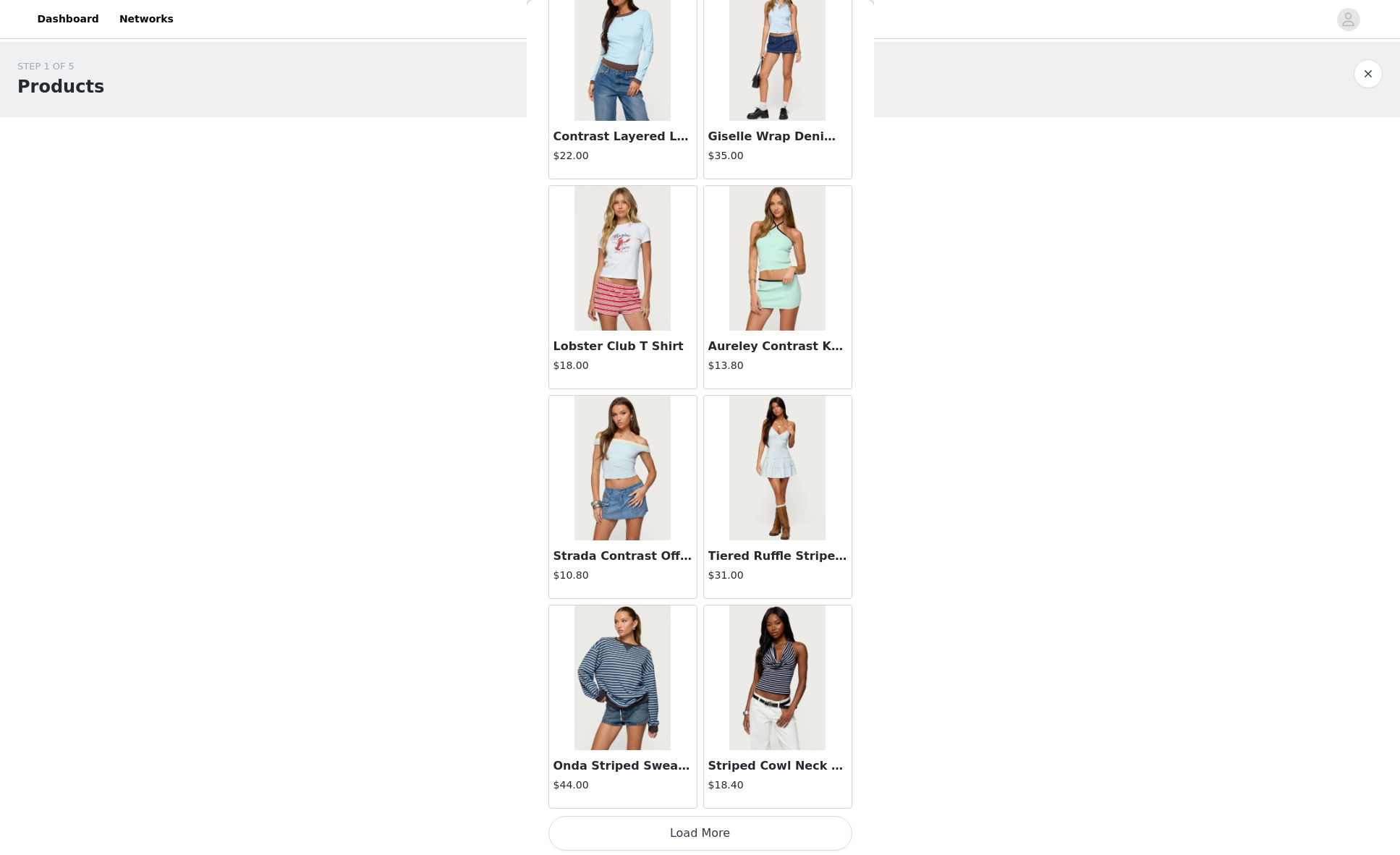
scroll to position [16050, 0]
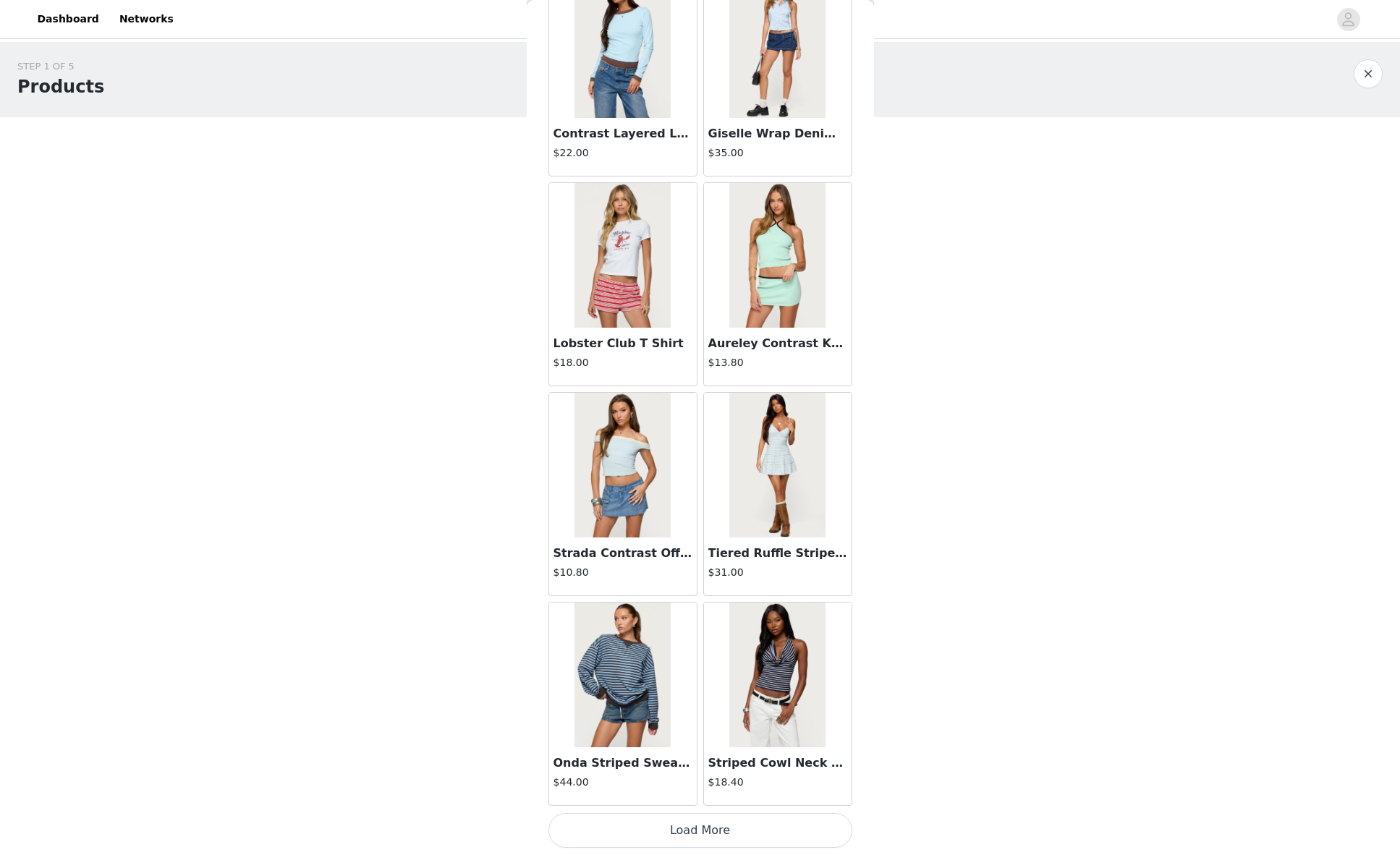
click at [703, 832] on button "Load More" at bounding box center [700, 831] width 304 height 35
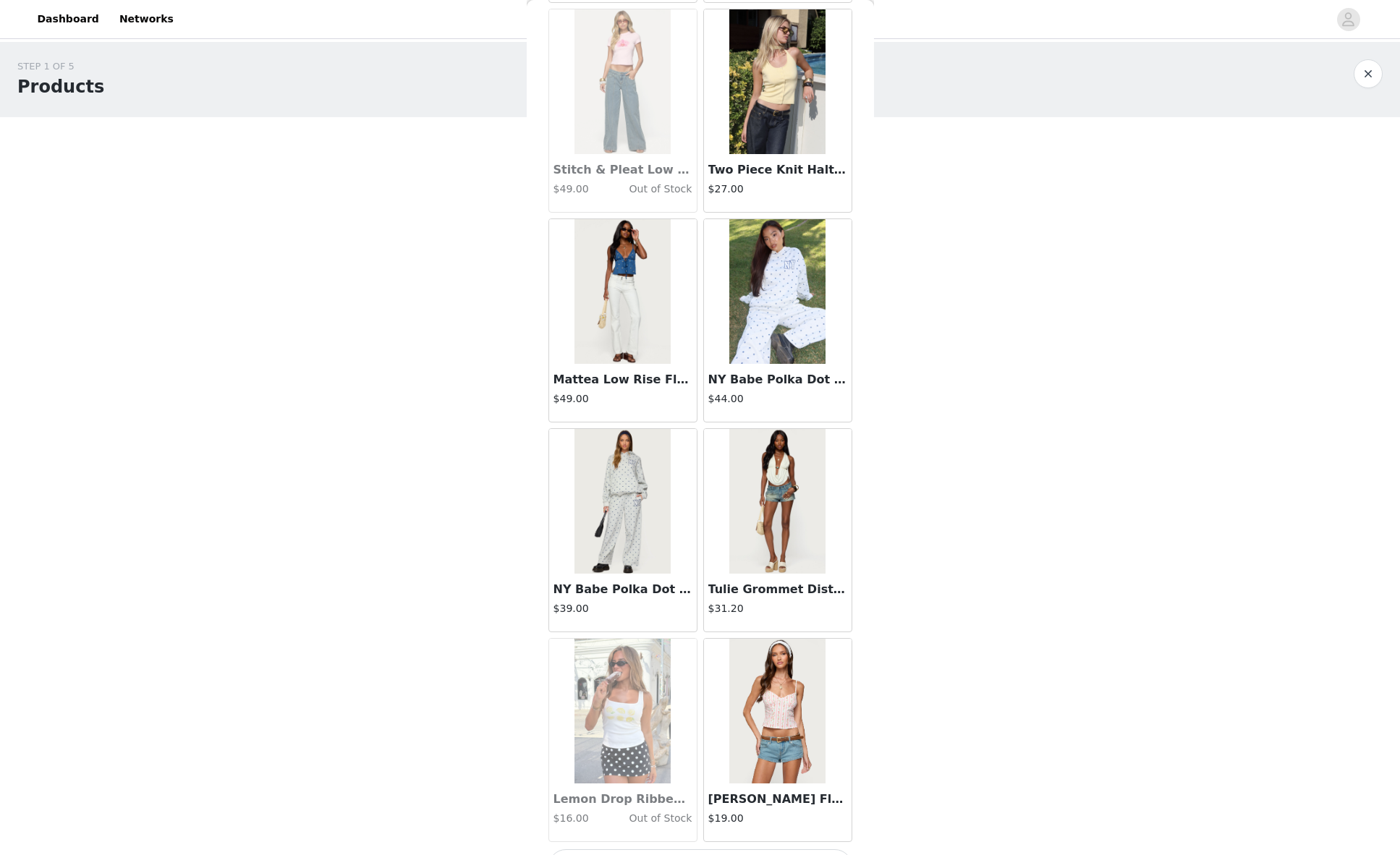
scroll to position [18150, 0]
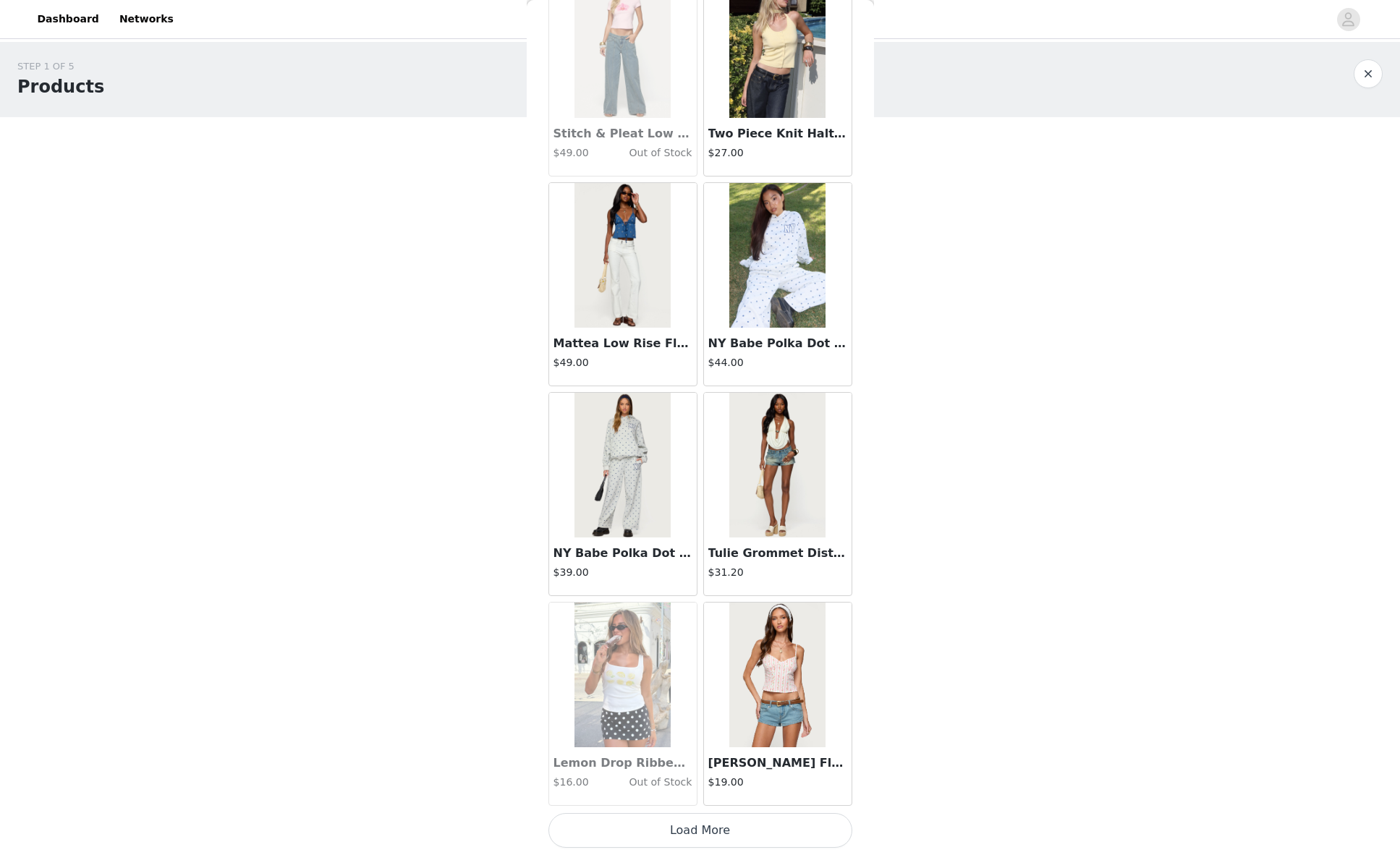
click at [685, 840] on button "Load More" at bounding box center [700, 831] width 304 height 35
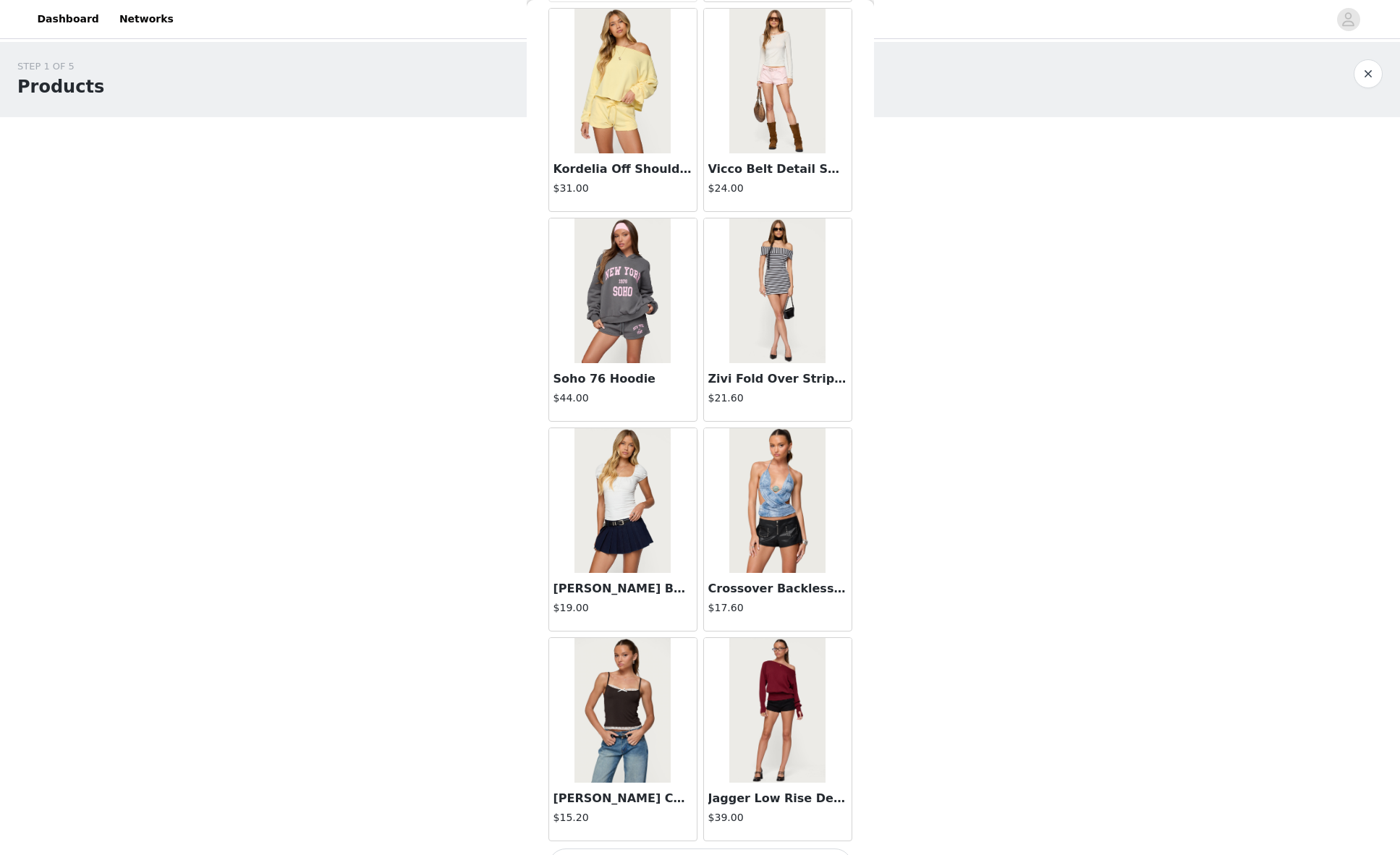
scroll to position [20248, 0]
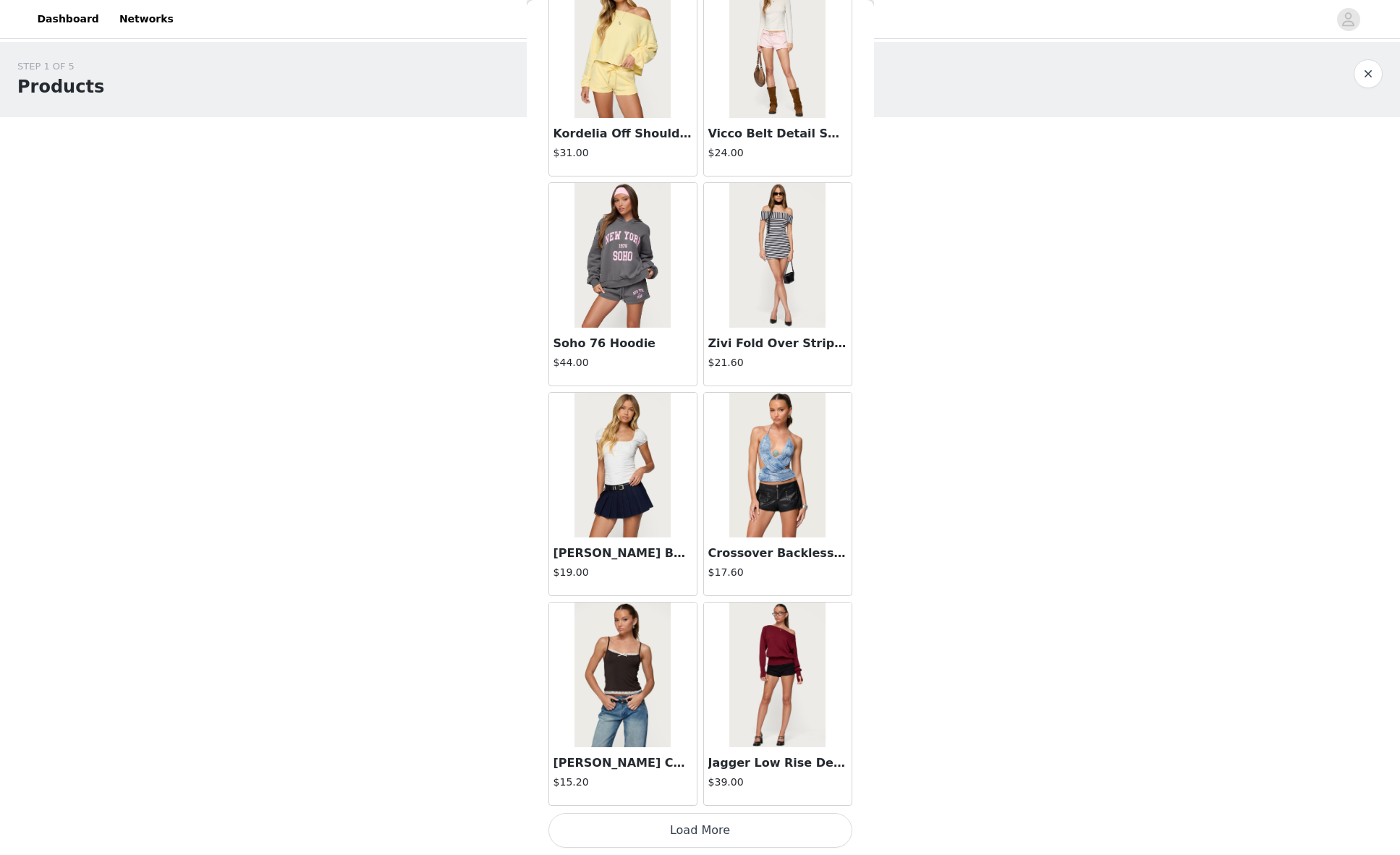
click at [691, 831] on button "Load More" at bounding box center [700, 831] width 304 height 35
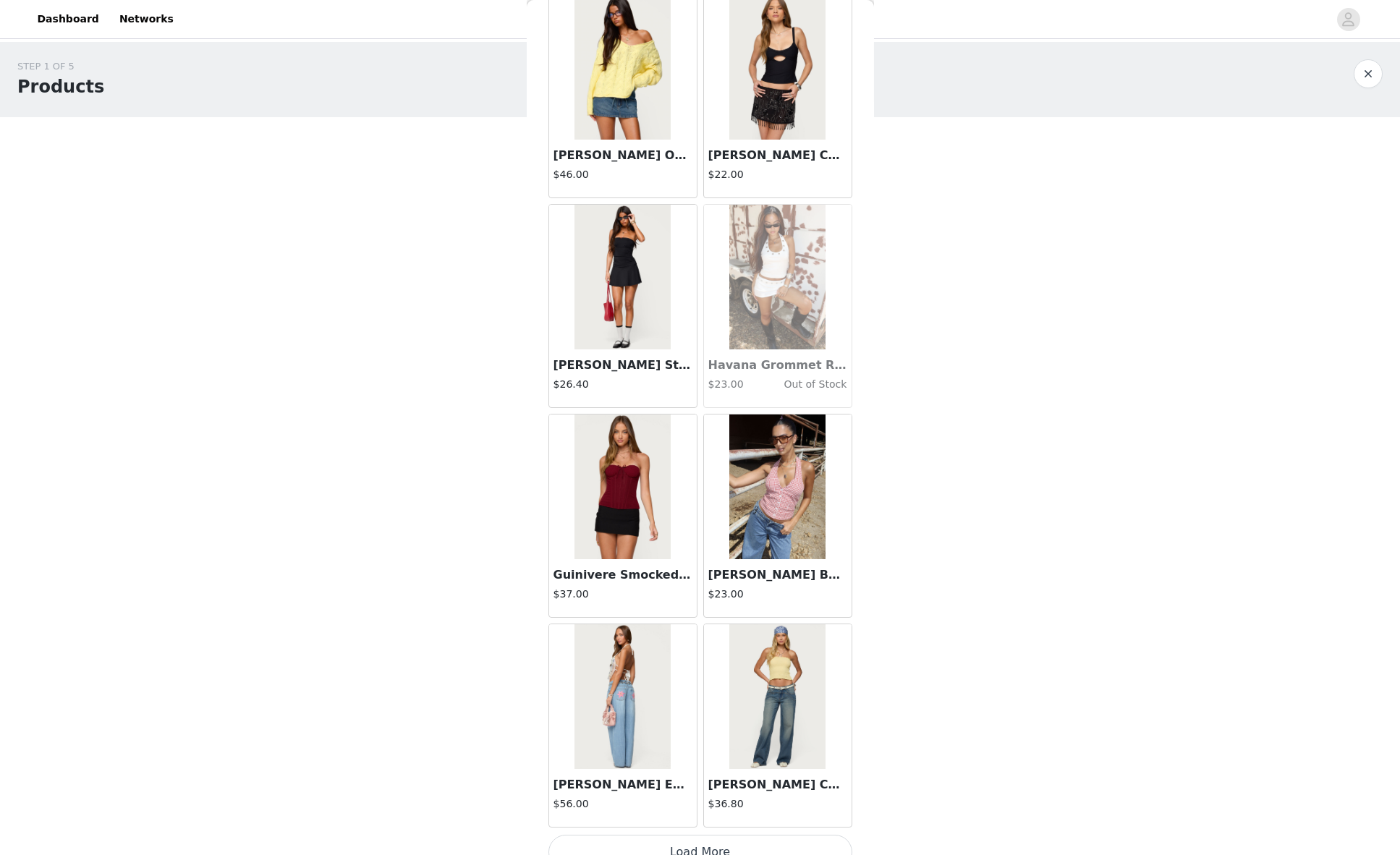
scroll to position [22347, 0]
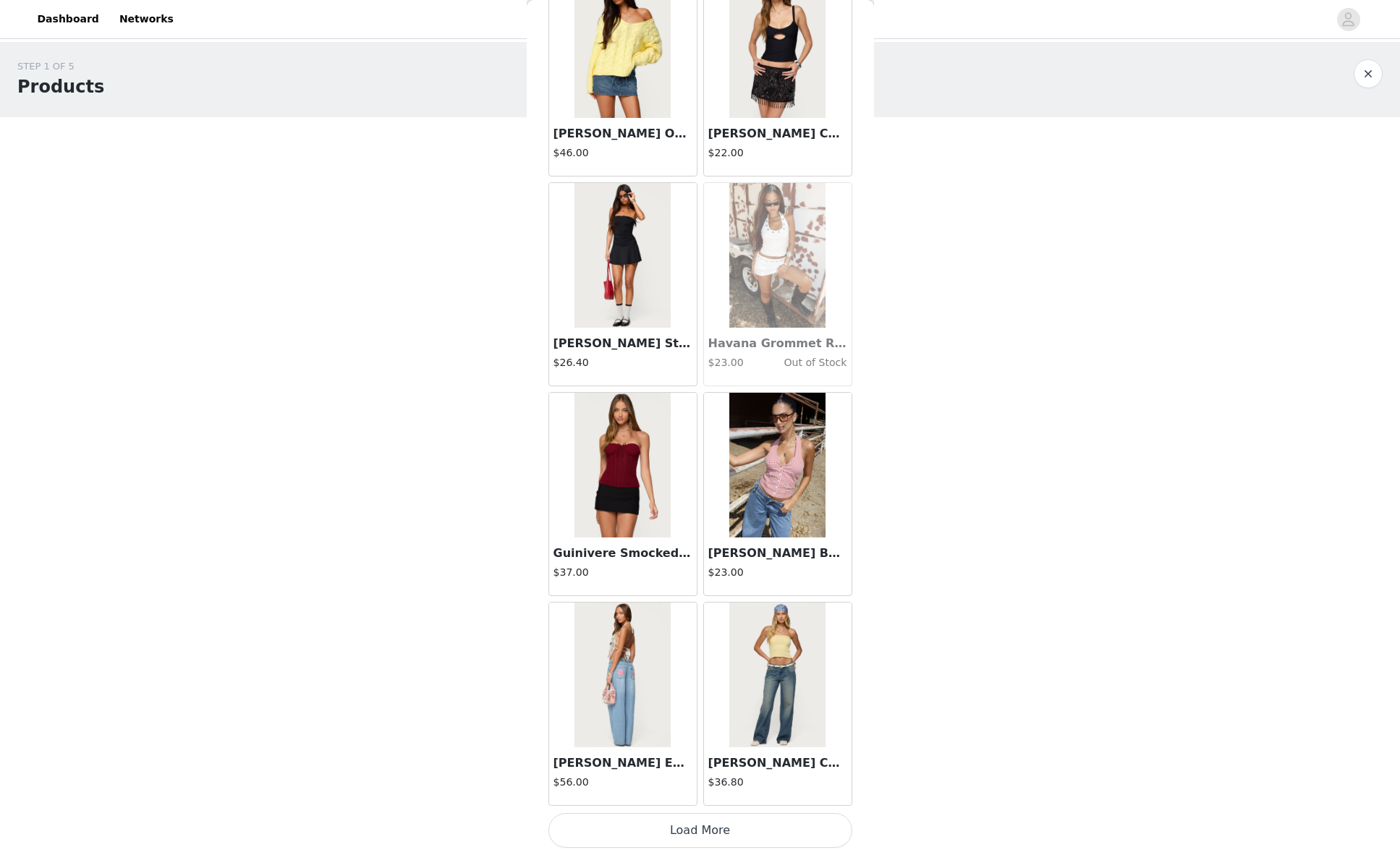
click at [695, 829] on button "Load More" at bounding box center [700, 831] width 304 height 35
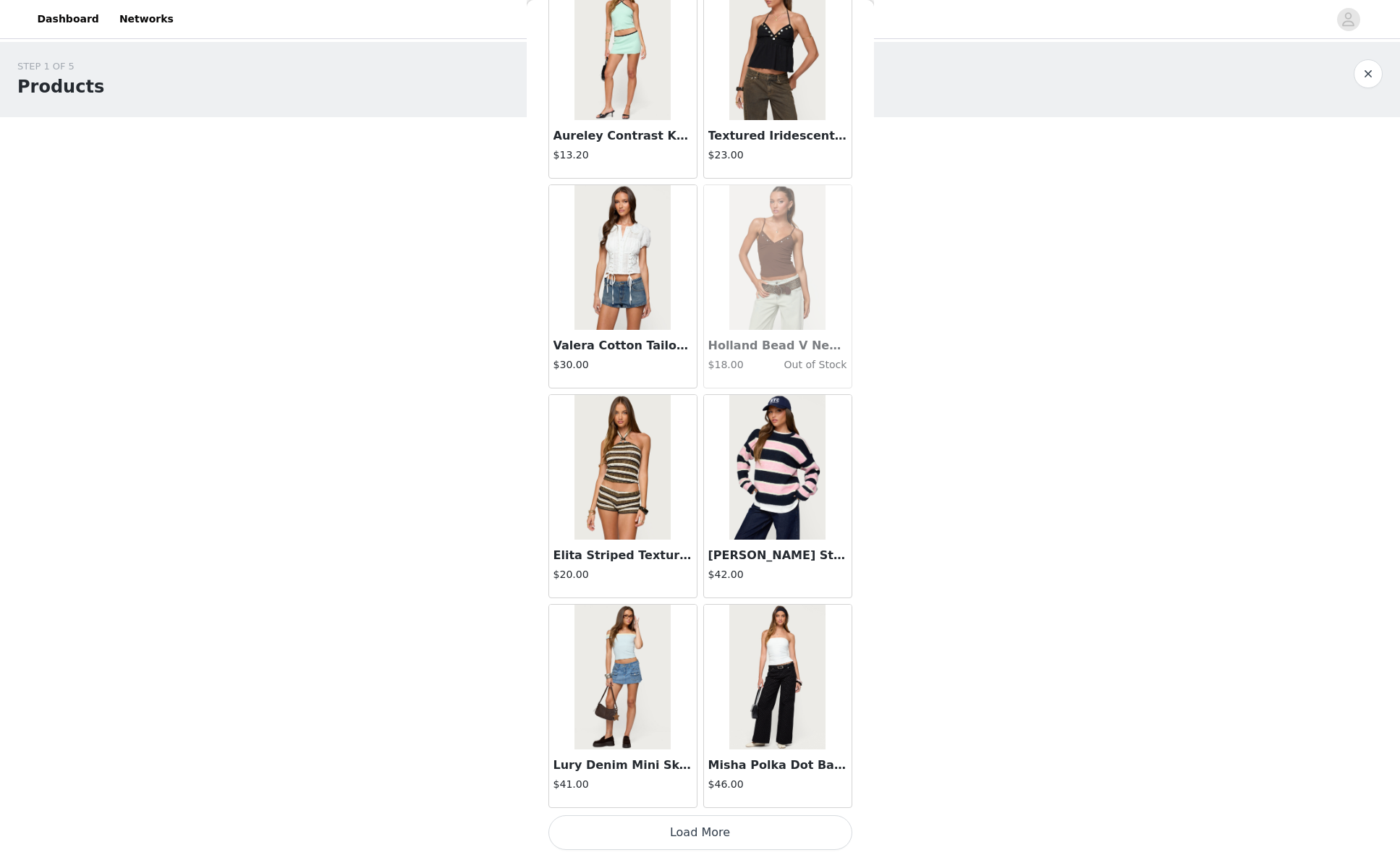
scroll to position [24446, 0]
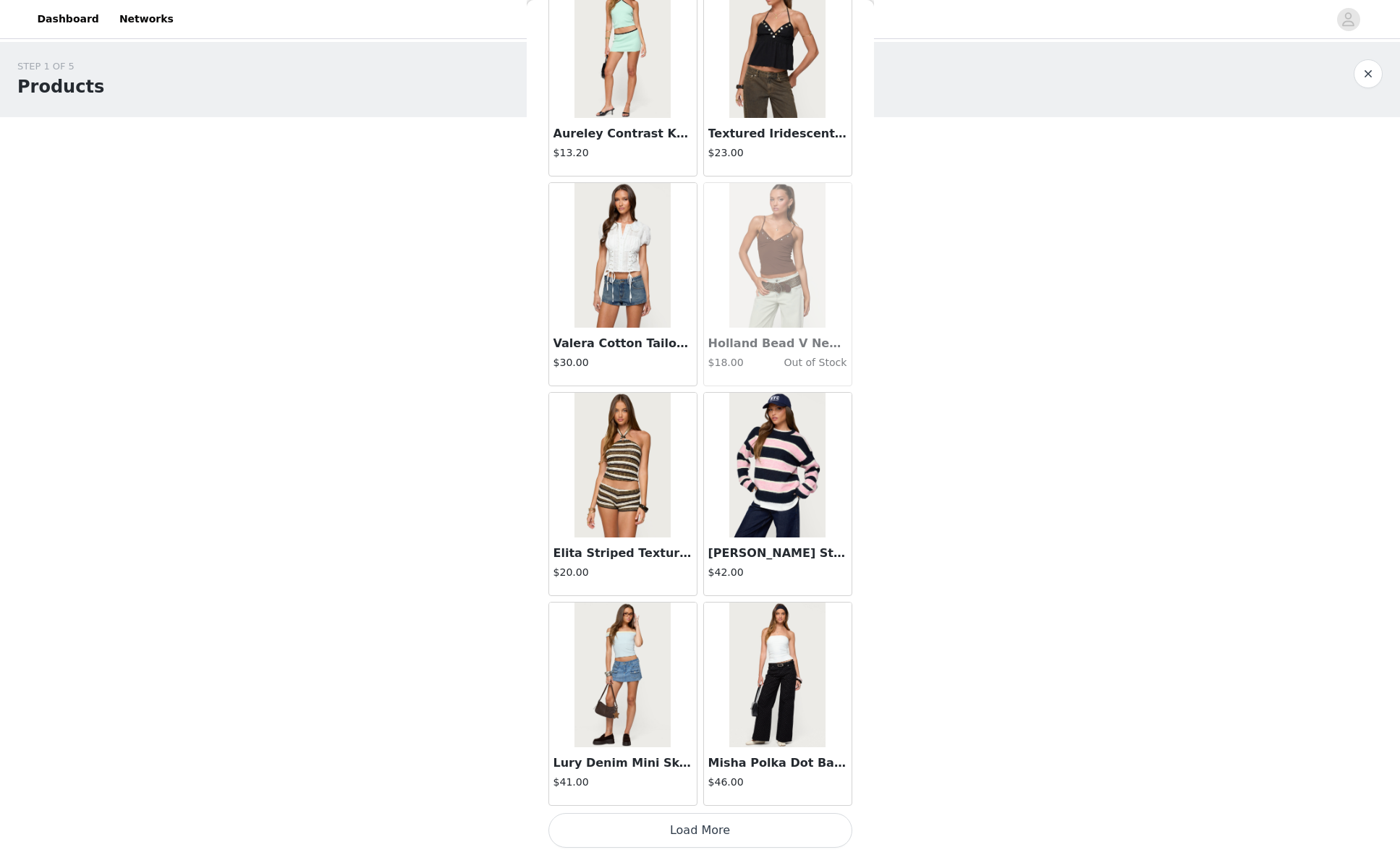
click at [695, 825] on button "Load More" at bounding box center [700, 831] width 304 height 35
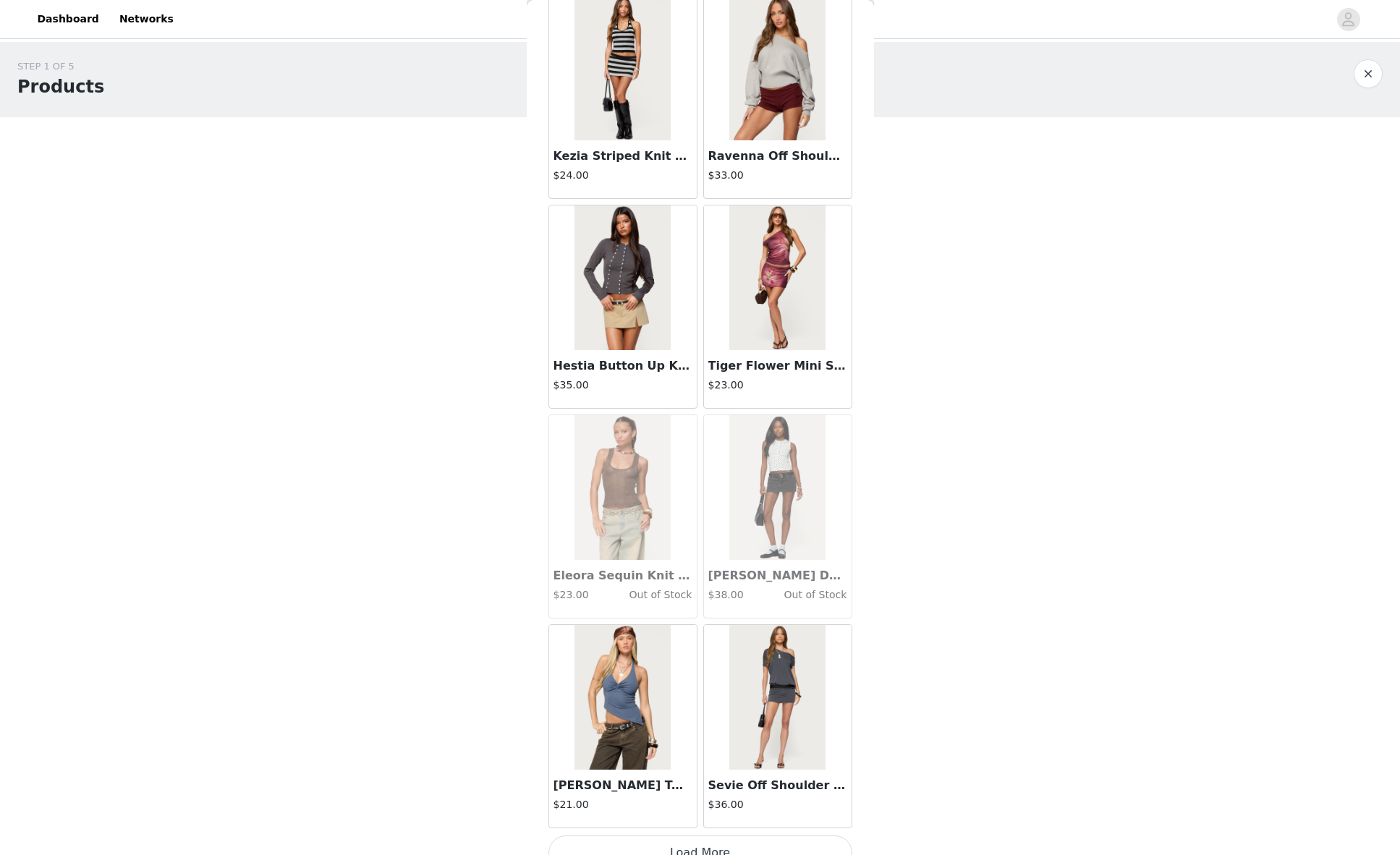
scroll to position [26544, 0]
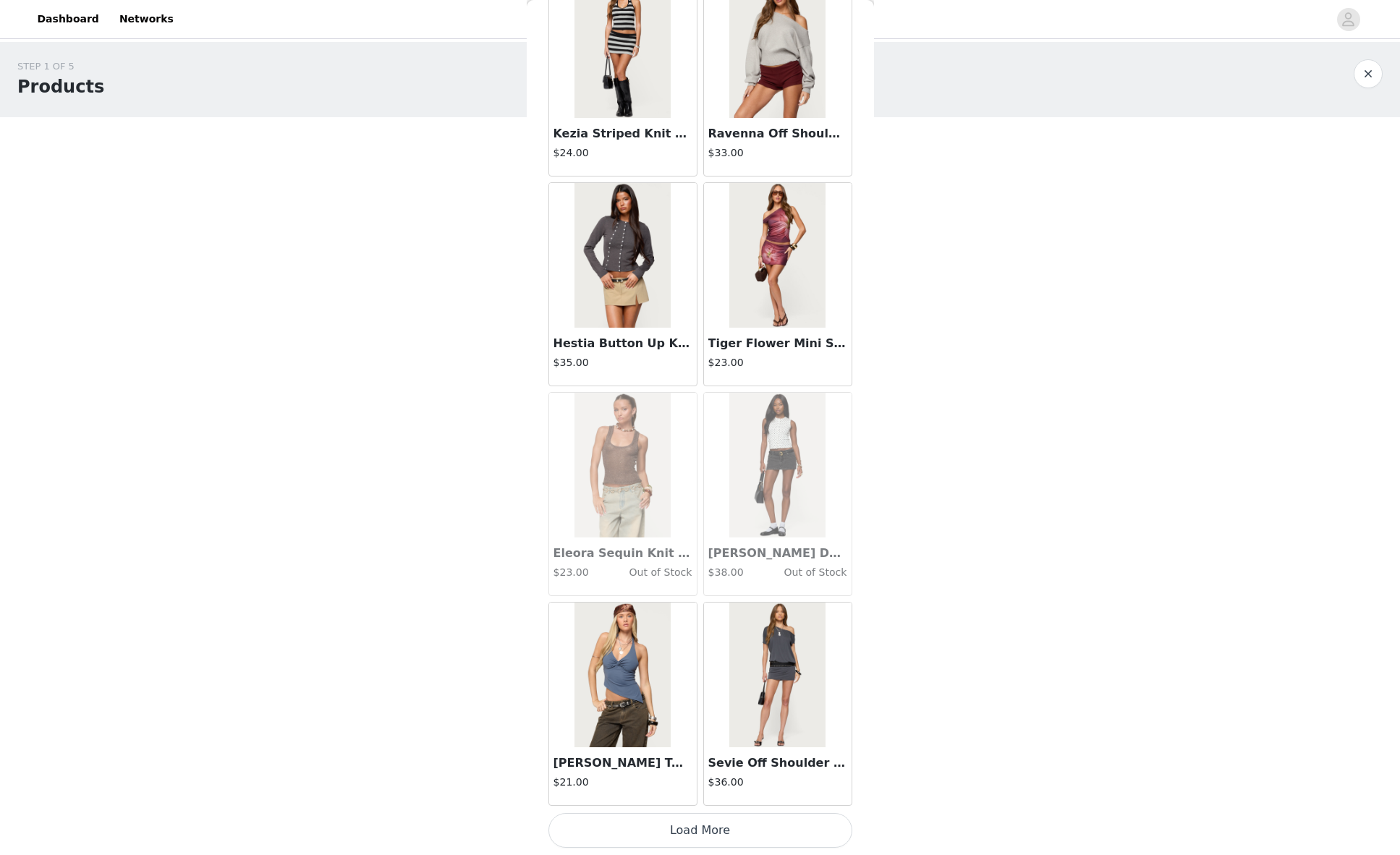
click at [682, 820] on button "Load More" at bounding box center [700, 831] width 304 height 35
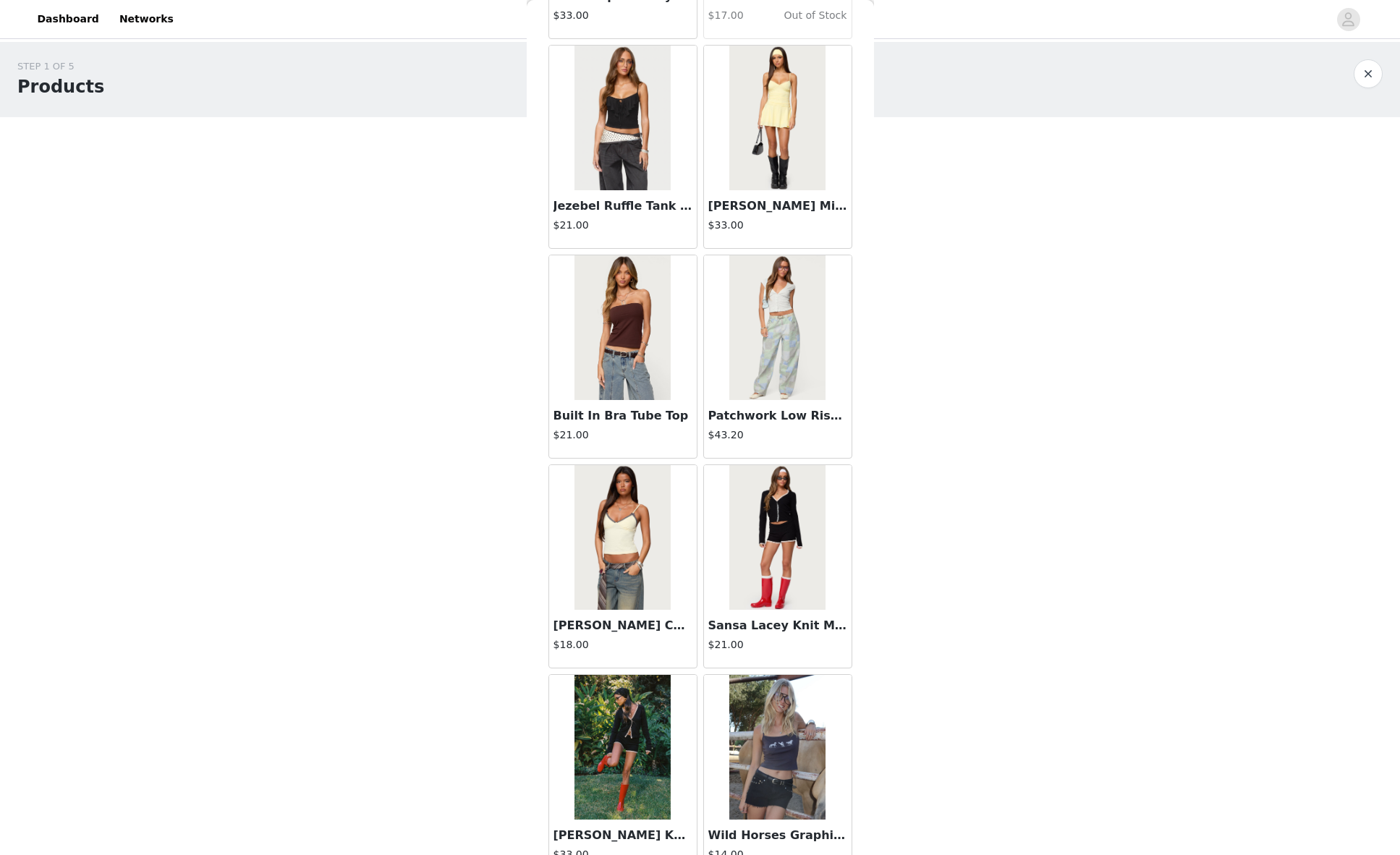
scroll to position [28643, 0]
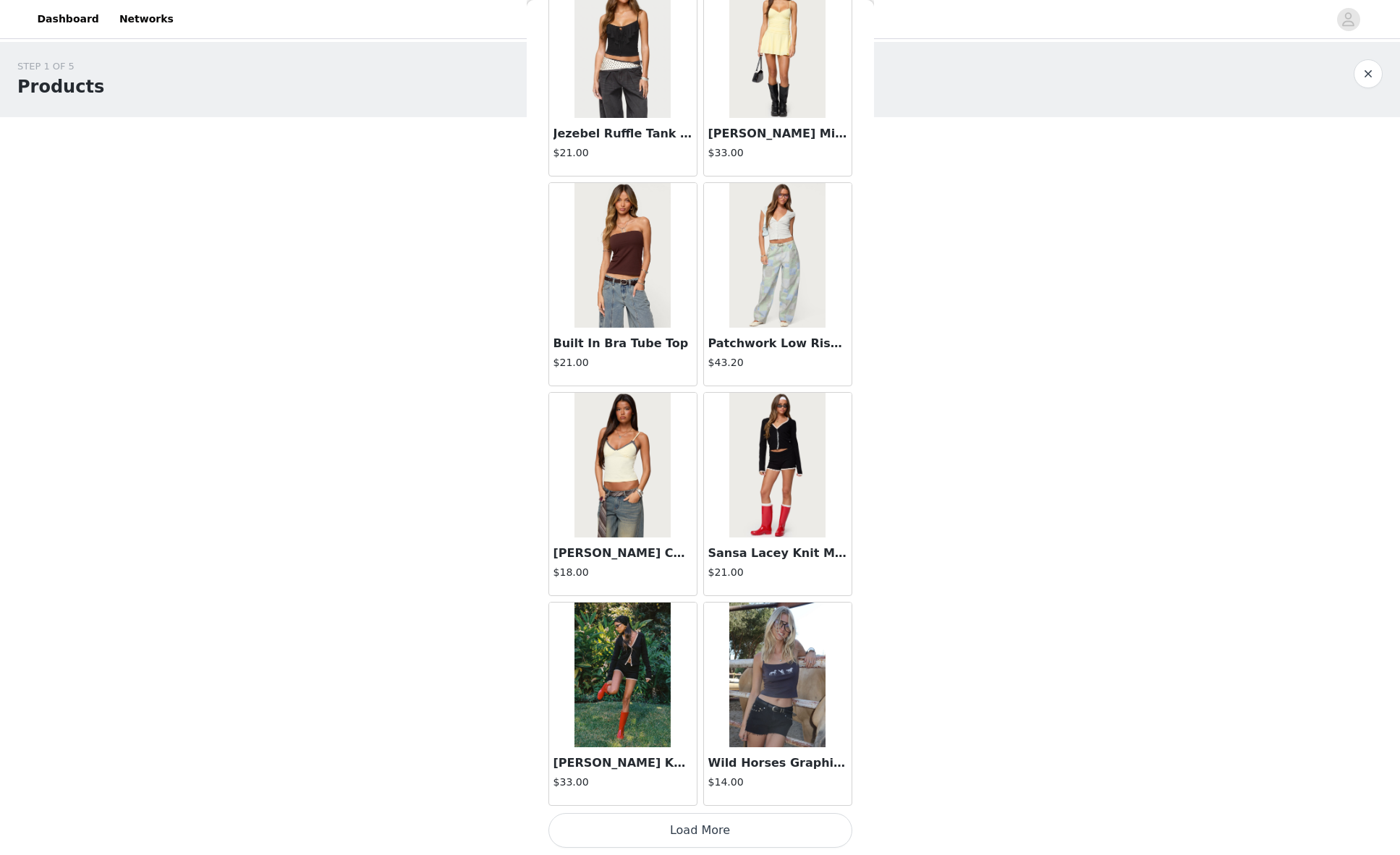
click at [686, 828] on button "Load More" at bounding box center [700, 831] width 304 height 35
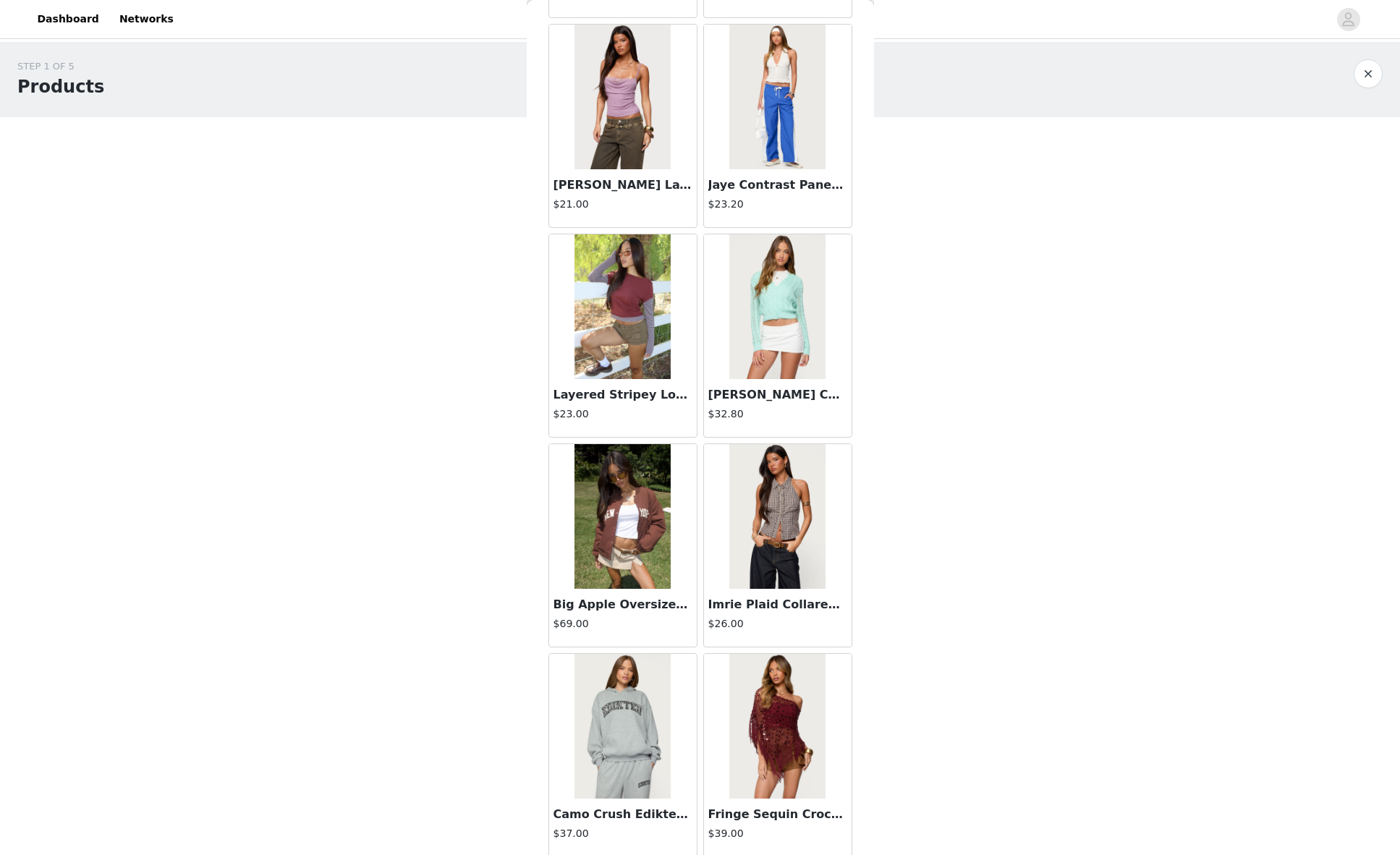
scroll to position [30742, 0]
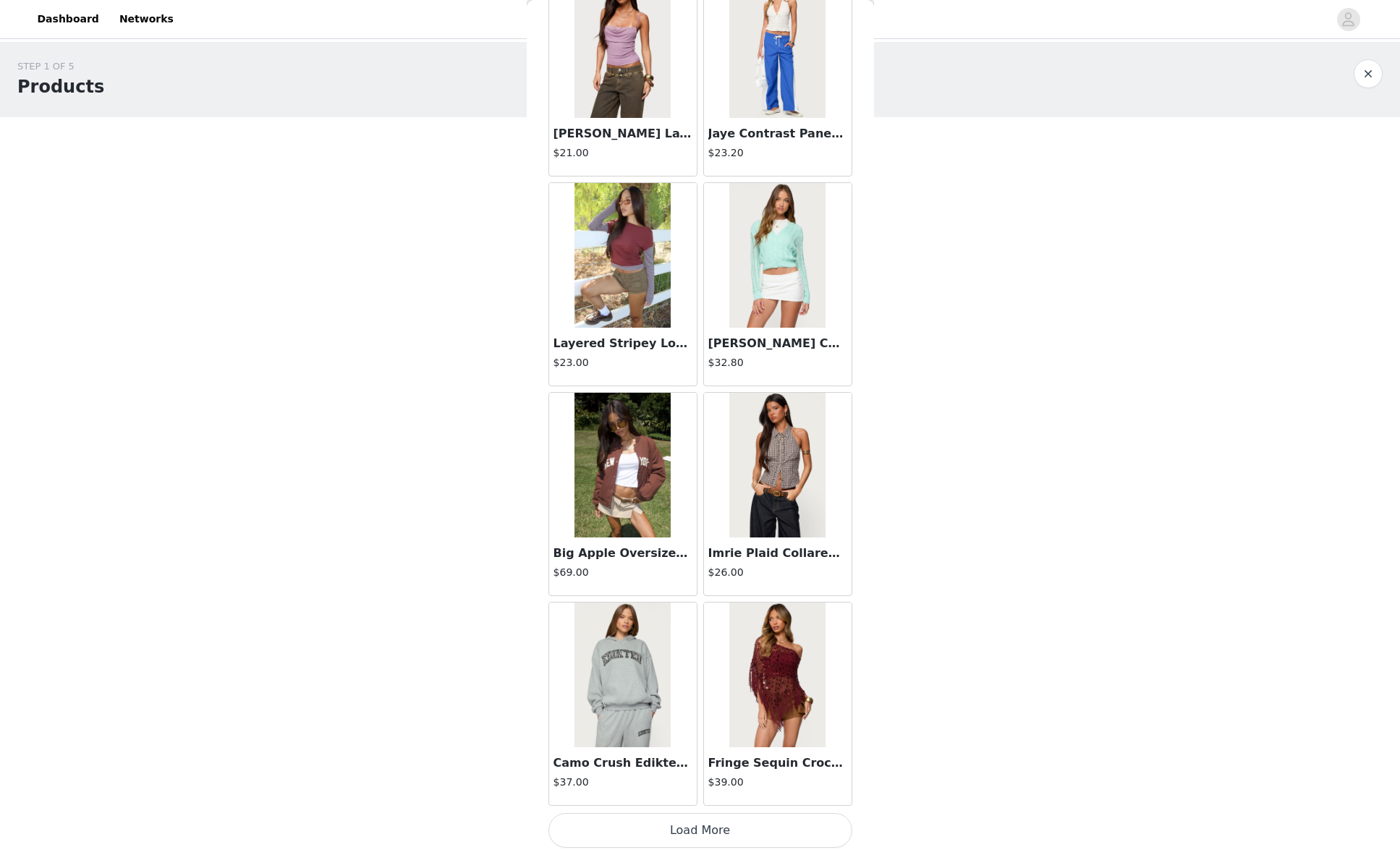
click at [679, 825] on button "Load More" at bounding box center [700, 831] width 304 height 35
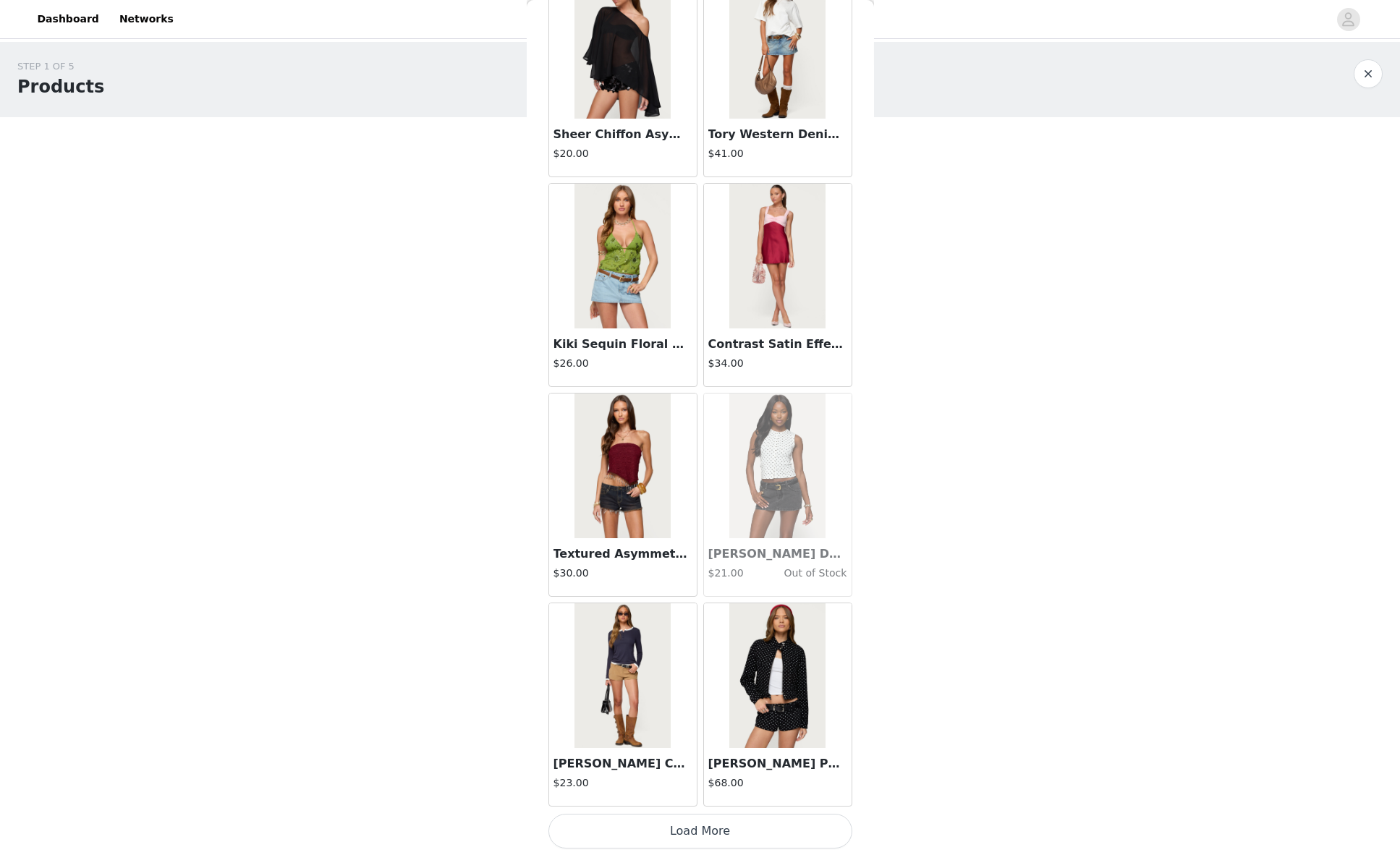
scroll to position [32841, 0]
click at [703, 818] on button "Load More" at bounding box center [700, 831] width 304 height 35
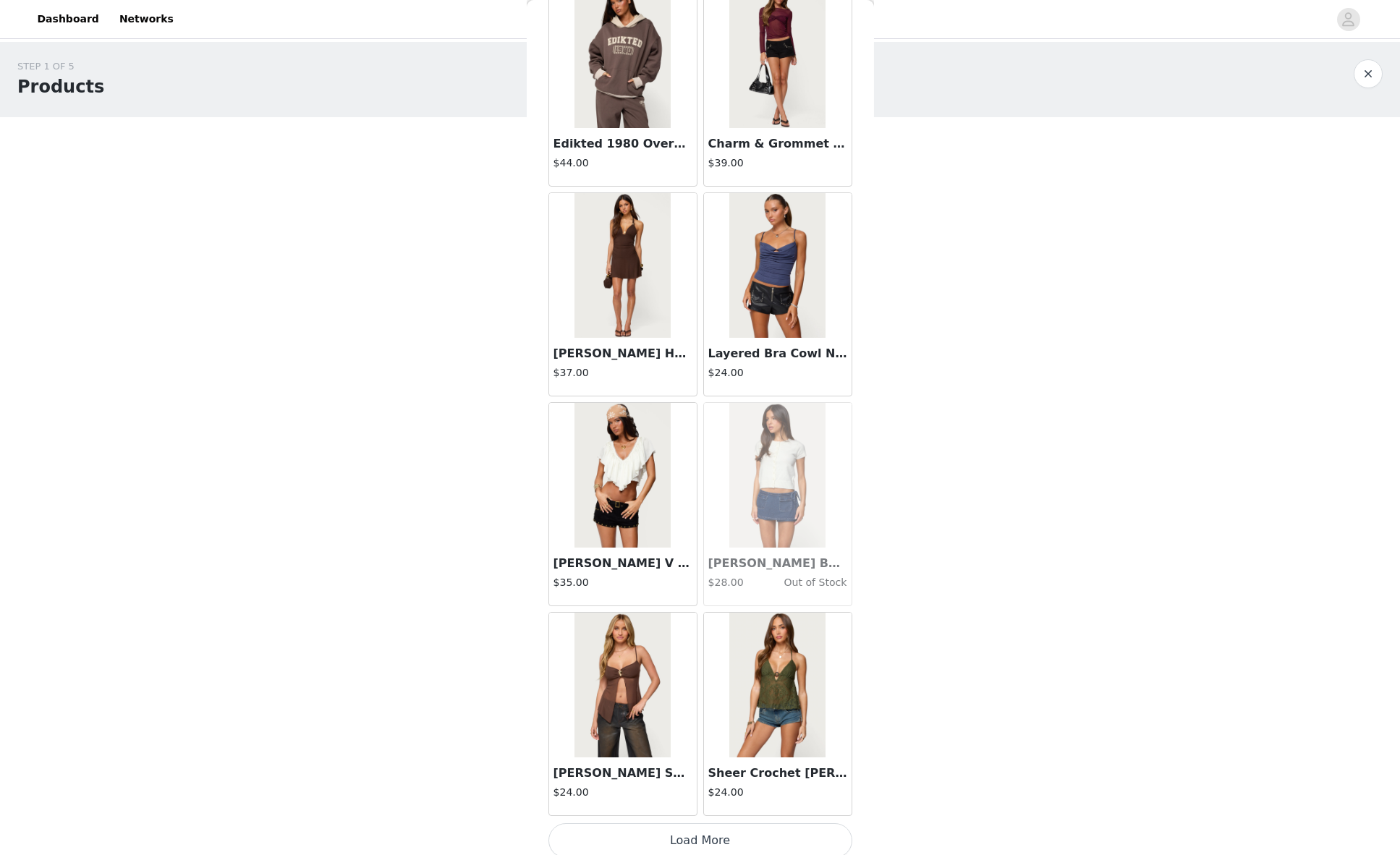
scroll to position [34939, 0]
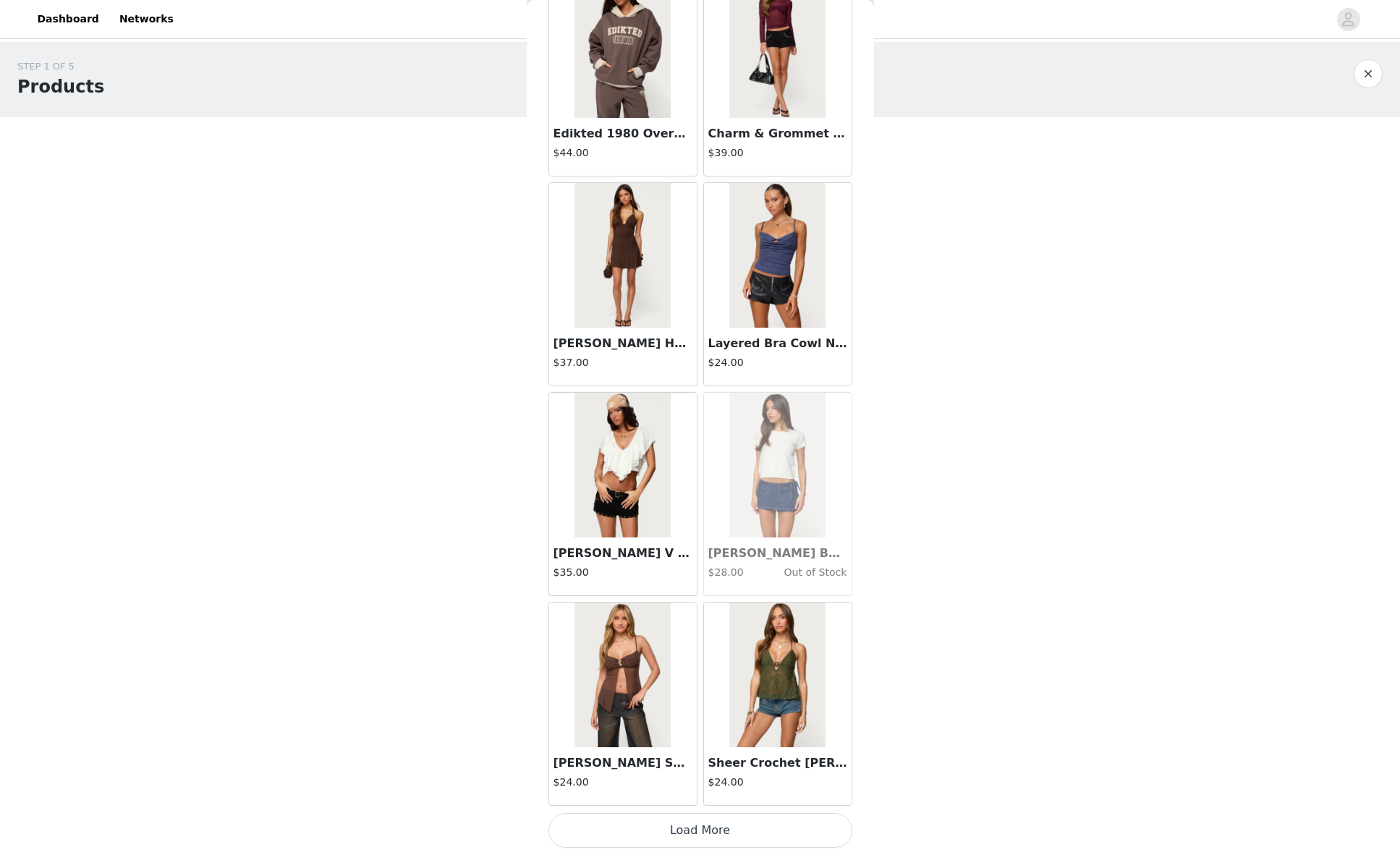
click at [707, 821] on button "Load More" at bounding box center [700, 831] width 304 height 35
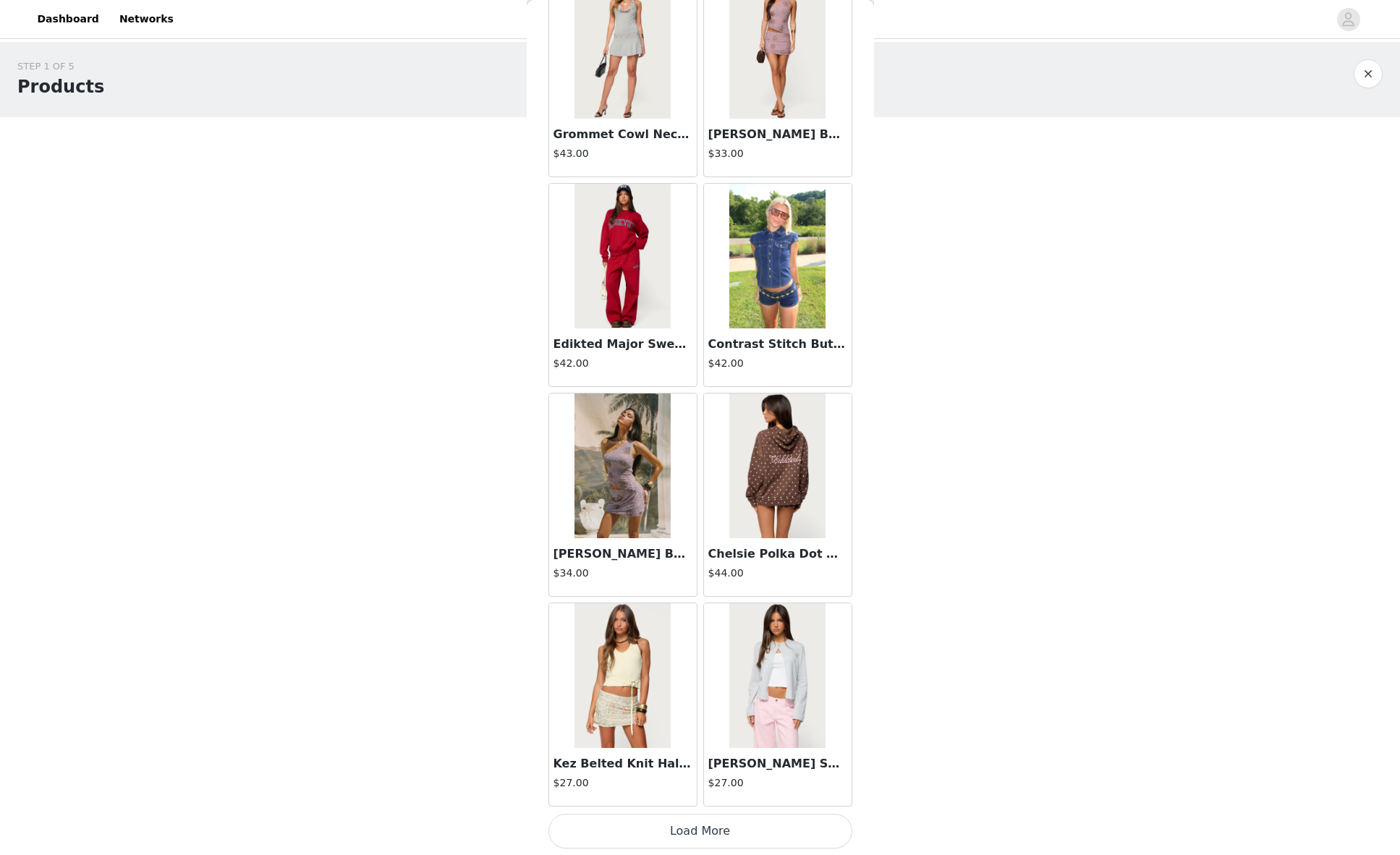
scroll to position [37039, 0]
click at [681, 827] on button "Load More" at bounding box center [700, 831] width 304 height 35
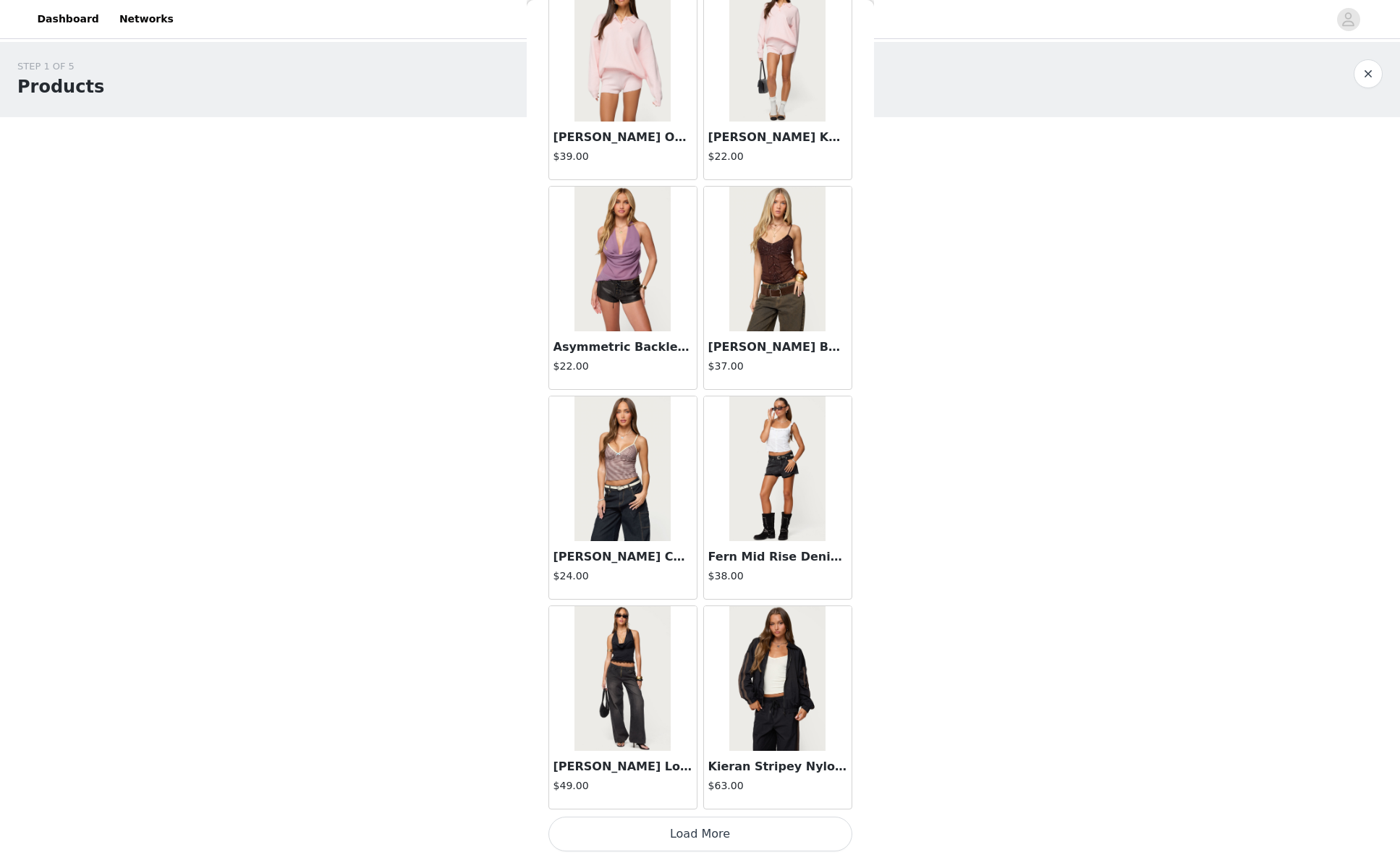
scroll to position [39137, 0]
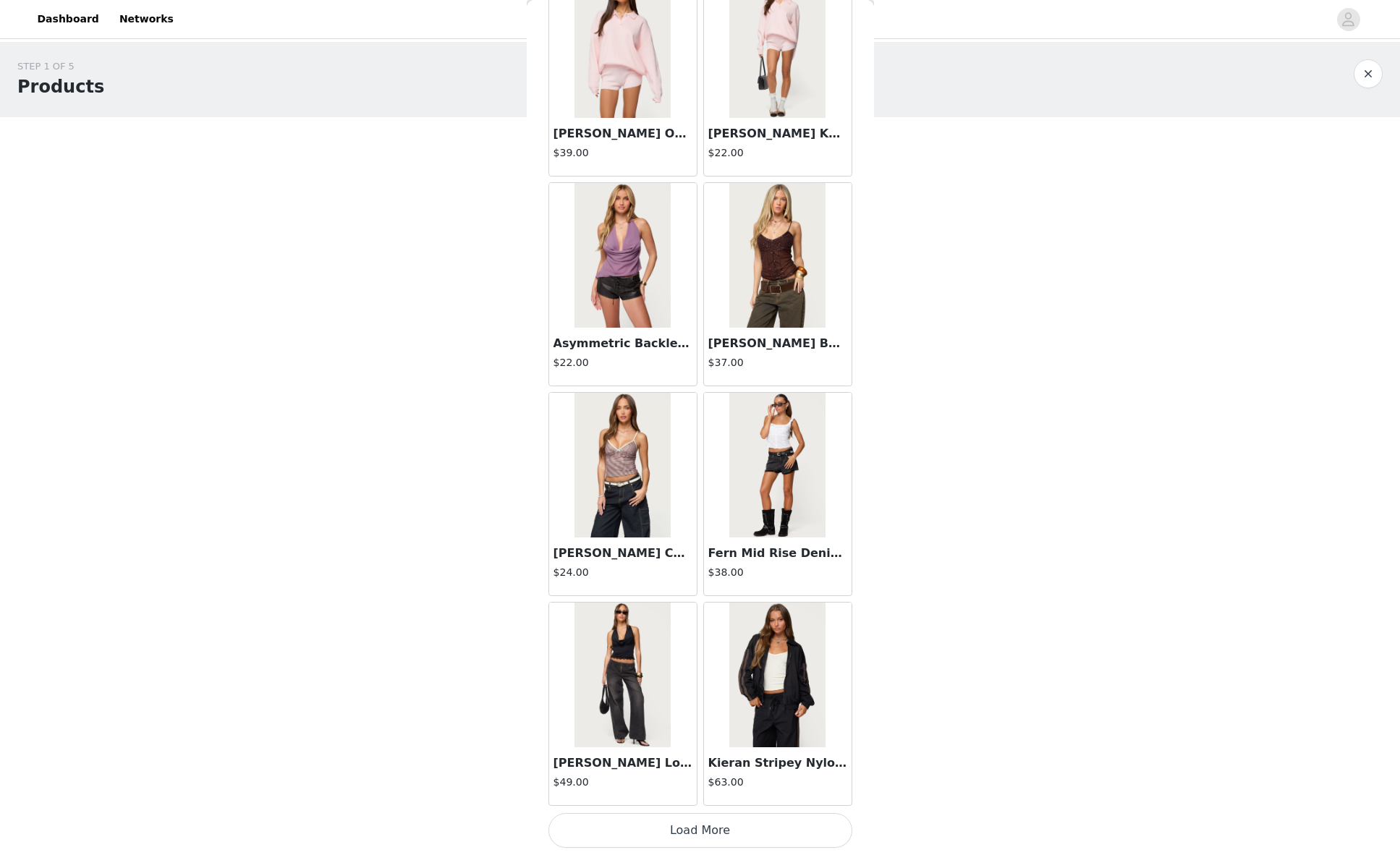
click at [692, 834] on button "Load More" at bounding box center [700, 831] width 304 height 35
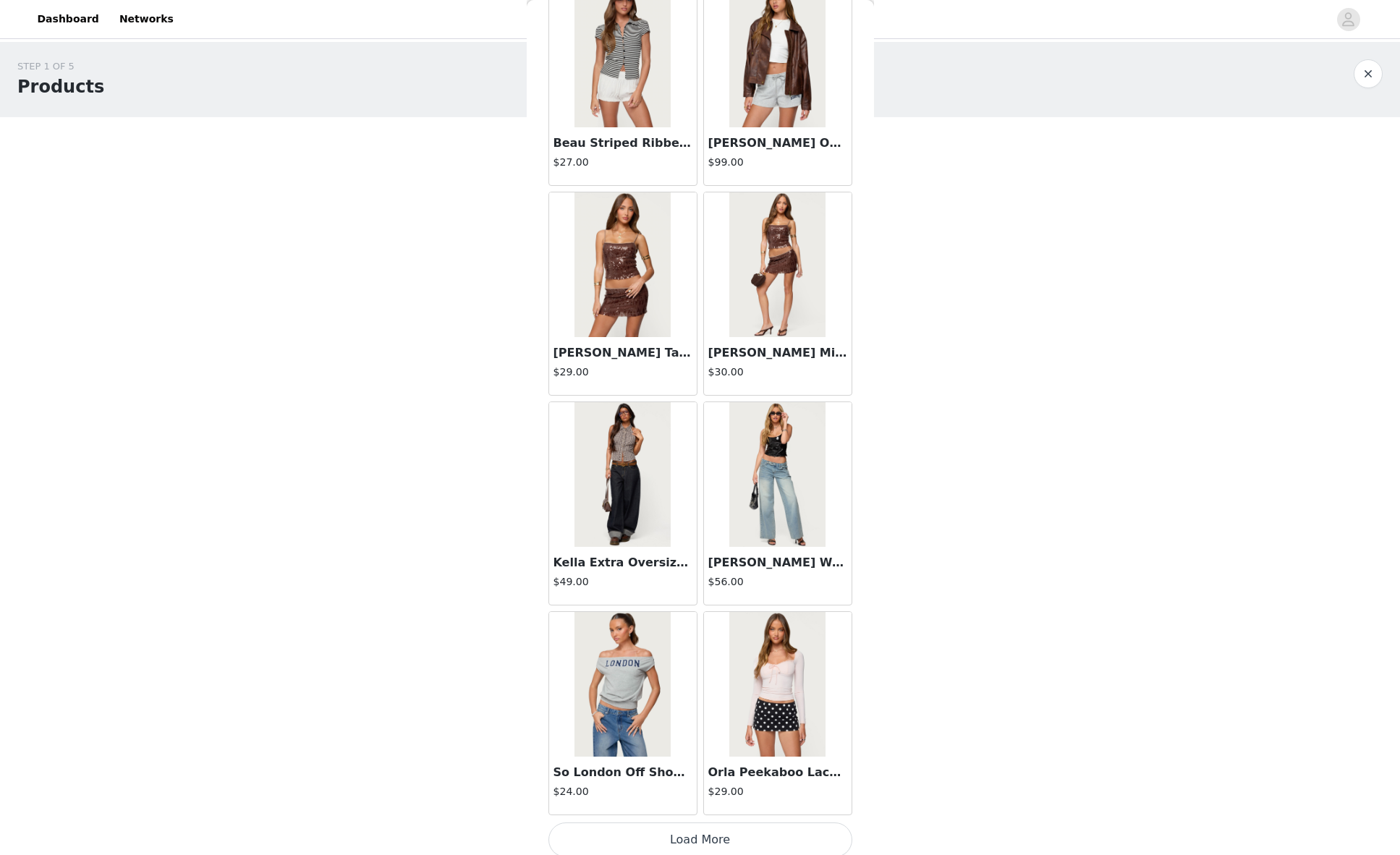
scroll to position [41236, 0]
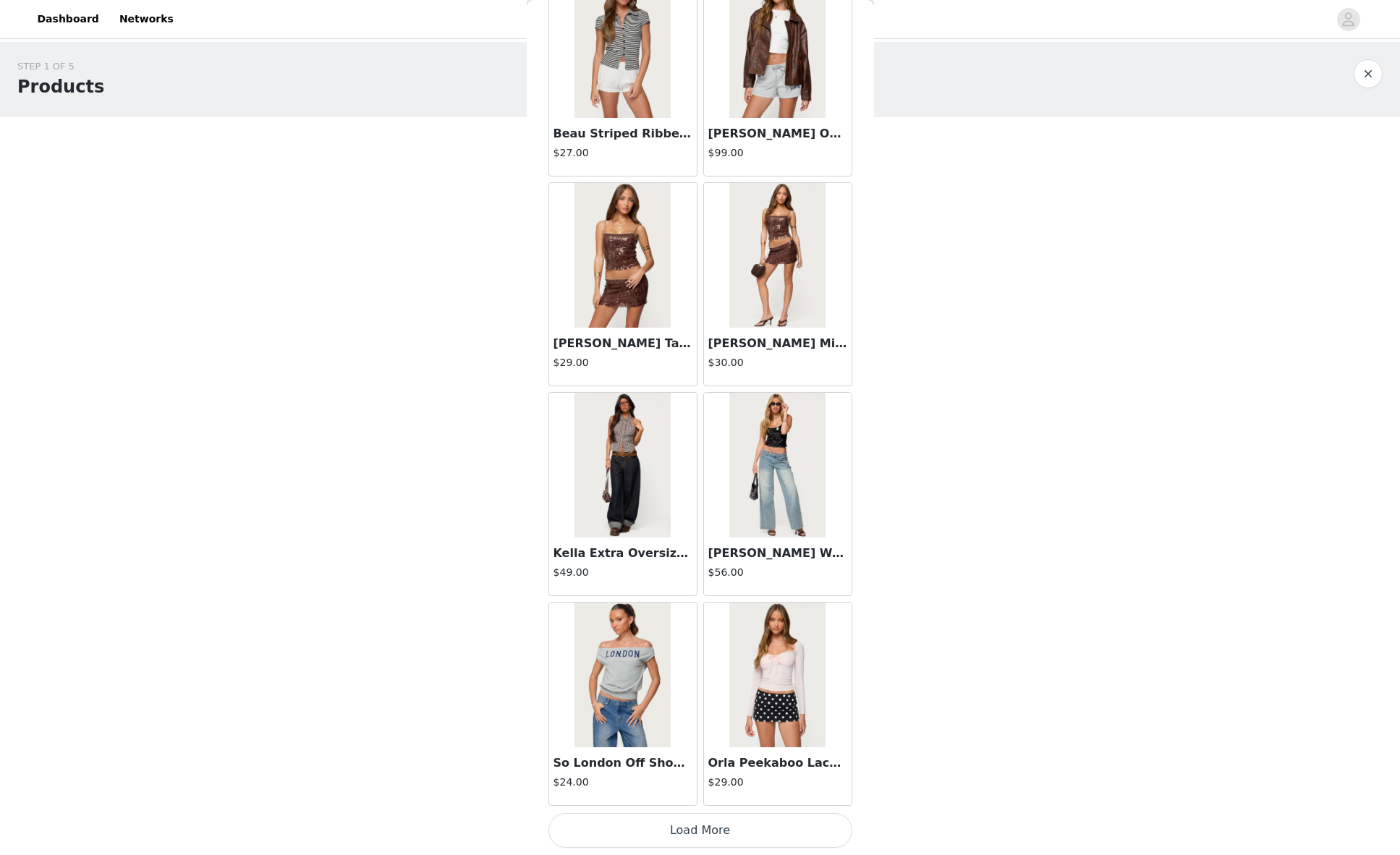
click at [681, 825] on button "Load More" at bounding box center [700, 831] width 304 height 35
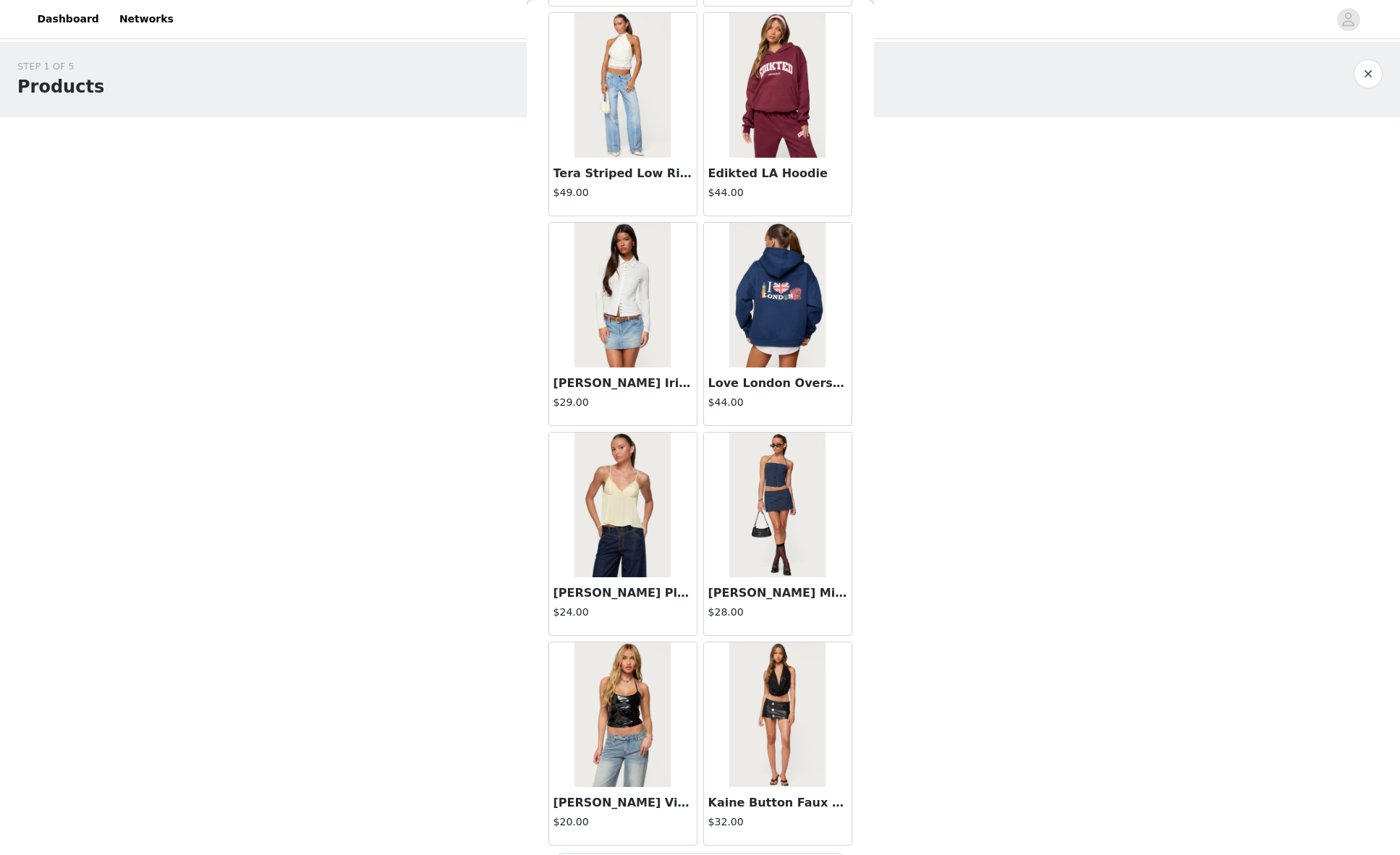
scroll to position [43335, 0]
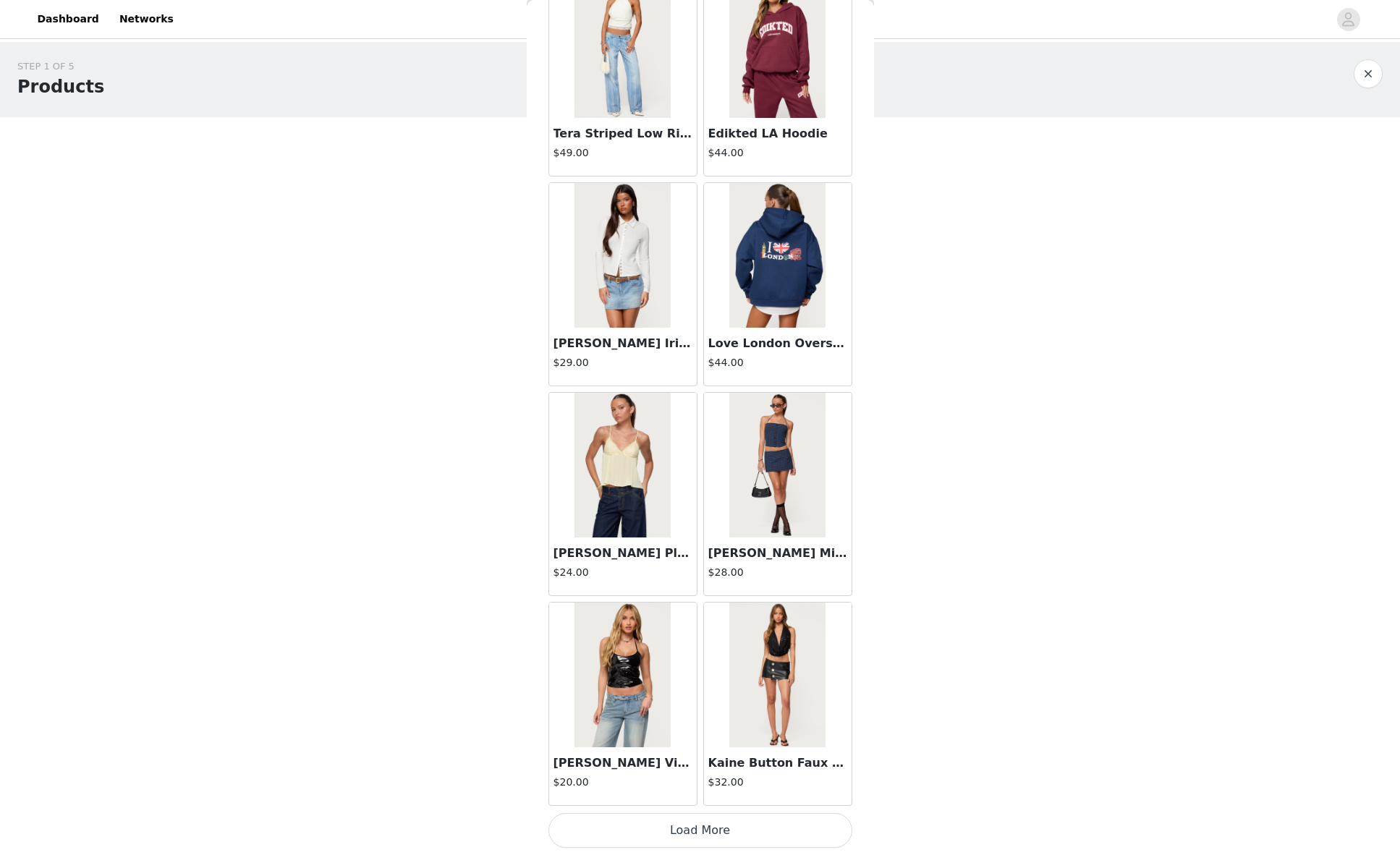
click at [746, 827] on button "Load More" at bounding box center [700, 831] width 304 height 35
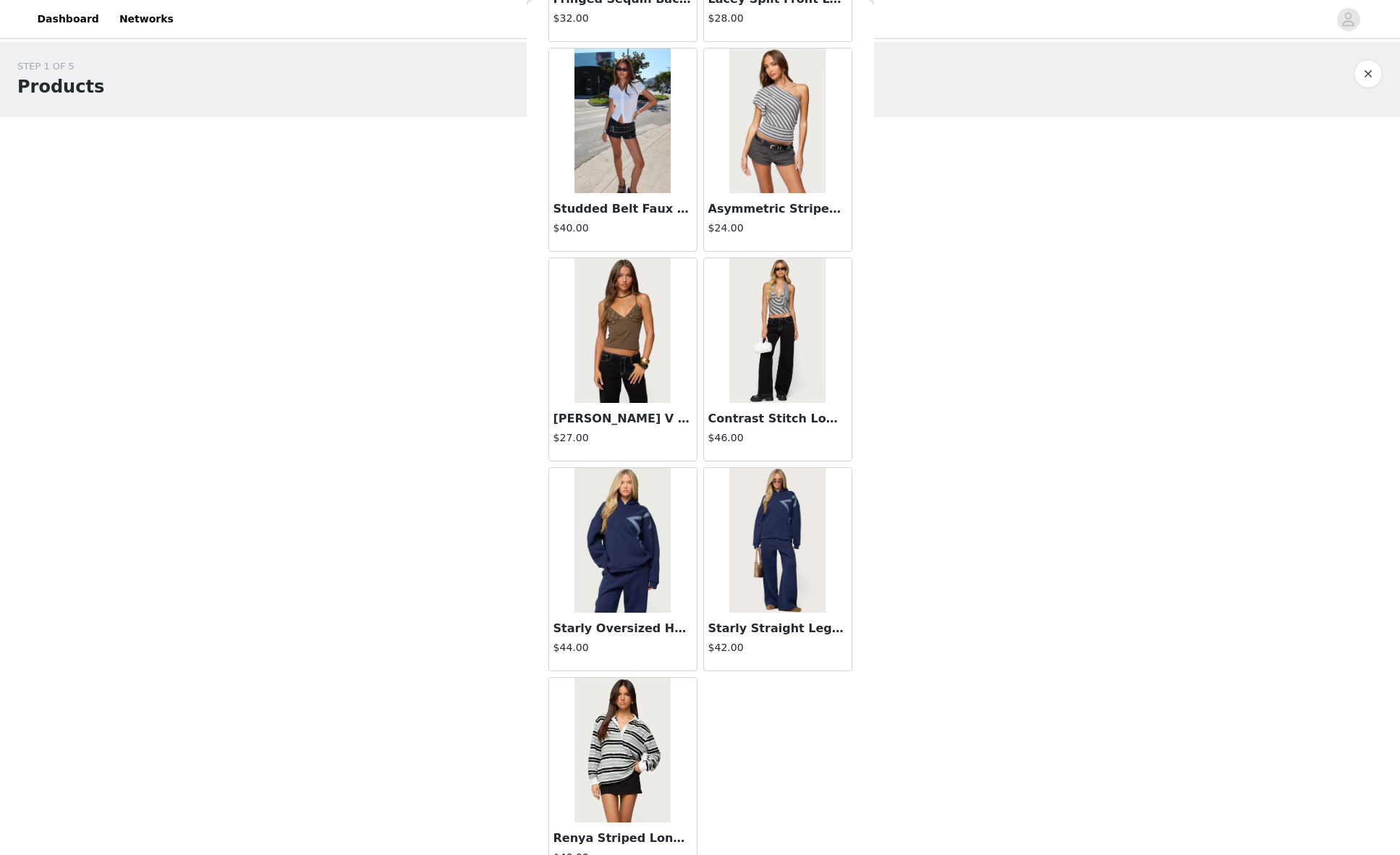
scroll to position [44758, 0]
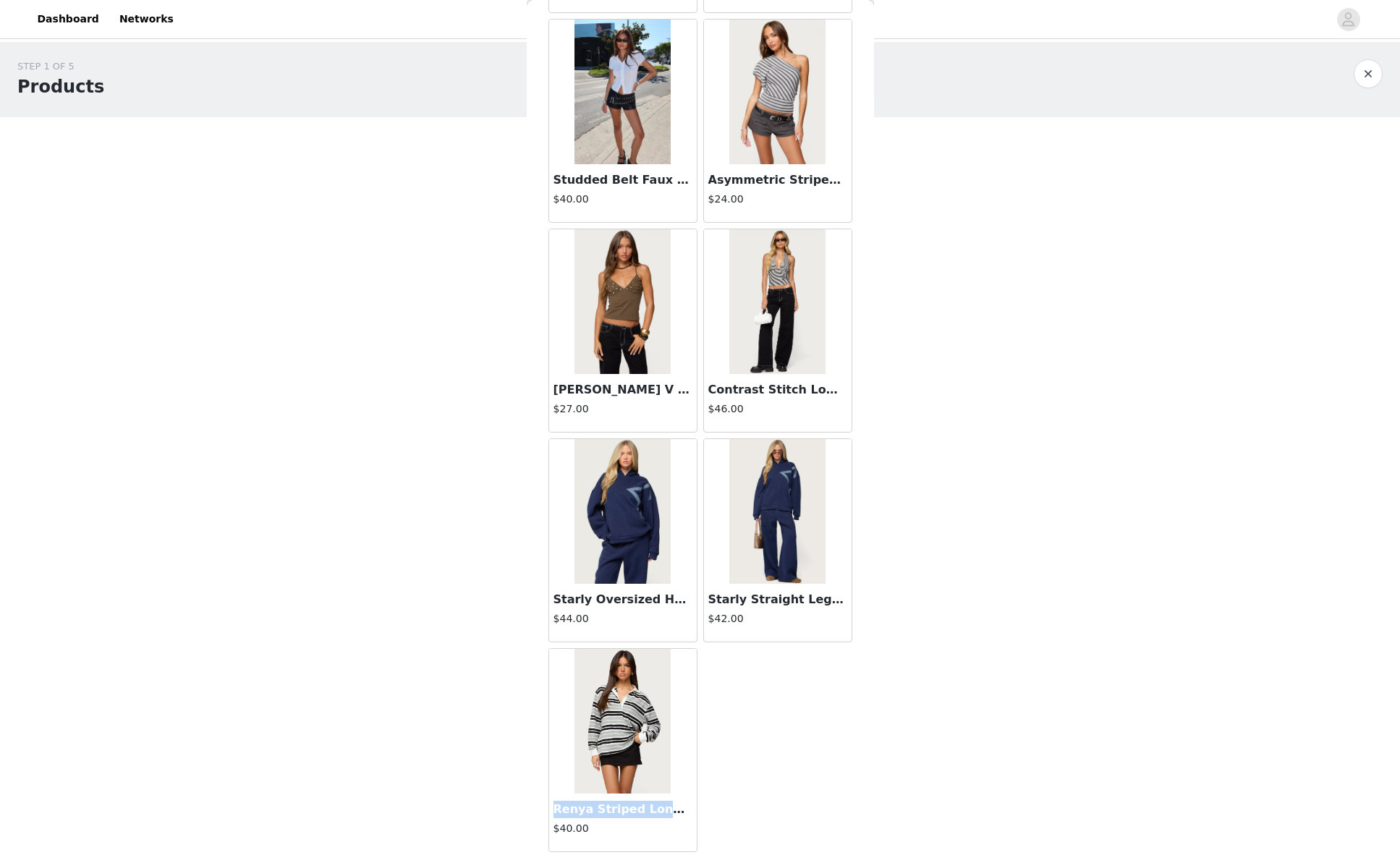
drag, startPoint x: 549, startPoint y: 816, endPoint x: 656, endPoint y: 812, distance: 107.1
click at [656, 812] on div "Renya Striped Long Sleeve Polo Top $40.00" at bounding box center [622, 822] width 148 height 58
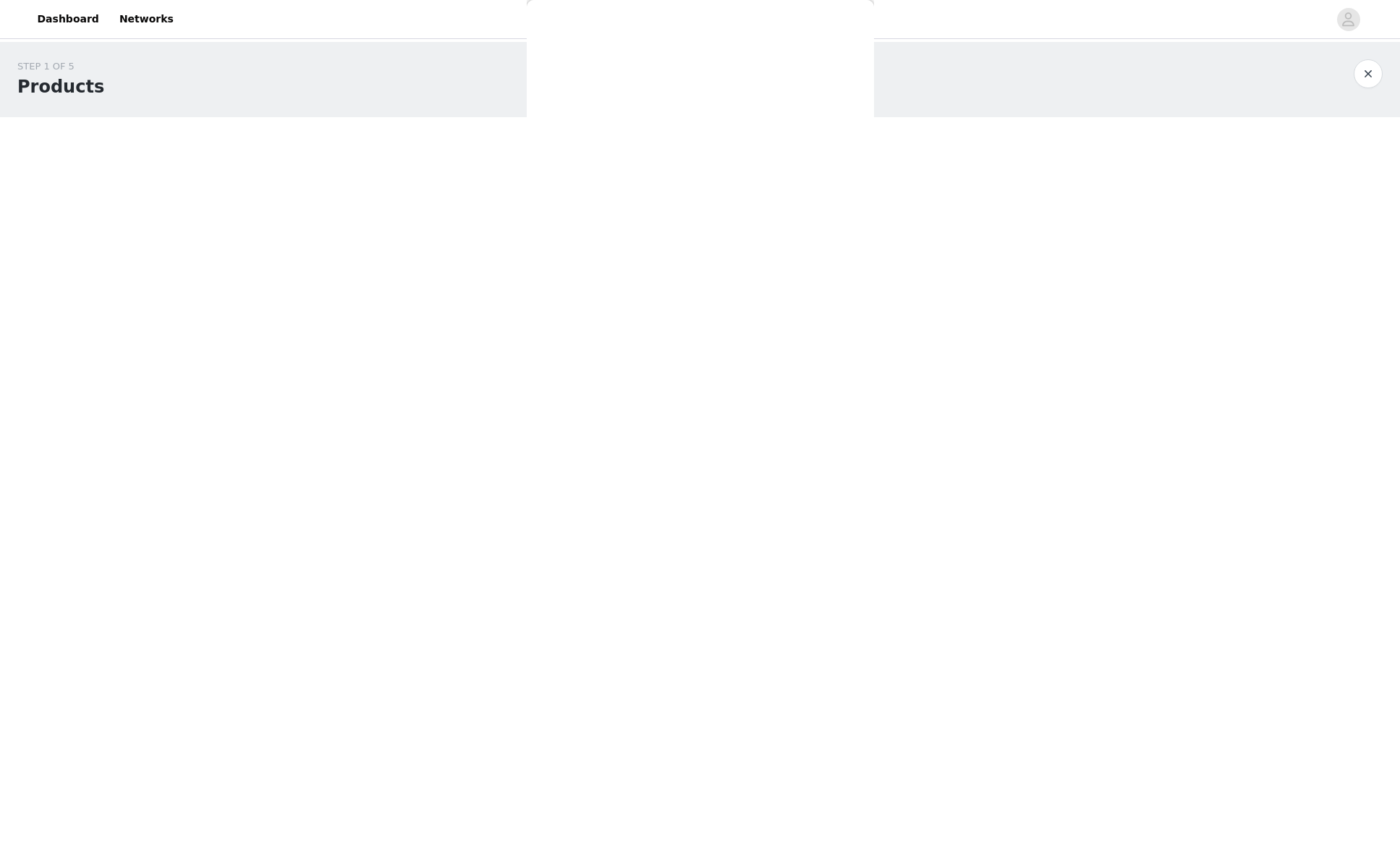
scroll to position [0, 0]
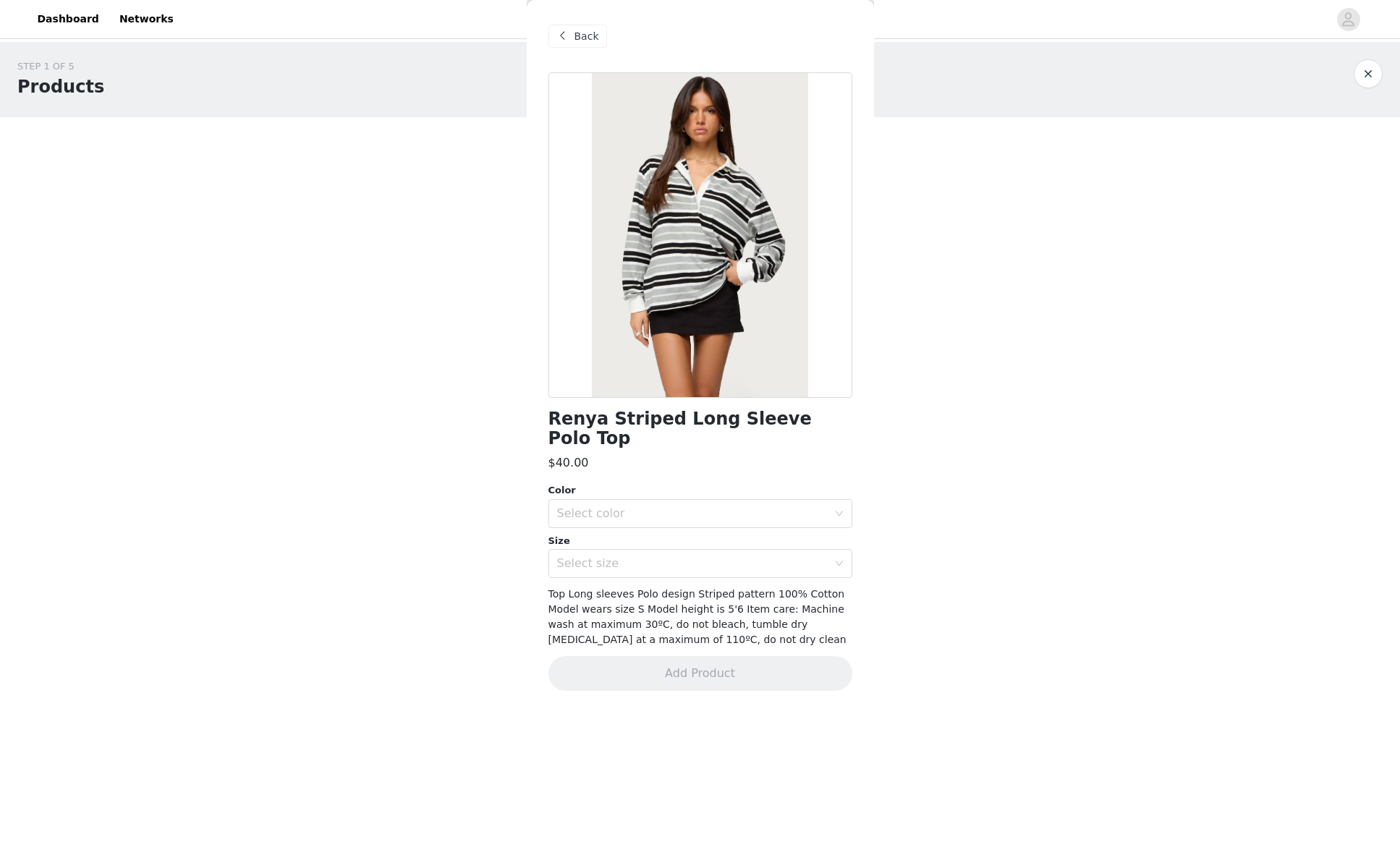
click at [578, 43] on span "Back" at bounding box center [587, 37] width 25 height 16
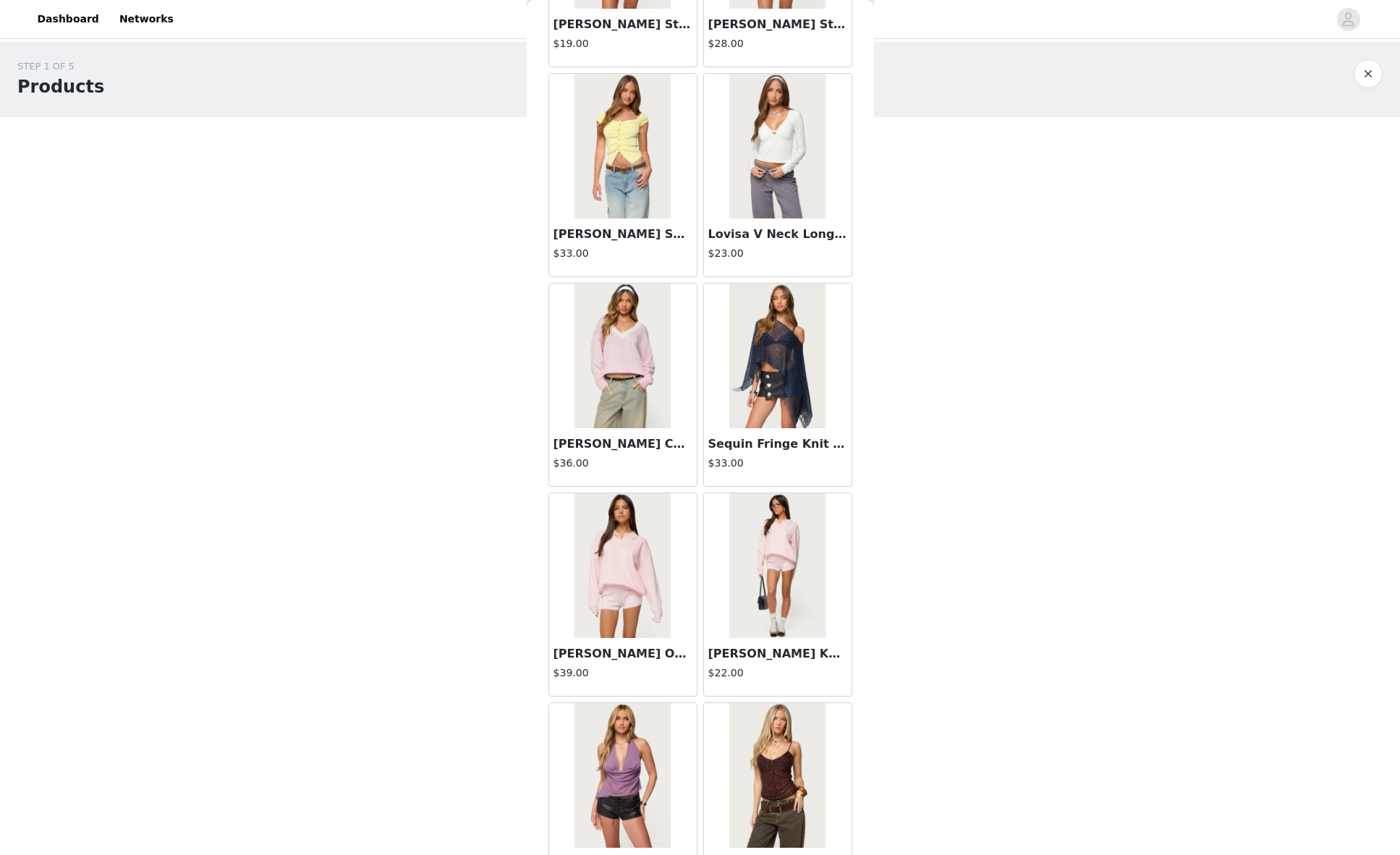
scroll to position [38605, 0]
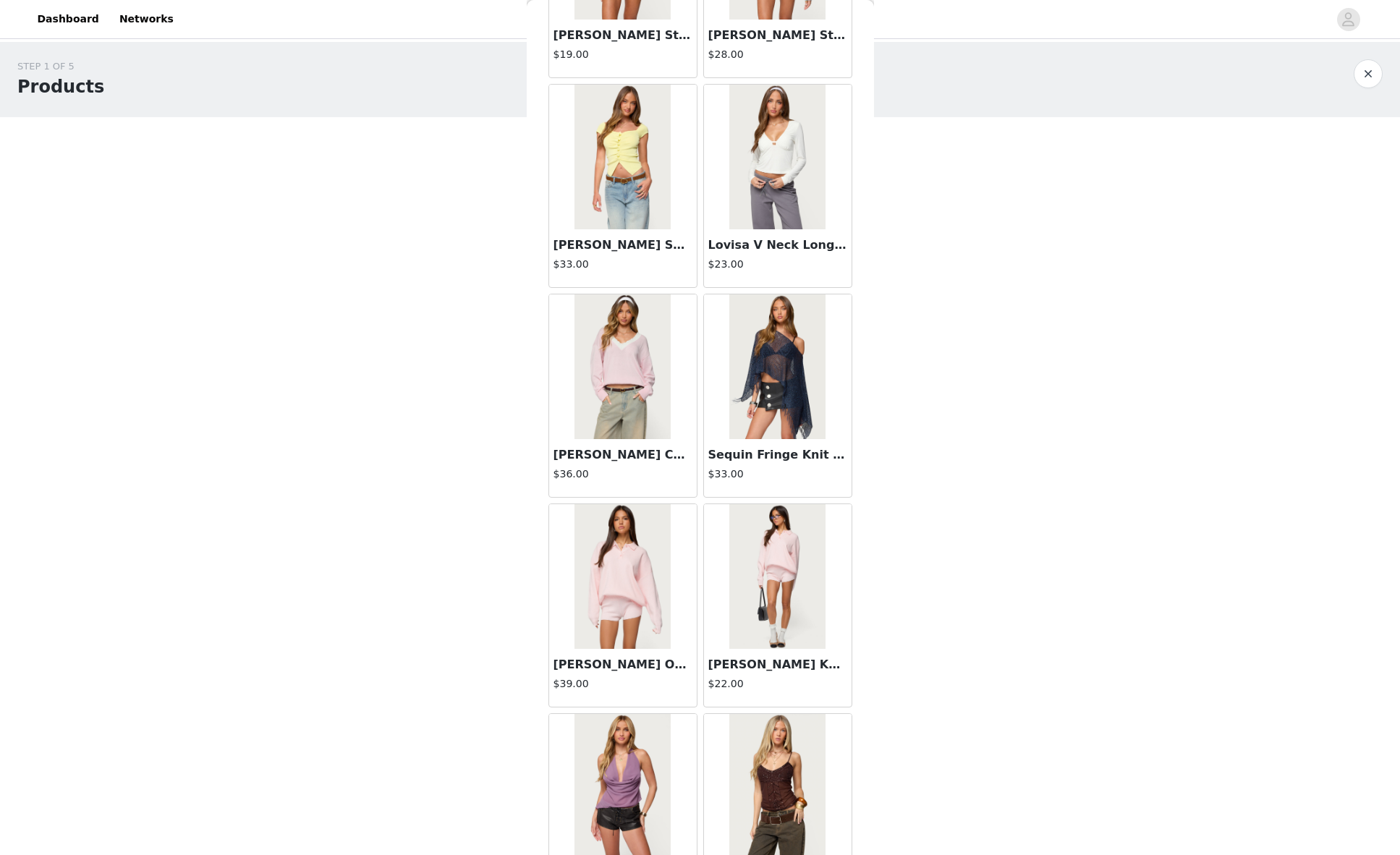
click at [790, 572] on img at bounding box center [777, 577] width 96 height 145
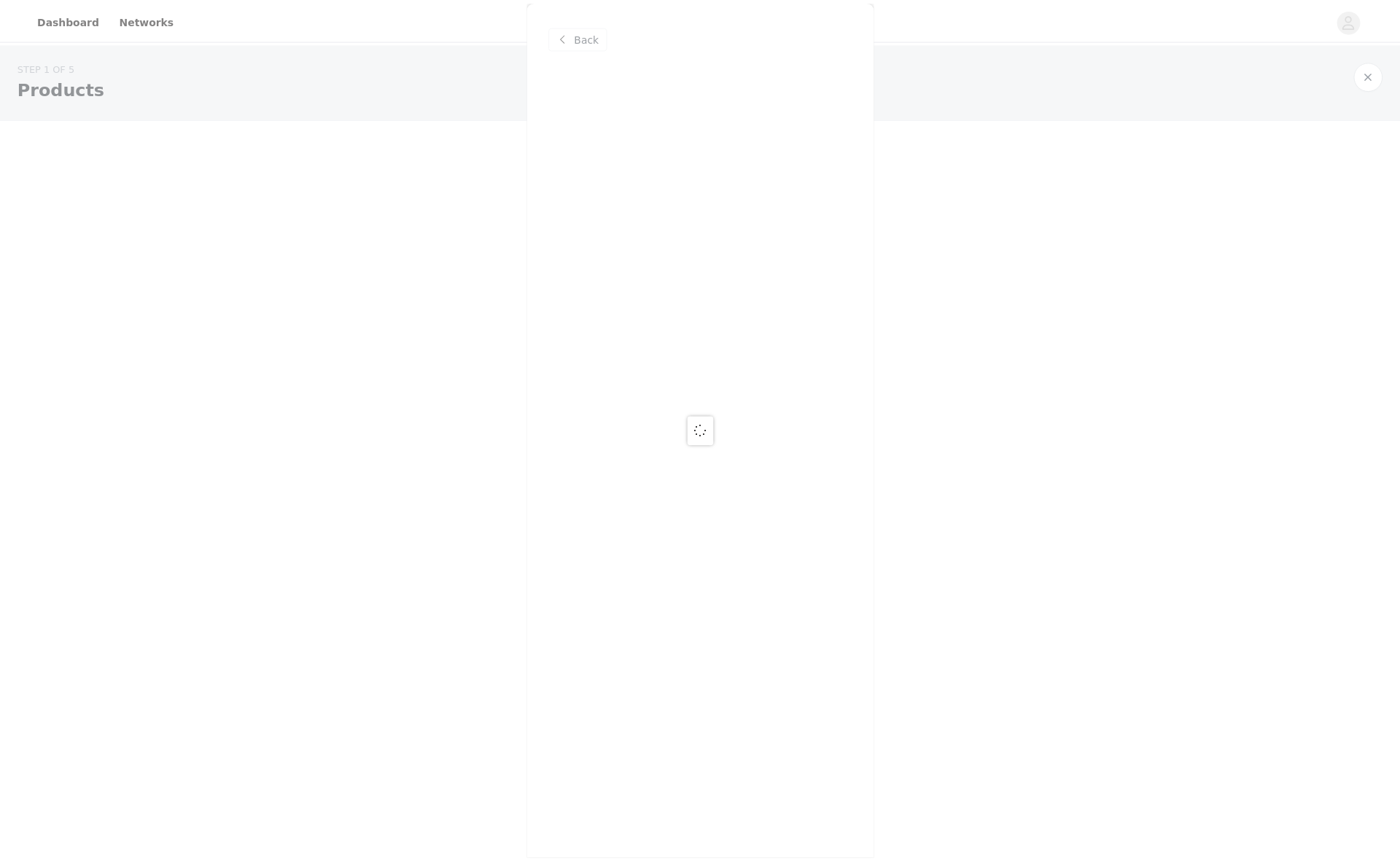
scroll to position [0, 0]
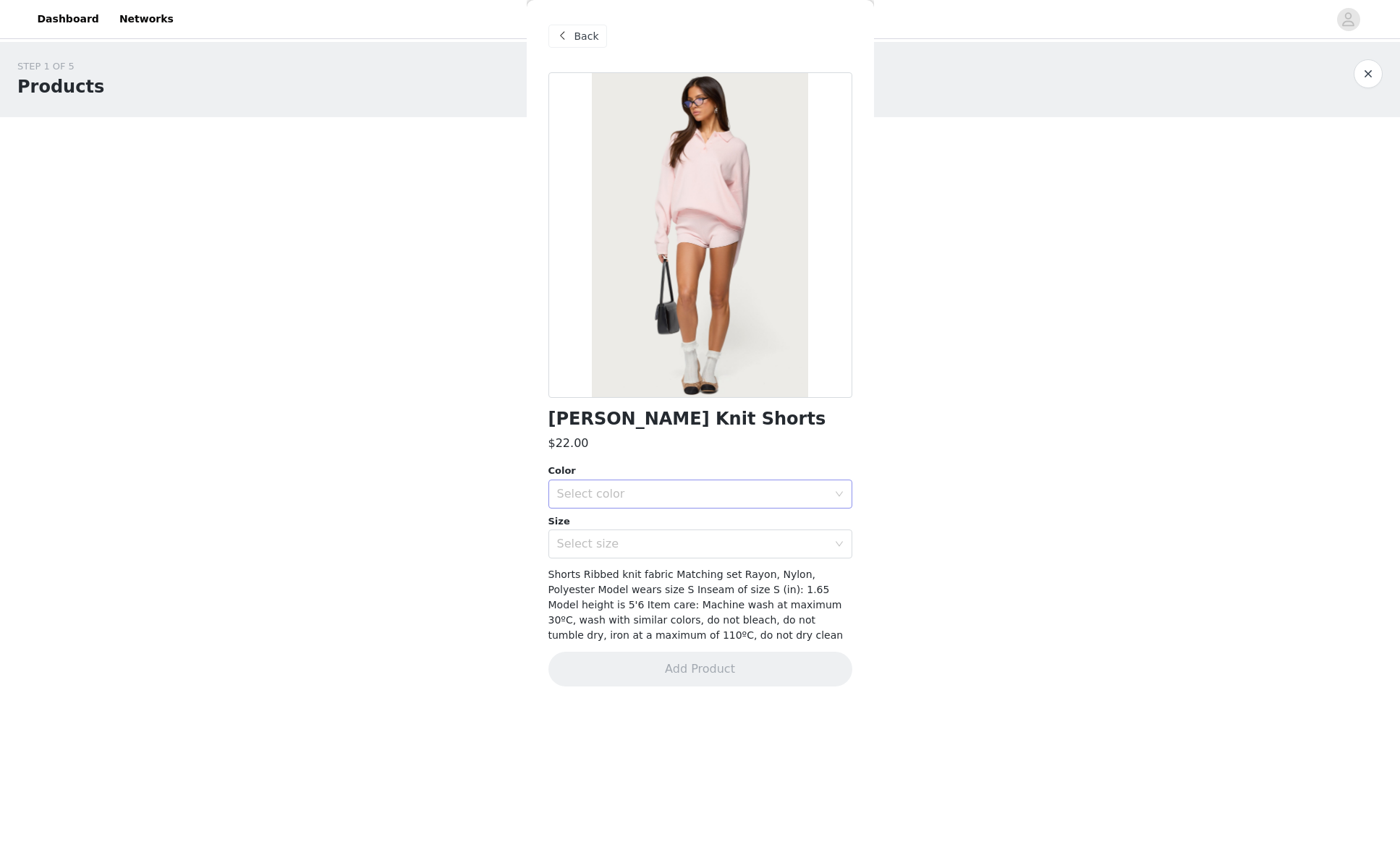
click at [719, 501] on div "Select color" at bounding box center [696, 494] width 277 height 28
click at [654, 525] on li "LIGHT PINK" at bounding box center [700, 525] width 304 height 23
click at [647, 546] on div "Select size" at bounding box center [692, 545] width 271 height 15
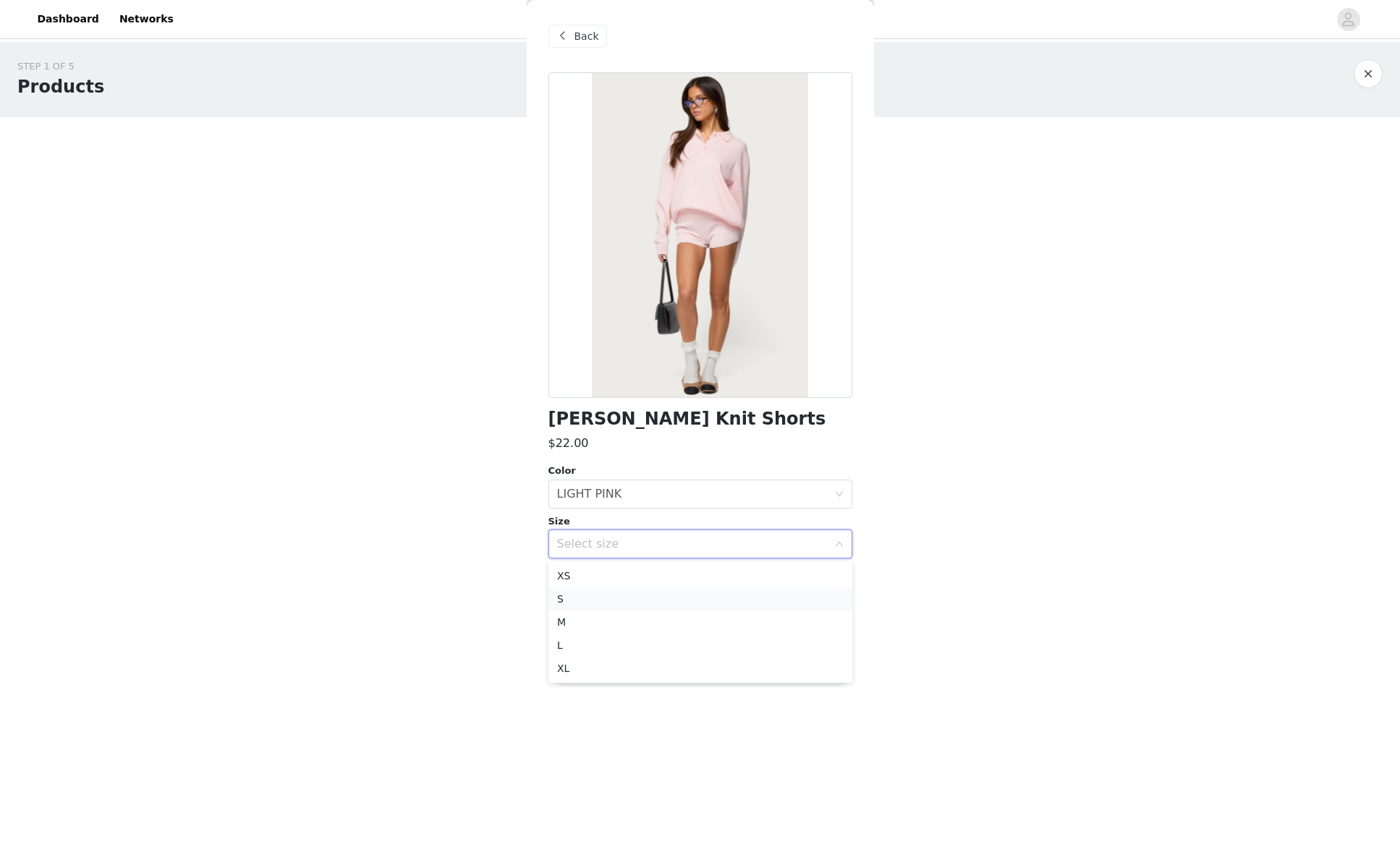
click at [589, 597] on li "S" at bounding box center [700, 599] width 304 height 23
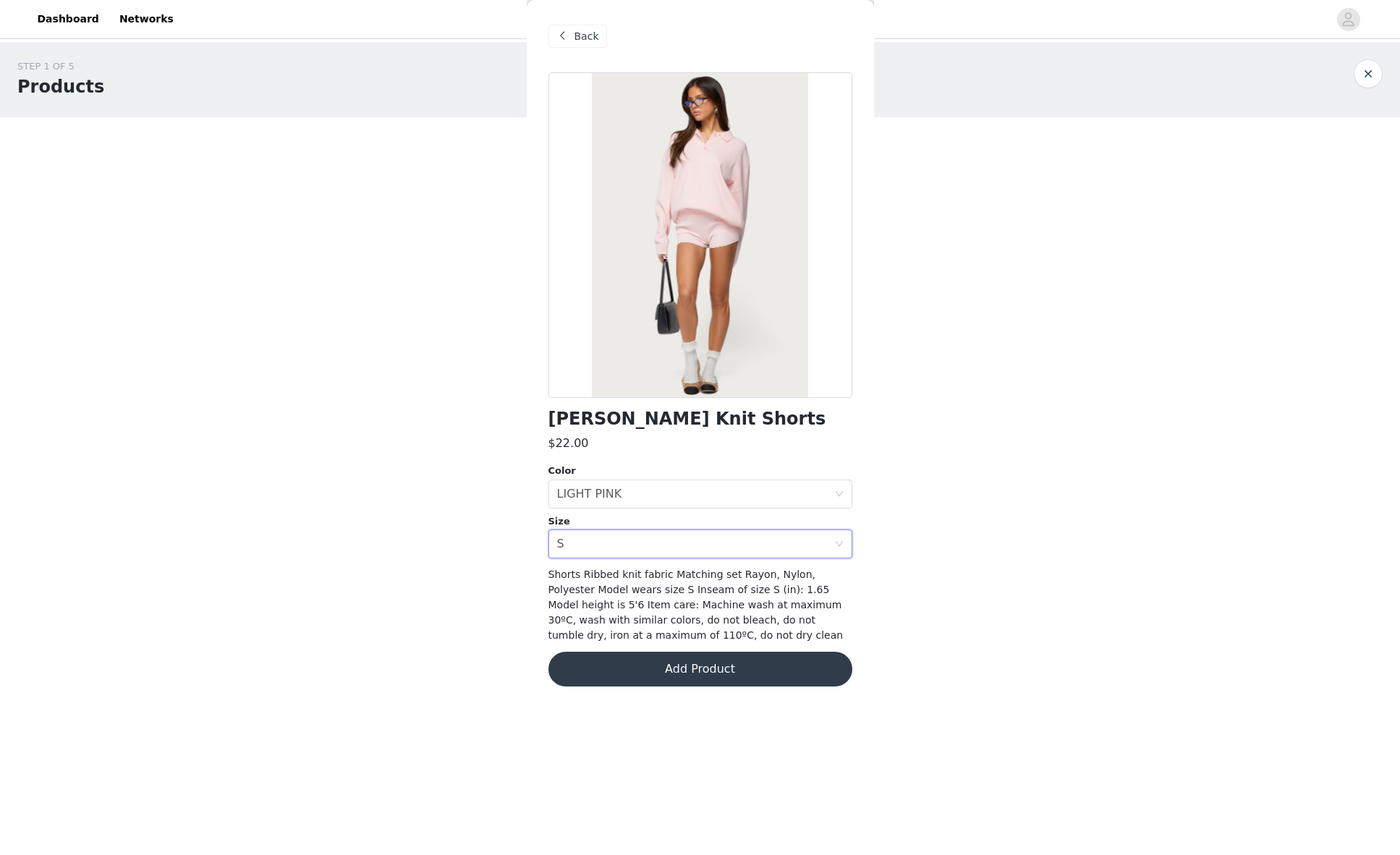
click at [655, 664] on button "Add Product" at bounding box center [700, 669] width 304 height 35
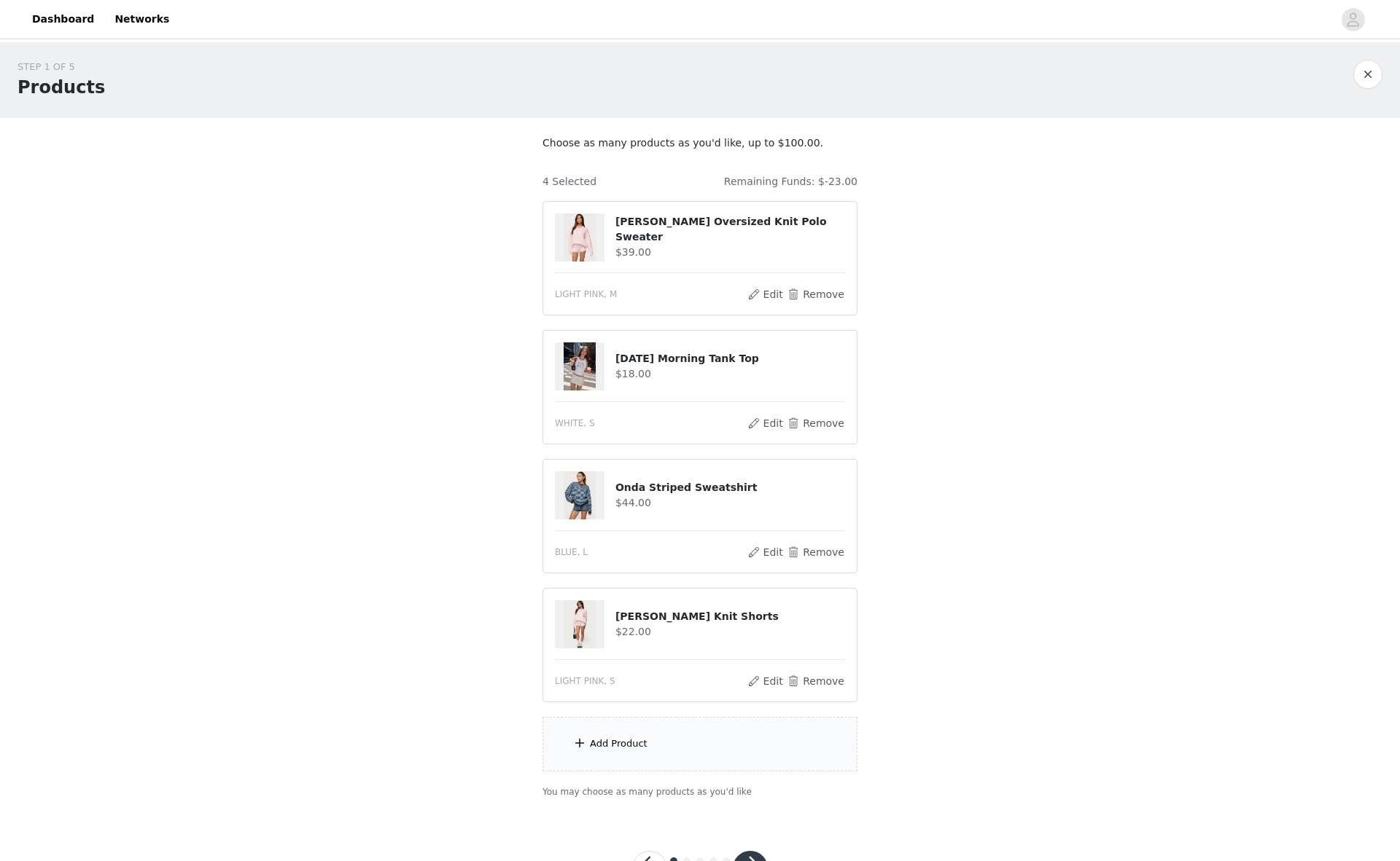
click at [596, 744] on div "Add Product" at bounding box center [619, 744] width 57 height 15
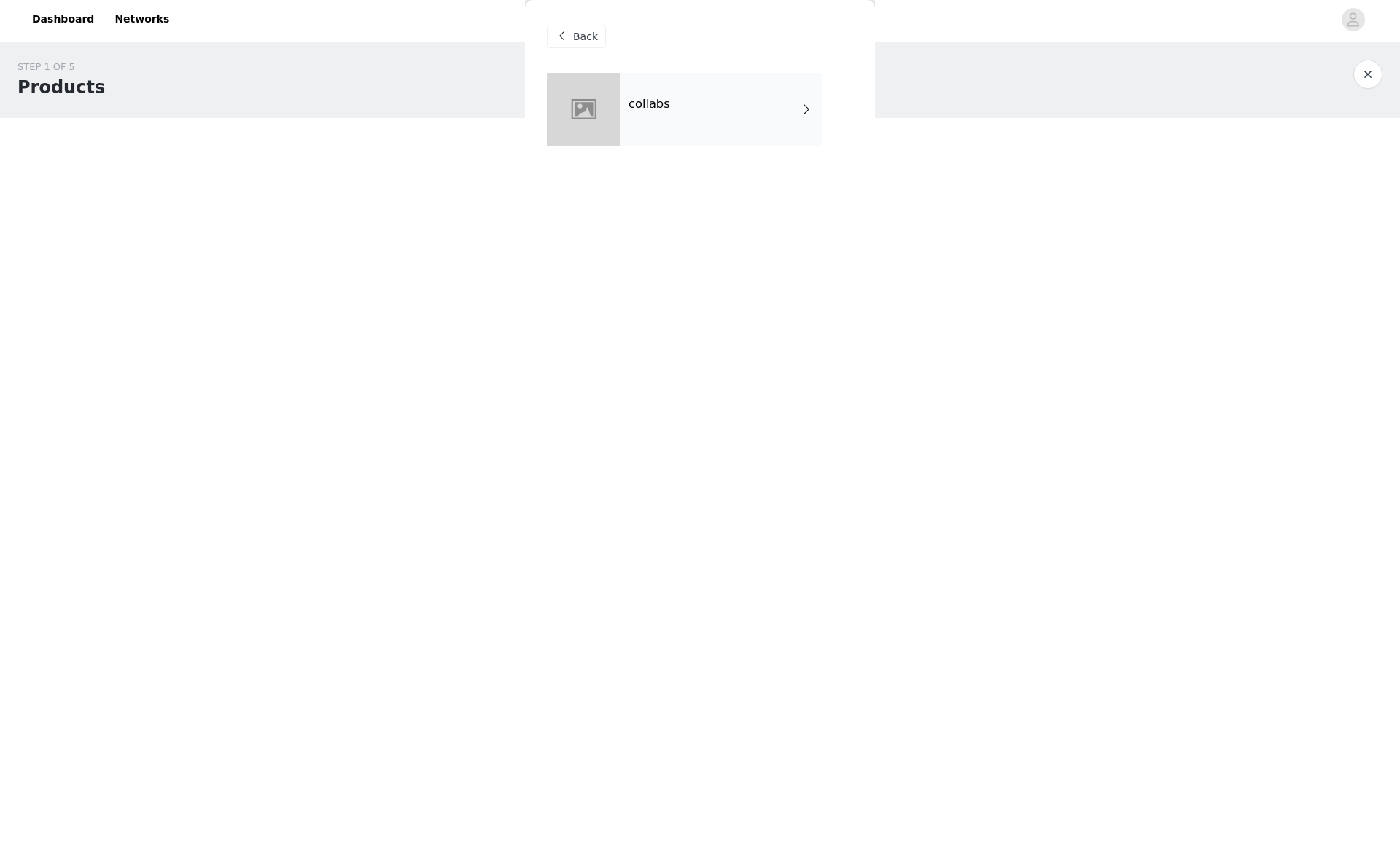
click at [655, 92] on div "collabs" at bounding box center [721, 109] width 203 height 73
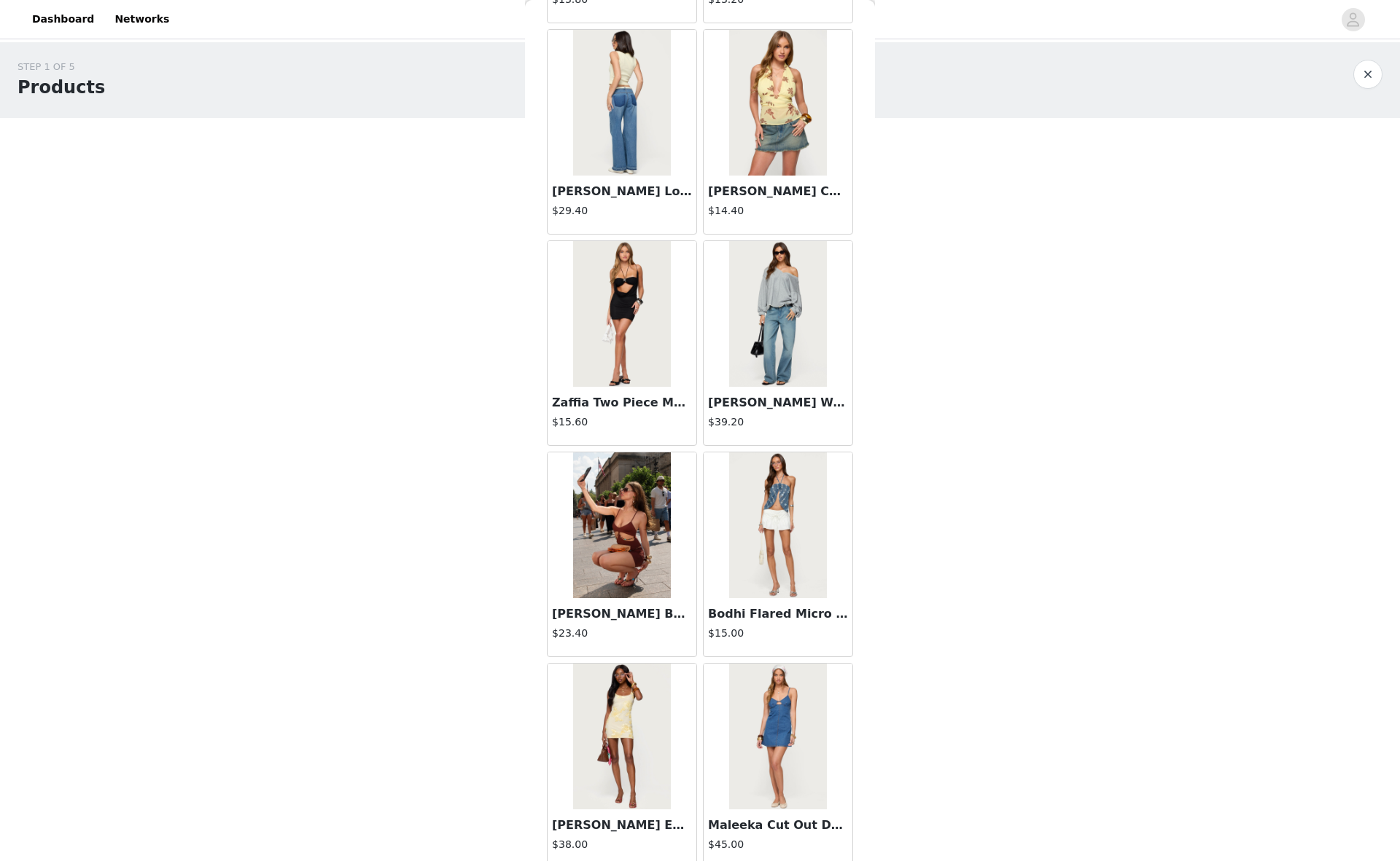
scroll to position [1369, 0]
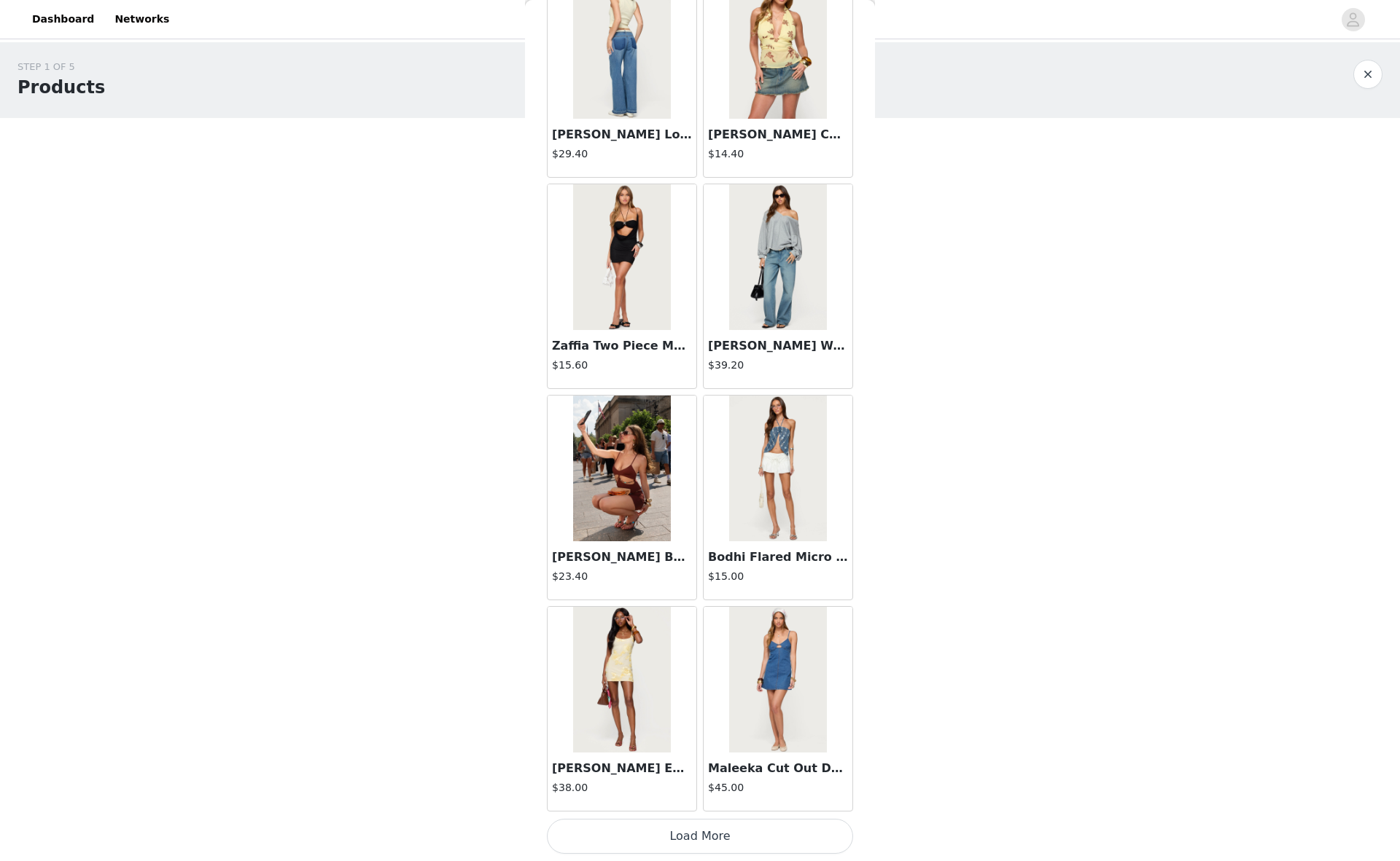
click at [669, 835] on button "Load More" at bounding box center [700, 837] width 306 height 35
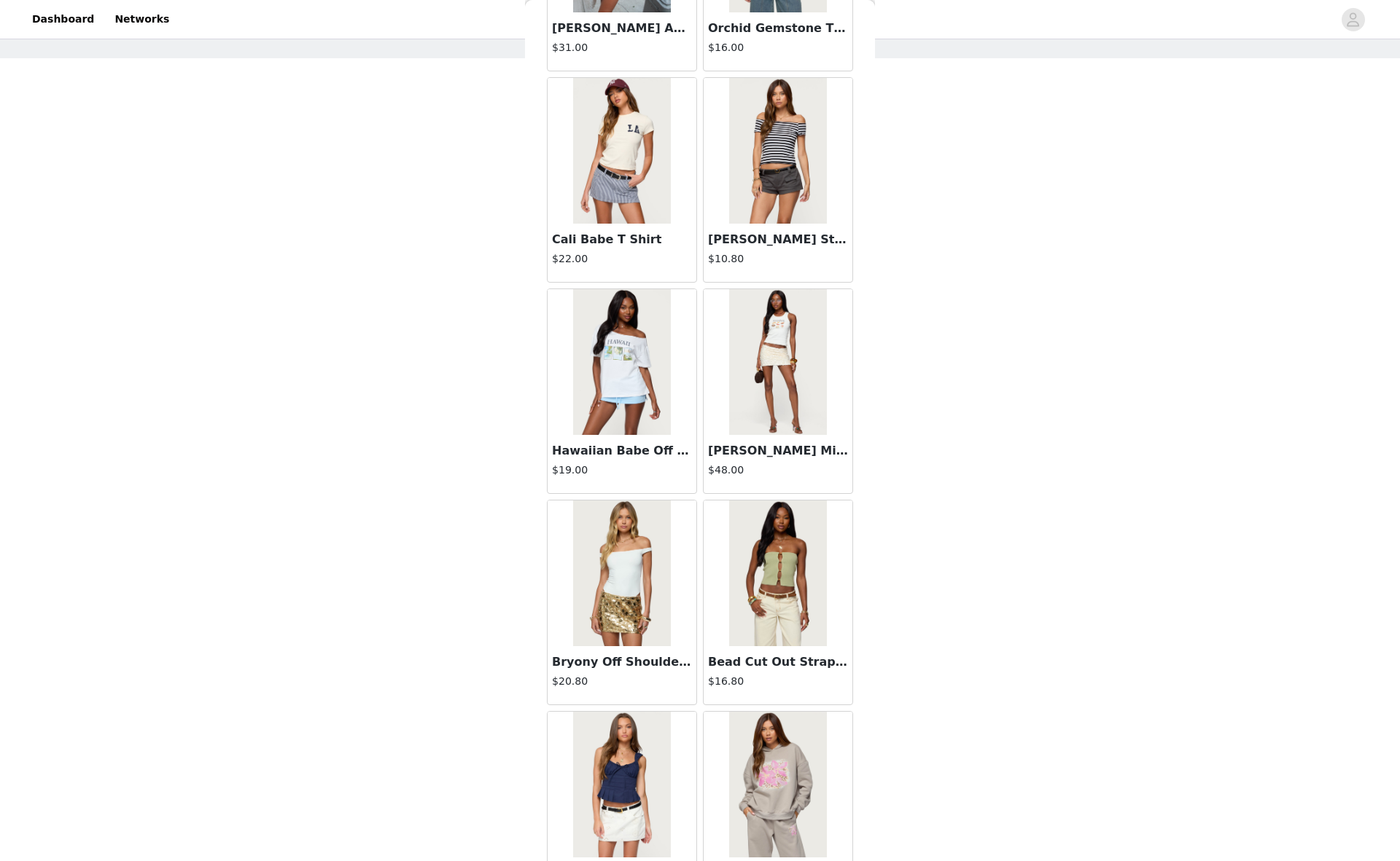
scroll to position [2972, 0]
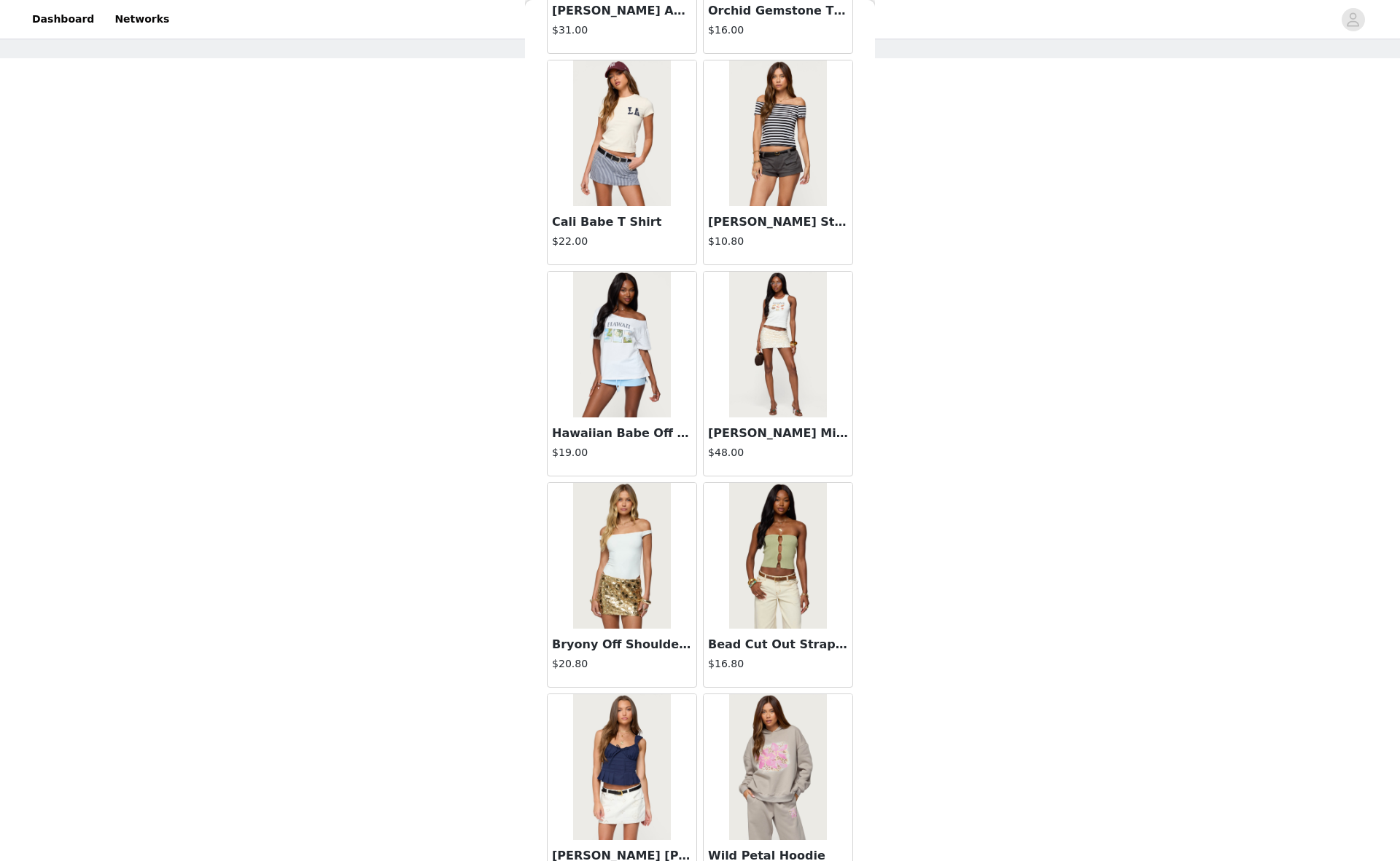
click at [770, 327] on img at bounding box center [777, 345] width 97 height 146
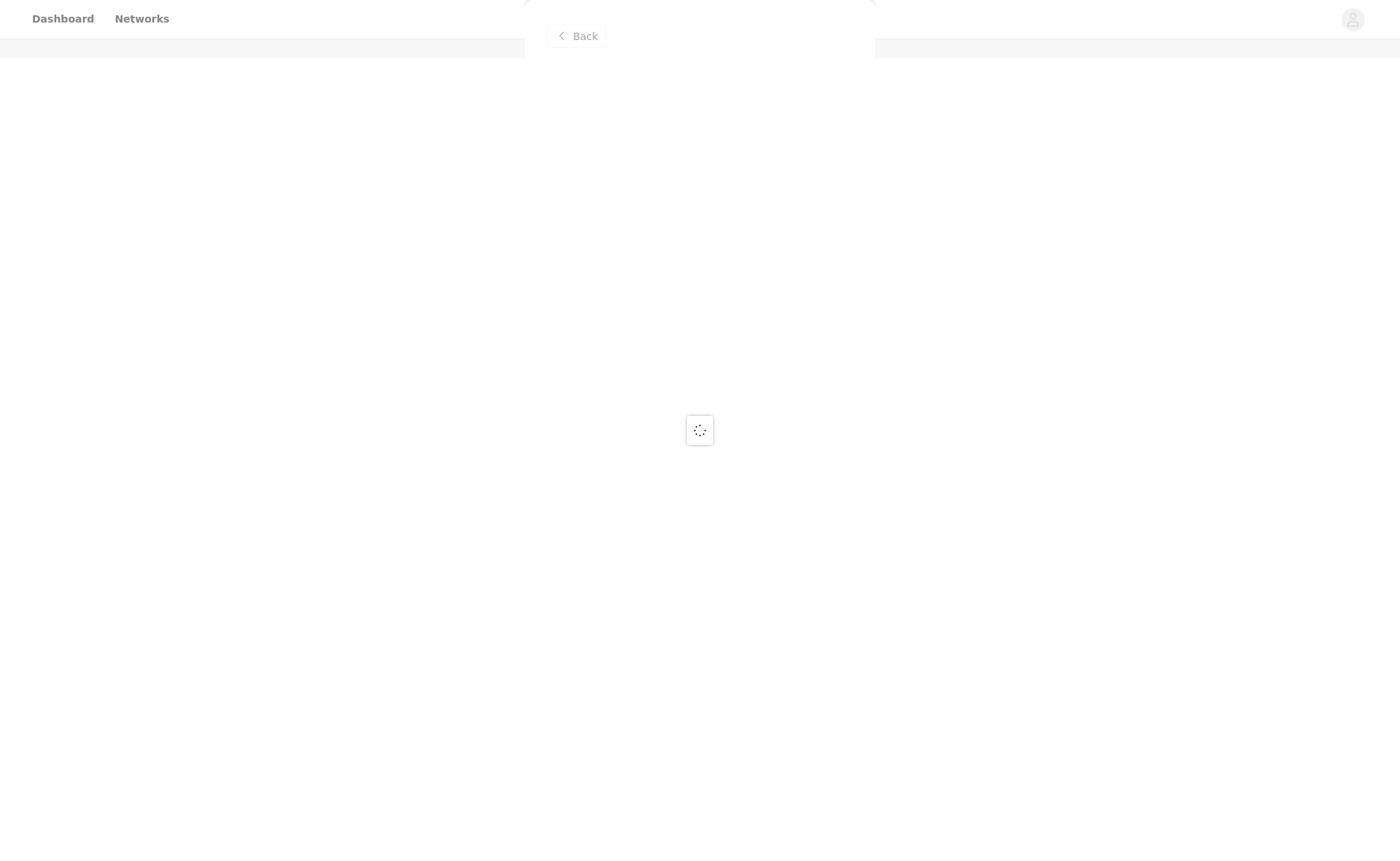
scroll to position [0, 0]
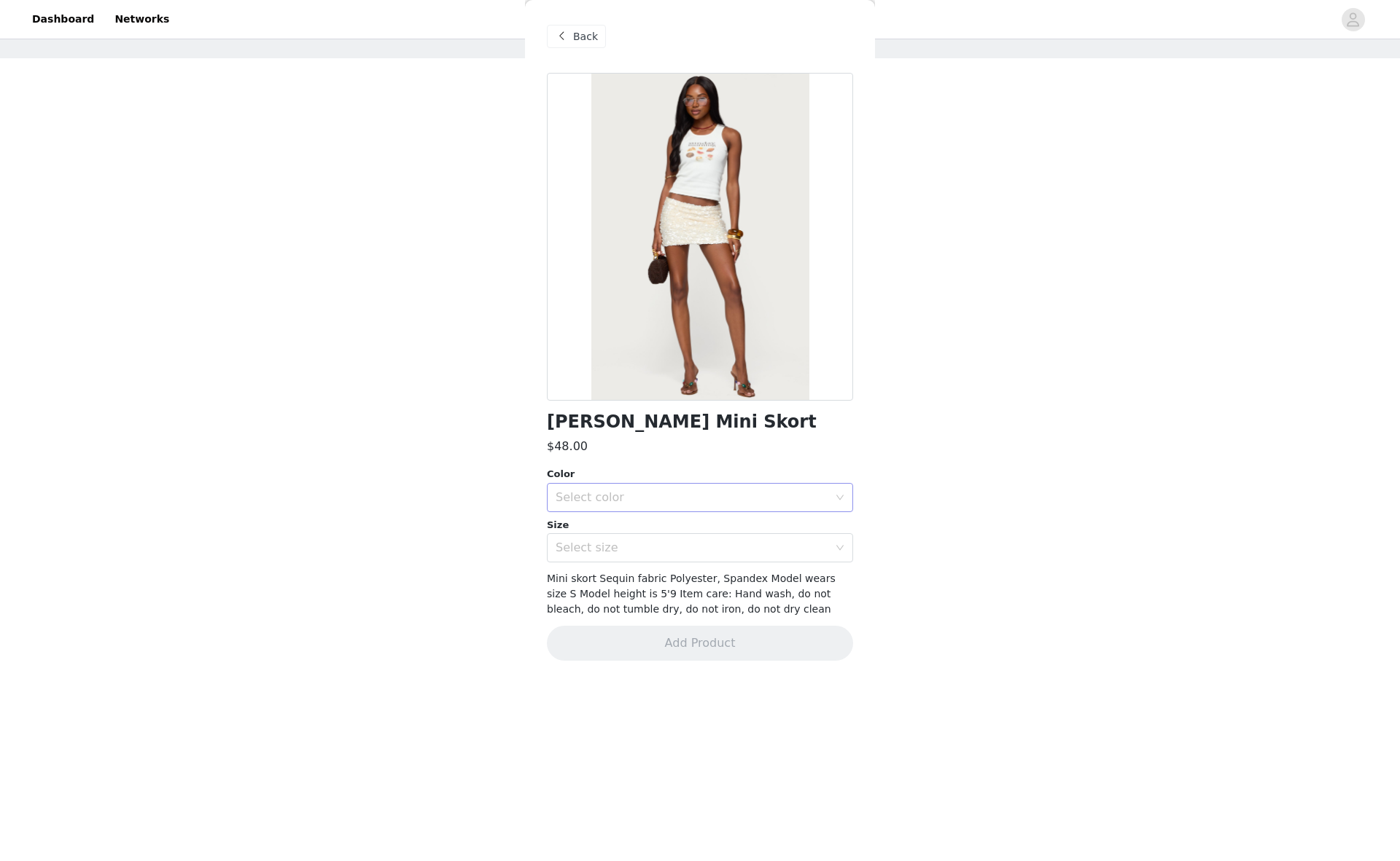
click at [652, 494] on div "Select color" at bounding box center [691, 498] width 273 height 15
click at [618, 529] on li "CREAM" at bounding box center [700, 529] width 306 height 23
click at [618, 548] on div "Select size" at bounding box center [691, 548] width 273 height 15
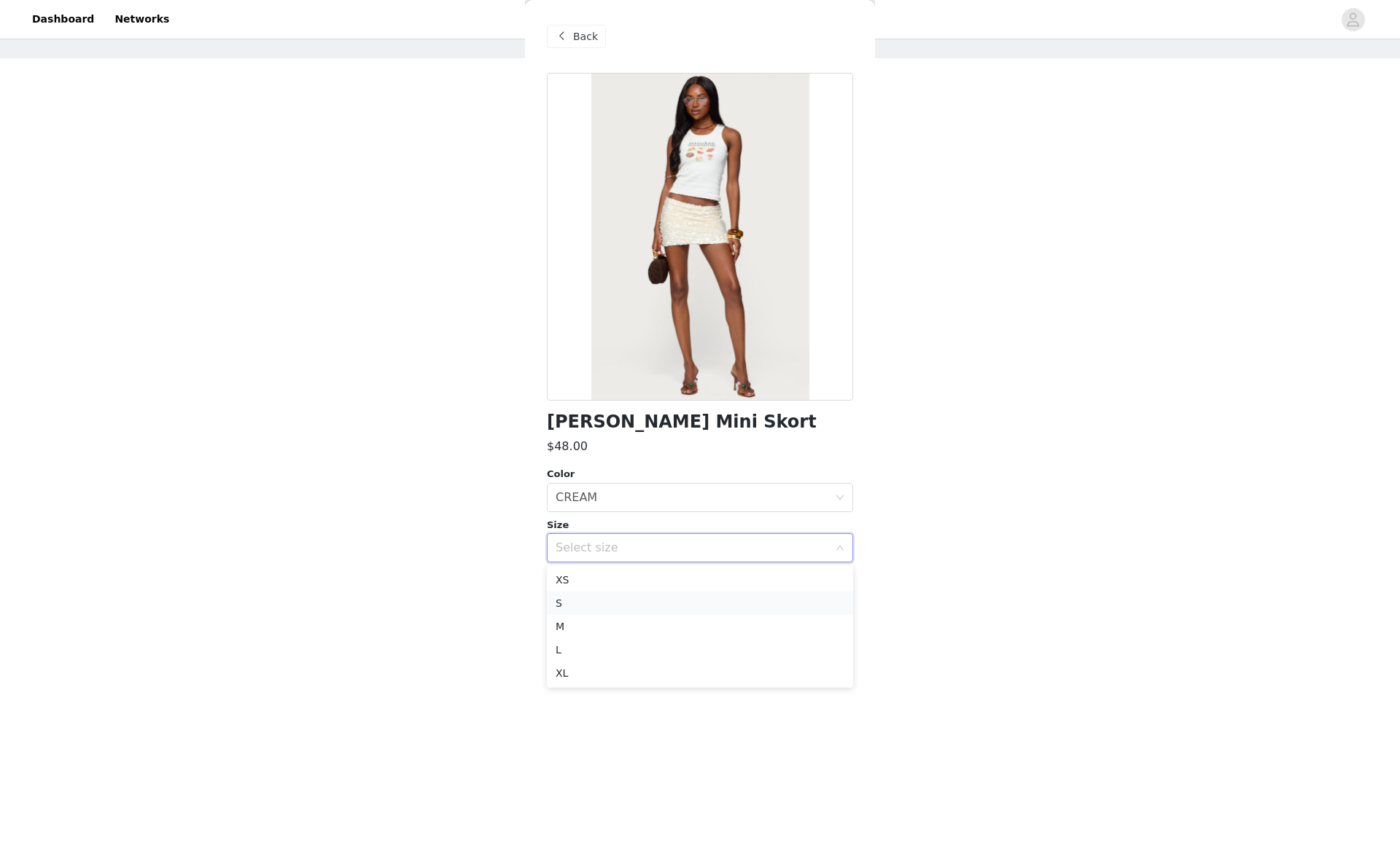
click at [586, 608] on li "S" at bounding box center [700, 603] width 306 height 23
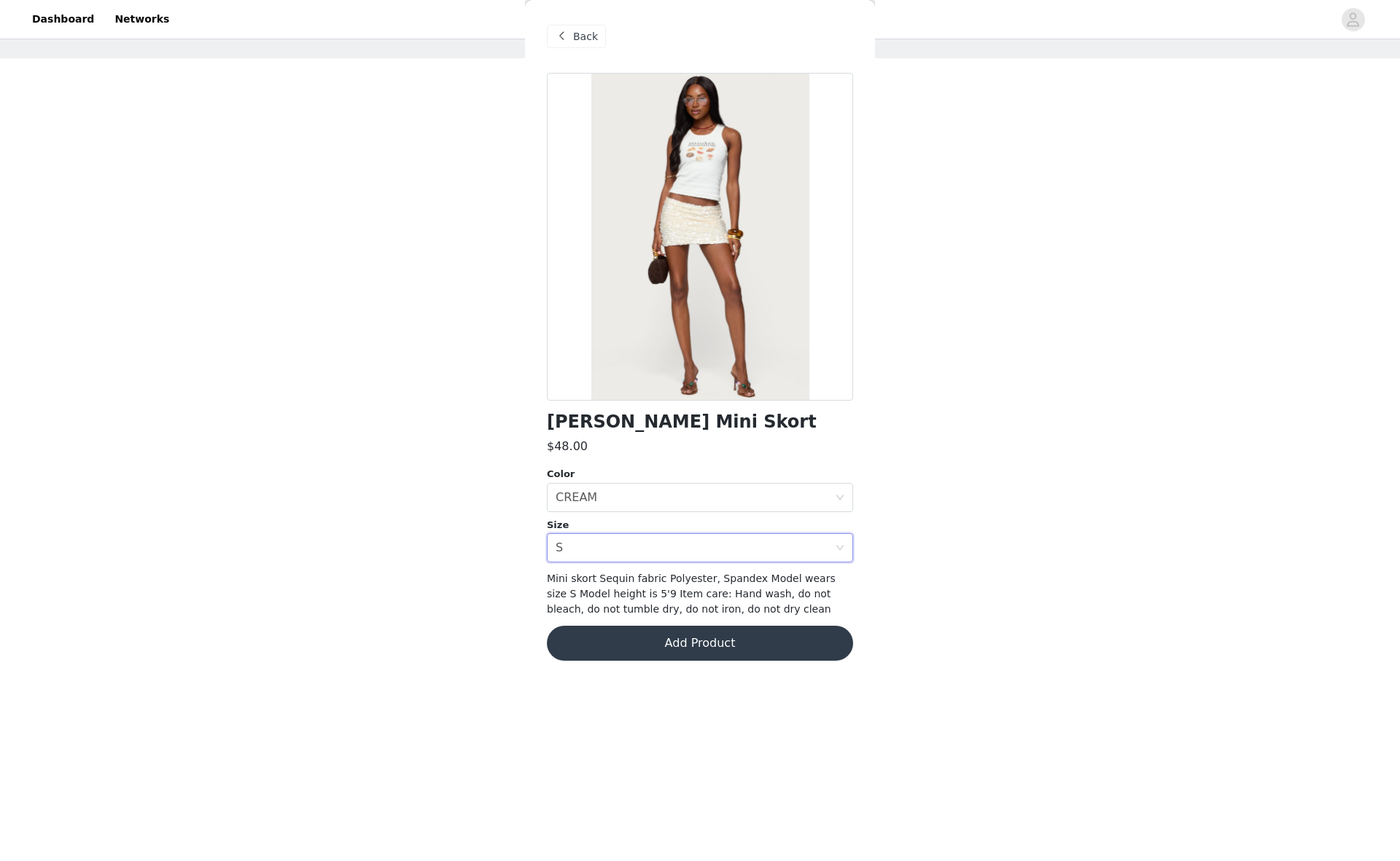
click at [688, 638] on button "Add Product" at bounding box center [700, 644] width 306 height 35
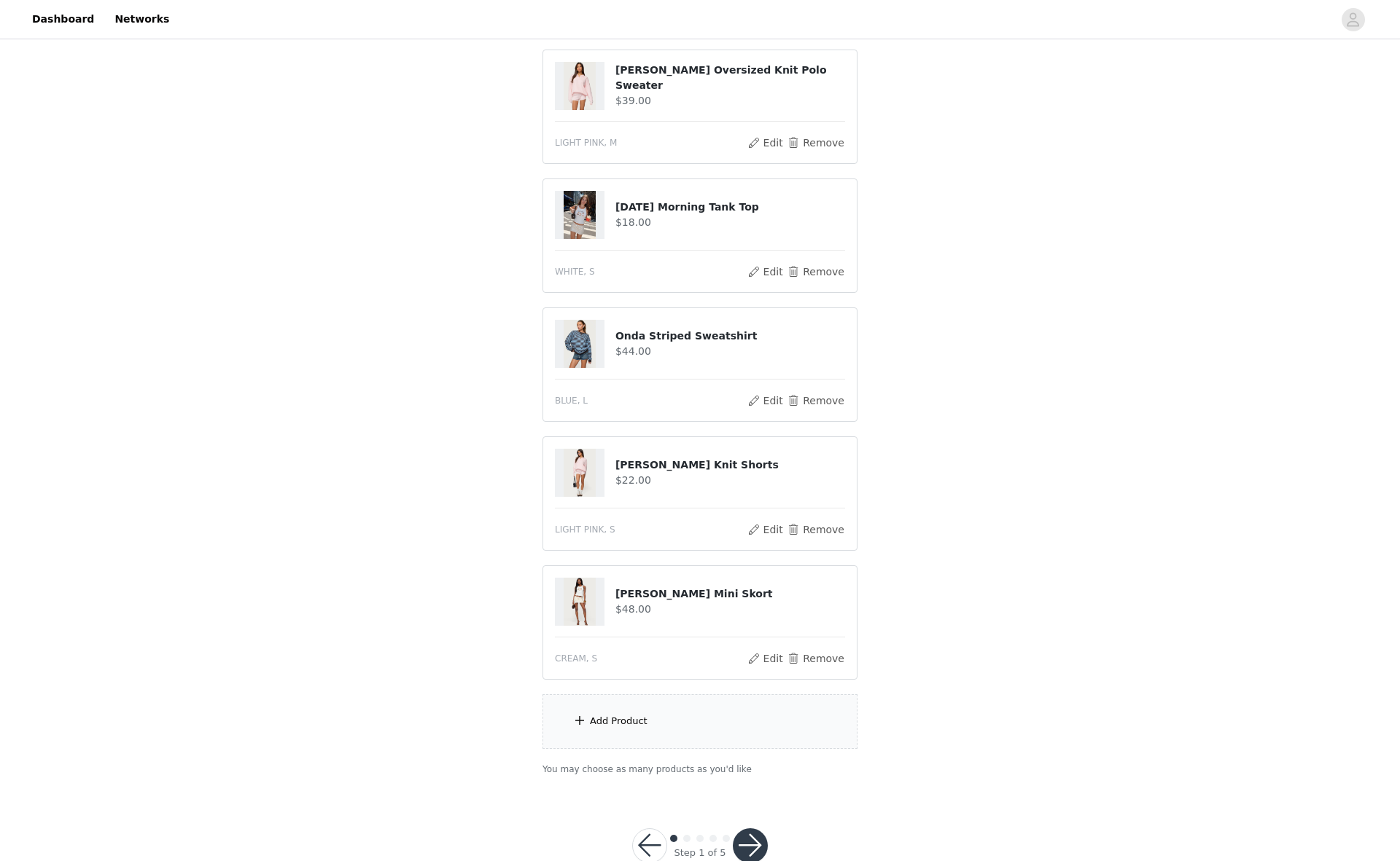
scroll to position [116, 0]
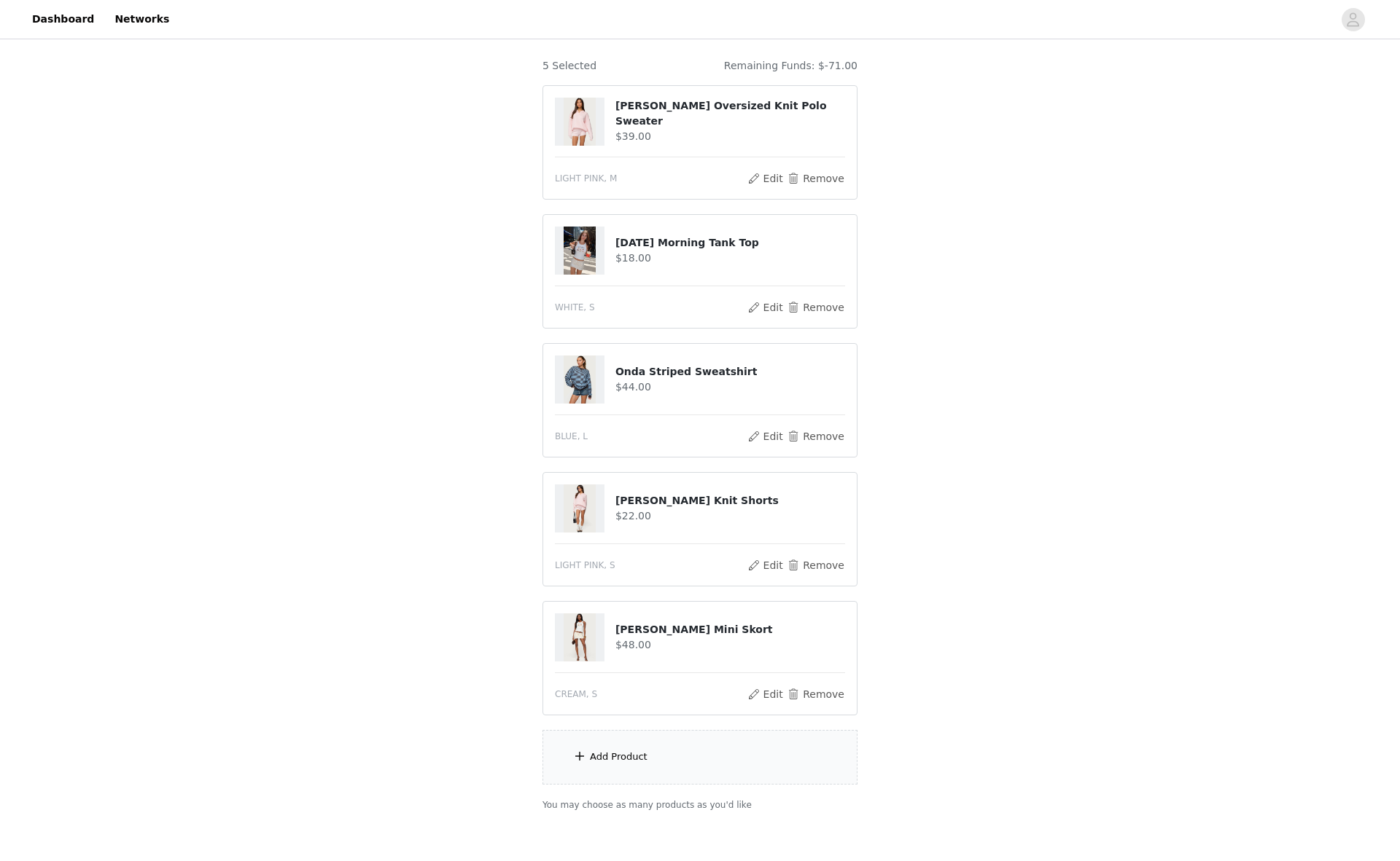
click at [628, 764] on div "Add Product" at bounding box center [619, 757] width 57 height 15
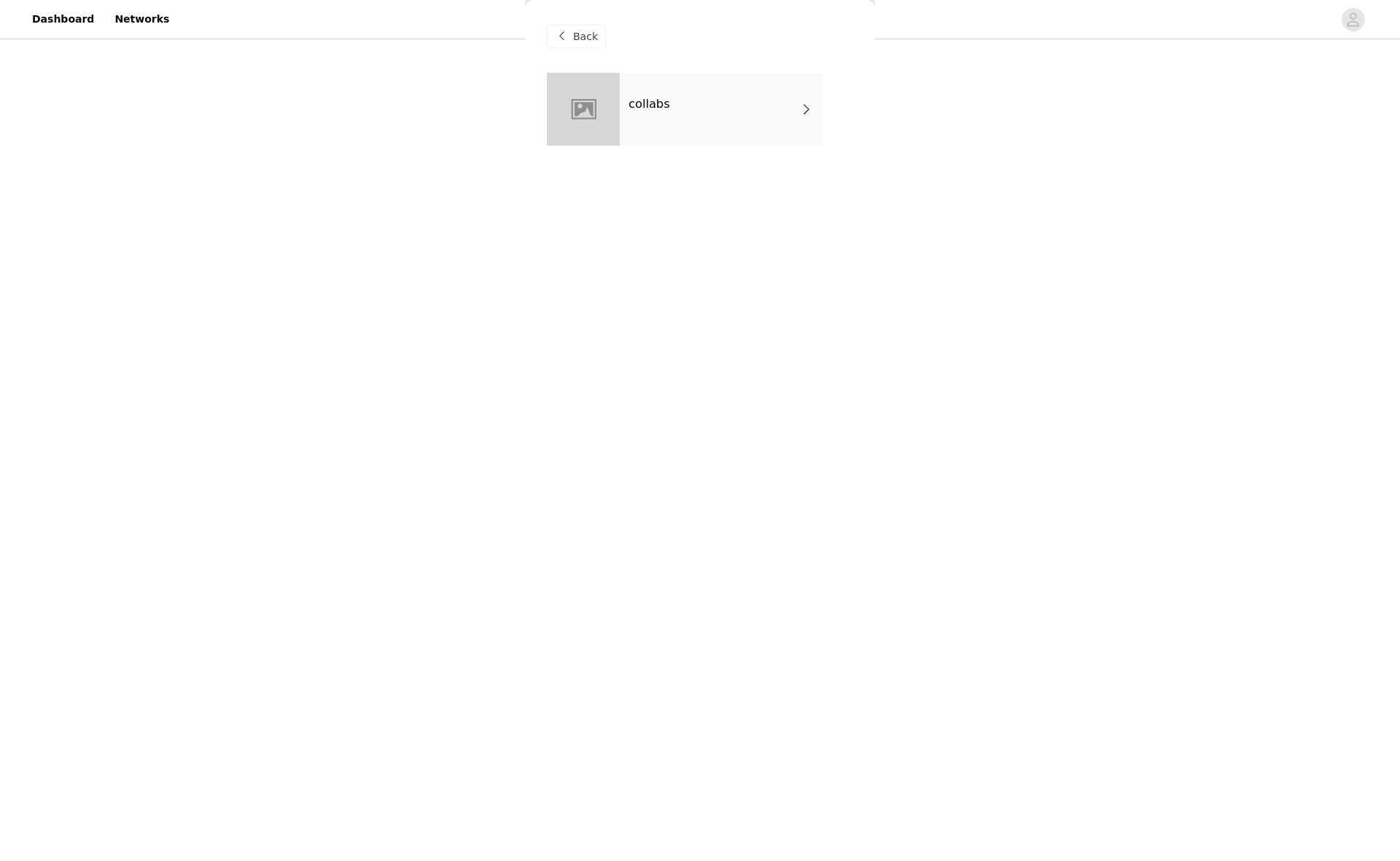
click at [700, 89] on div "collabs" at bounding box center [721, 109] width 203 height 73
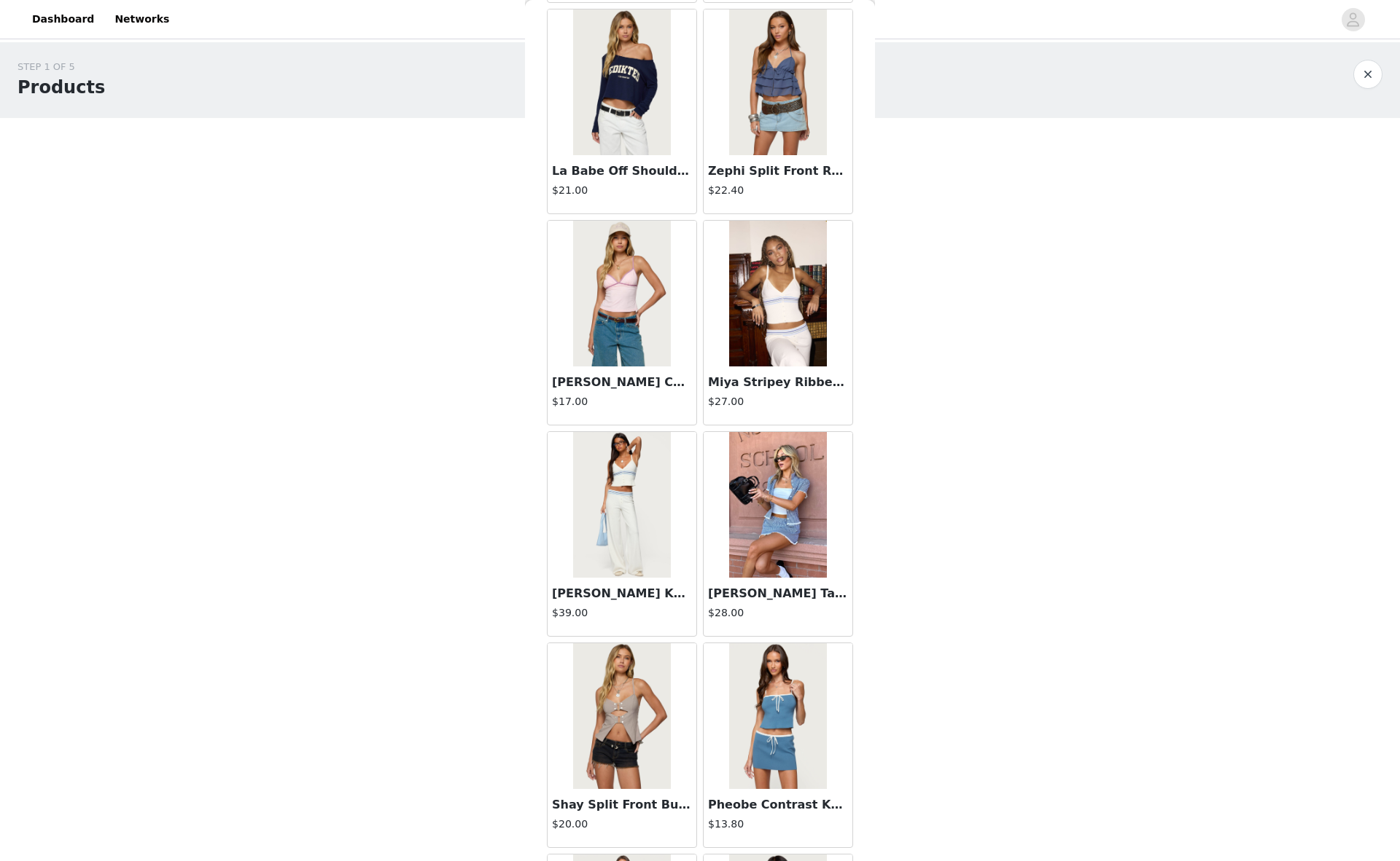
scroll to position [0, 0]
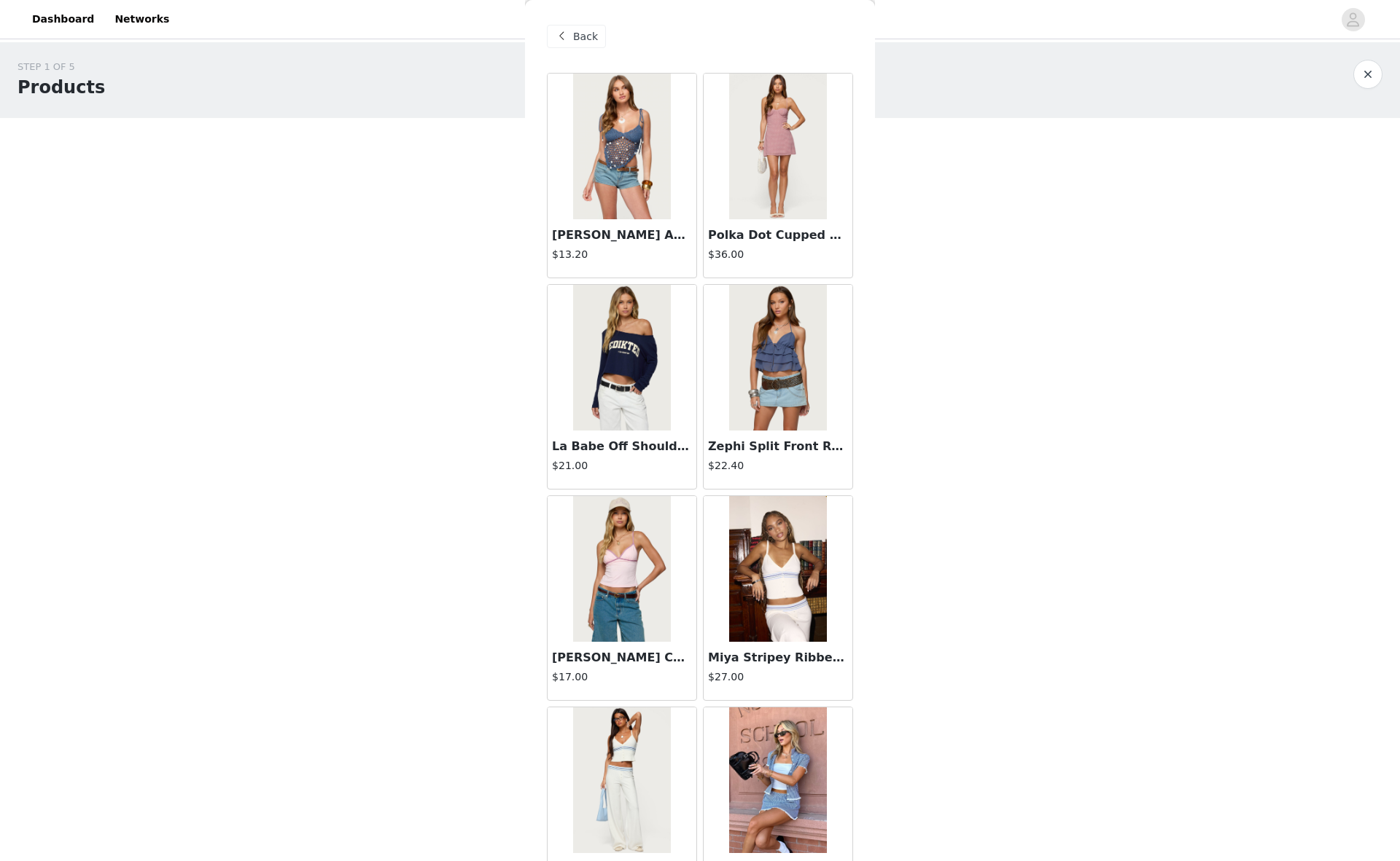
click at [571, 40] on div "Back" at bounding box center [576, 36] width 59 height 23
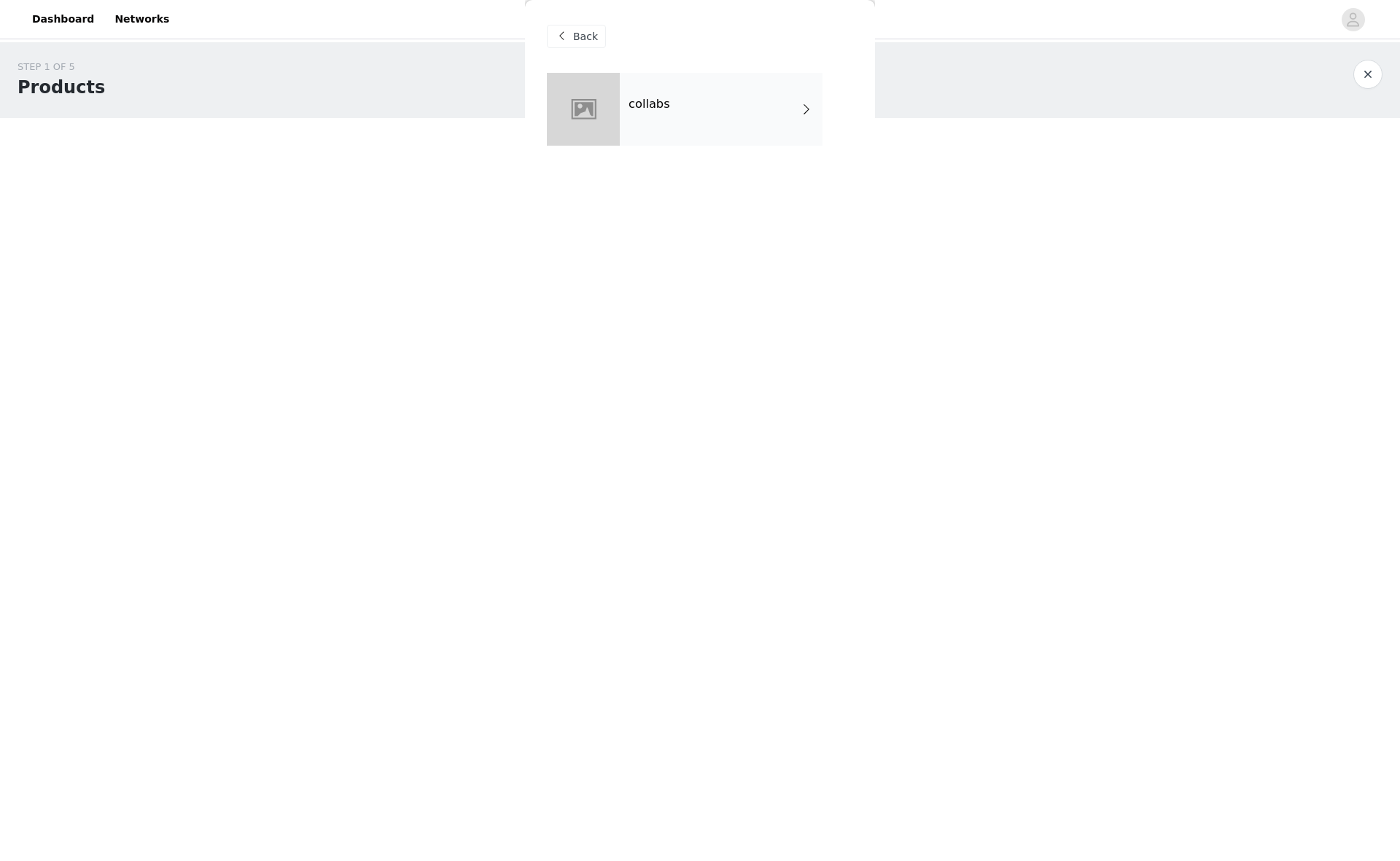
click at [669, 105] on div "collabs" at bounding box center [721, 109] width 203 height 73
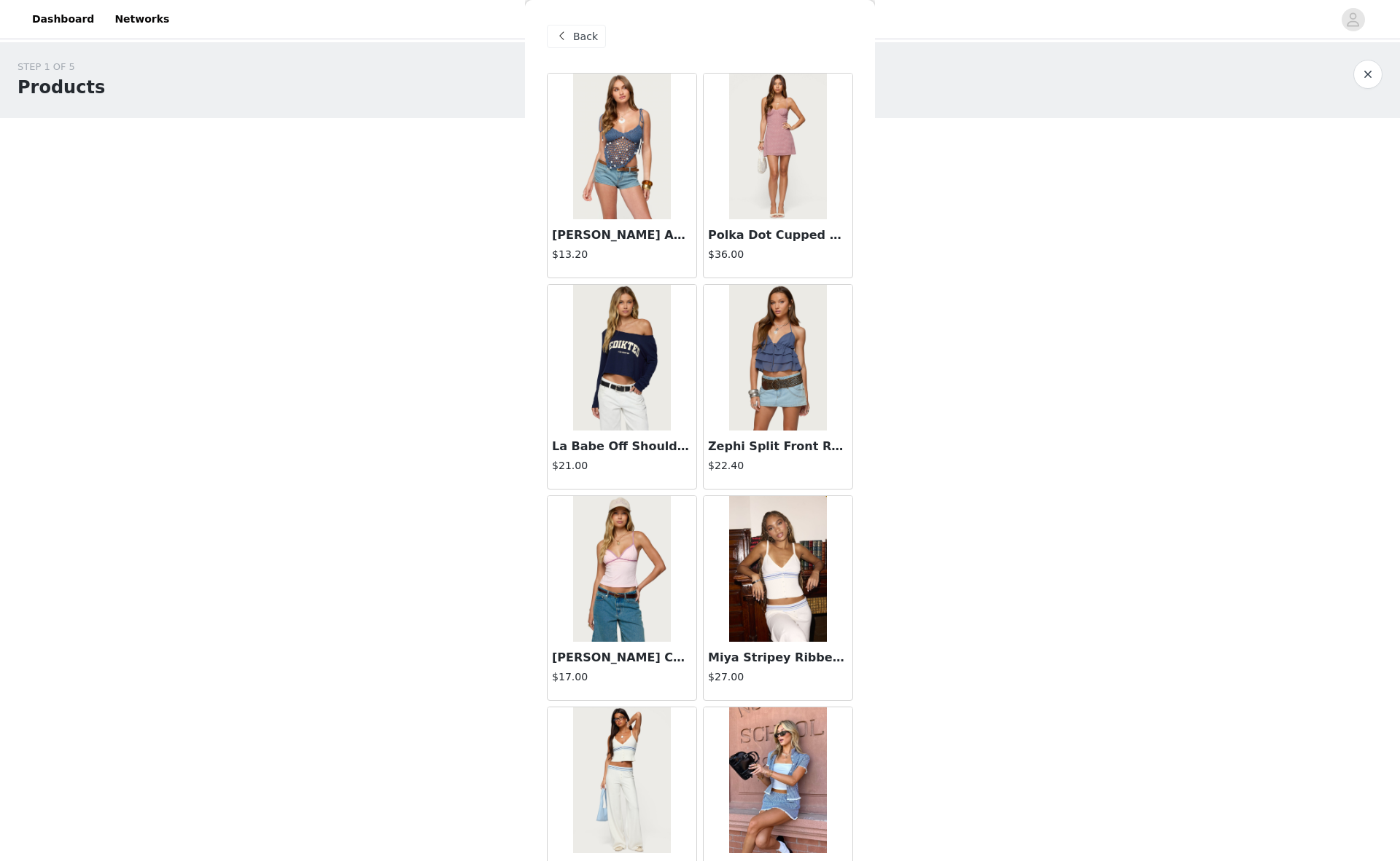
click at [776, 126] on img at bounding box center [777, 147] width 97 height 146
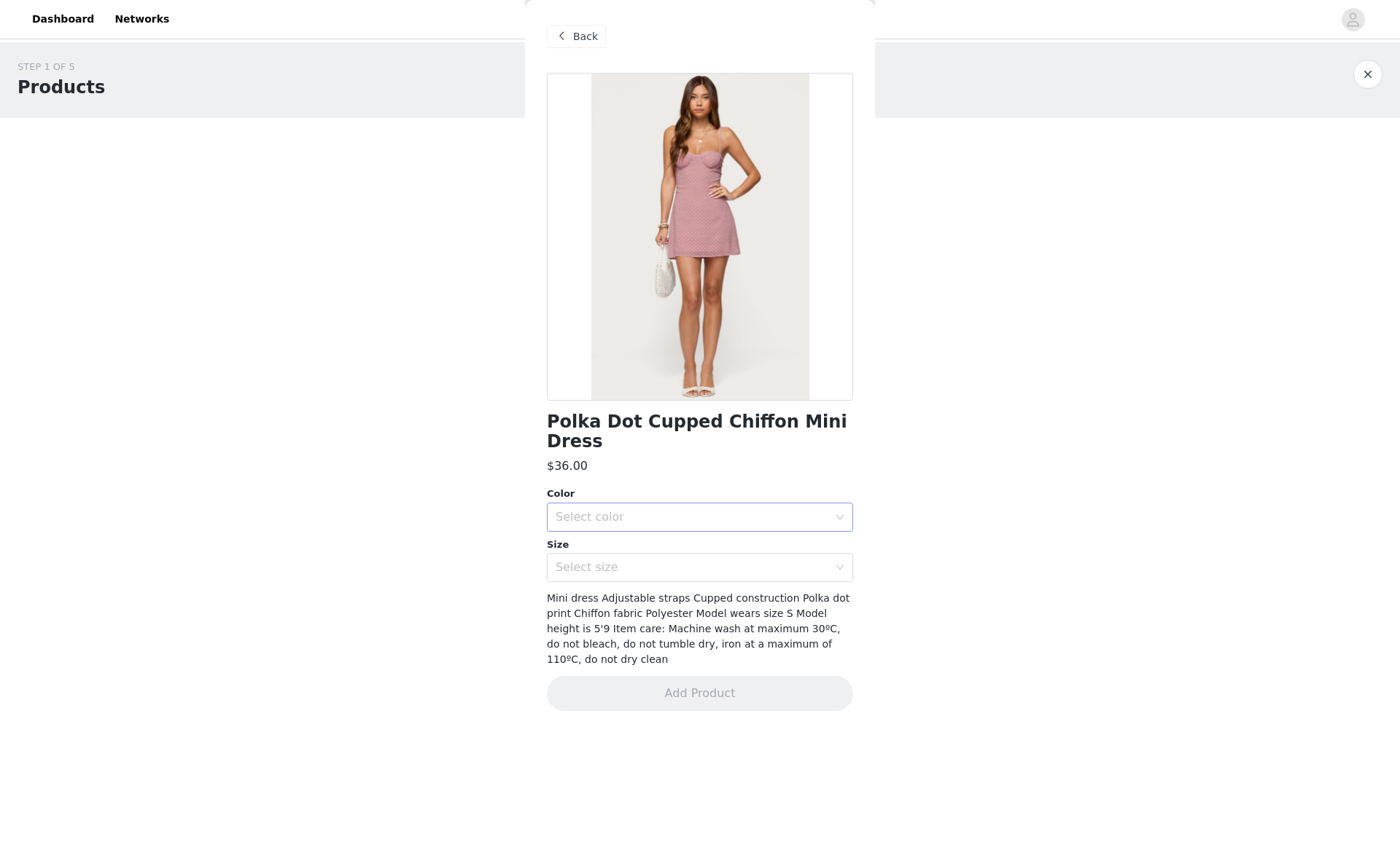
click at [602, 510] on div "Select color" at bounding box center [691, 518] width 273 height 15
click at [611, 521] on li "PINK" at bounding box center [700, 529] width 306 height 23
click at [598, 560] on div "Select size" at bounding box center [691, 568] width 273 height 15
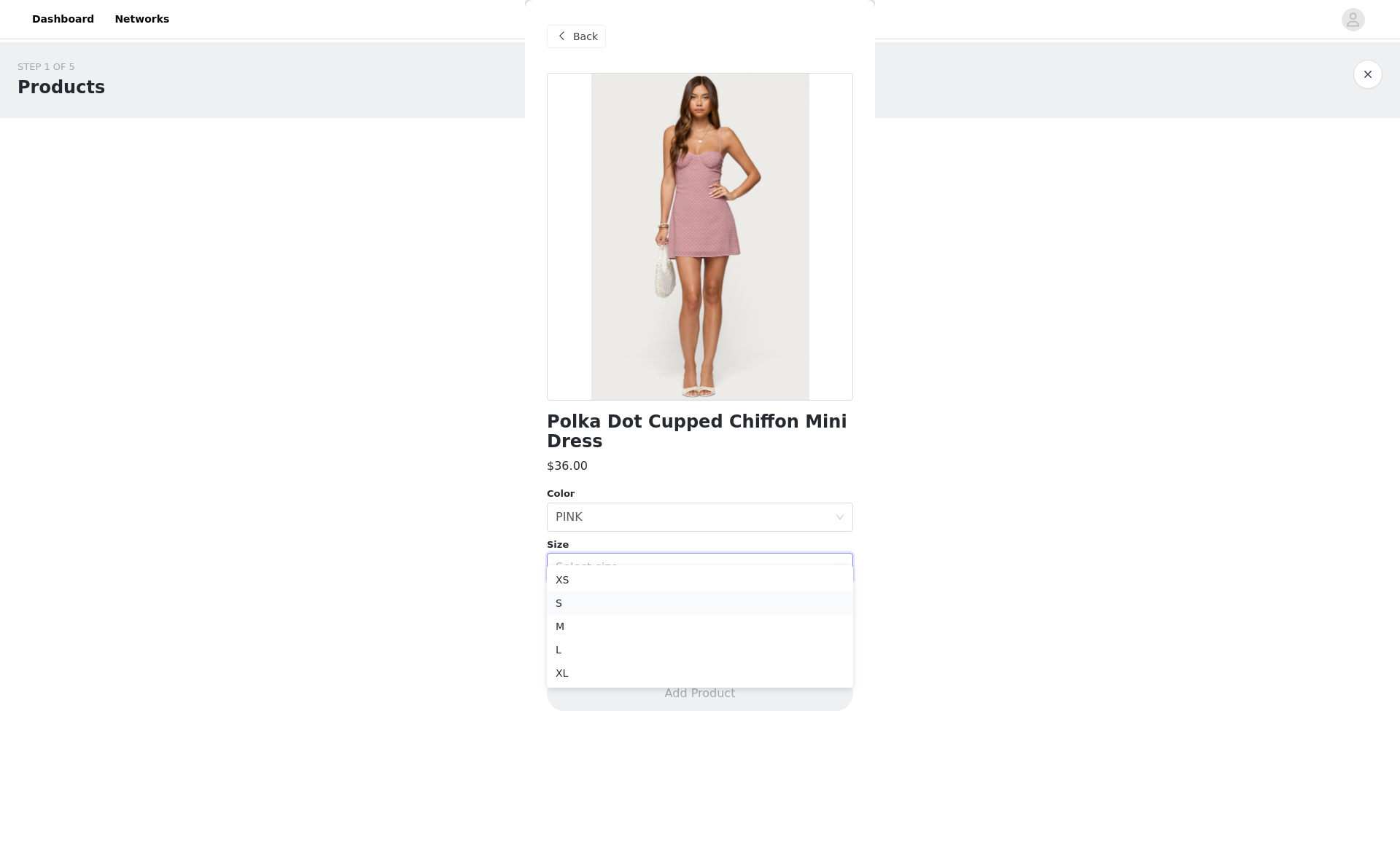
drag, startPoint x: 578, startPoint y: 597, endPoint x: 614, endPoint y: 611, distance: 38.6
click at [577, 597] on li "S" at bounding box center [700, 603] width 306 height 23
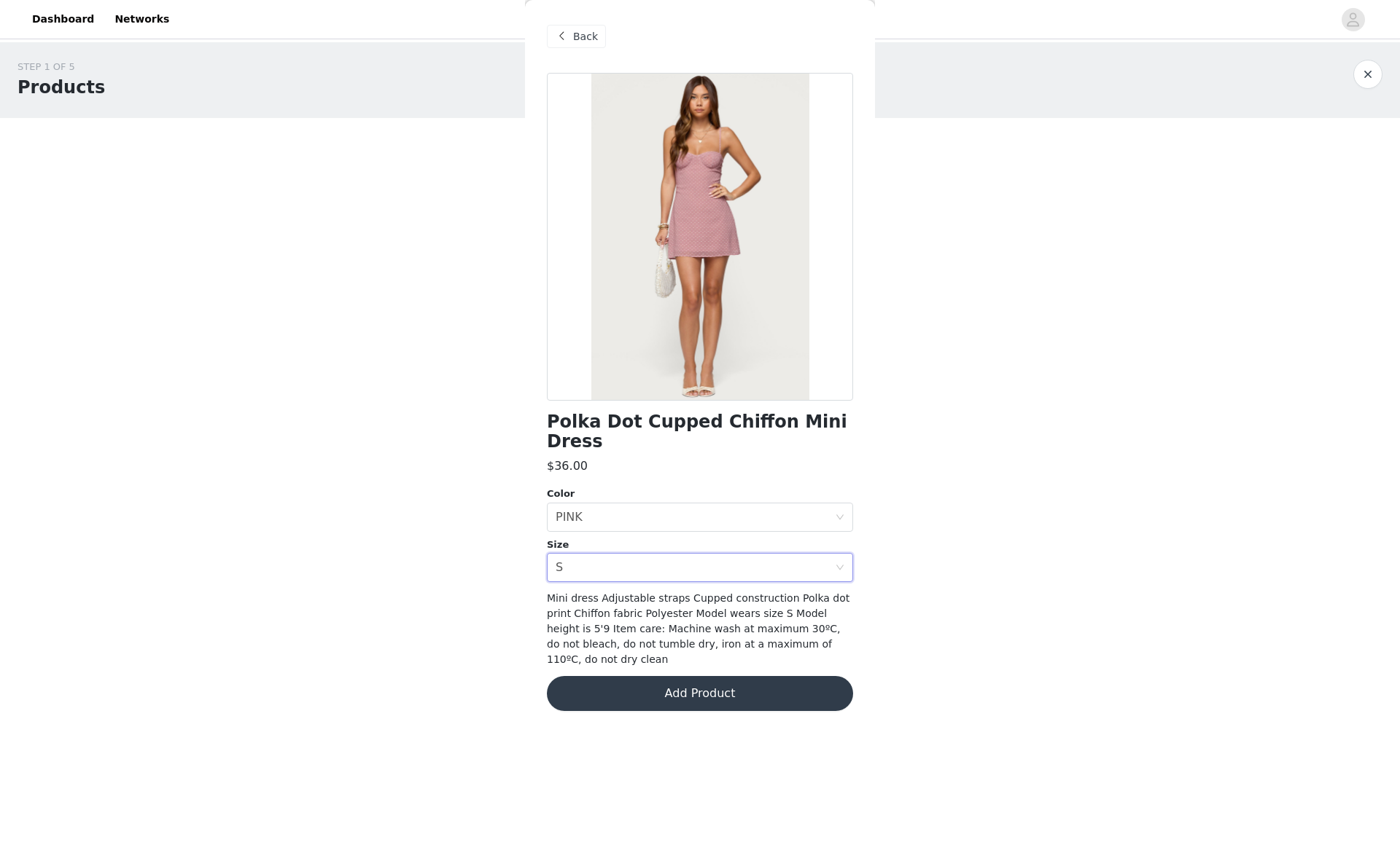
click at [687, 676] on button "Add Product" at bounding box center [700, 694] width 306 height 35
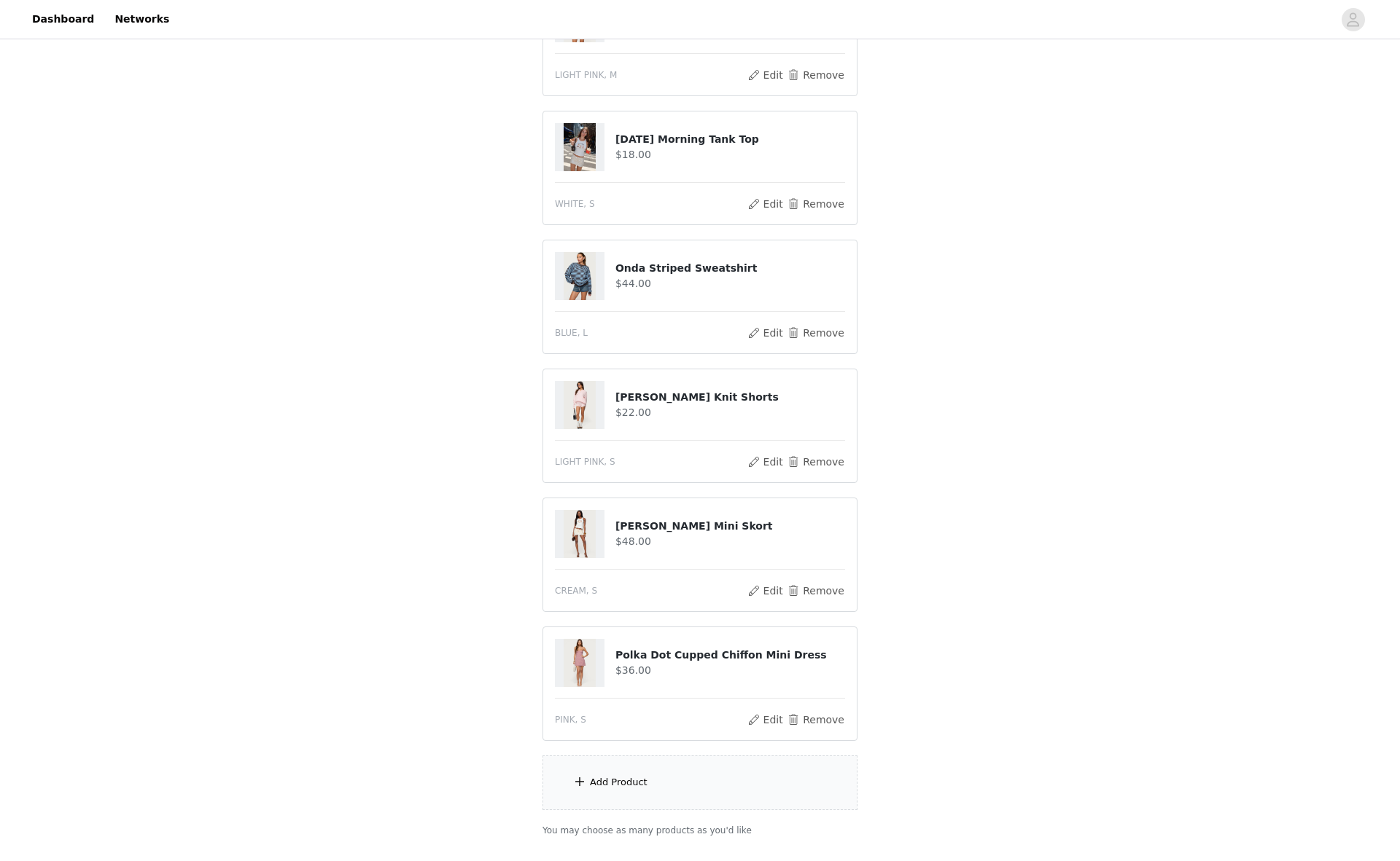
scroll to position [291, 0]
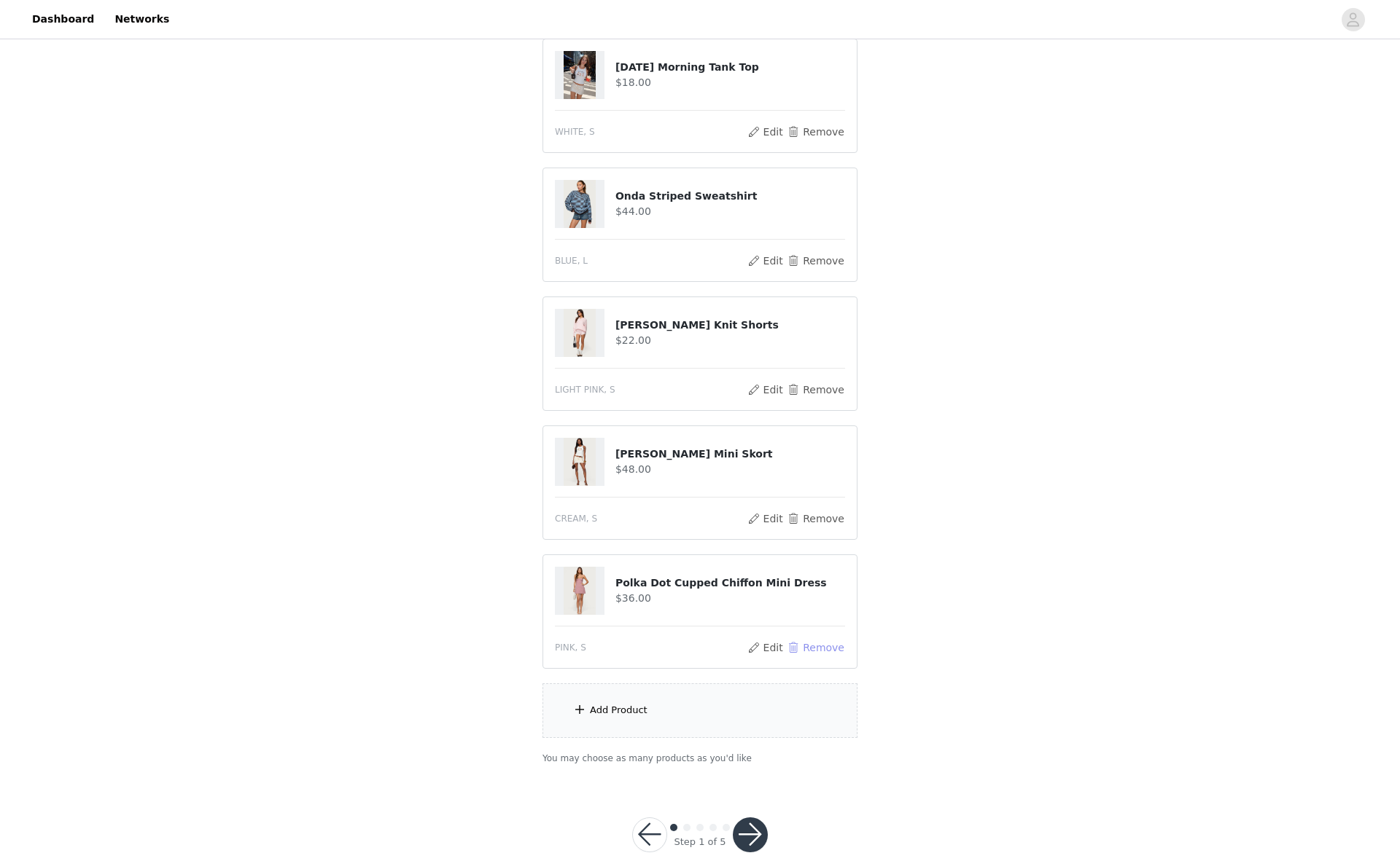
click at [830, 652] on button "Remove" at bounding box center [815, 647] width 58 height 18
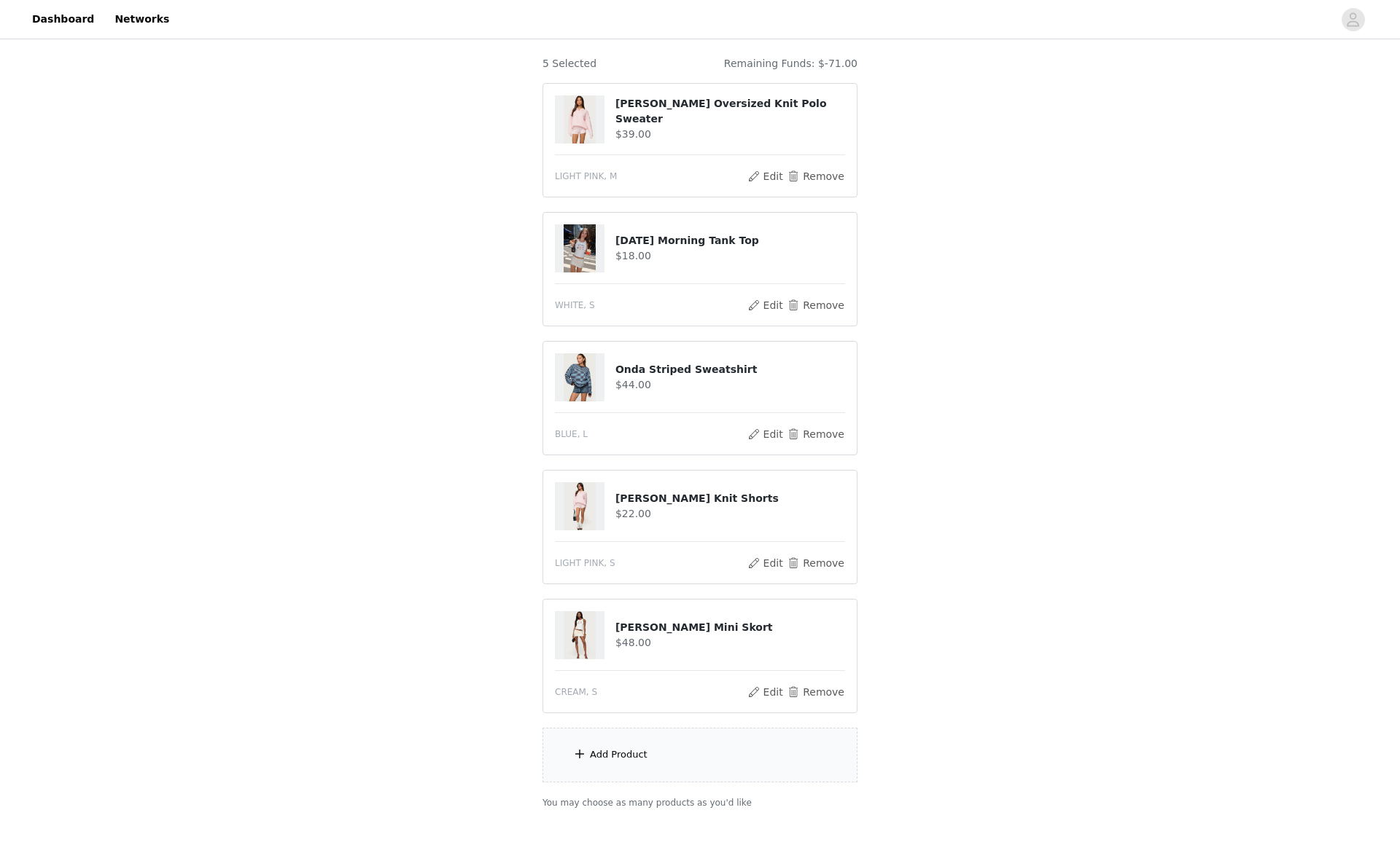
scroll to position [116, 0]
click at [824, 304] on button "Remove" at bounding box center [815, 307] width 58 height 18
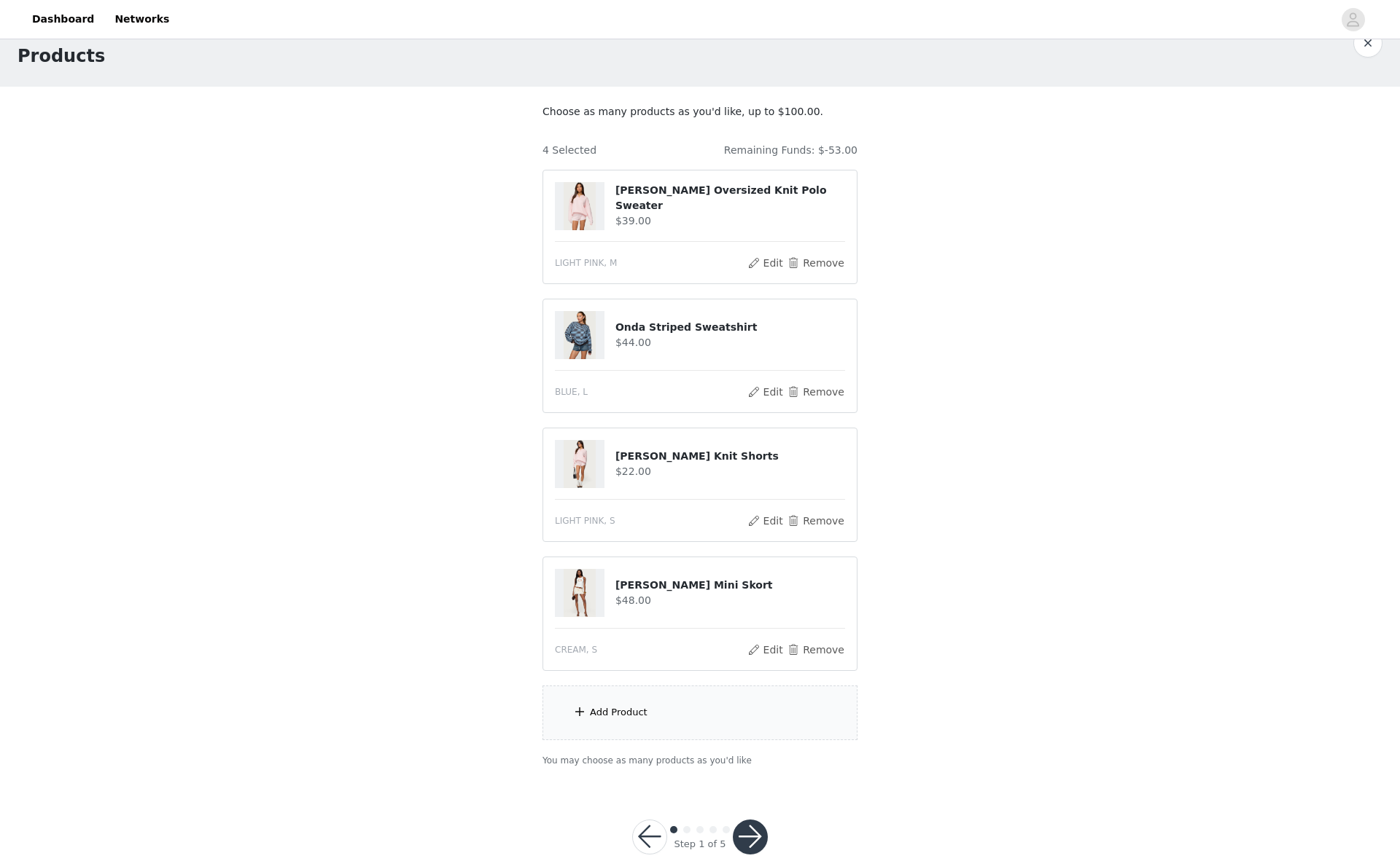
scroll to position [60, 0]
